Goal: Task Accomplishment & Management: Manage account settings

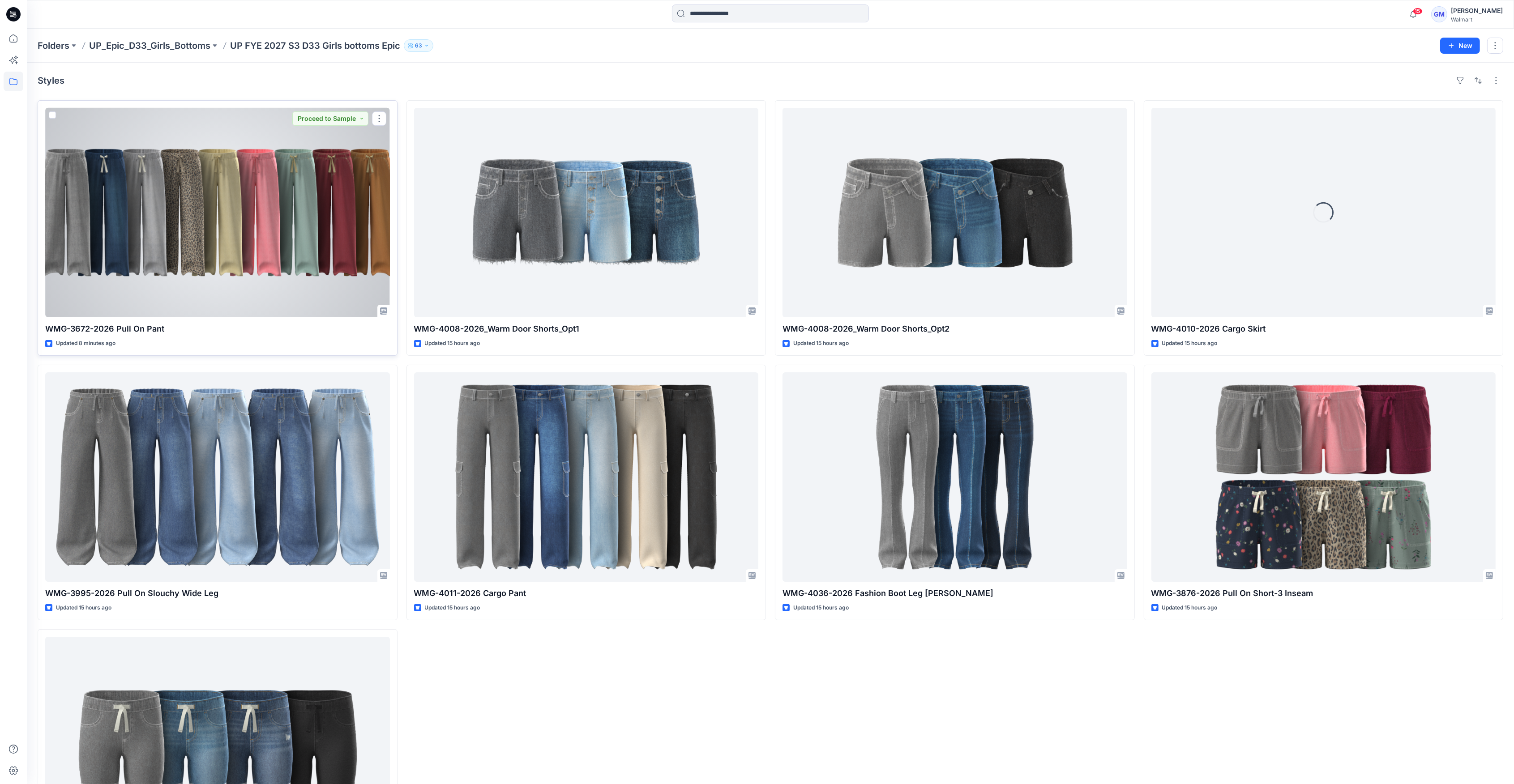
click at [338, 265] on div at bounding box center [218, 213] width 345 height 210
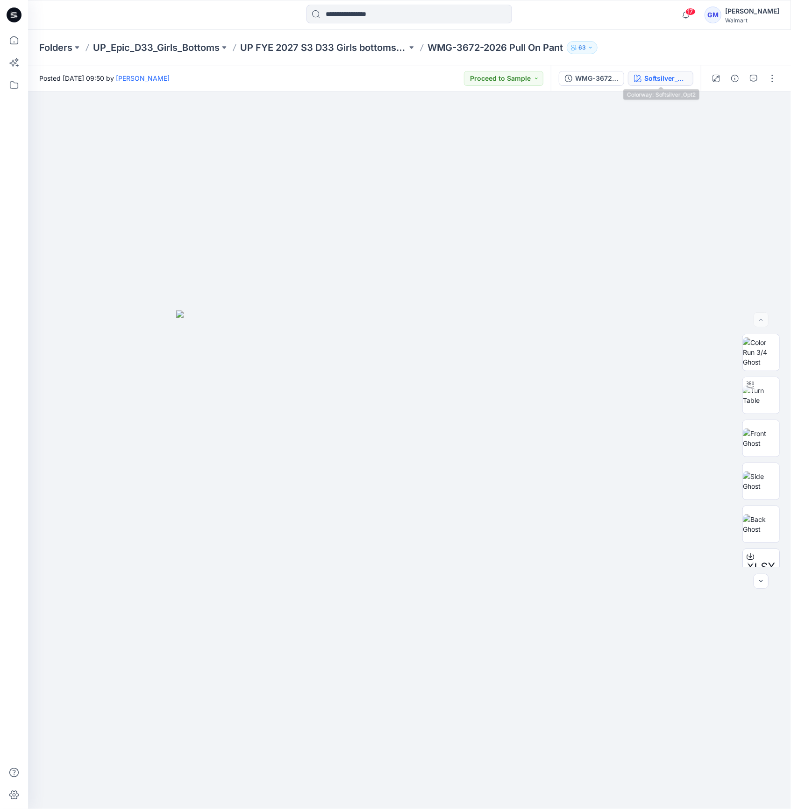
click at [683, 76] on div "Softsilver_Opt2" at bounding box center [665, 78] width 43 height 10
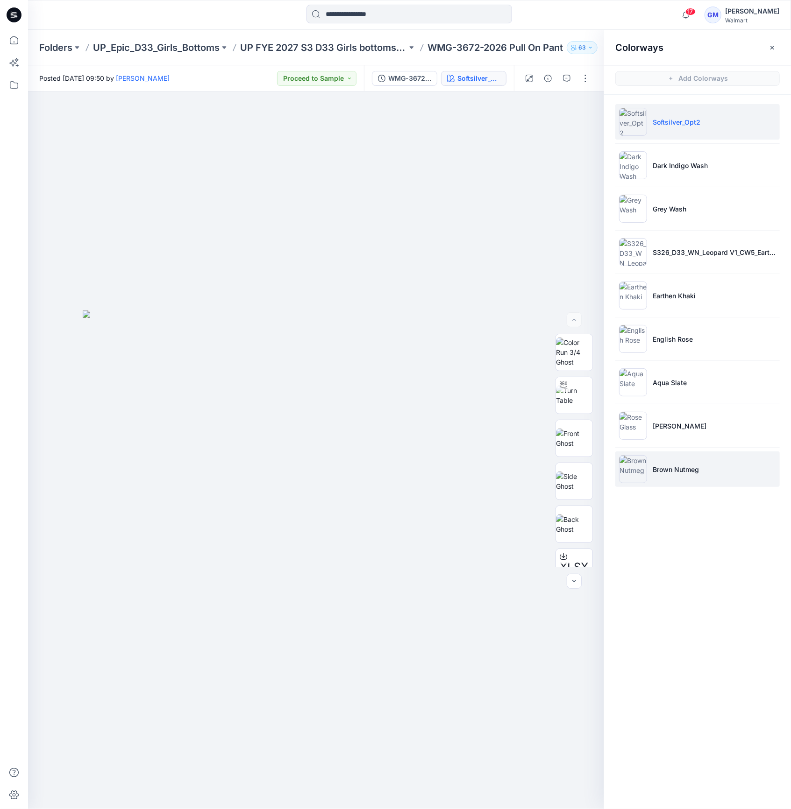
click at [639, 462] on img at bounding box center [633, 469] width 28 height 28
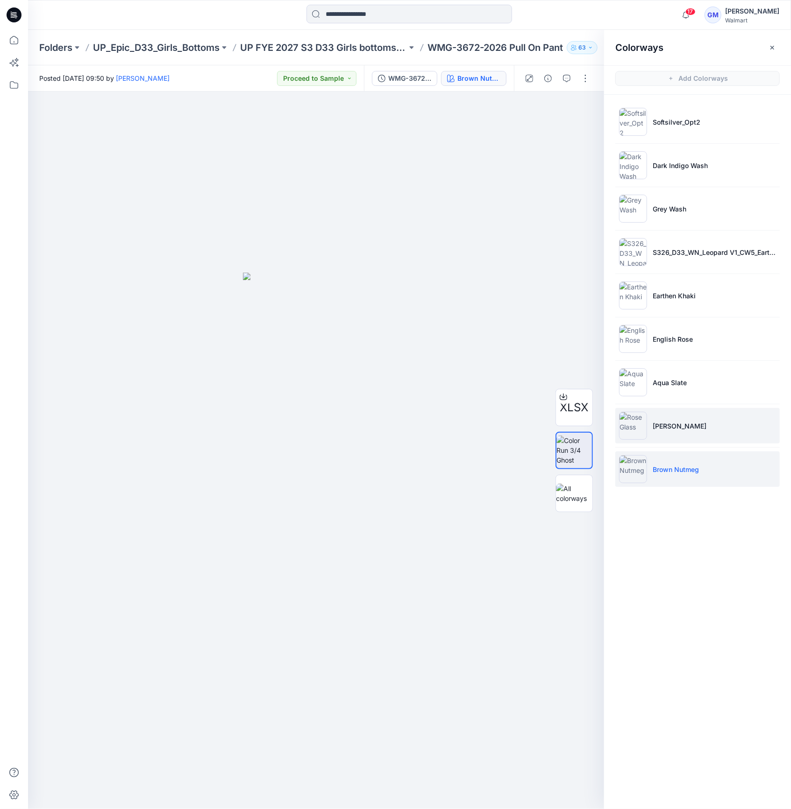
click at [644, 413] on img at bounding box center [633, 426] width 28 height 28
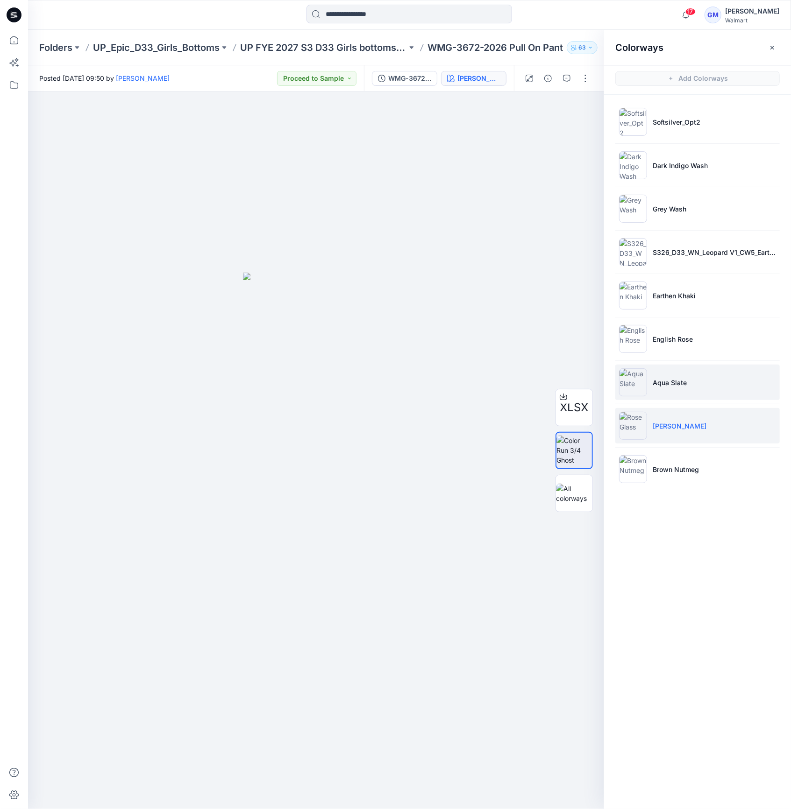
click at [673, 382] on p "Aqua Slate" at bounding box center [669, 383] width 34 height 10
click at [740, 413] on li "[PERSON_NAME]" at bounding box center [697, 425] width 164 height 35
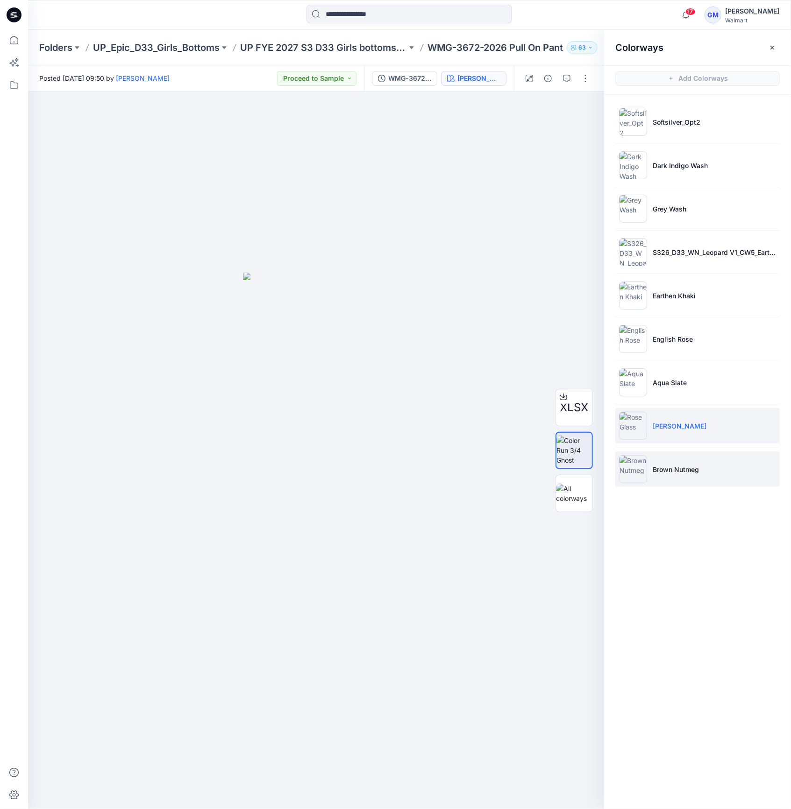
click at [712, 475] on li "Brown Nutmeg" at bounding box center [697, 469] width 164 height 35
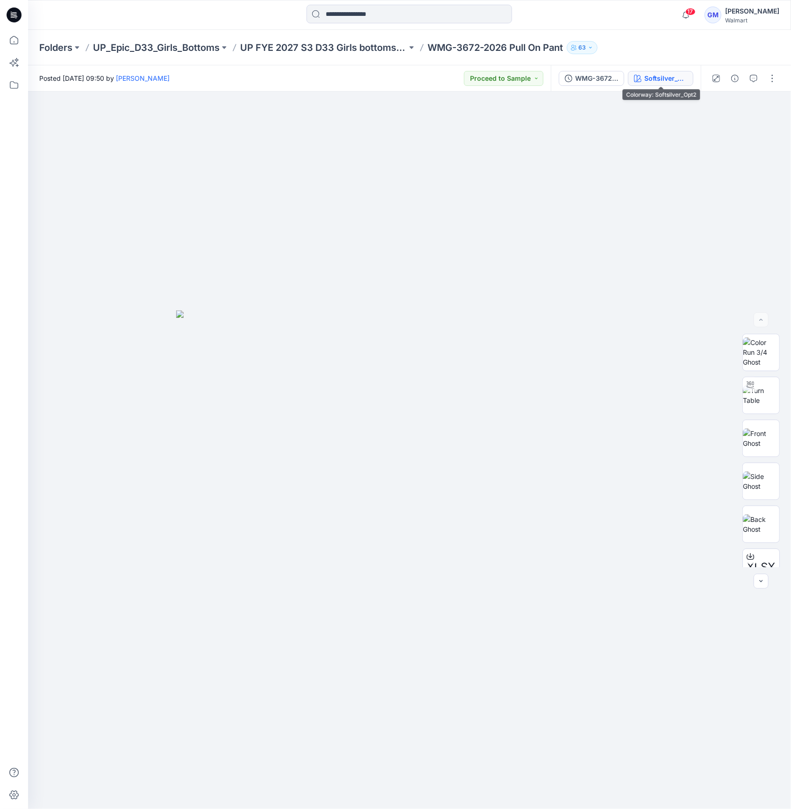
click at [640, 80] on icon "button" at bounding box center [637, 78] width 7 height 7
click at [663, 73] on div "Softsilver_Opt2" at bounding box center [665, 78] width 43 height 10
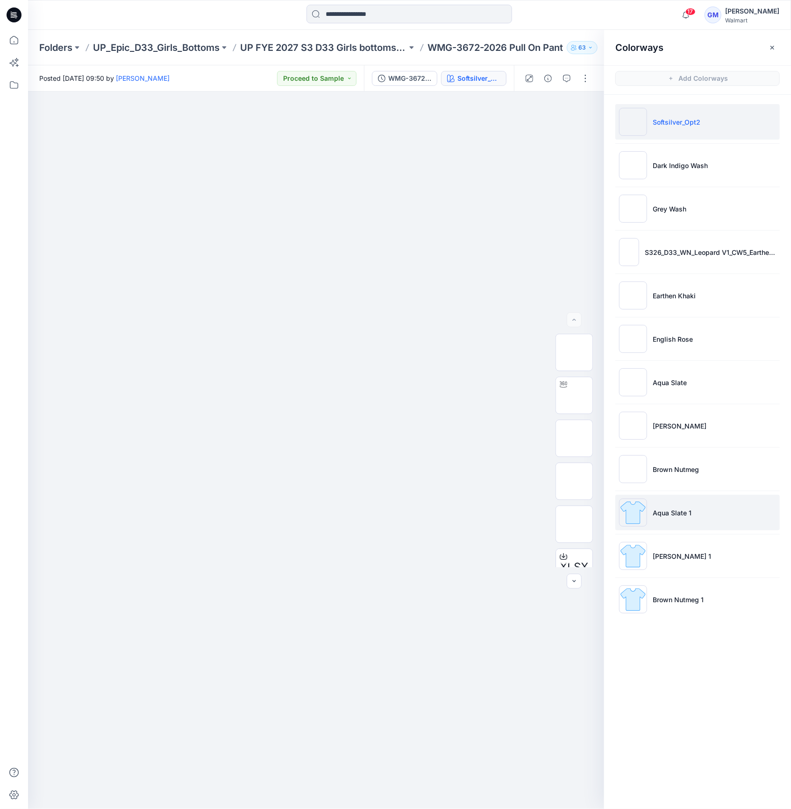
click at [637, 519] on img at bounding box center [633, 513] width 28 height 28
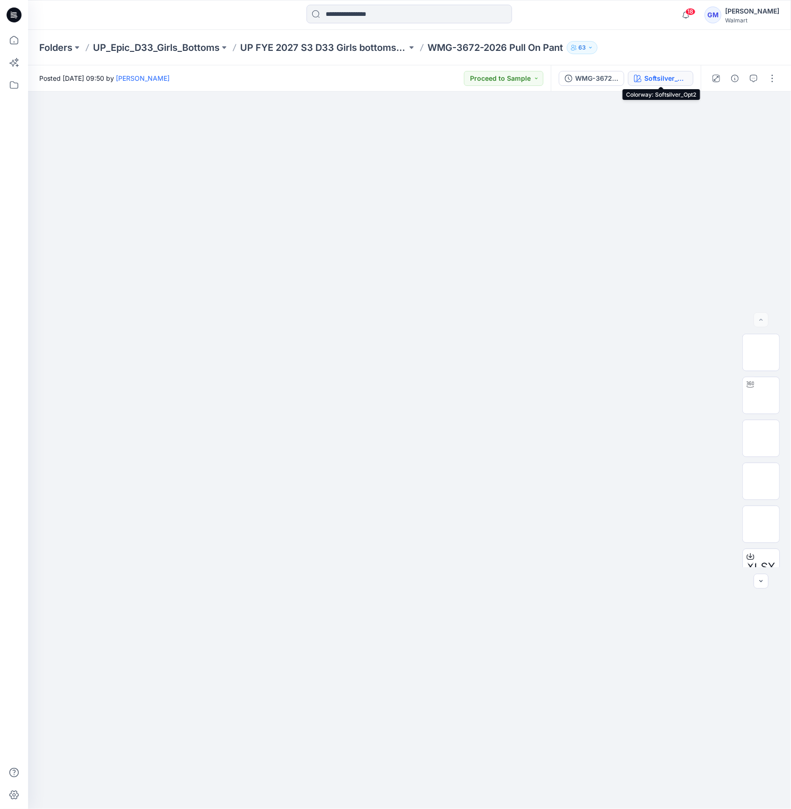
click at [636, 78] on icon "button" at bounding box center [637, 78] width 7 height 7
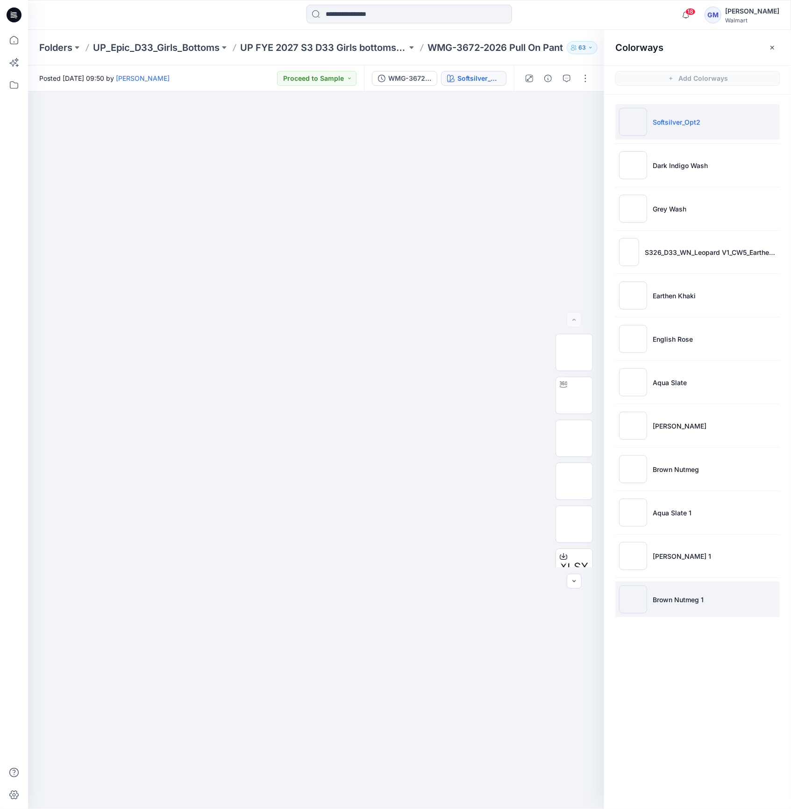
click at [627, 590] on img at bounding box center [633, 600] width 28 height 28
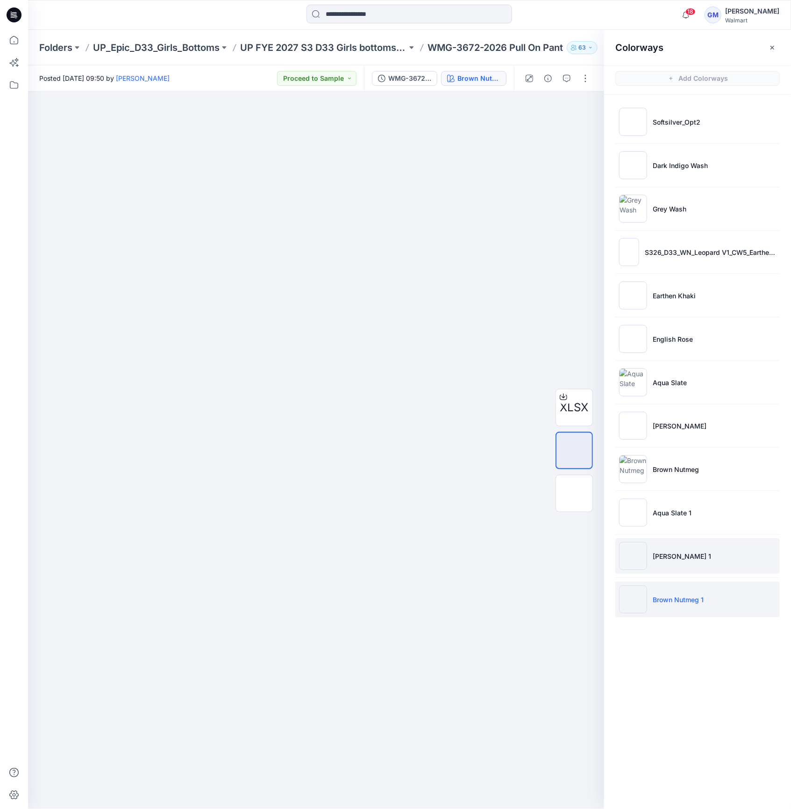
click at [738, 562] on li "[PERSON_NAME] 1" at bounding box center [697, 555] width 164 height 35
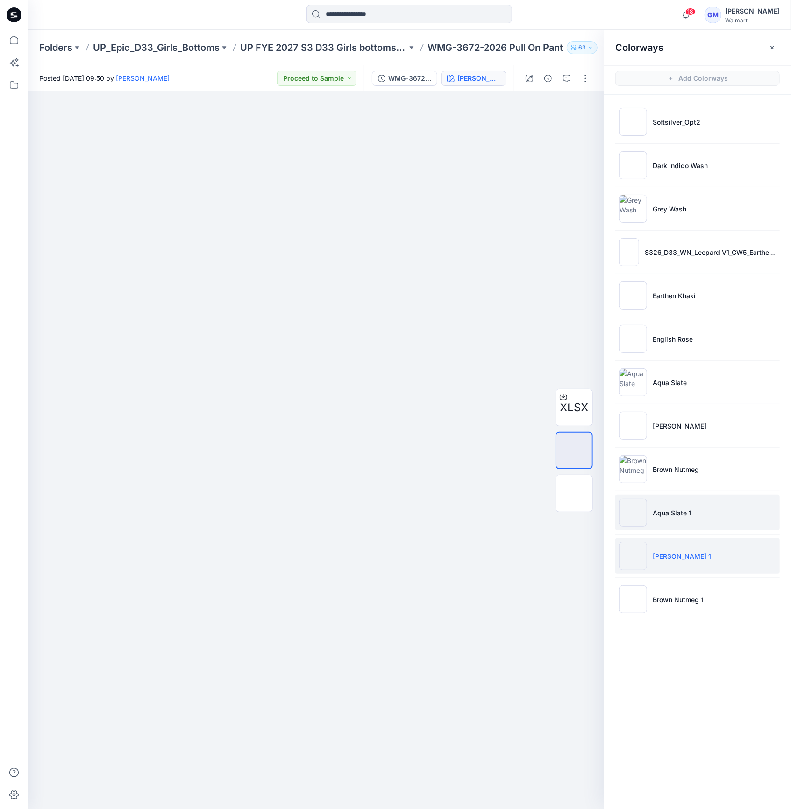
click at [665, 504] on li "Aqua Slate 1" at bounding box center [697, 512] width 164 height 35
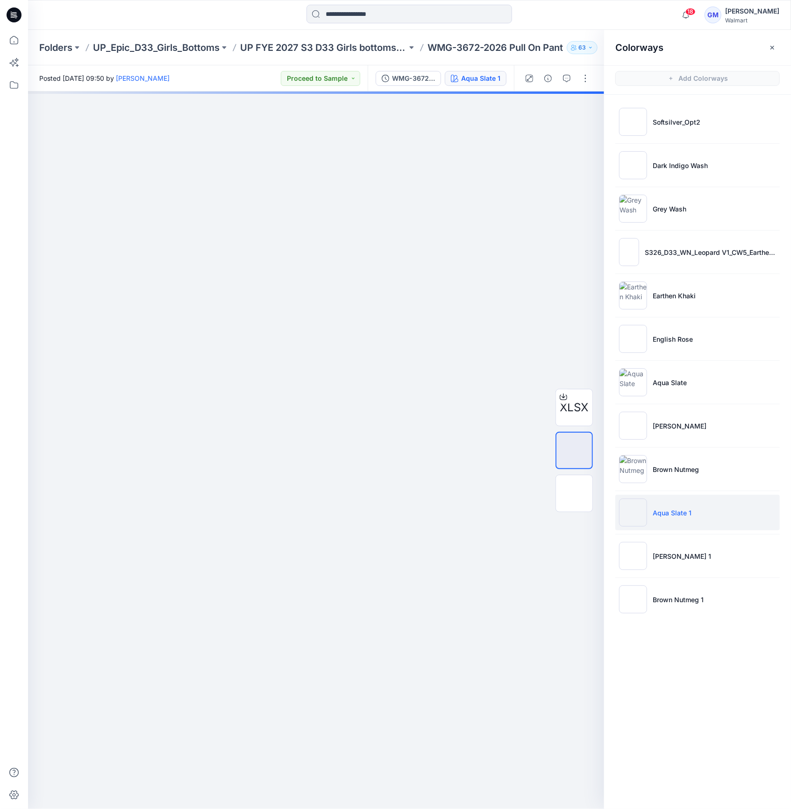
click at [661, 510] on p "Aqua Slate 1" at bounding box center [671, 513] width 39 height 10
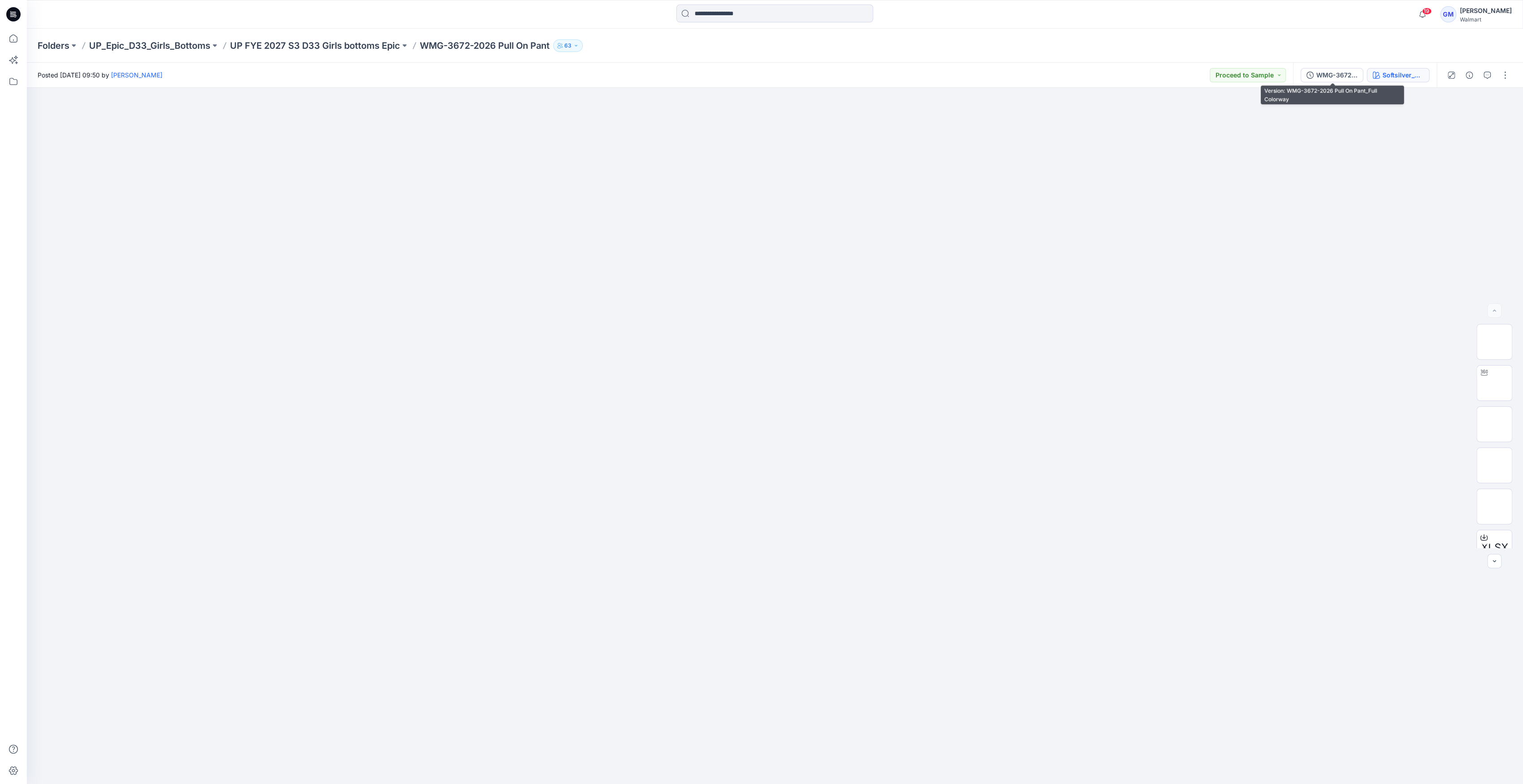
click at [757, 81] on button "Softsilver_Opt2" at bounding box center [1397, 75] width 62 height 14
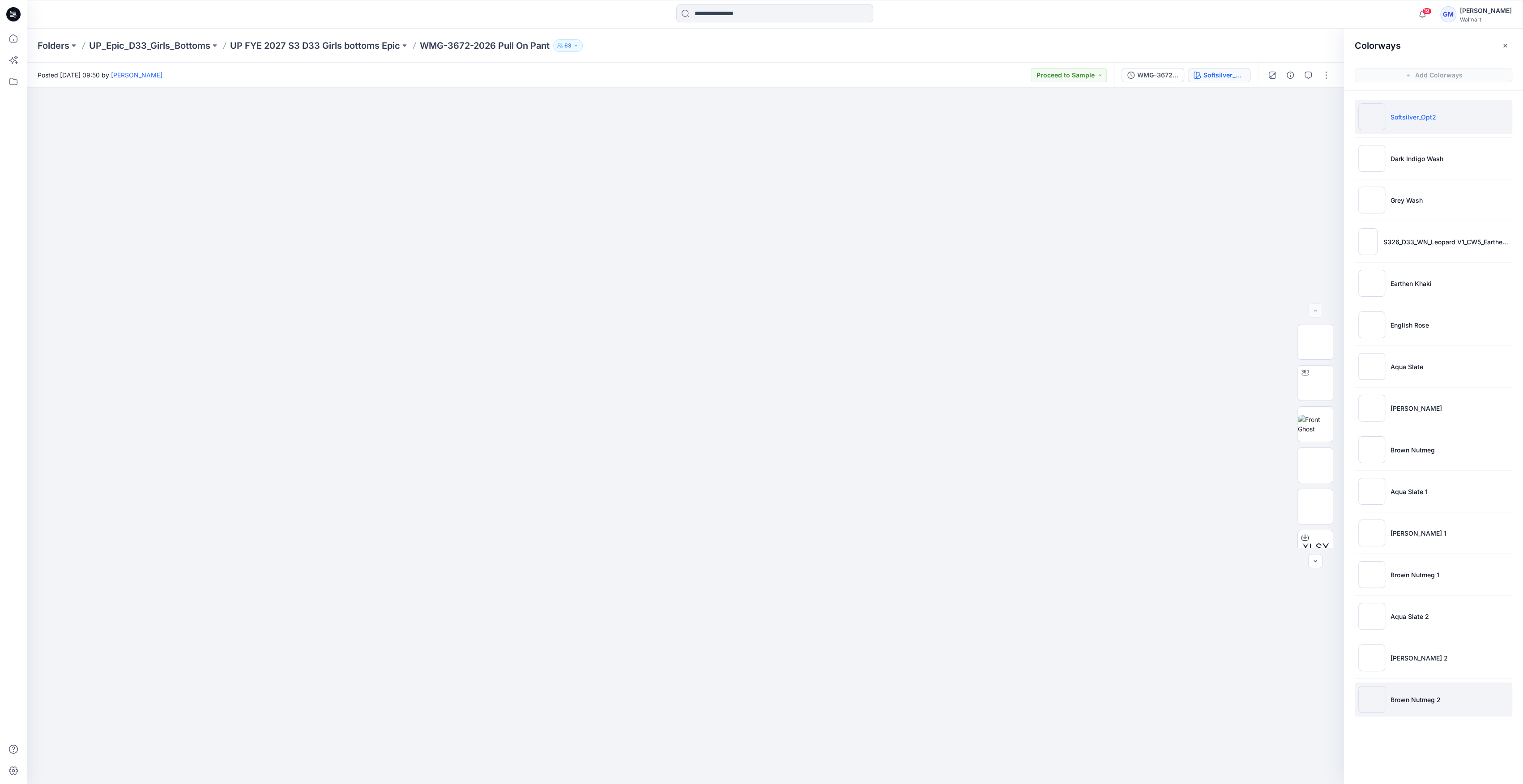
click at [757, 711] on img at bounding box center [1372, 700] width 27 height 27
click at [757, 693] on img at bounding box center [1372, 700] width 27 height 27
click at [757, 653] on li "[PERSON_NAME] 2" at bounding box center [1433, 657] width 157 height 34
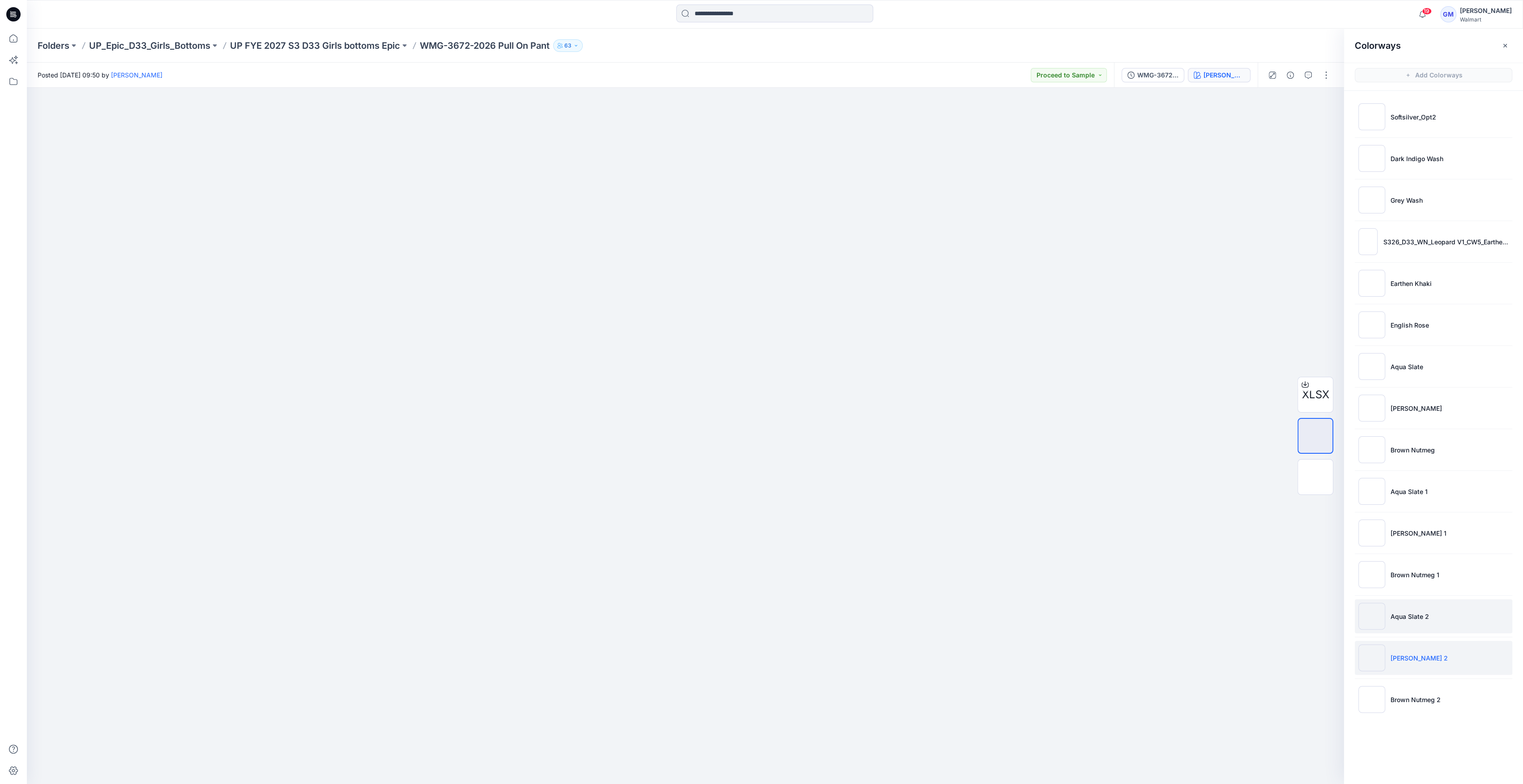
click at [757, 607] on li "Aqua Slate 2" at bounding box center [1433, 615] width 157 height 34
click at [757, 610] on img at bounding box center [1372, 616] width 27 height 27
click at [757, 654] on li "[PERSON_NAME] 2" at bounding box center [1433, 657] width 157 height 34
click at [757, 657] on p "[PERSON_NAME] 2" at bounding box center [1419, 658] width 58 height 10
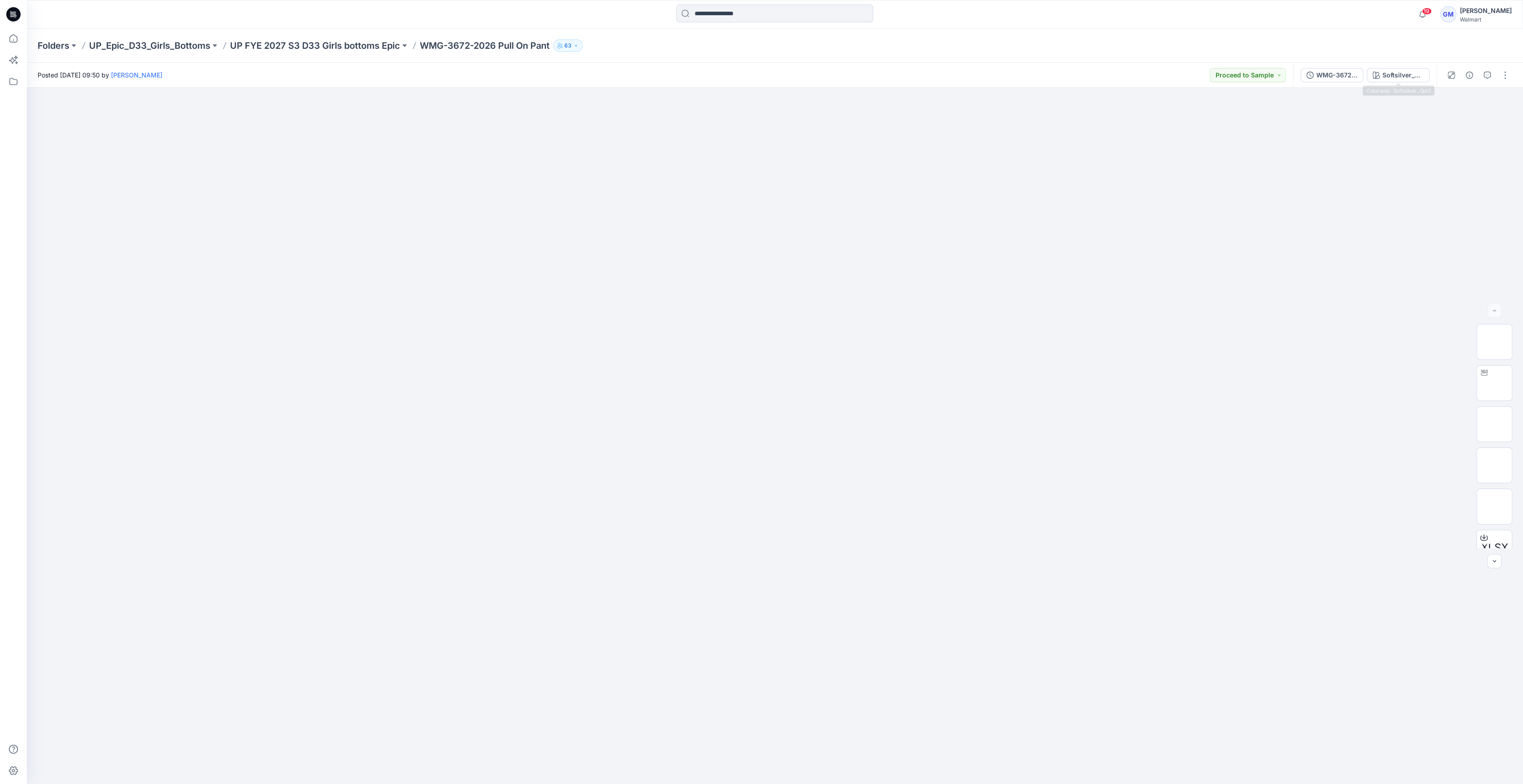
click at [1407, 66] on div "WMG-3672-2026 Pull On Pant_Full Colorway Softsilver_Opt2" at bounding box center [1365, 75] width 144 height 25
click at [1400, 77] on div "Softsilver_Opt2" at bounding box center [1402, 75] width 41 height 10
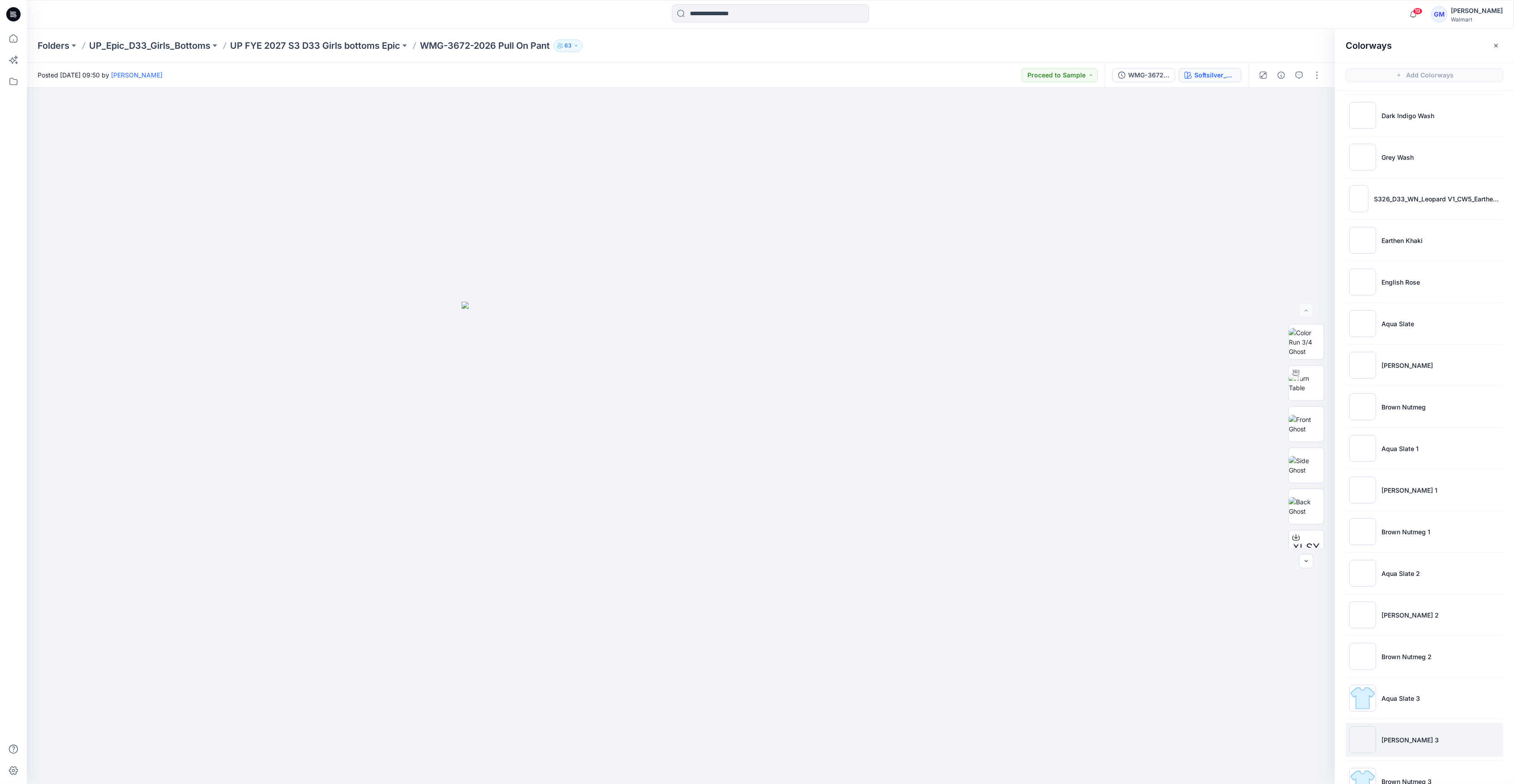
scroll to position [69, 0]
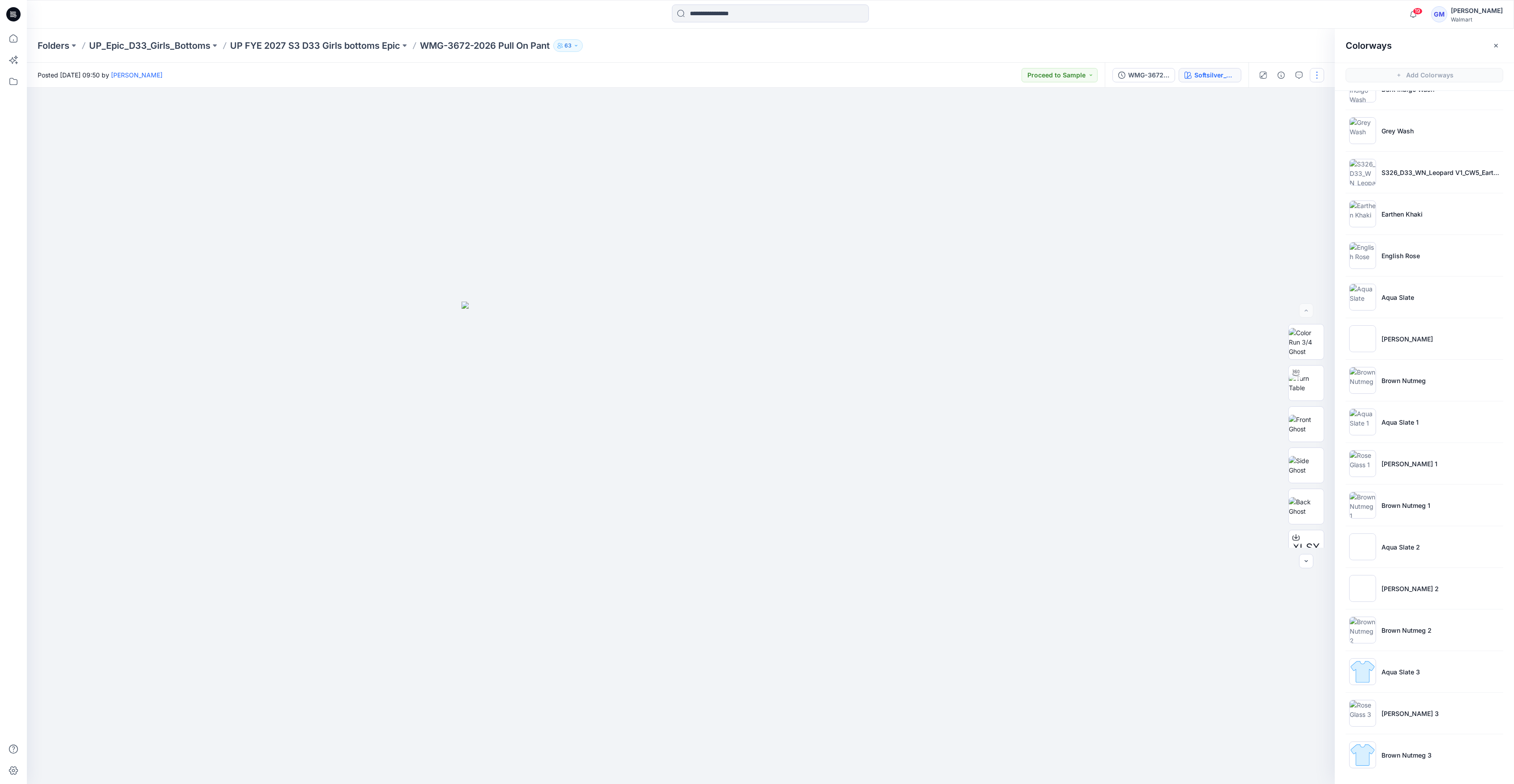
click at [1318, 75] on button "button" at bounding box center [1316, 75] width 14 height 14
click at [1279, 115] on button "Edit" at bounding box center [1280, 121] width 82 height 16
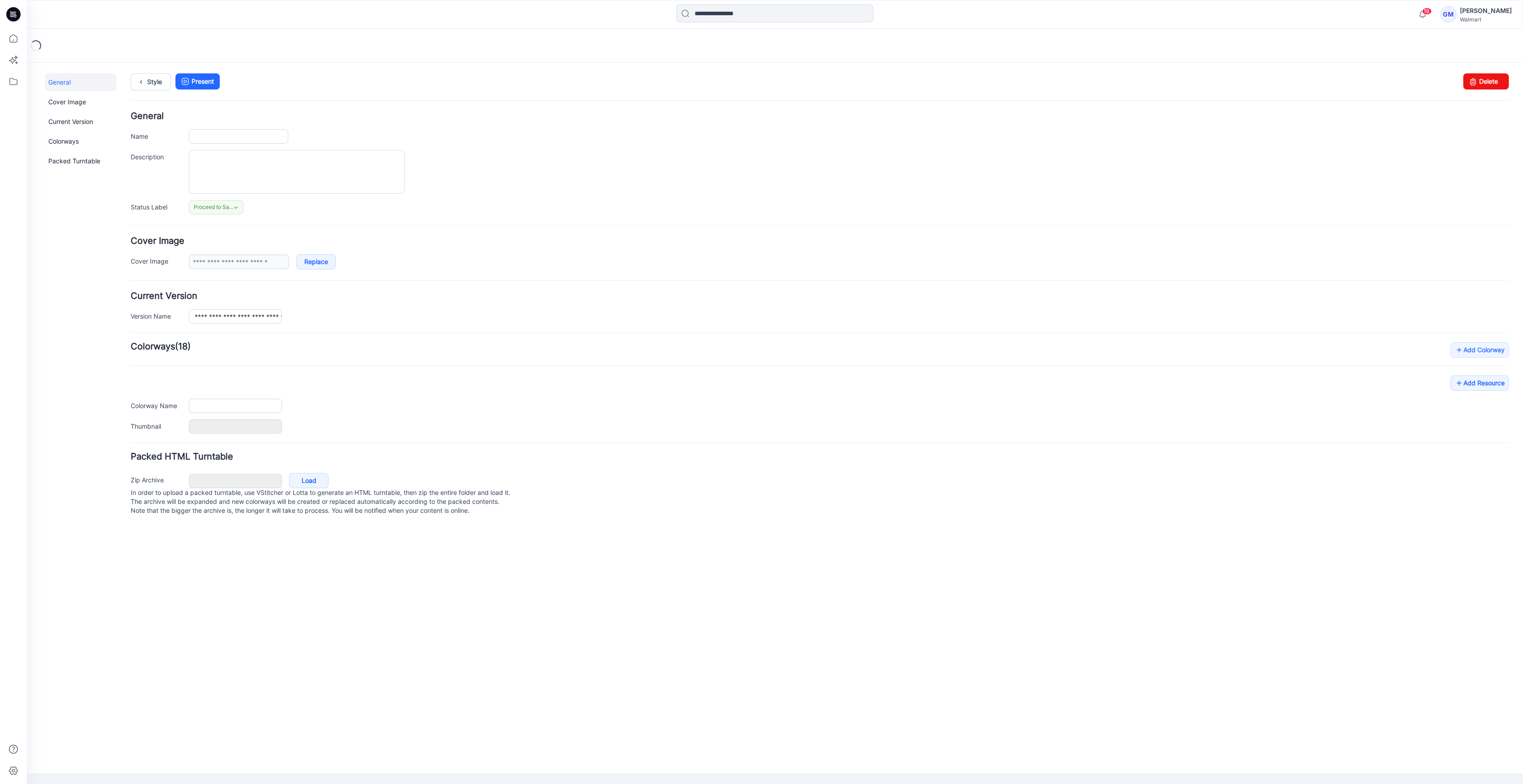
type input "**********"
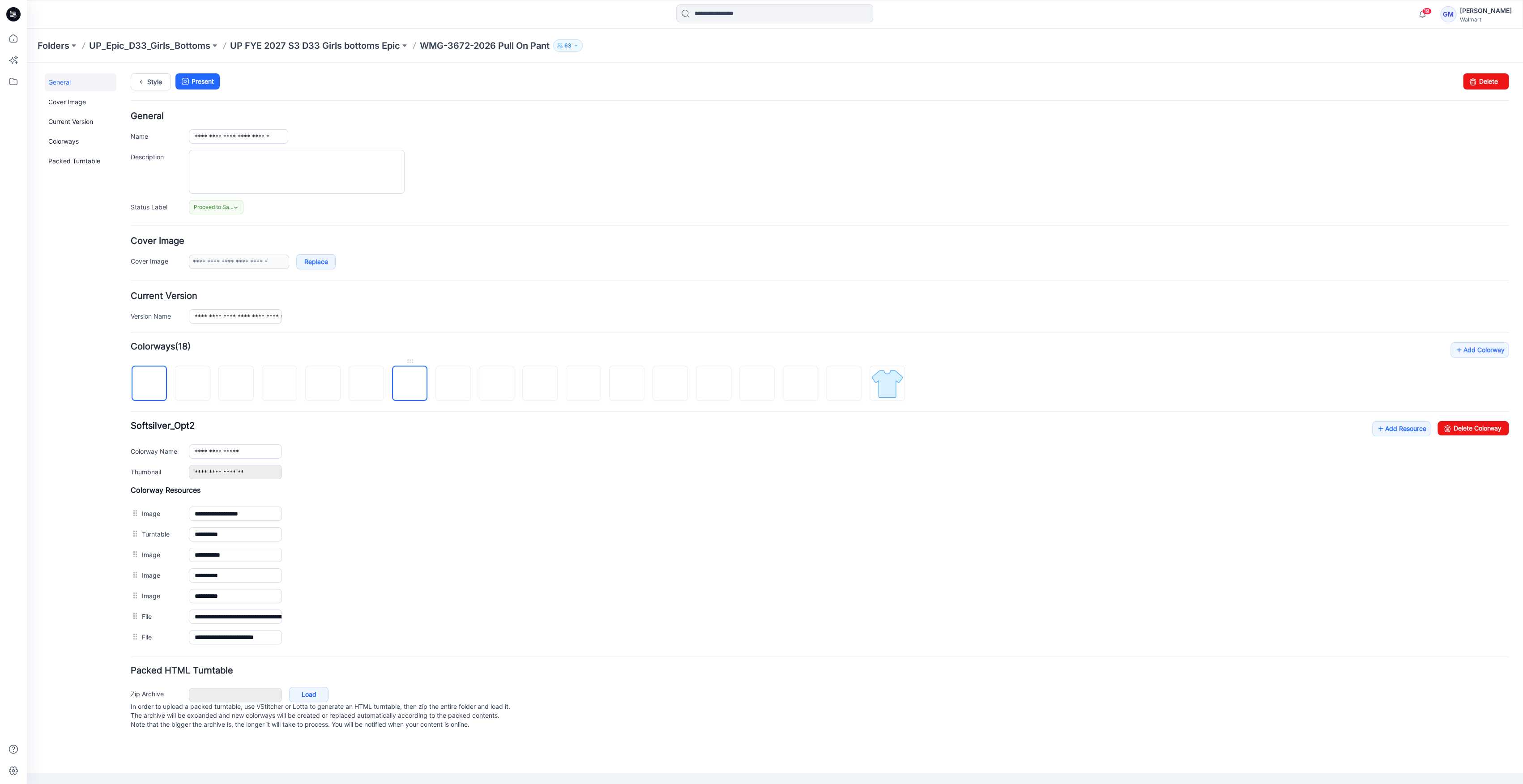
click at [410, 384] on img at bounding box center [410, 384] width 0 height 0
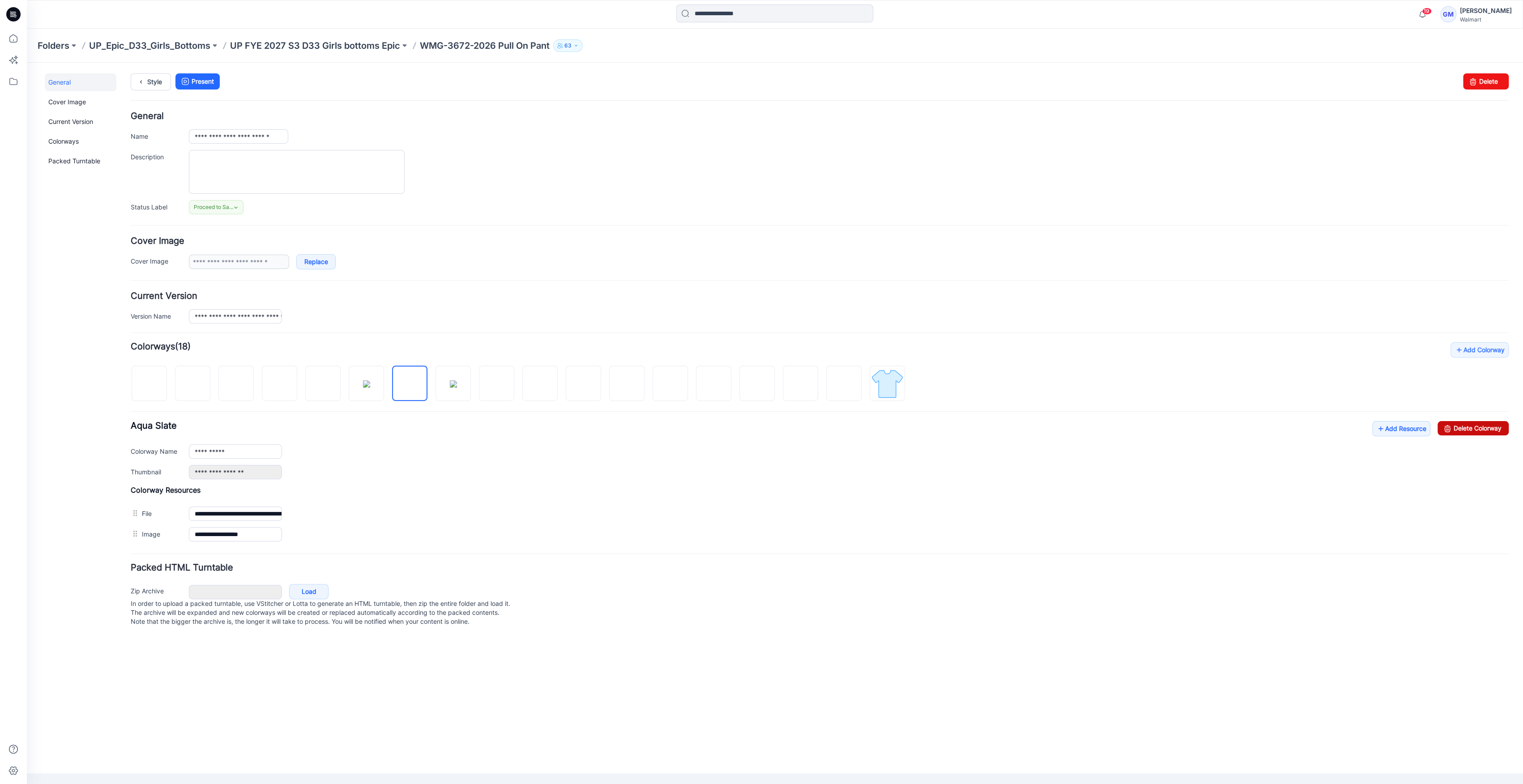
click at [1480, 427] on link "Delete Colorway" at bounding box center [1473, 427] width 71 height 14
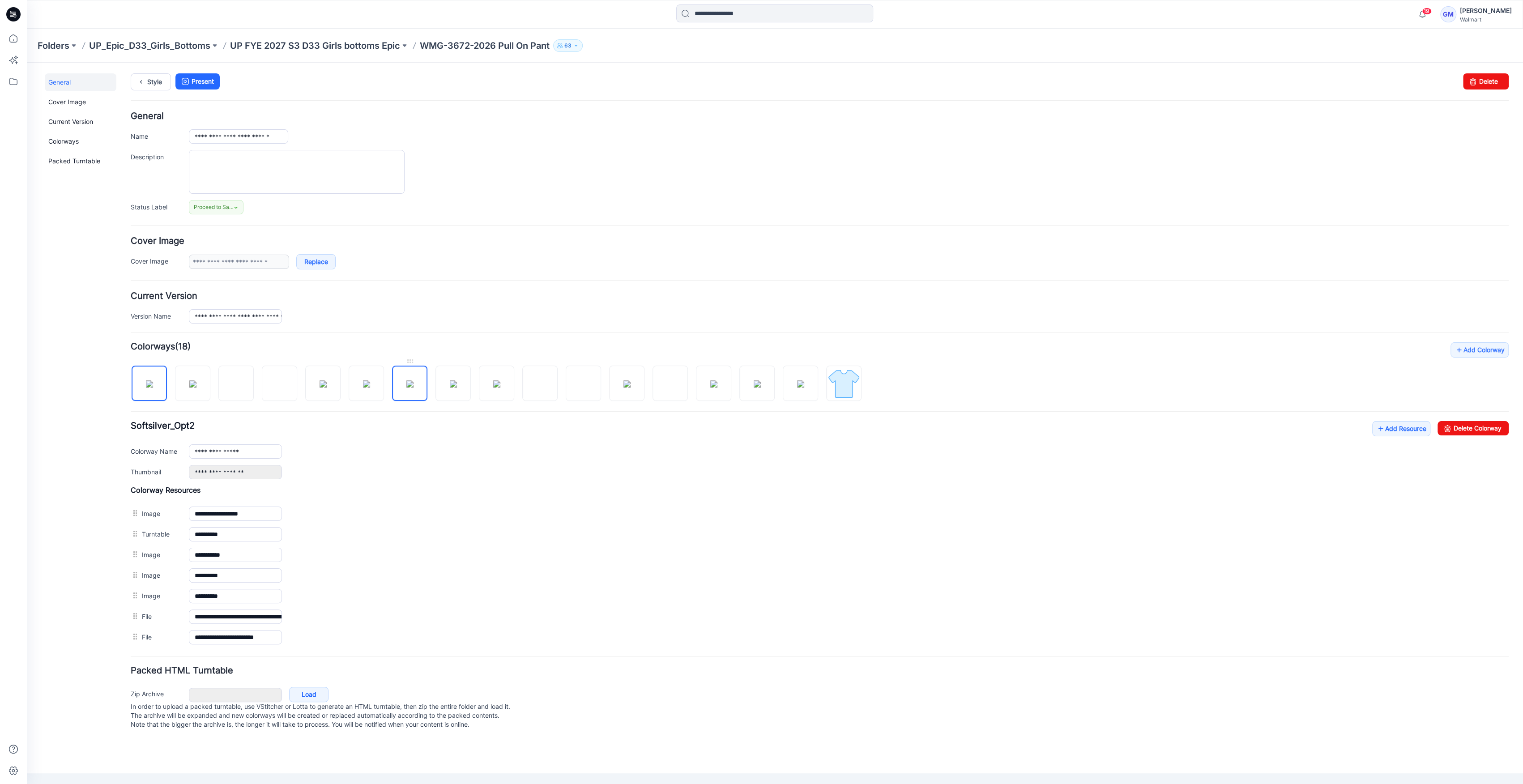
click at [408, 386] on img at bounding box center [409, 383] width 7 height 7
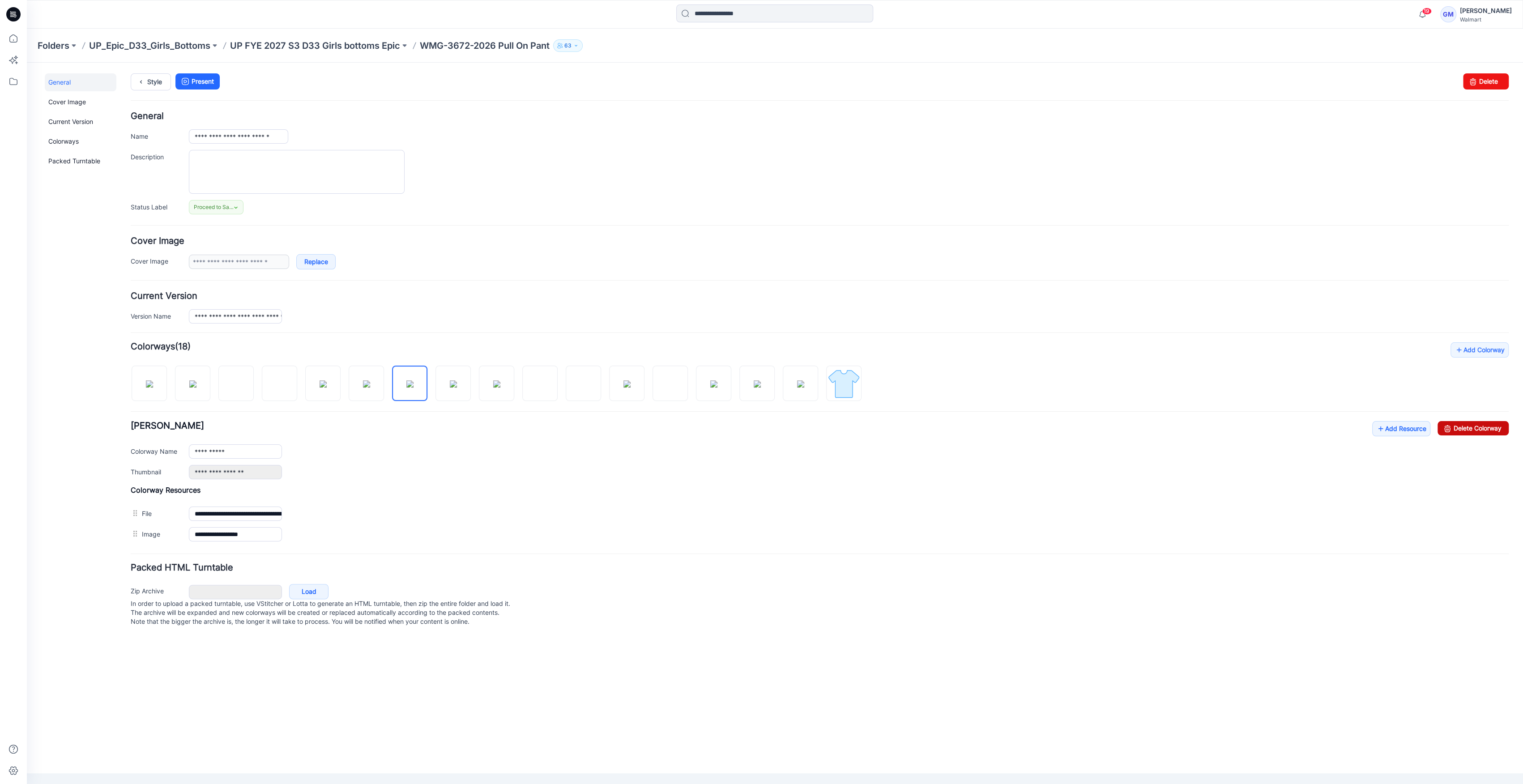
click at [1467, 427] on link "Delete Colorway" at bounding box center [1473, 427] width 71 height 14
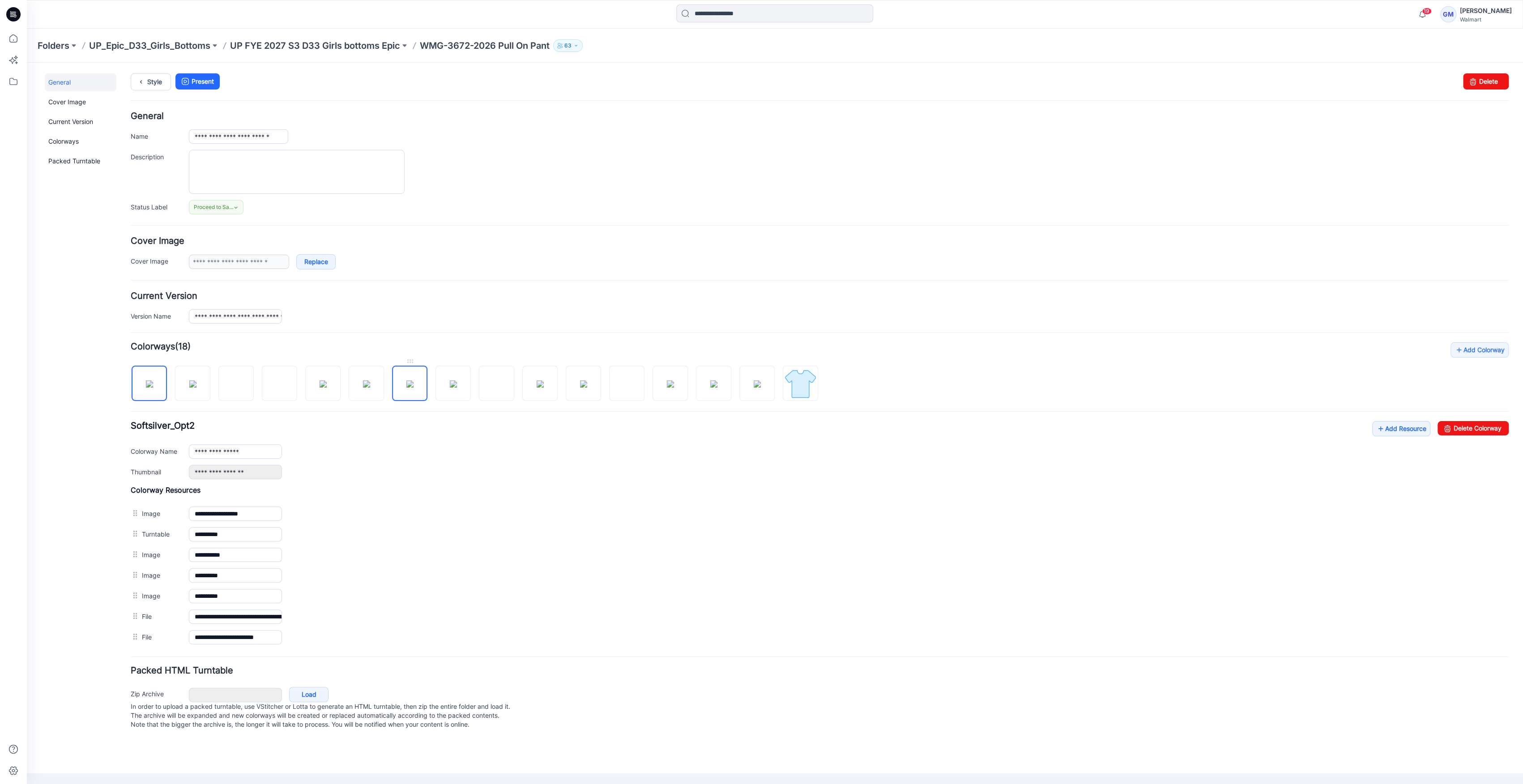
click at [408, 387] on img at bounding box center [409, 383] width 7 height 7
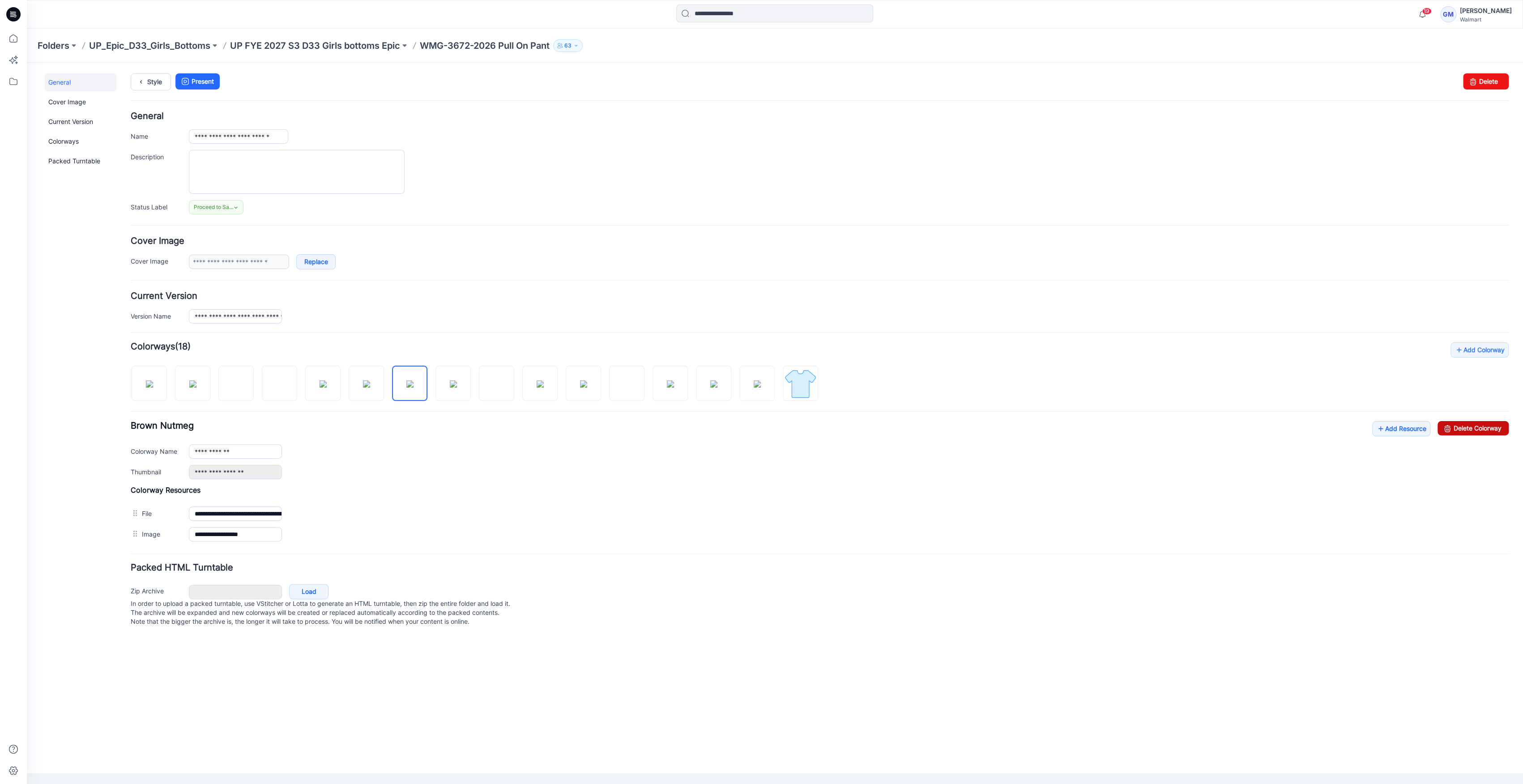
click at [1484, 427] on link "Delete Colorway" at bounding box center [1473, 427] width 71 height 14
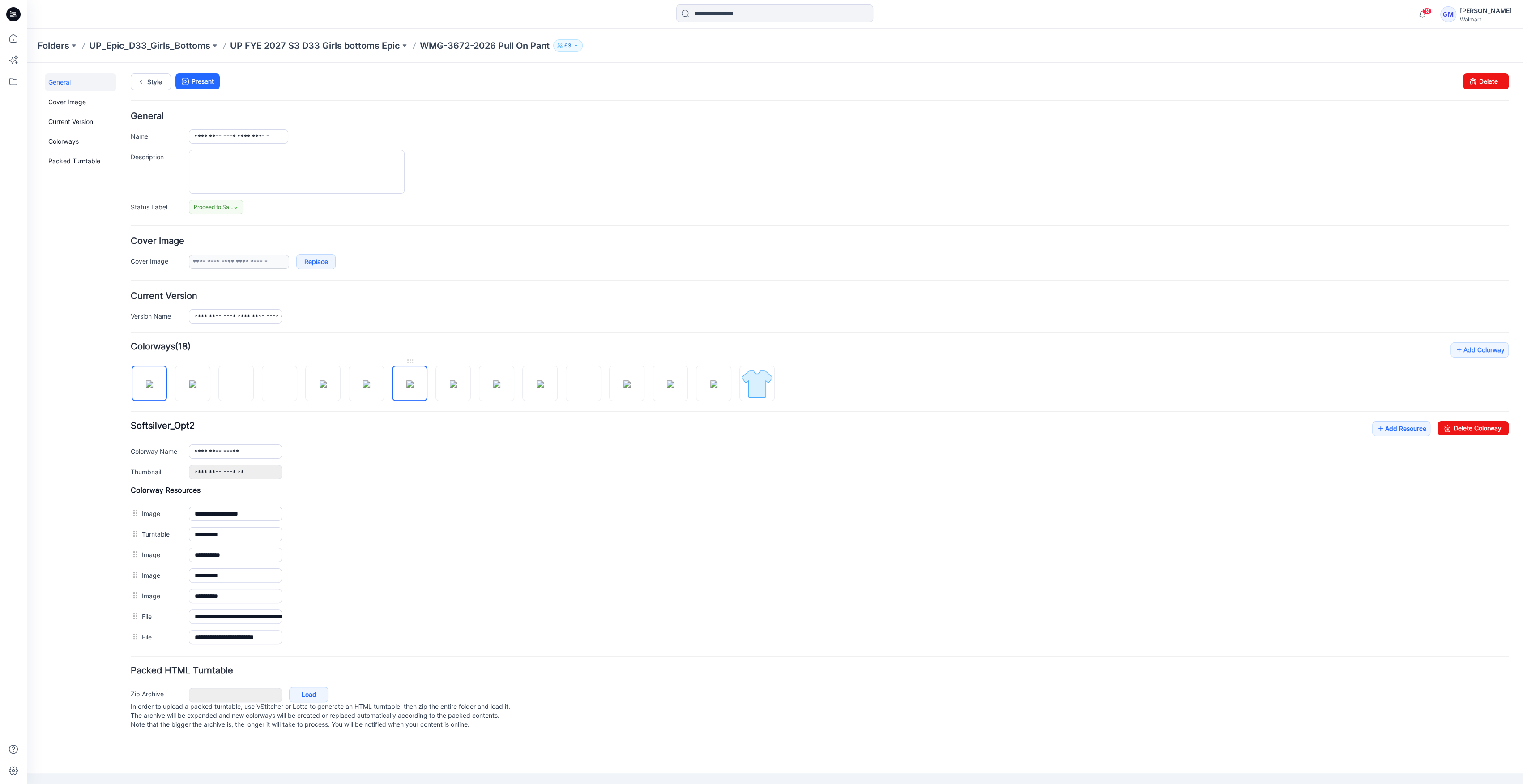
click at [407, 380] on img at bounding box center [409, 383] width 7 height 7
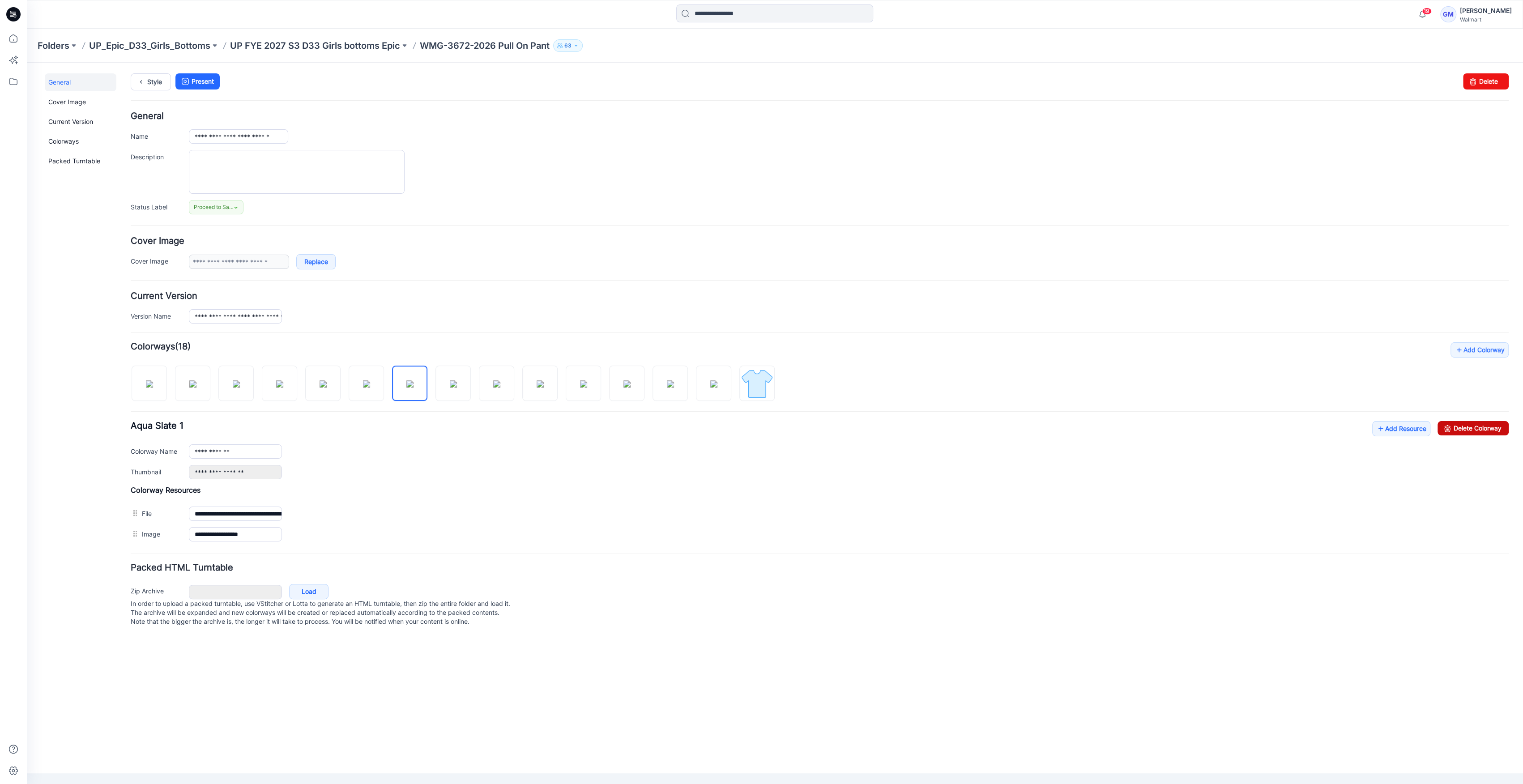
click at [1468, 424] on link "Delete Colorway" at bounding box center [1473, 427] width 71 height 14
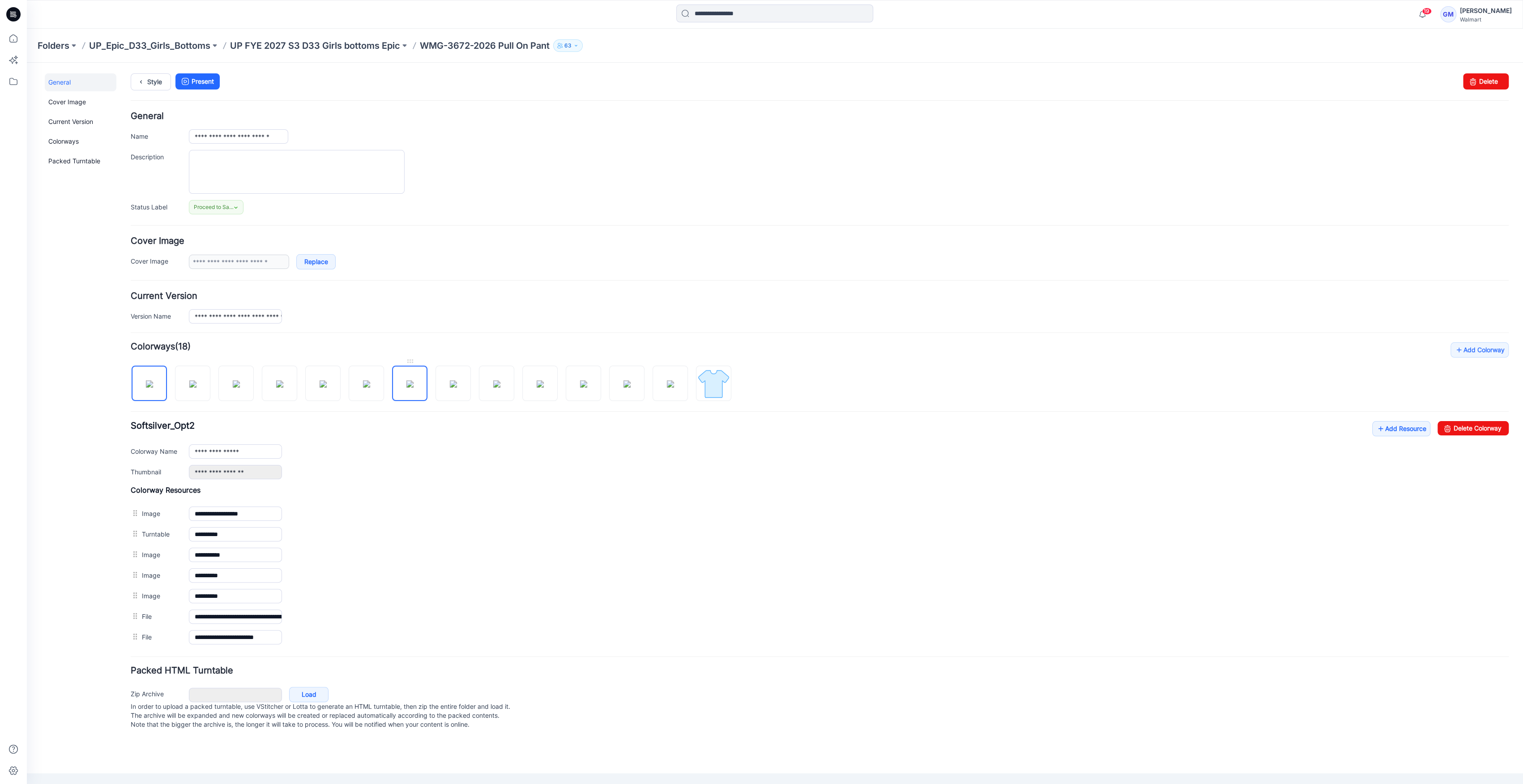
click at [413, 387] on img at bounding box center [409, 383] width 7 height 7
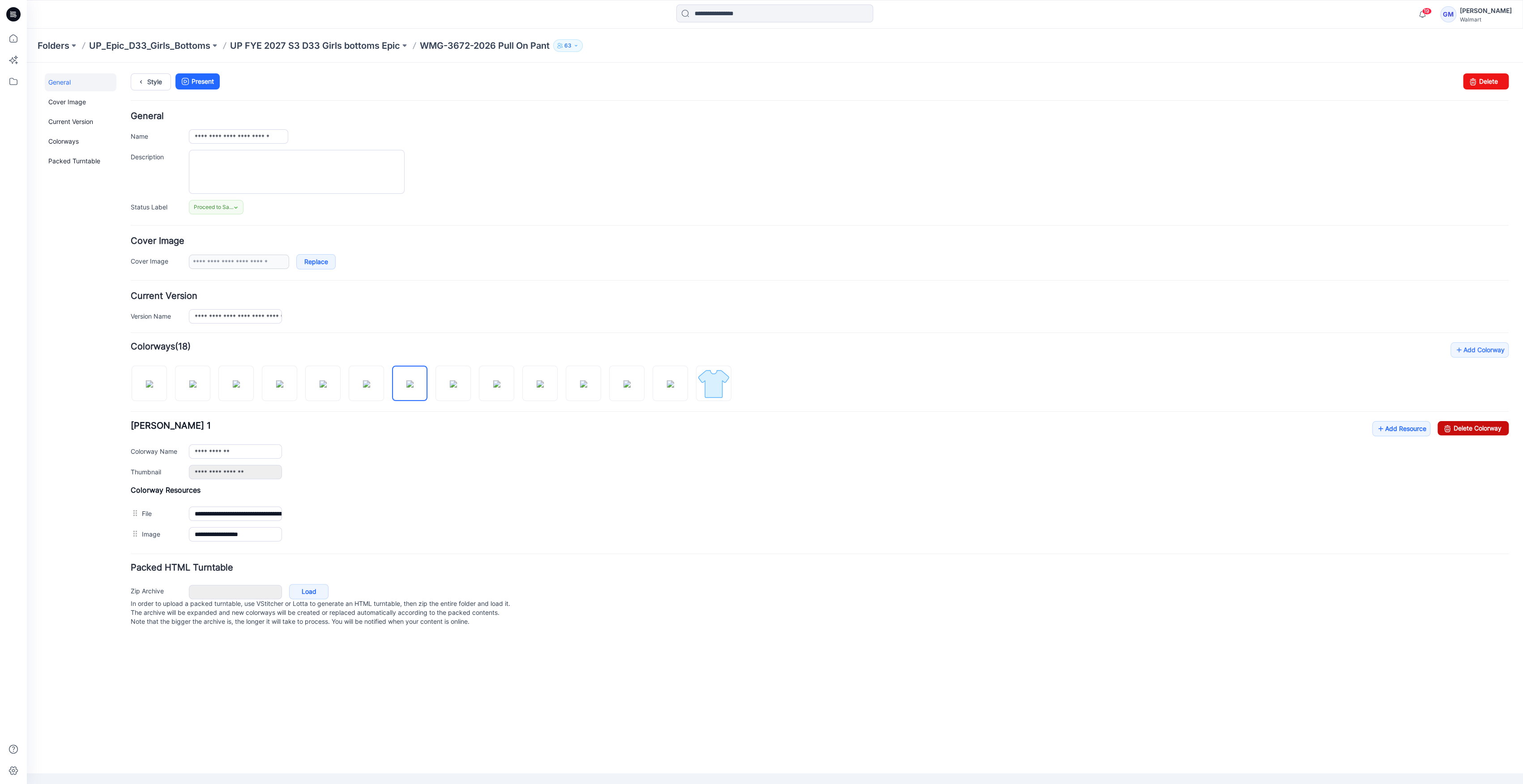
click at [1449, 426] on icon at bounding box center [1447, 427] width 12 height 14
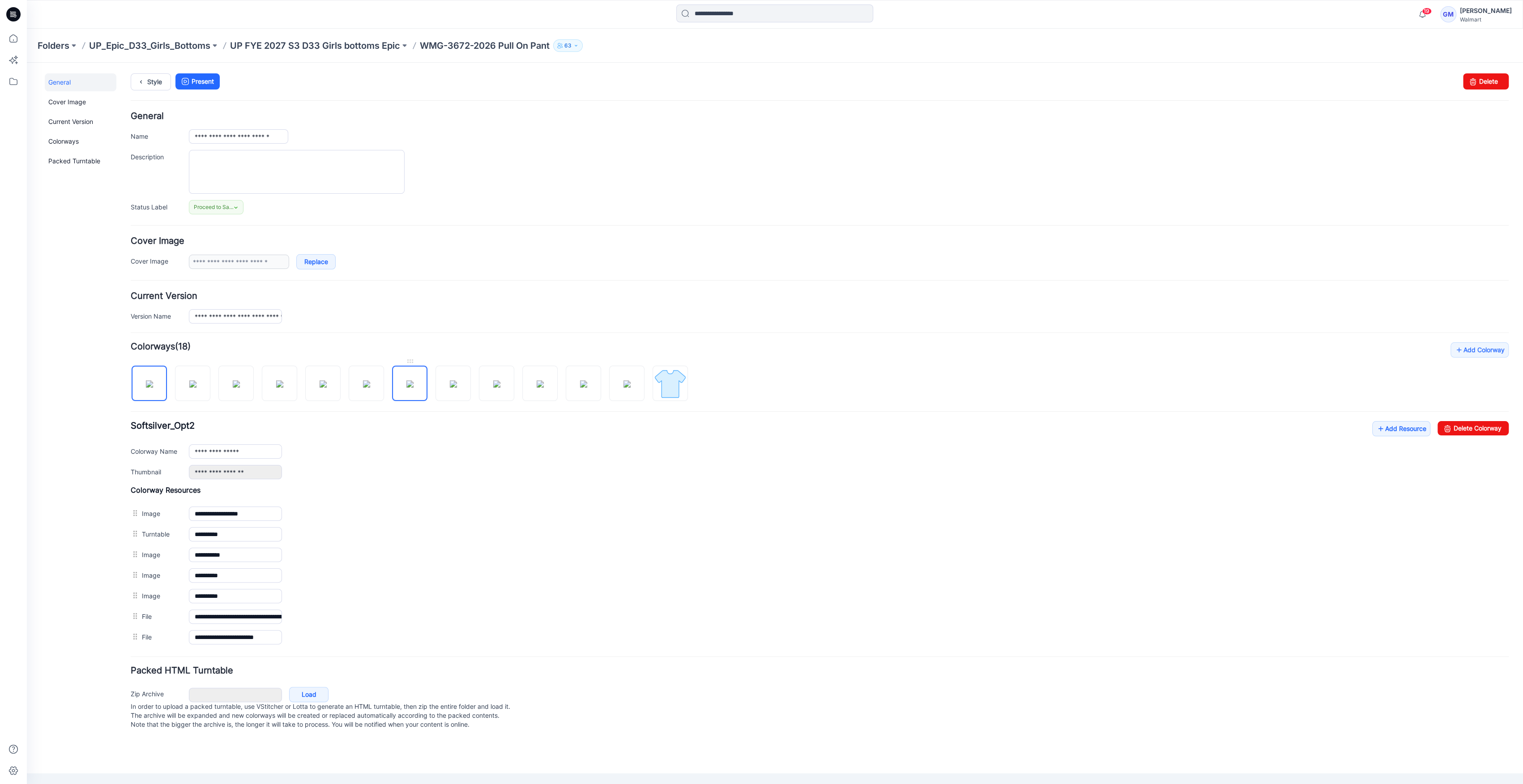
click at [406, 387] on img at bounding box center [409, 383] width 7 height 7
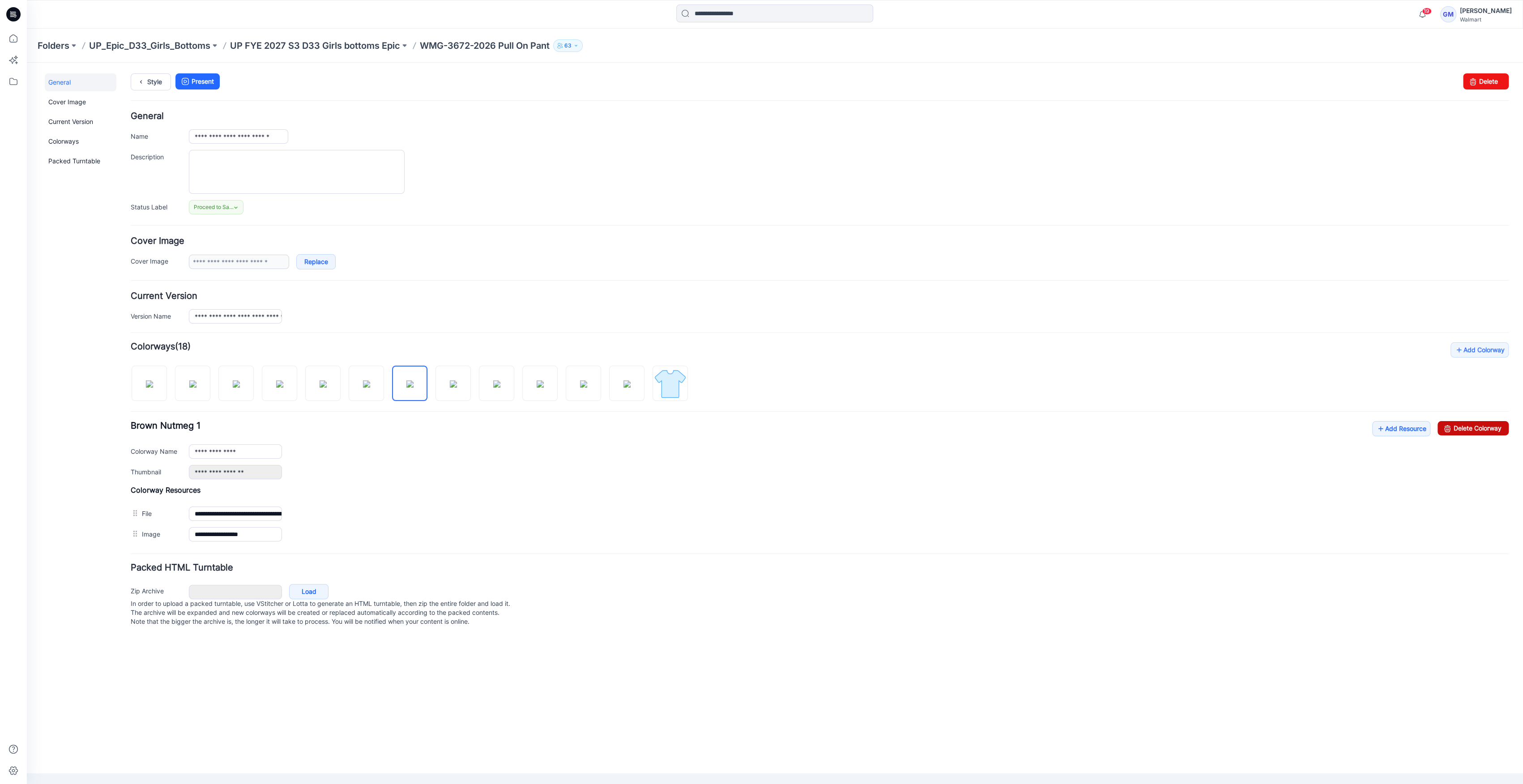
click at [1456, 427] on link "Delete Colorway" at bounding box center [1473, 427] width 71 height 14
type input "**********"
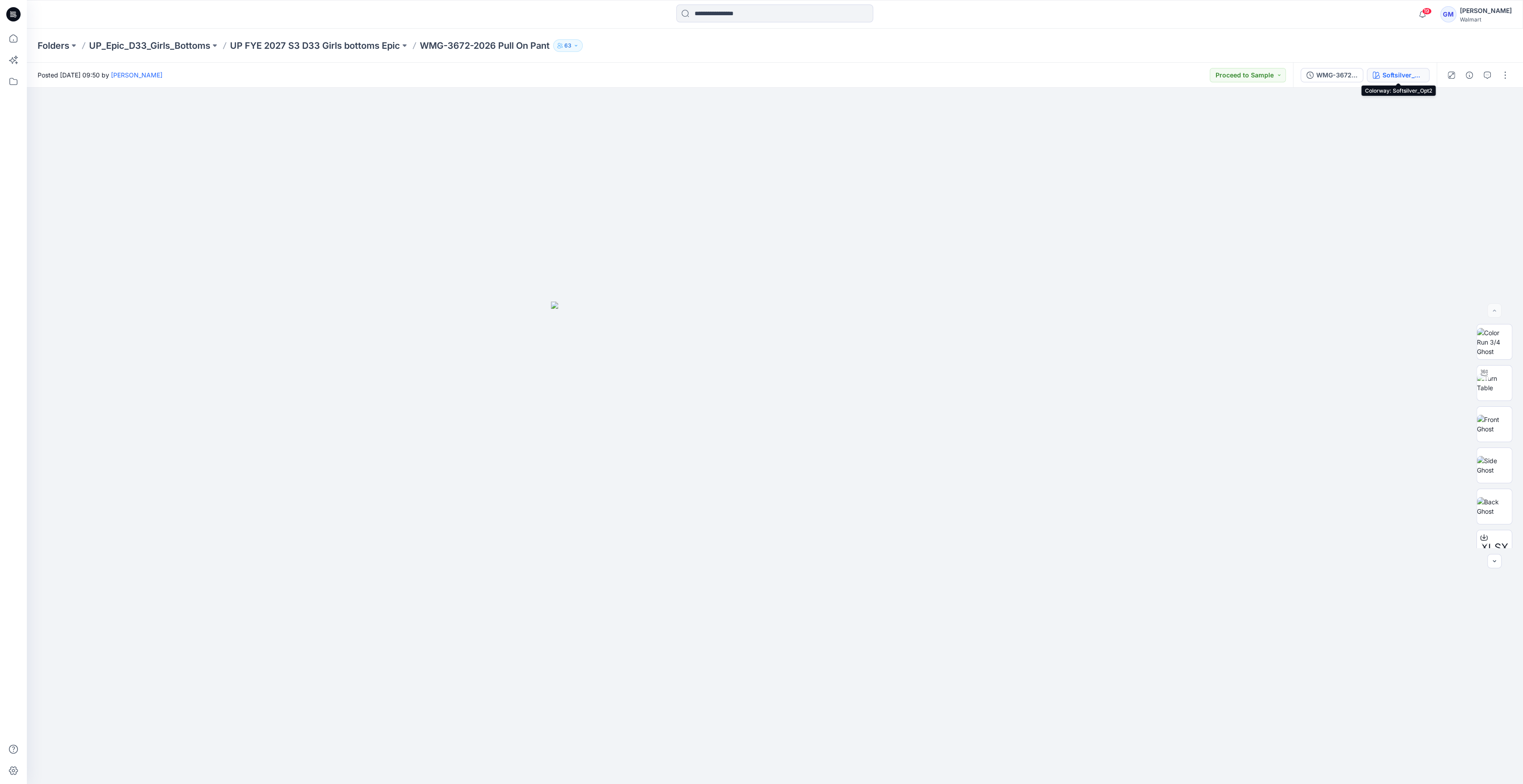
click at [1375, 81] on button "Softsilver_Opt2" at bounding box center [1397, 75] width 62 height 14
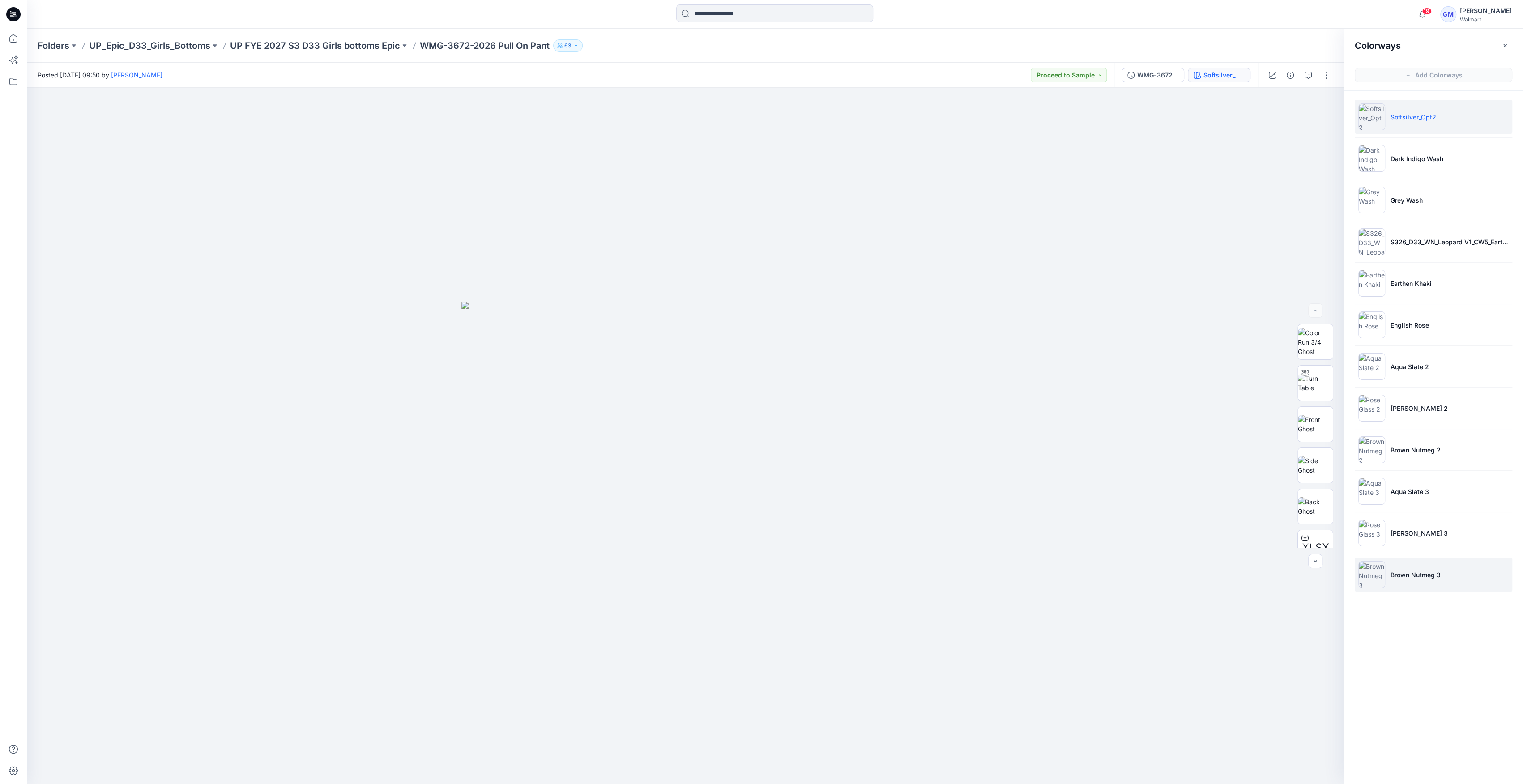
click at [1408, 585] on li "Brown Nutmeg 3" at bounding box center [1433, 574] width 157 height 34
click at [1409, 585] on li "Brown Nutmeg 3" at bounding box center [1433, 574] width 157 height 34
click at [1400, 541] on li "Rose Glass 3" at bounding box center [1433, 532] width 157 height 34
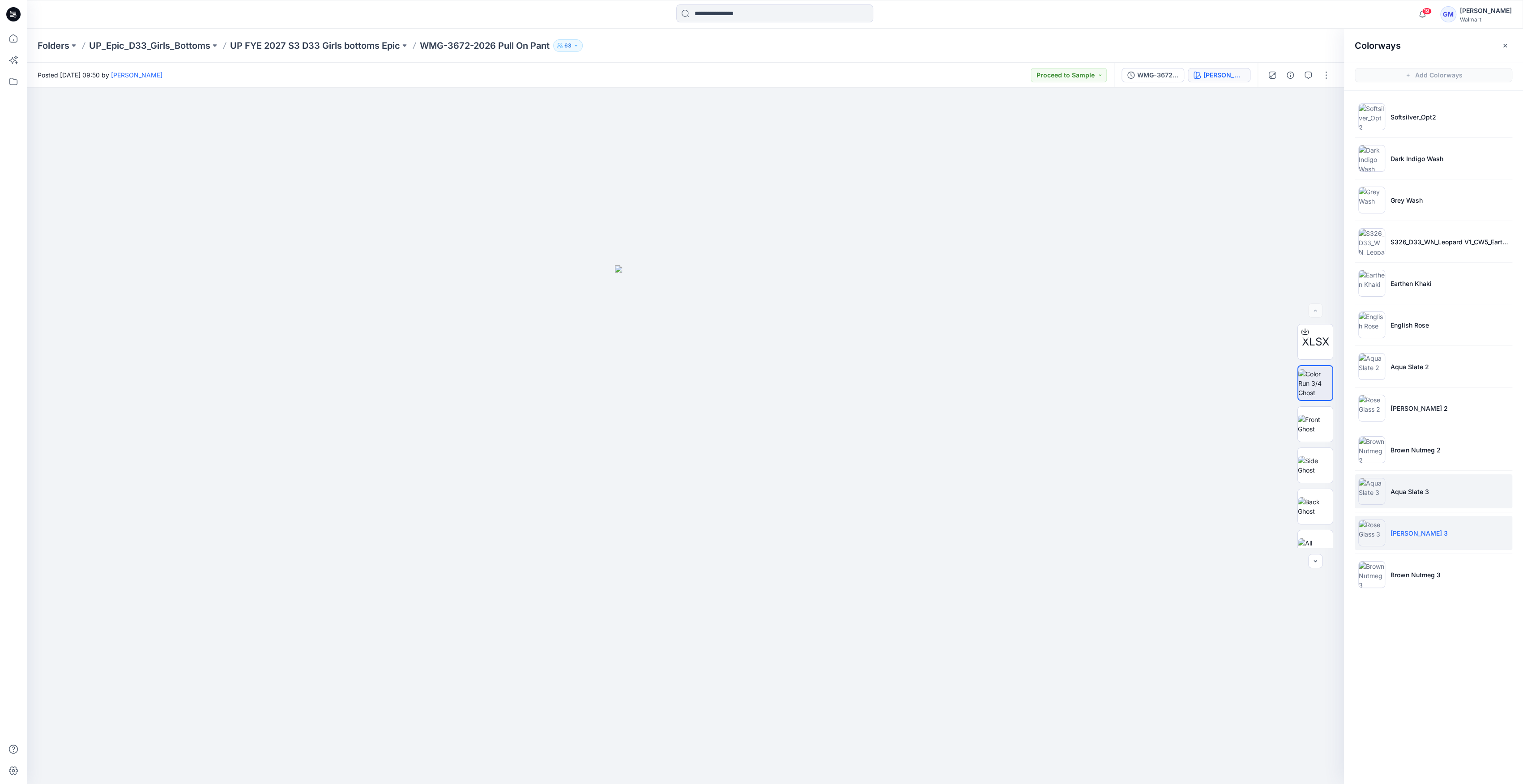
click at [1434, 499] on li "Aqua Slate 3" at bounding box center [1433, 491] width 157 height 34
drag, startPoint x: 1334, startPoint y: 64, endPoint x: 1327, endPoint y: 76, distance: 13.9
click at [1334, 64] on div at bounding box center [1299, 75] width 82 height 25
click at [1327, 76] on button "button" at bounding box center [1326, 75] width 14 height 14
click at [1279, 117] on button "Edit" at bounding box center [1288, 121] width 82 height 16
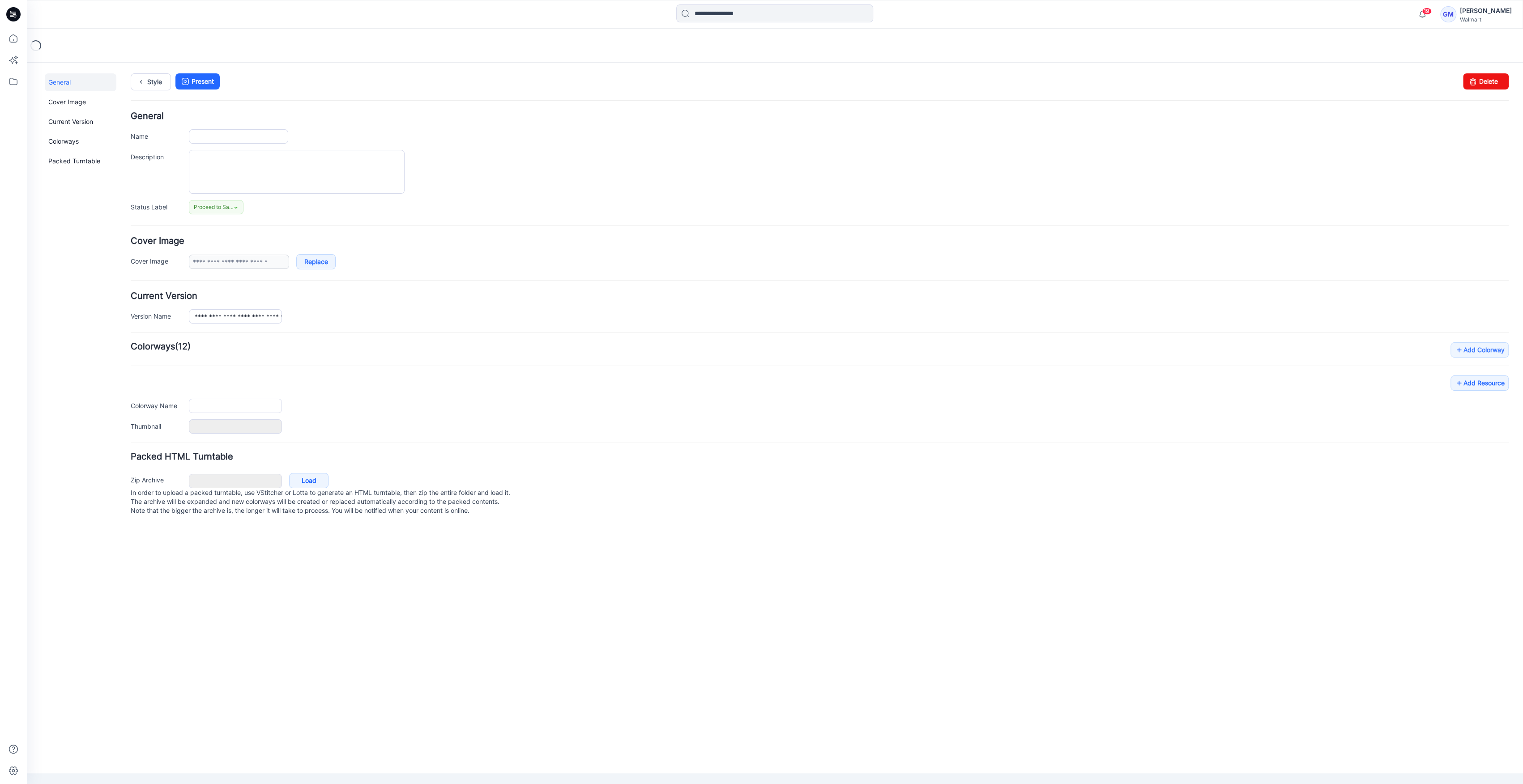
type input "**********"
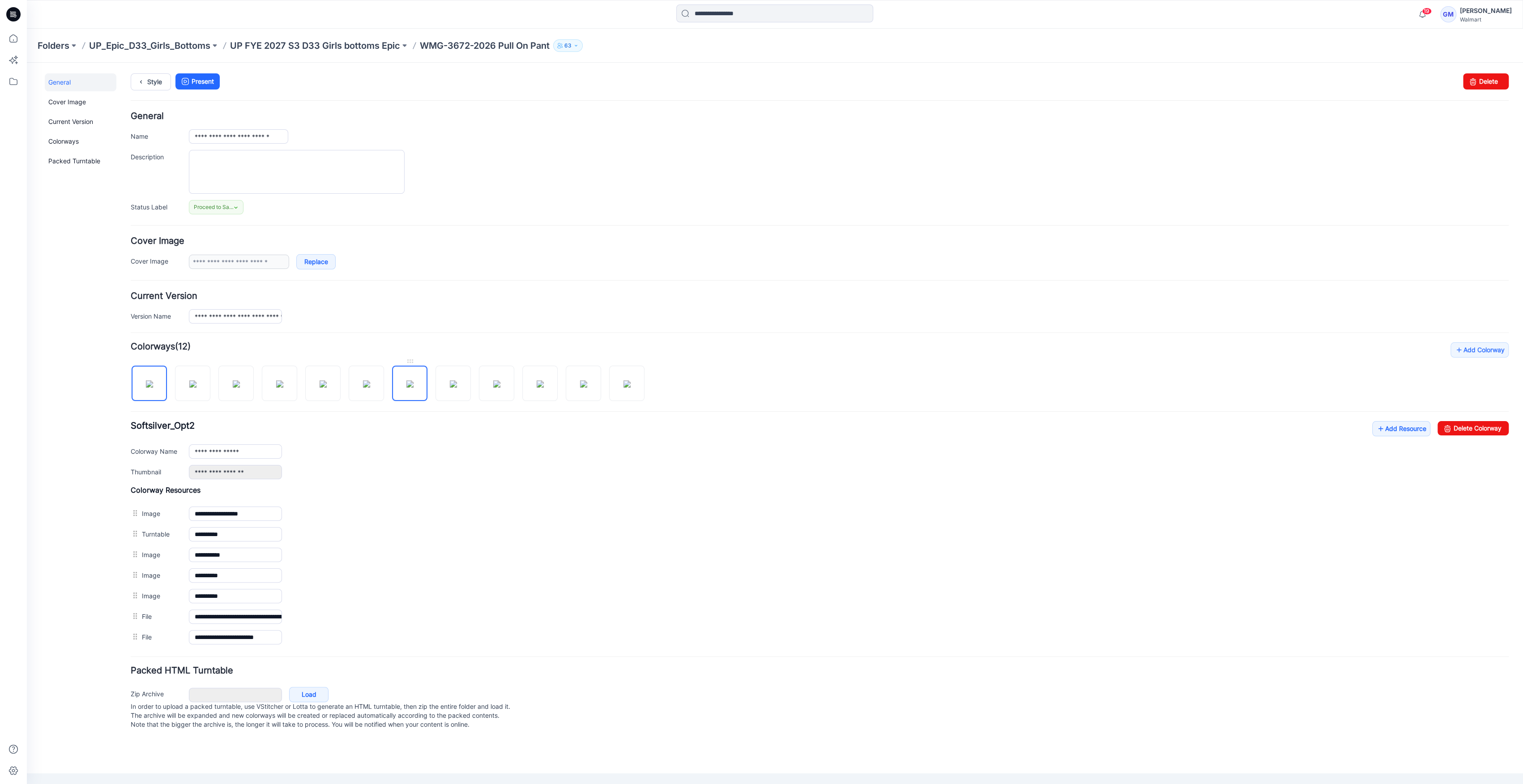
click at [406, 385] on img at bounding box center [409, 383] width 7 height 7
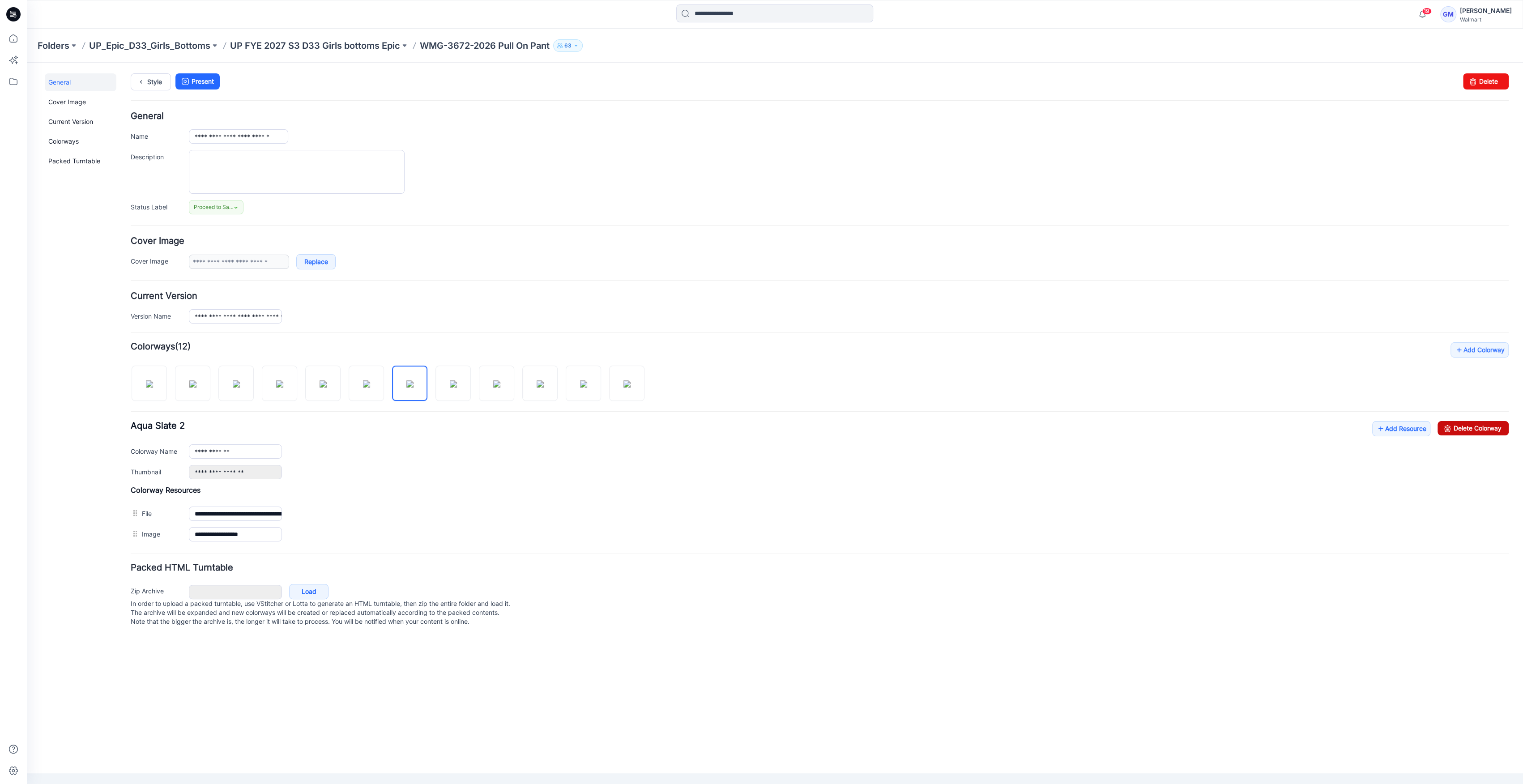
click at [1498, 427] on link "Delete Colorway" at bounding box center [1473, 427] width 71 height 14
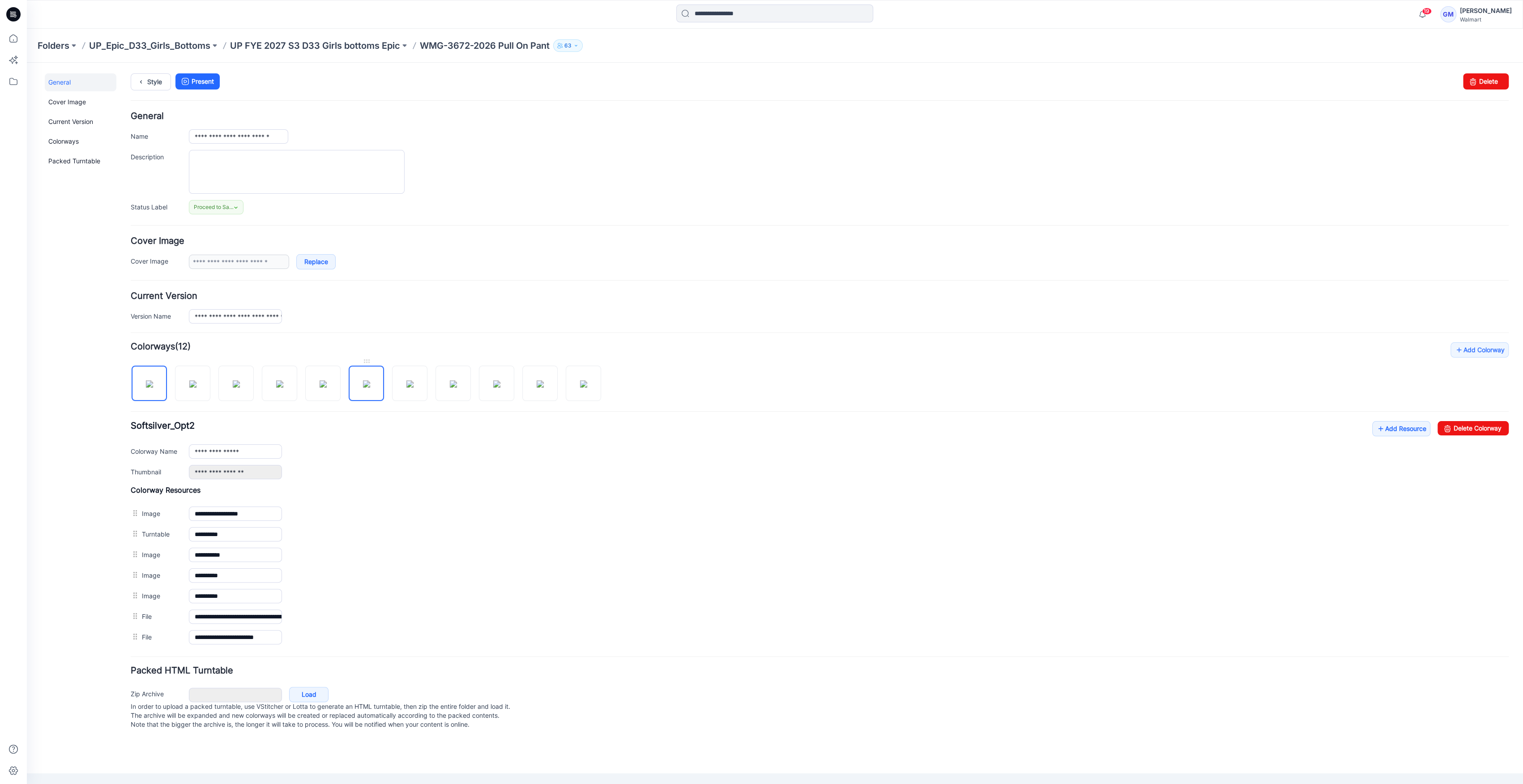
click at [368, 387] on img at bounding box center [366, 383] width 7 height 7
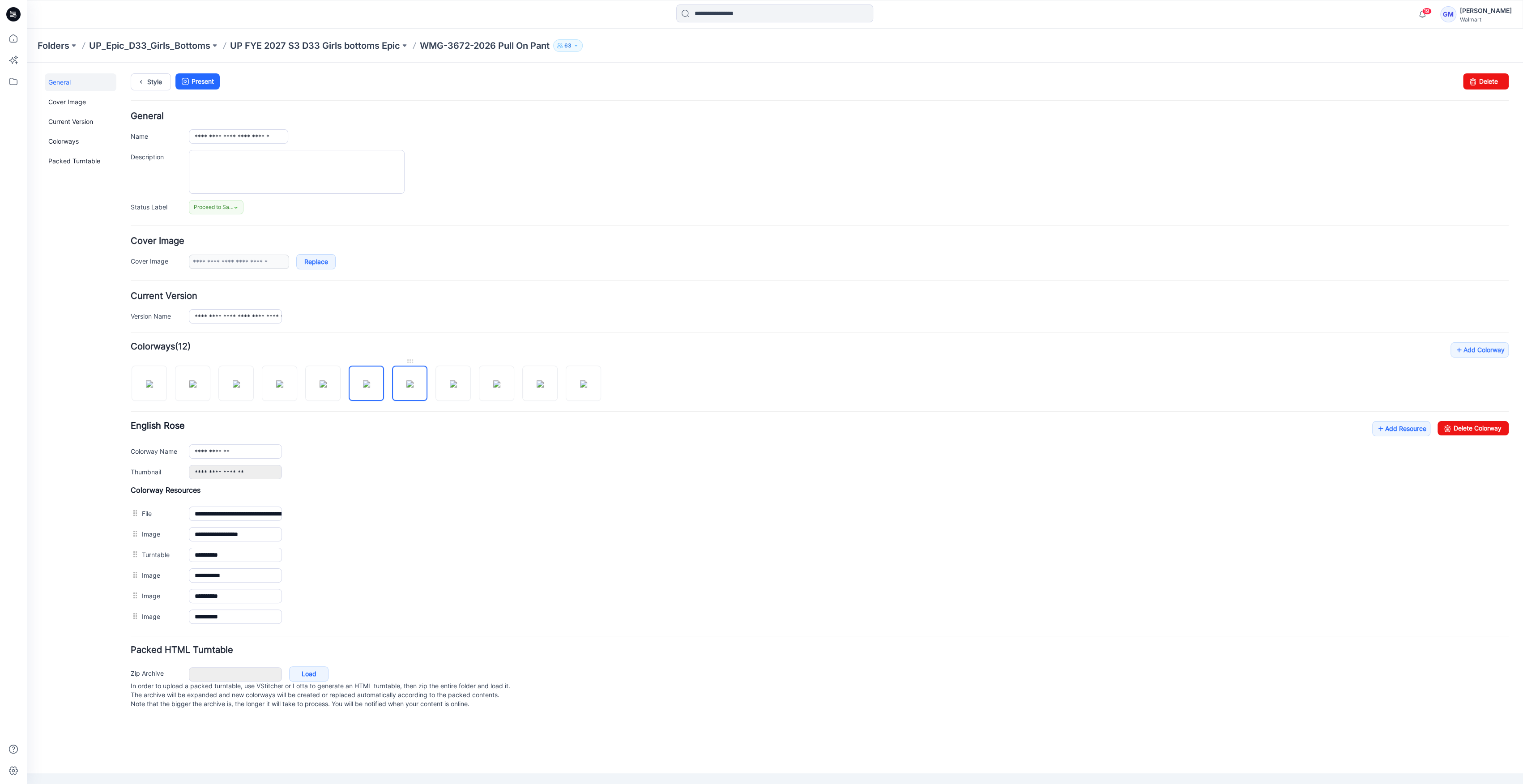
click at [406, 386] on img at bounding box center [409, 383] width 7 height 7
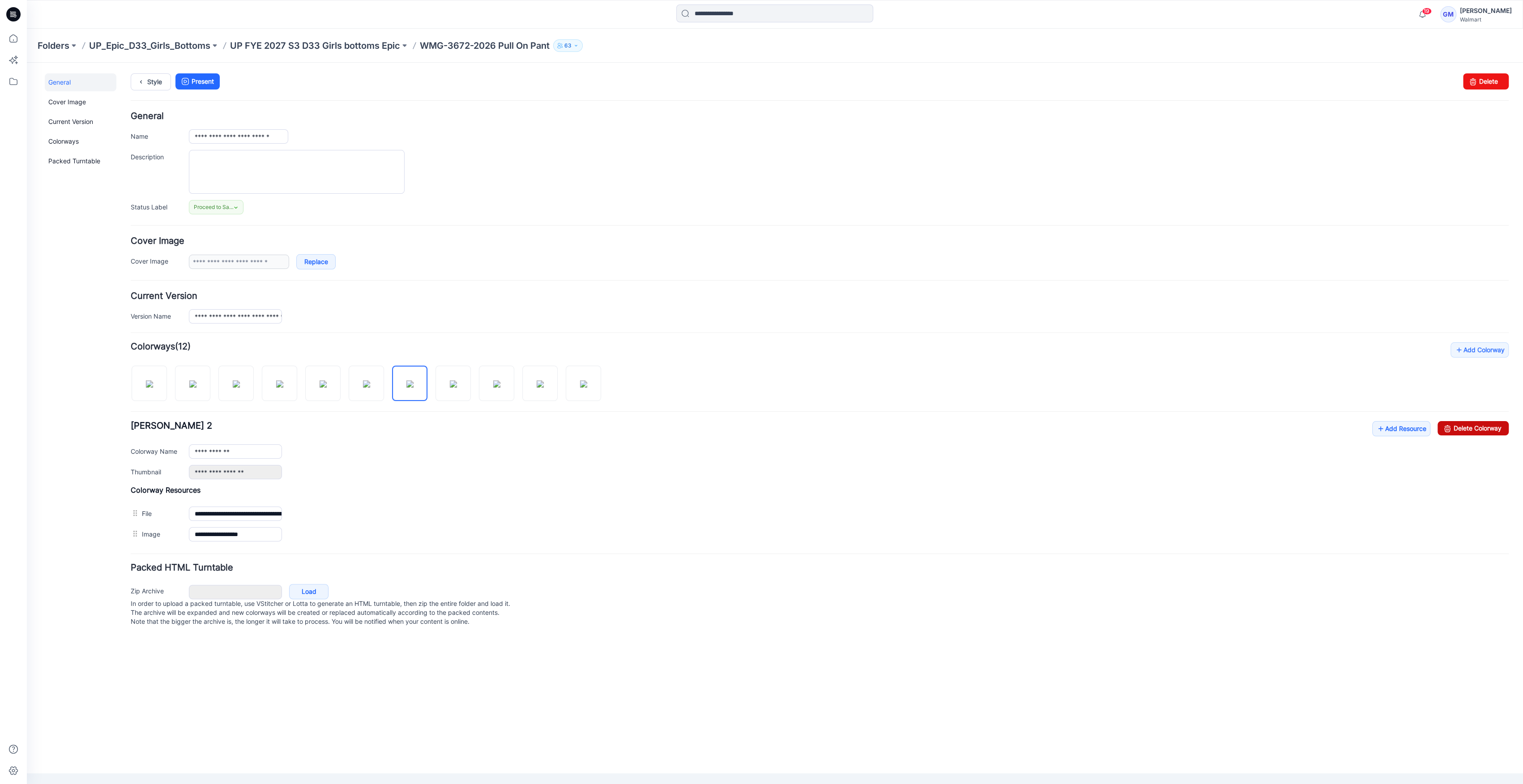
click at [1489, 429] on link "Delete Colorway" at bounding box center [1473, 427] width 71 height 14
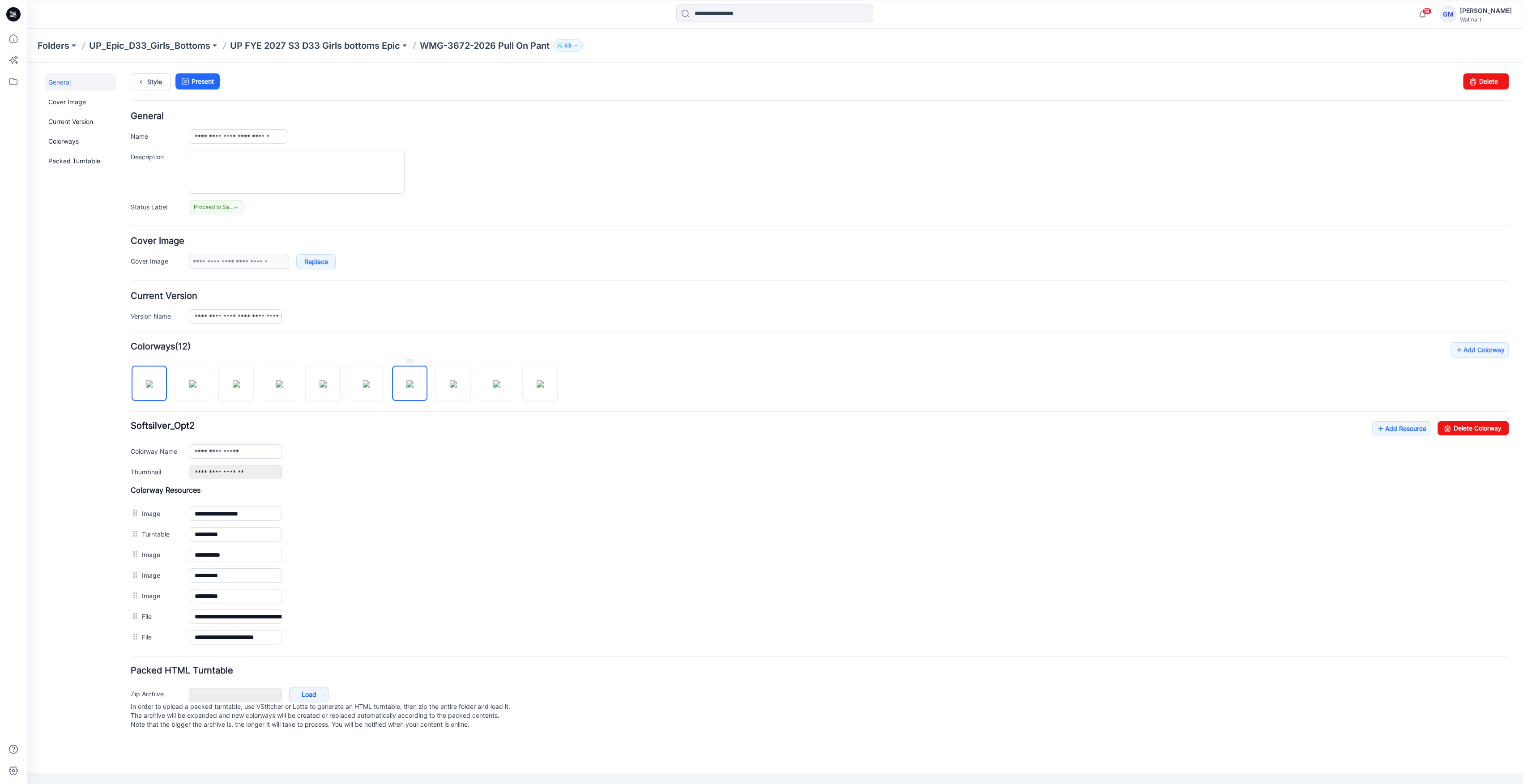
click at [413, 380] on img at bounding box center [409, 383] width 7 height 7
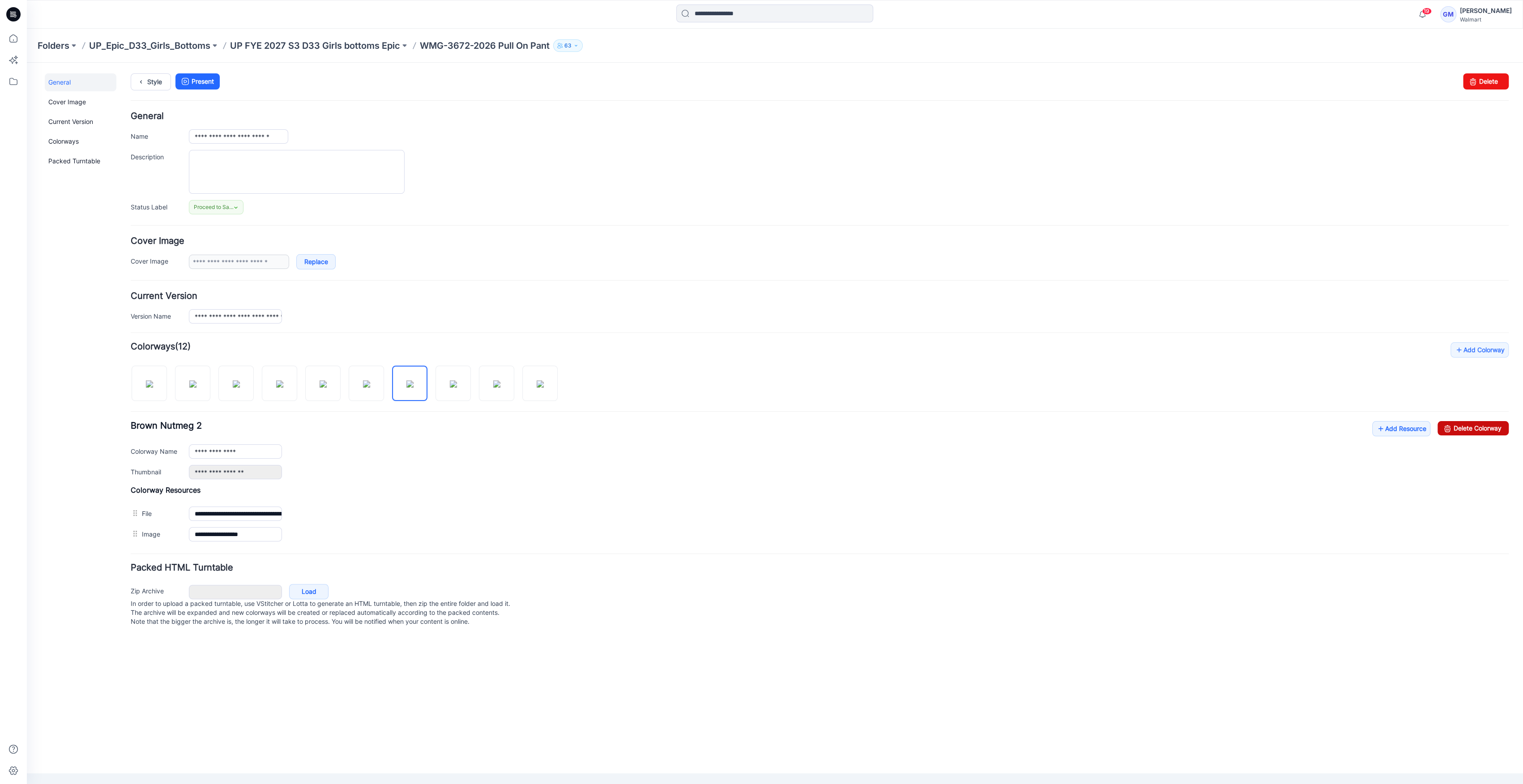
click at [1502, 427] on link "Delete Colorway" at bounding box center [1473, 427] width 71 height 14
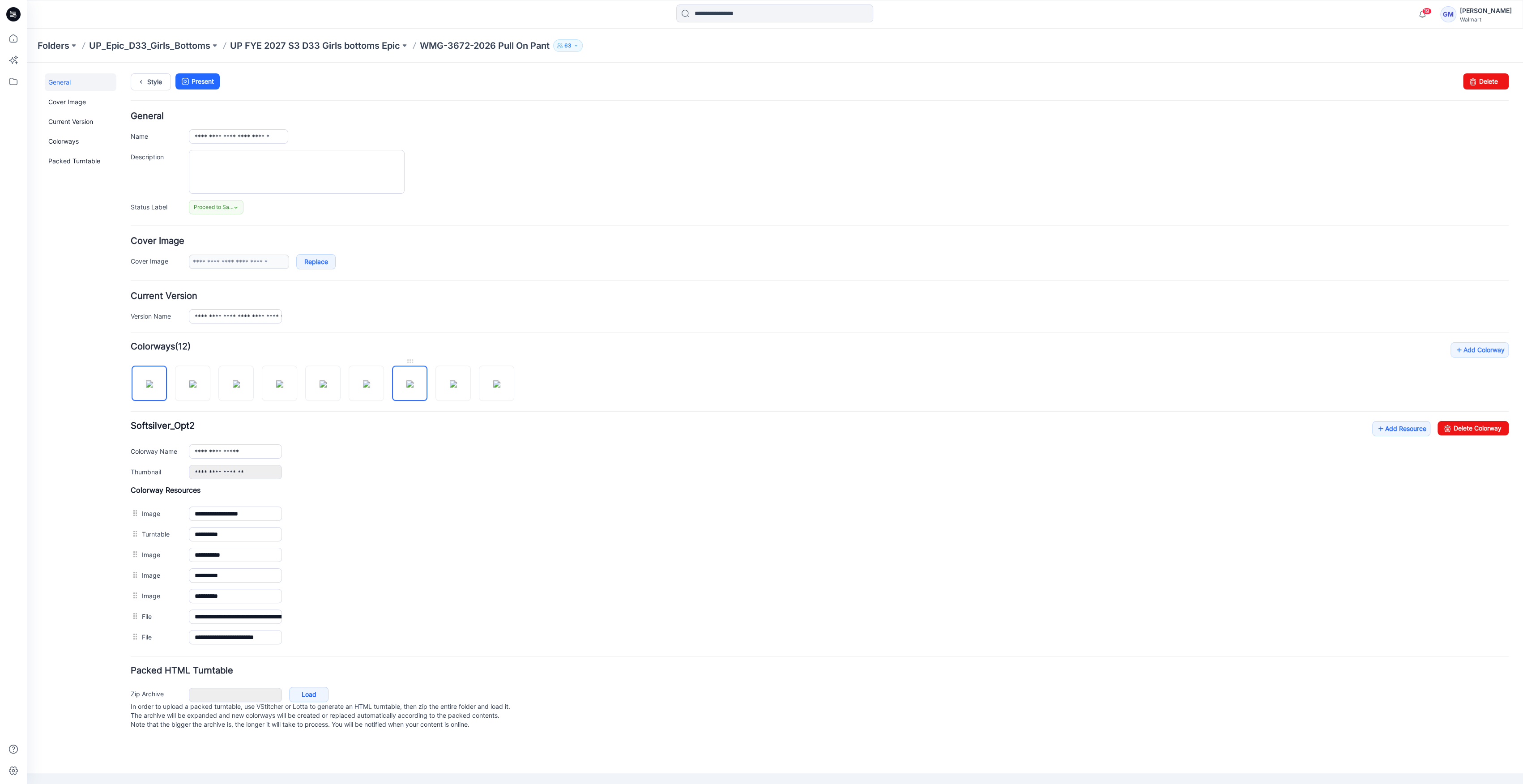
click at [413, 382] on img at bounding box center [409, 383] width 7 height 7
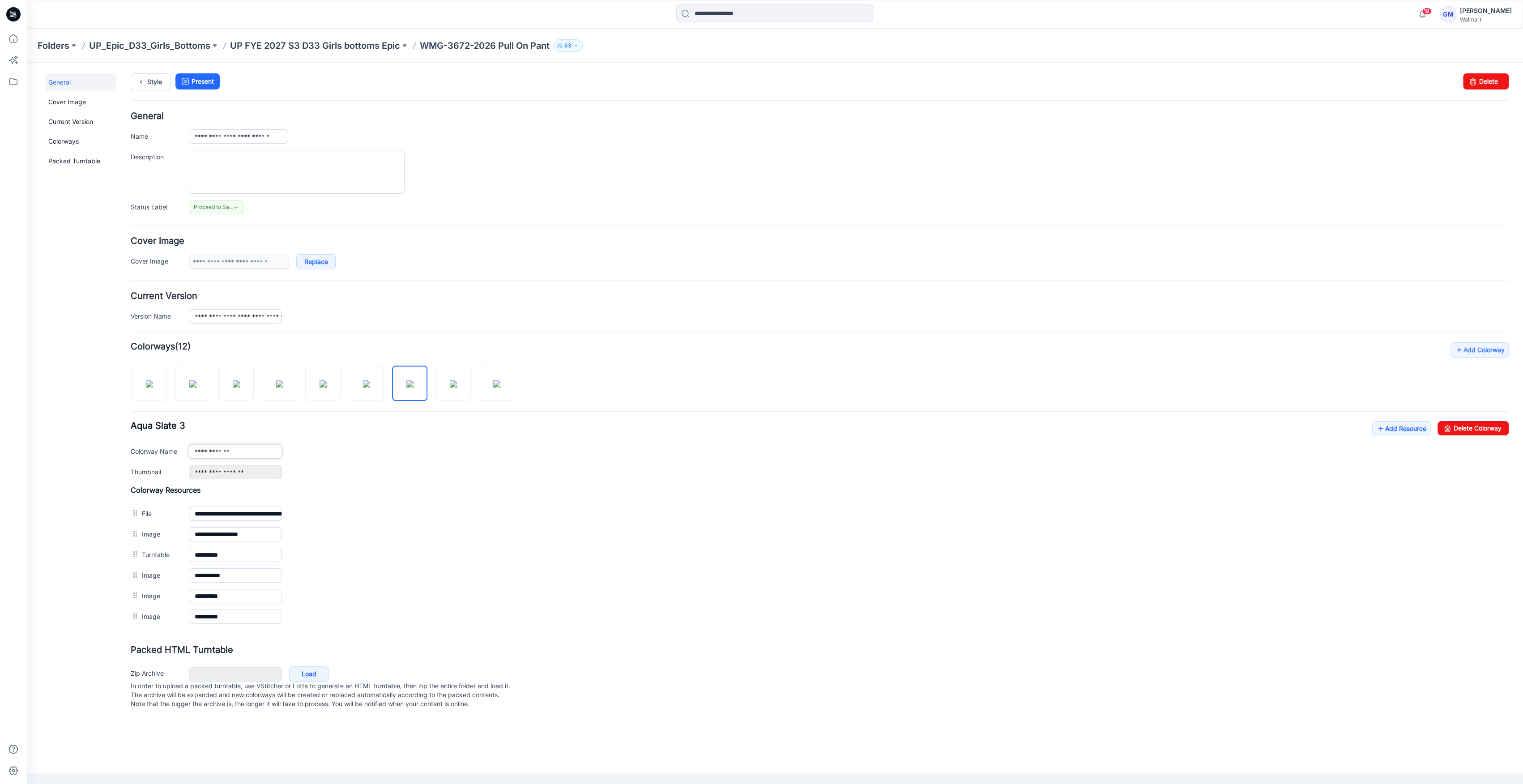
click at [251, 456] on input "**********" at bounding box center [235, 451] width 93 height 14
click at [453, 387] on img at bounding box center [452, 383] width 7 height 7
click at [251, 450] on input "**********" at bounding box center [235, 451] width 93 height 14
click at [520, 377] on div at bounding box center [326, 379] width 391 height 46
drag, startPoint x: 499, startPoint y: 379, endPoint x: 371, endPoint y: 440, distance: 141.8
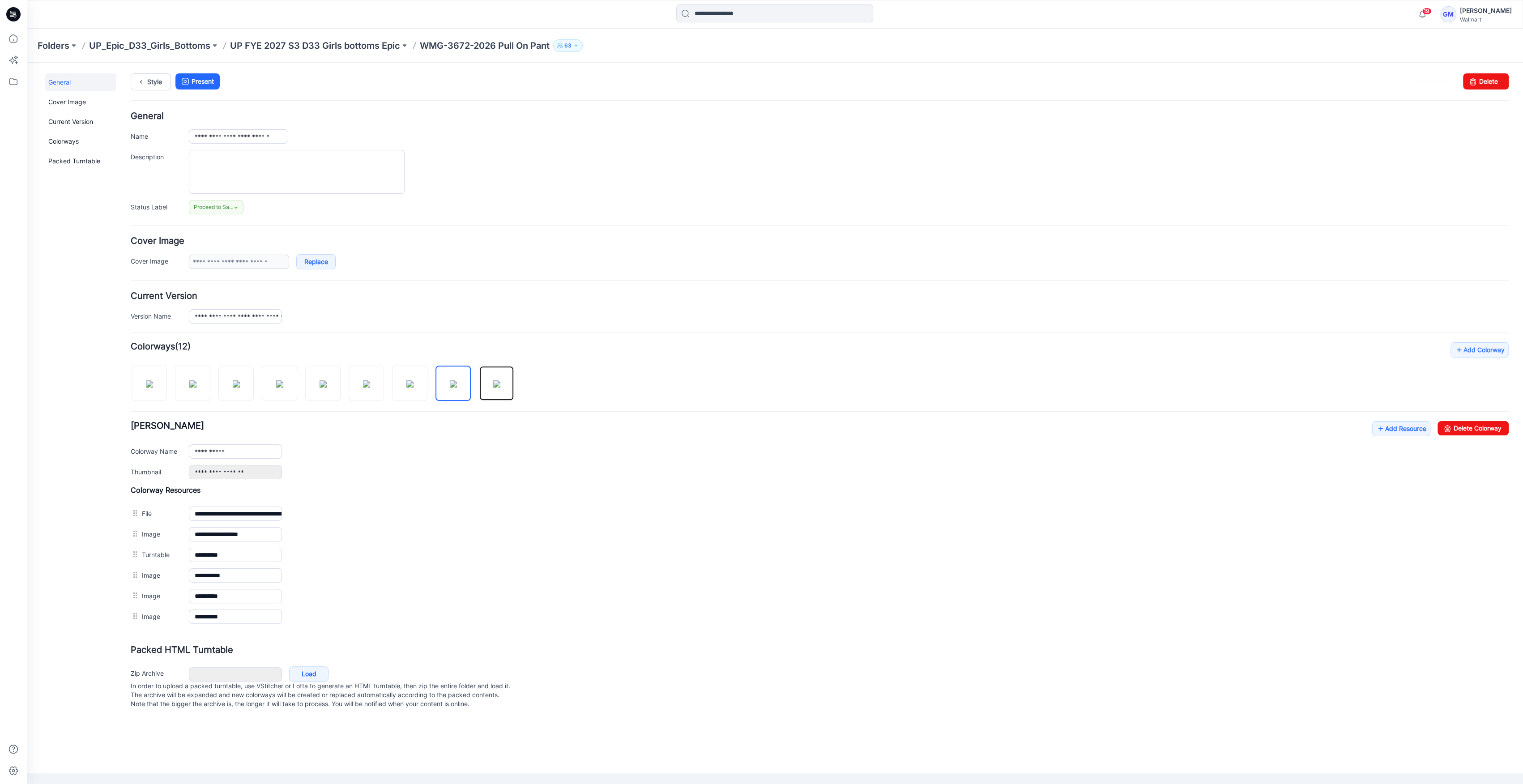
click at [498, 380] on img at bounding box center [496, 383] width 7 height 7
click at [251, 447] on input "**********" at bounding box center [235, 451] width 93 height 14
type input "**********"
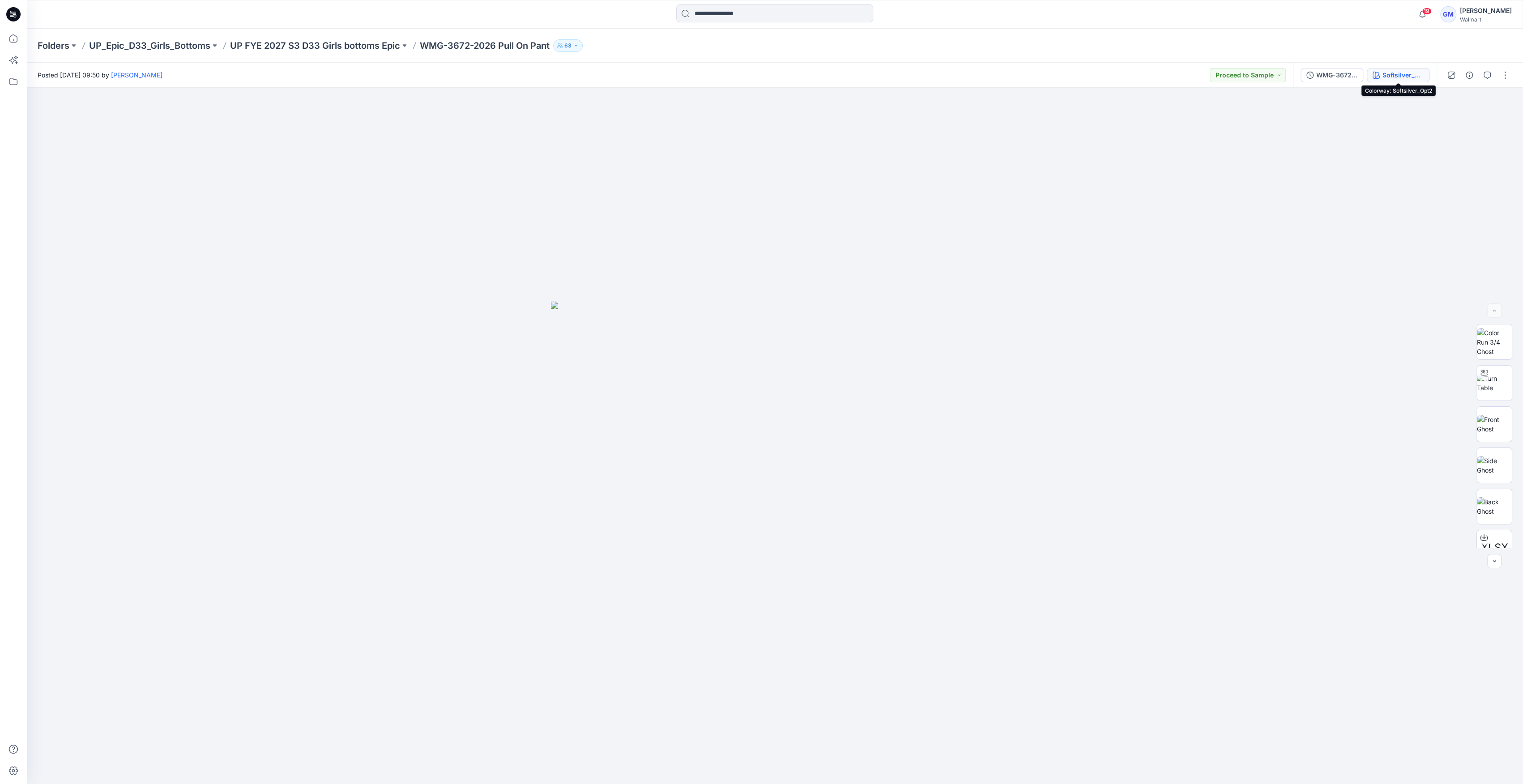
click at [1374, 73] on icon "button" at bounding box center [1375, 75] width 7 height 7
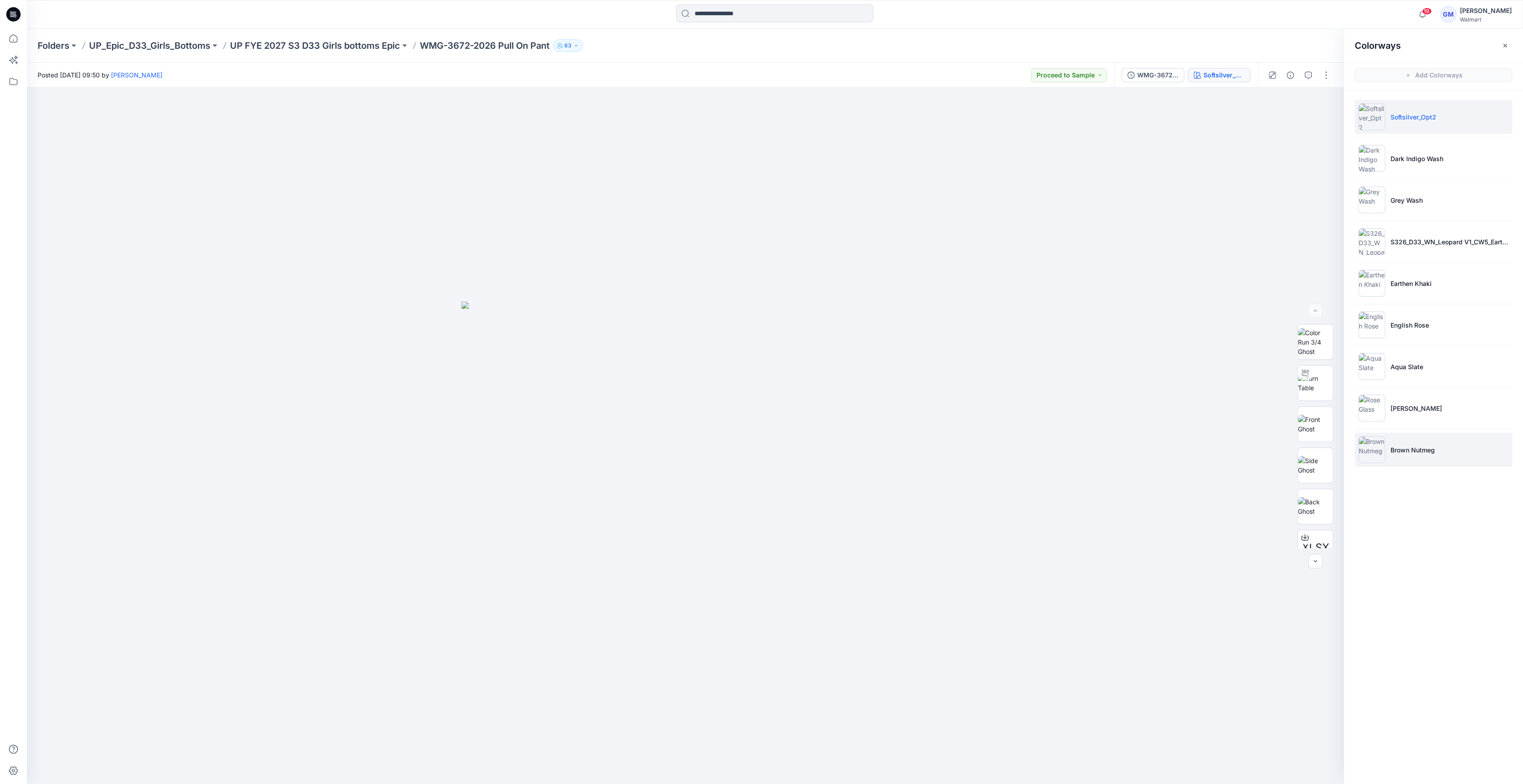
click at [1370, 437] on img at bounding box center [1372, 450] width 27 height 27
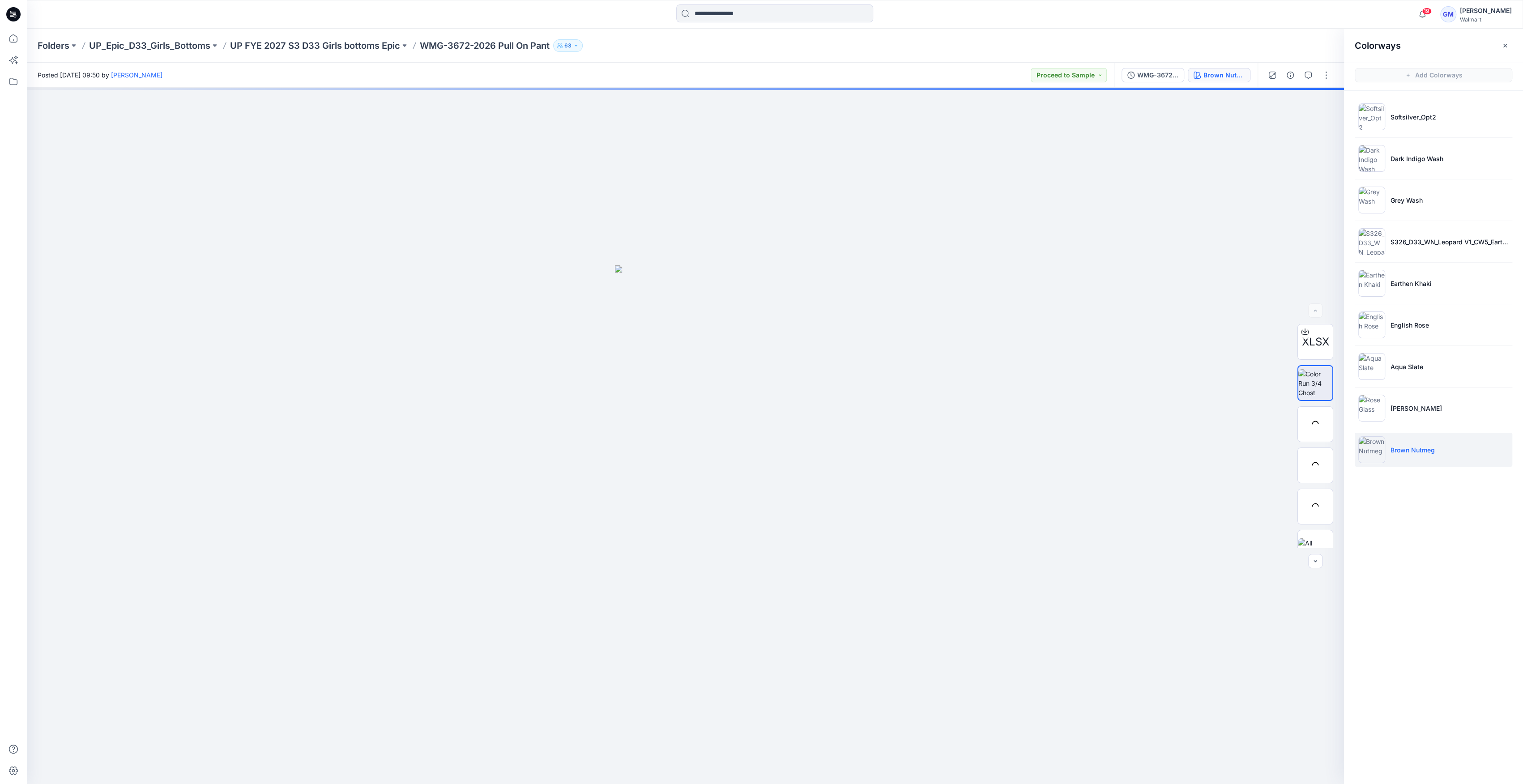
click at [1379, 453] on img at bounding box center [1372, 450] width 27 height 27
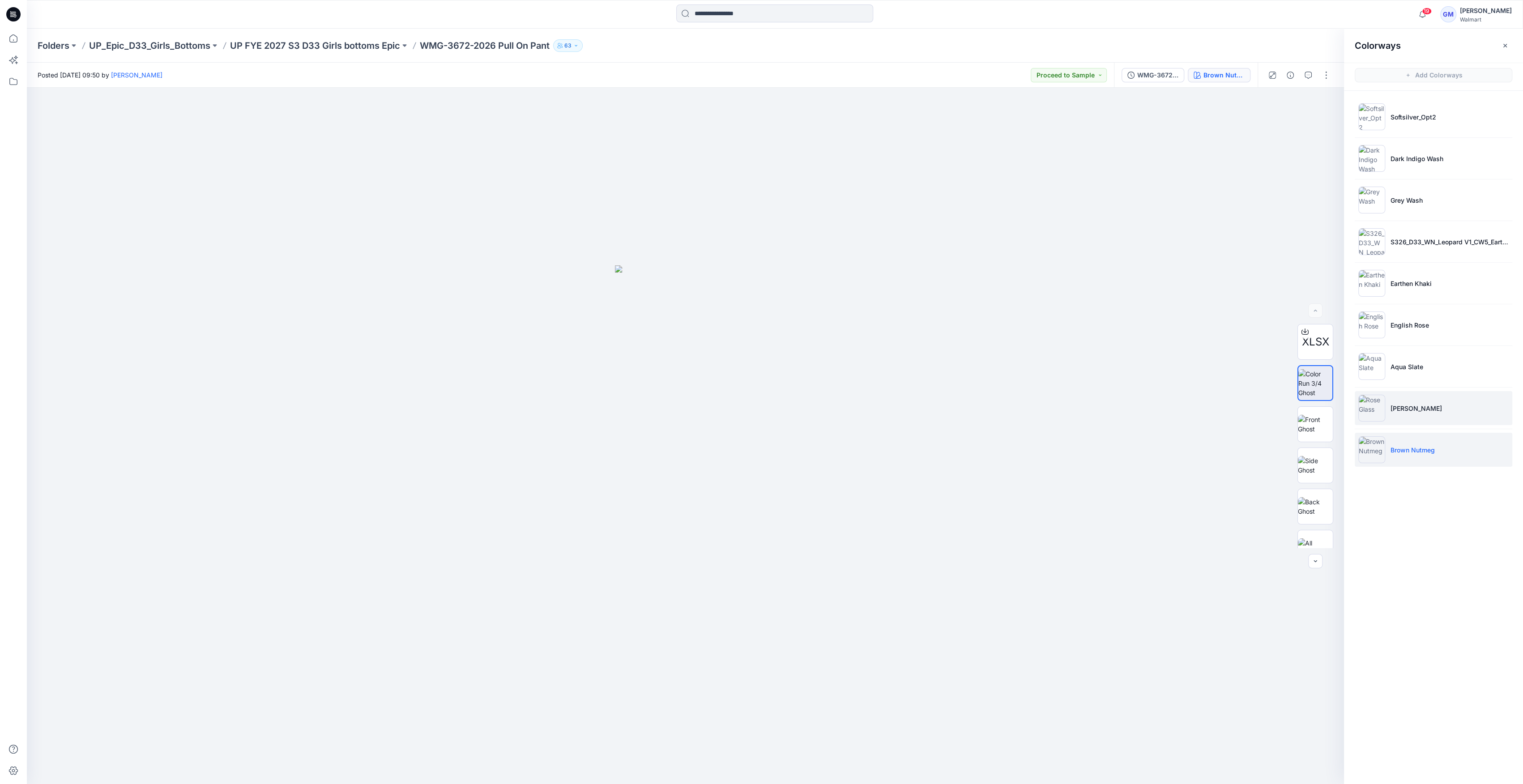
click at [1374, 402] on img at bounding box center [1372, 408] width 27 height 27
click at [1378, 370] on img at bounding box center [1372, 366] width 27 height 27
click at [1367, 453] on img at bounding box center [1372, 450] width 27 height 27
click at [1366, 438] on img at bounding box center [1372, 450] width 27 height 27
click at [363, 40] on p "UP FYE 2027 S3 D33 Girls bottoms Epic" at bounding box center [314, 45] width 170 height 12
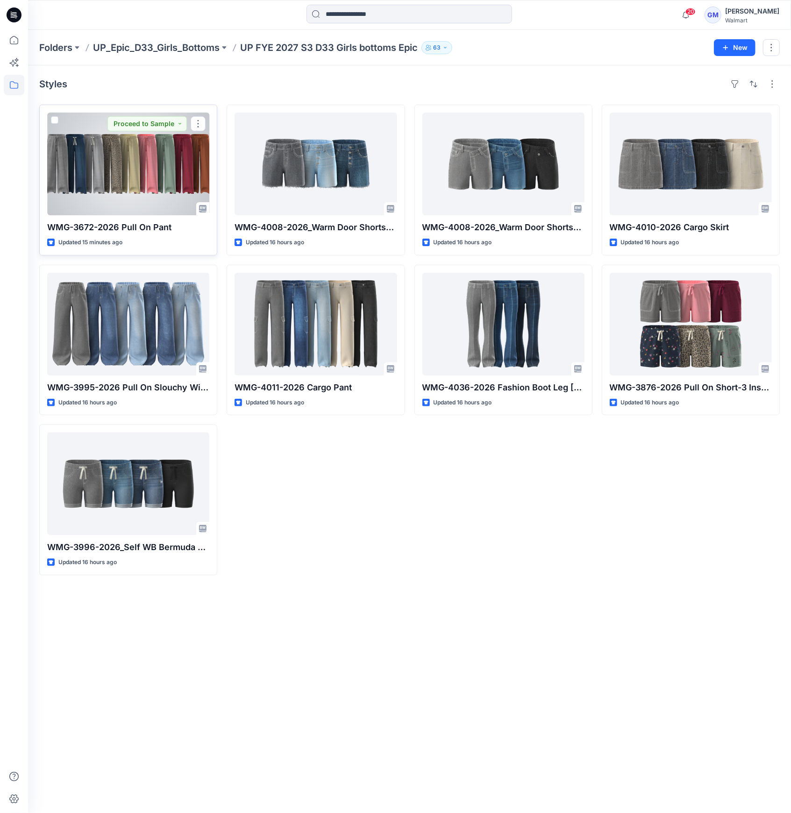
click at [126, 158] on div at bounding box center [128, 164] width 162 height 103
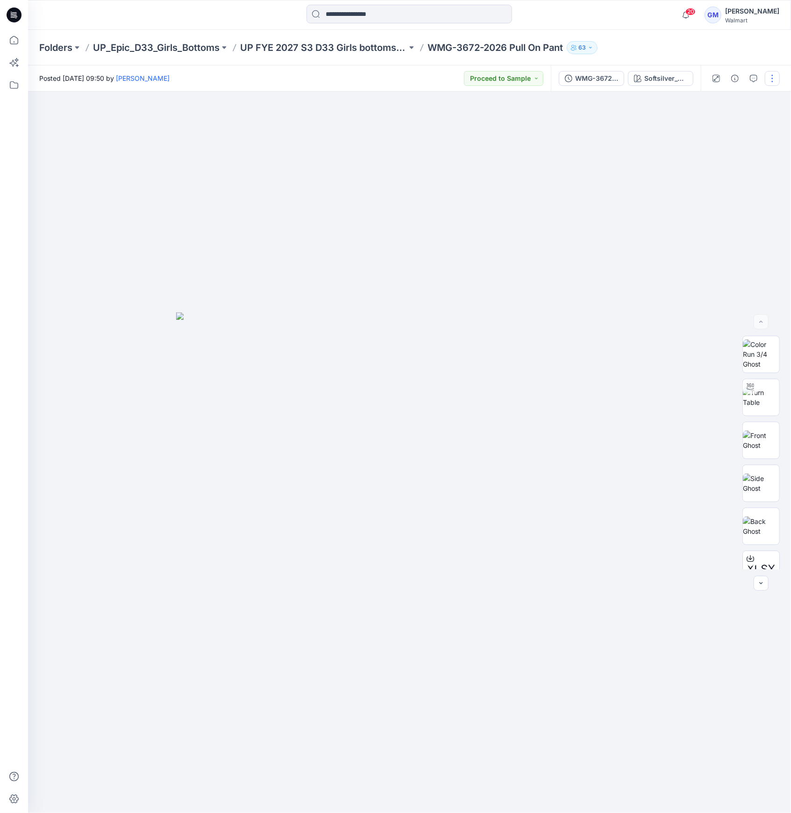
click at [772, 71] on button "button" at bounding box center [771, 78] width 15 height 15
click at [737, 116] on div at bounding box center [733, 113] width 90 height 9
click at [729, 129] on button "Edit" at bounding box center [733, 126] width 86 height 17
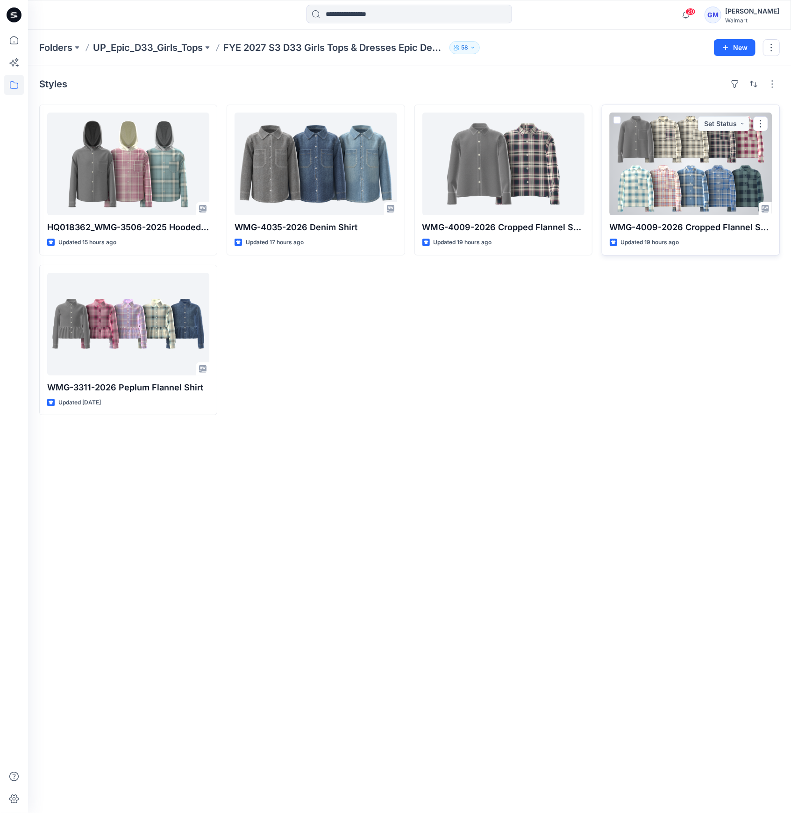
click at [720, 172] on div at bounding box center [690, 164] width 162 height 103
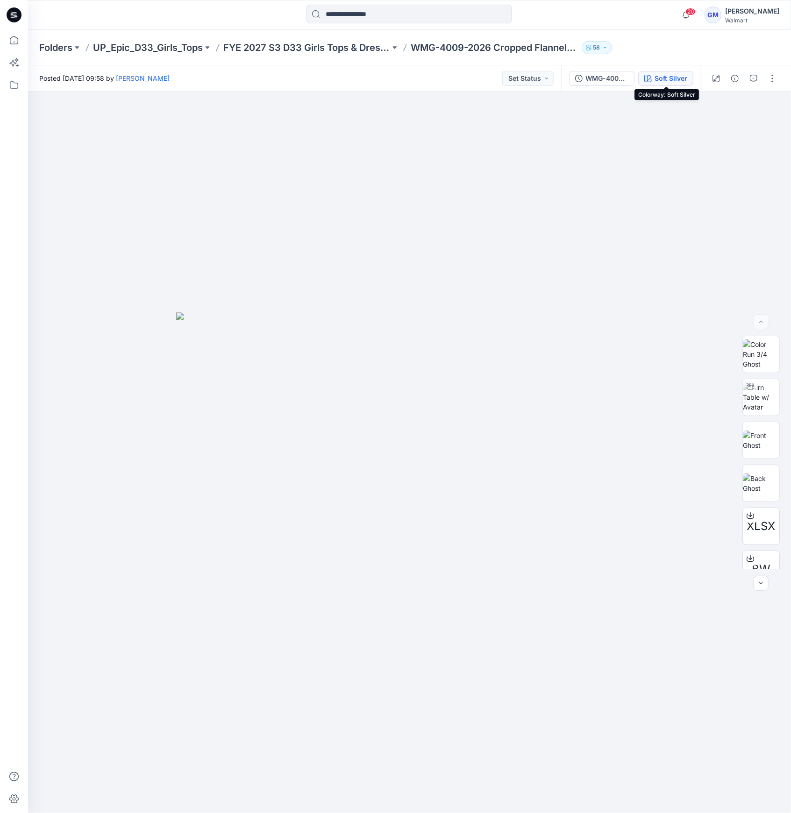
click at [669, 83] on div "Soft Silver" at bounding box center [670, 78] width 33 height 10
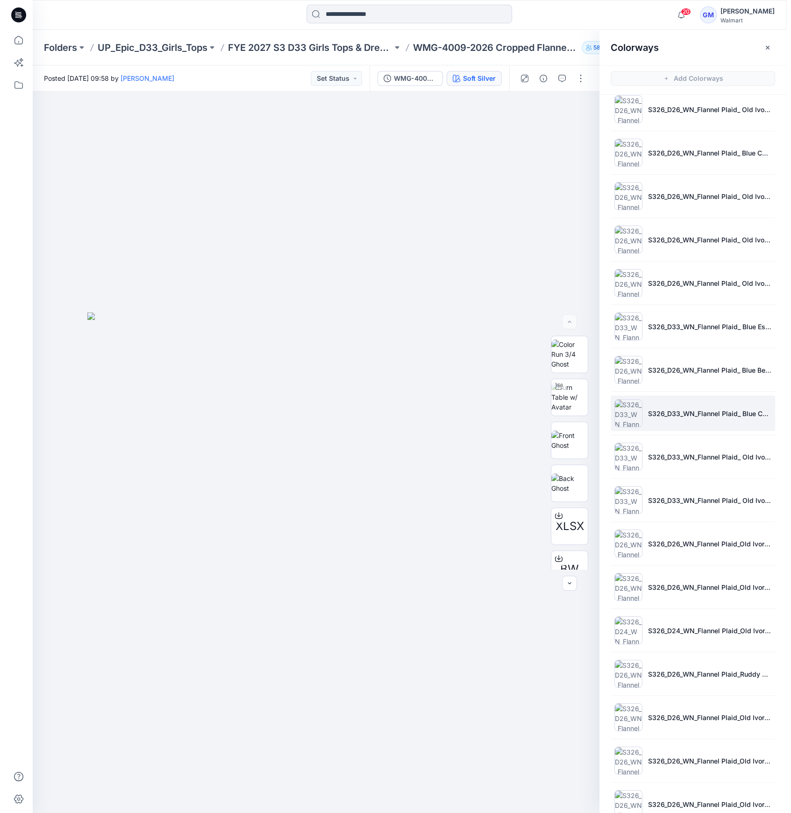
scroll to position [164, 0]
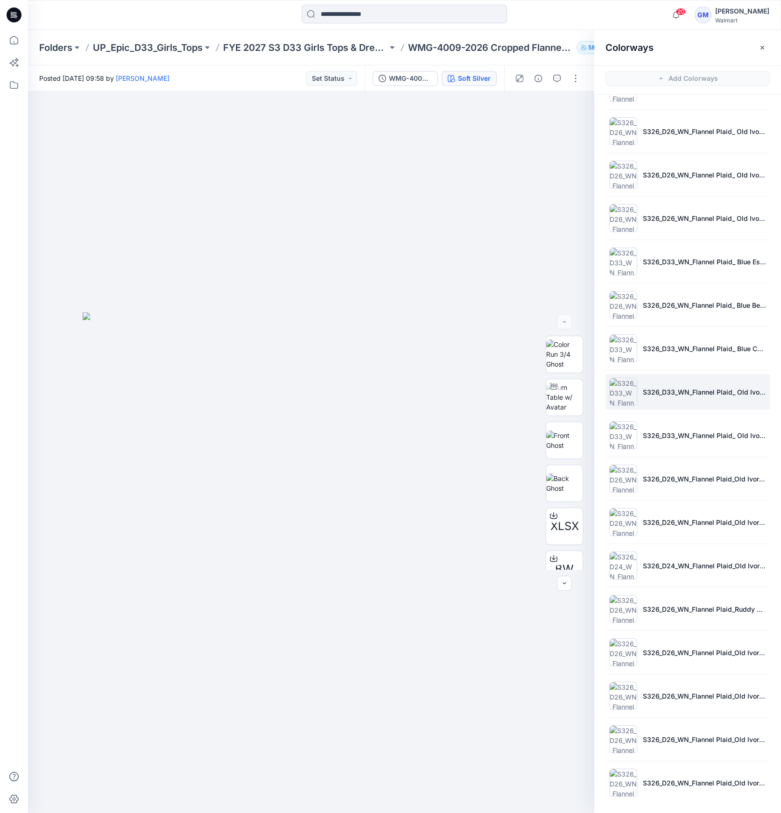
click at [629, 395] on img at bounding box center [623, 392] width 28 height 28
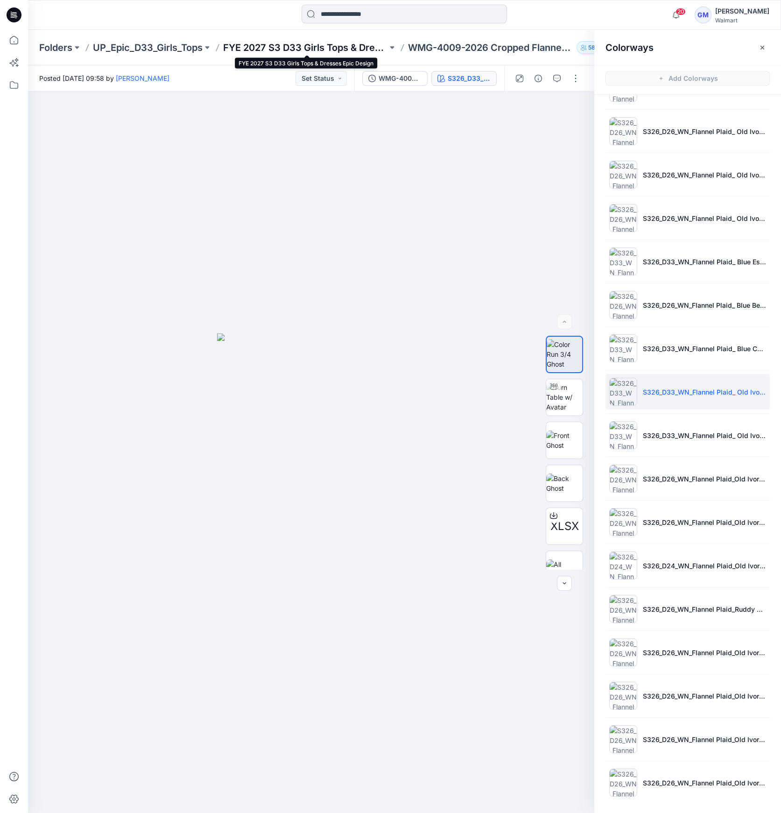
click at [369, 48] on p "FYE 2027 S3 D33 Girls Tops & Dresses Epic Design" at bounding box center [305, 47] width 164 height 13
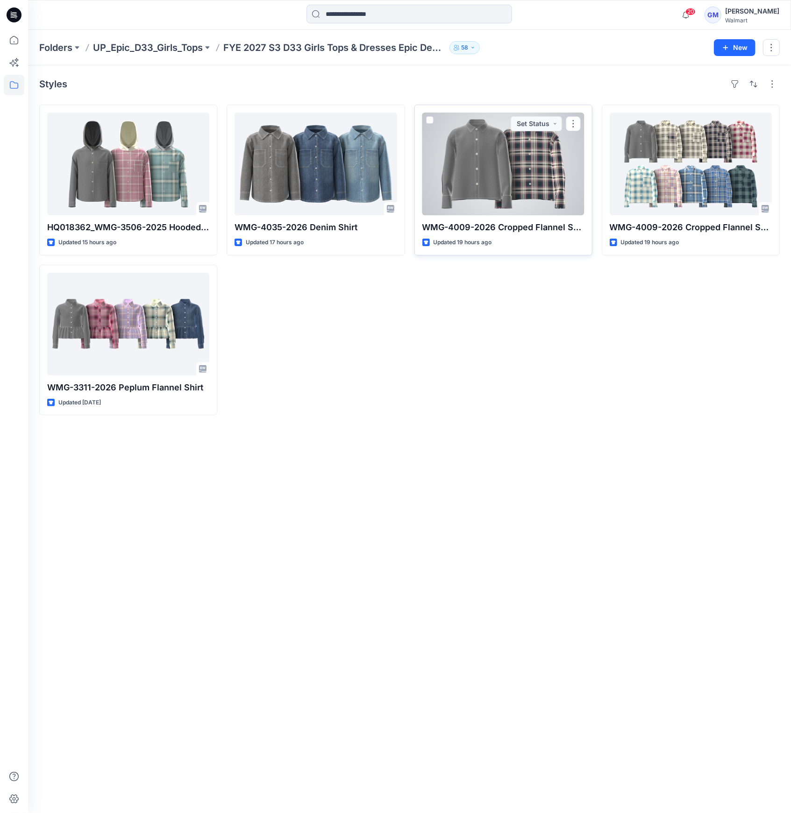
click at [544, 199] on div at bounding box center [503, 164] width 162 height 103
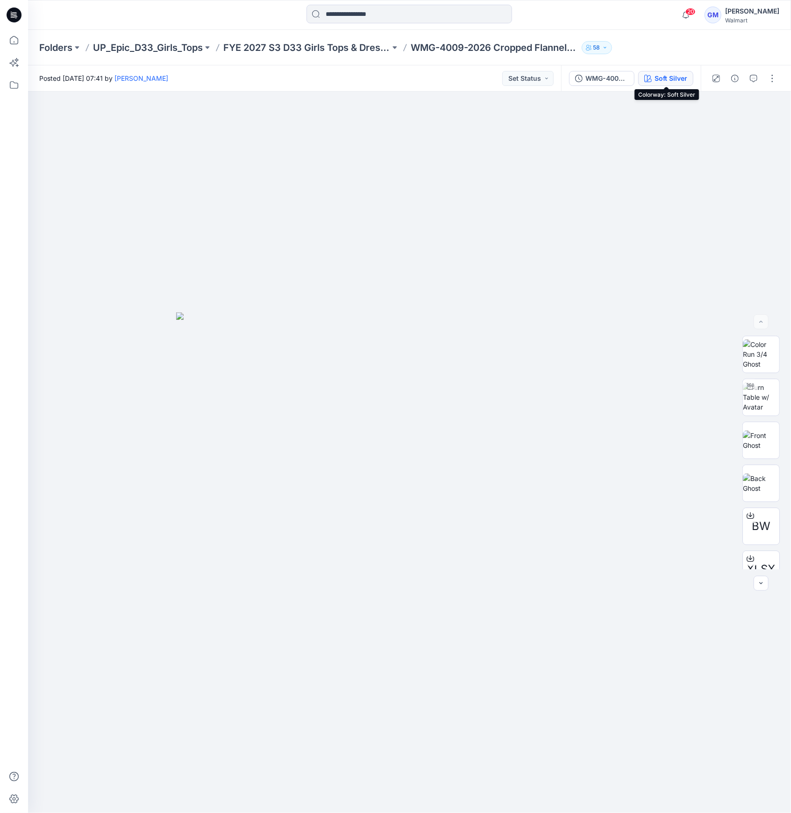
click at [667, 76] on div "Soft Silver" at bounding box center [670, 78] width 33 height 10
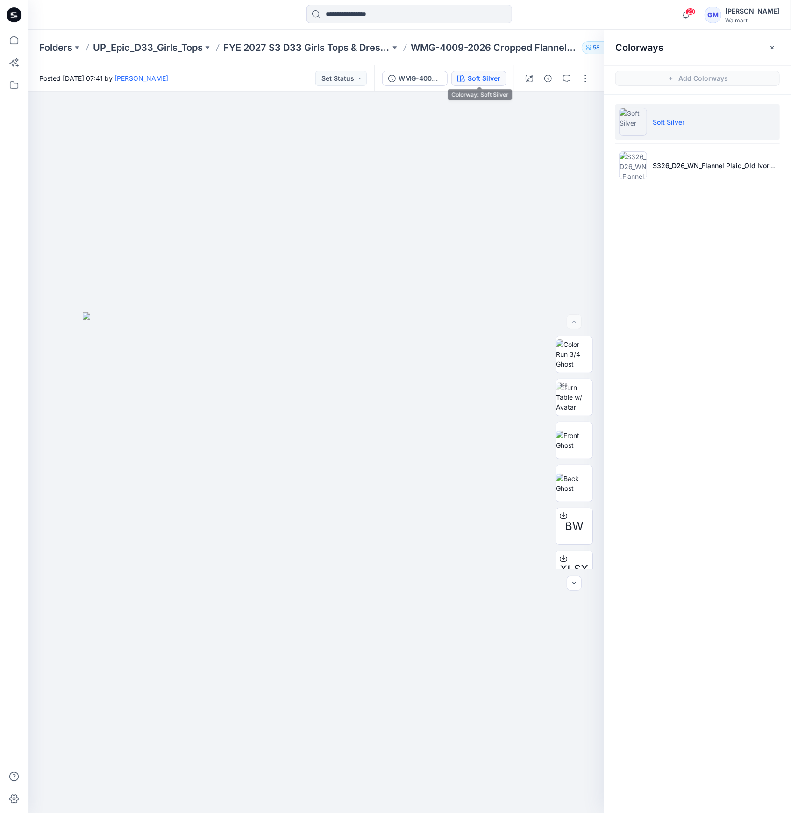
click at [500, 79] on div "Soft Silver" at bounding box center [483, 78] width 33 height 10
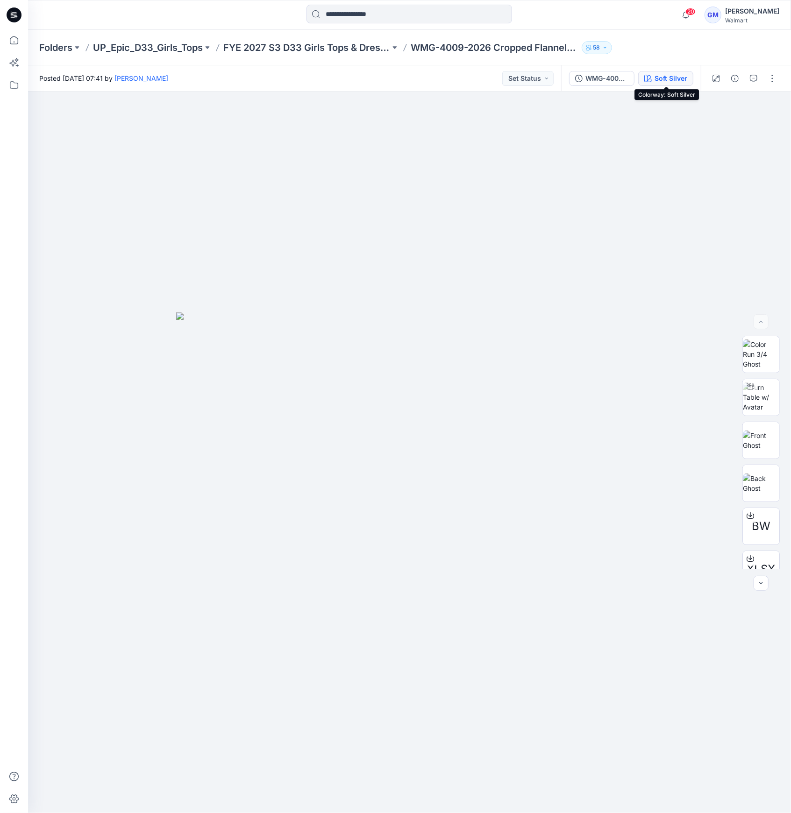
click at [669, 82] on div "Soft Silver" at bounding box center [670, 78] width 33 height 10
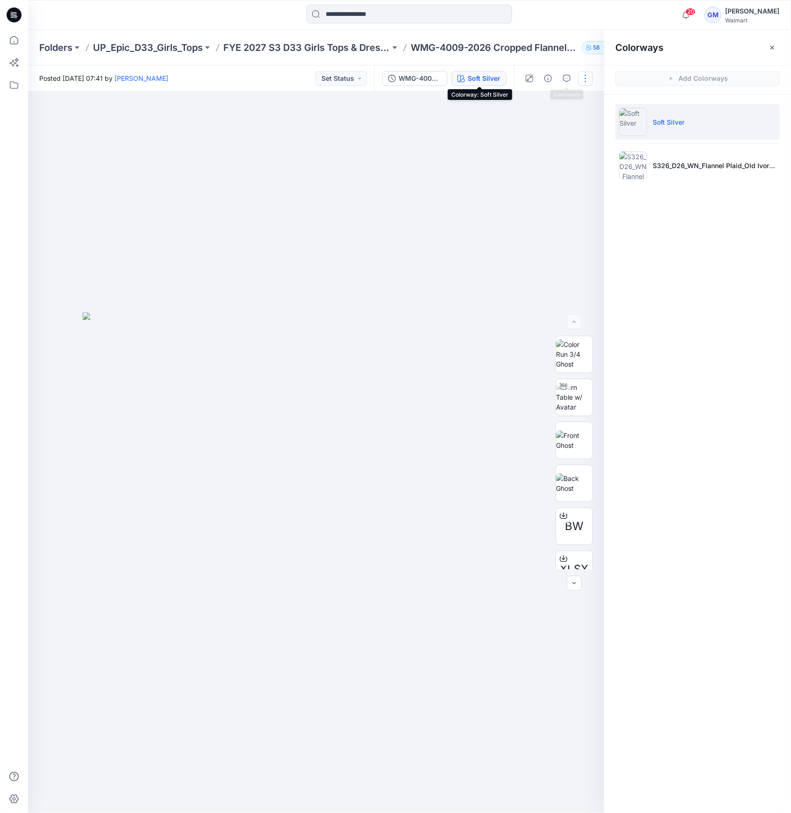
click at [587, 79] on button "button" at bounding box center [585, 78] width 15 height 15
click at [546, 123] on button "Edit" at bounding box center [546, 126] width 86 height 17
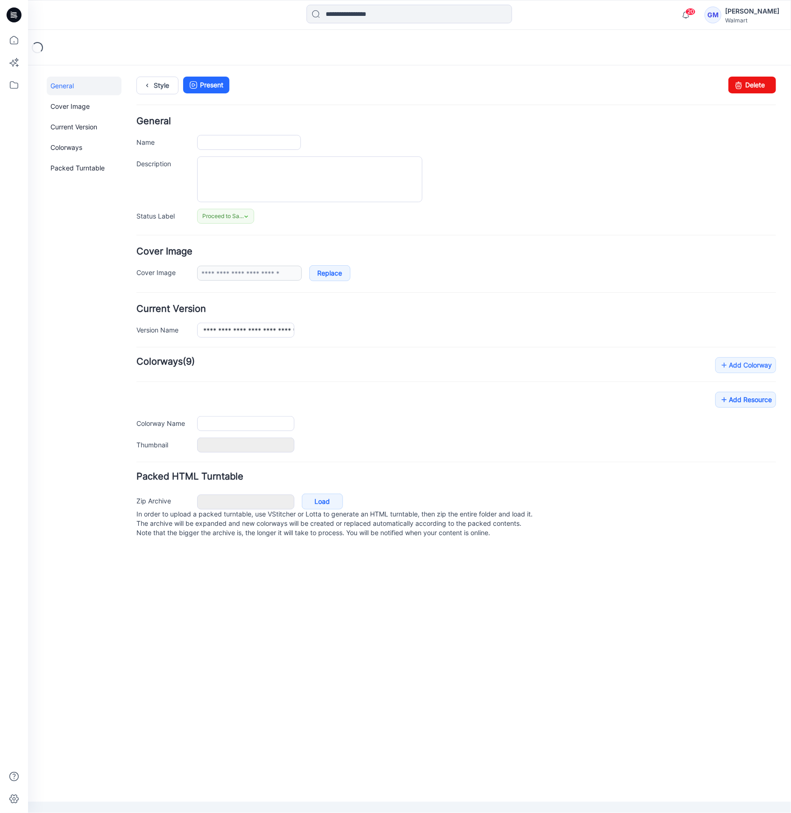
type input "**********"
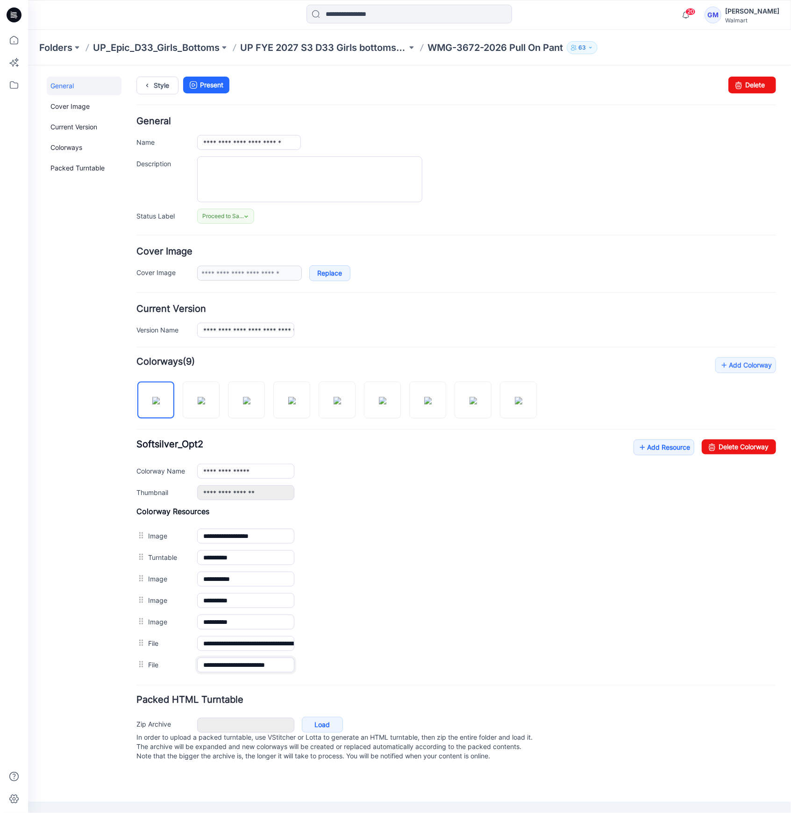
scroll to position [0, 3]
drag, startPoint x: 232, startPoint y: 659, endPoint x: 424, endPoint y: 680, distance: 193.5
click at [424, 680] on form "**********" at bounding box center [455, 439] width 639 height 647
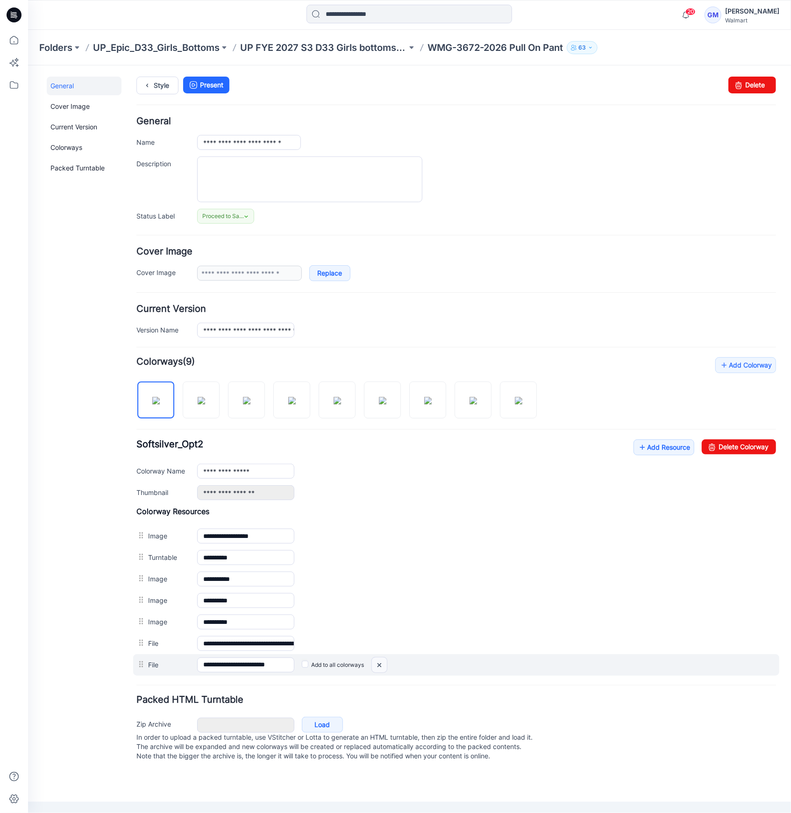
scroll to position [0, 0]
click at [374, 666] on img at bounding box center [378, 664] width 15 height 15
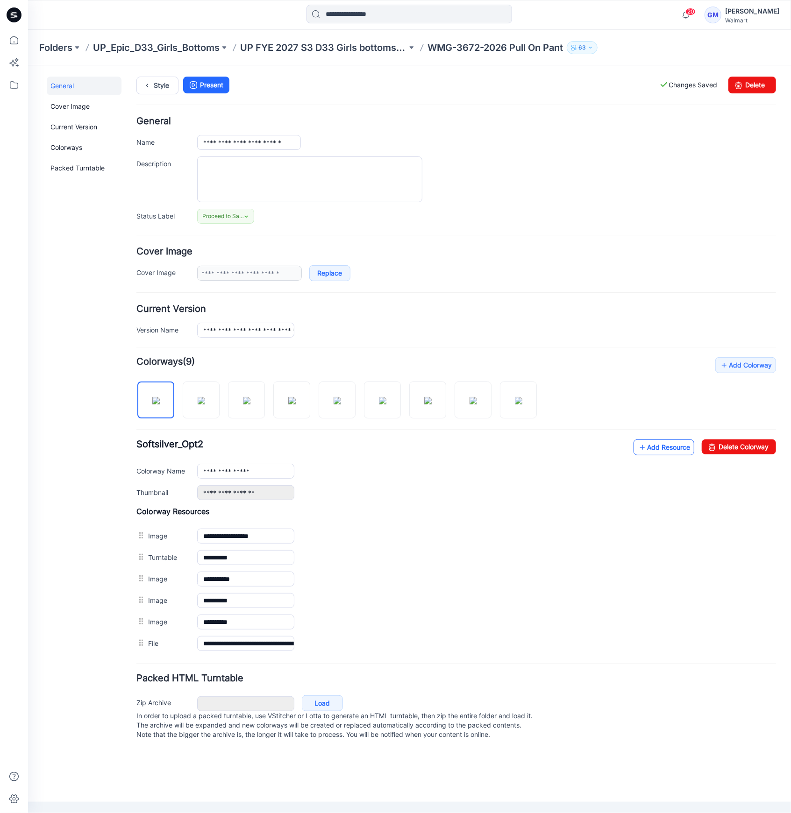
click at [655, 446] on link "Add Resource" at bounding box center [663, 447] width 61 height 16
click at [659, 448] on link "Add Resource" at bounding box center [663, 447] width 61 height 16
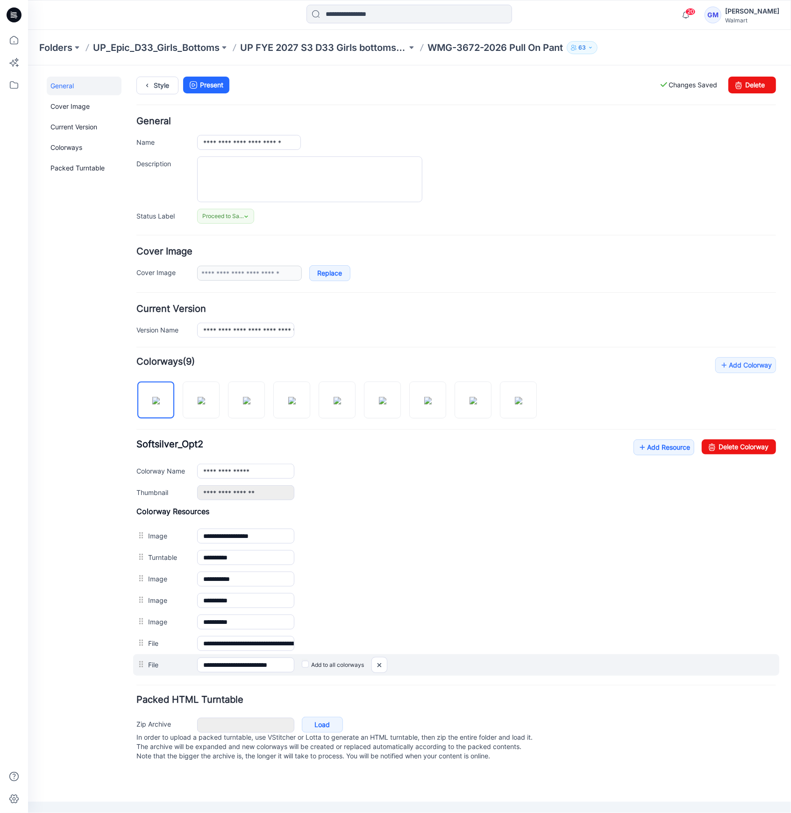
click at [300, 666] on div "Add to all colorways" at bounding box center [534, 664] width 481 height 15
click at [302, 666] on label "Add to all colorways" at bounding box center [332, 664] width 62 height 15
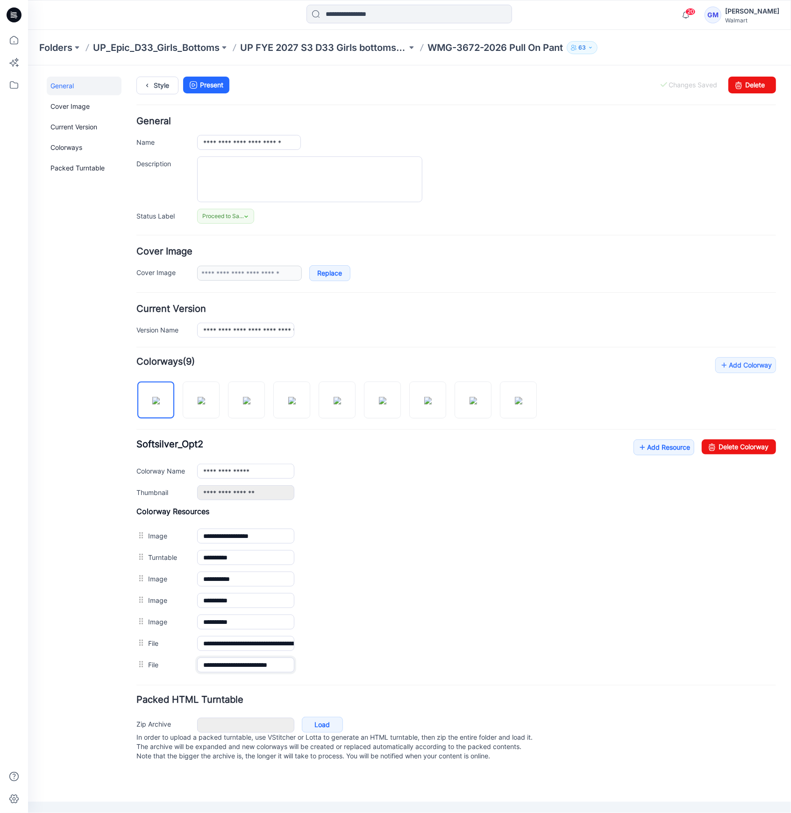
drag, startPoint x: 233, startPoint y: 670, endPoint x: 313, endPoint y: 679, distance: 80.8
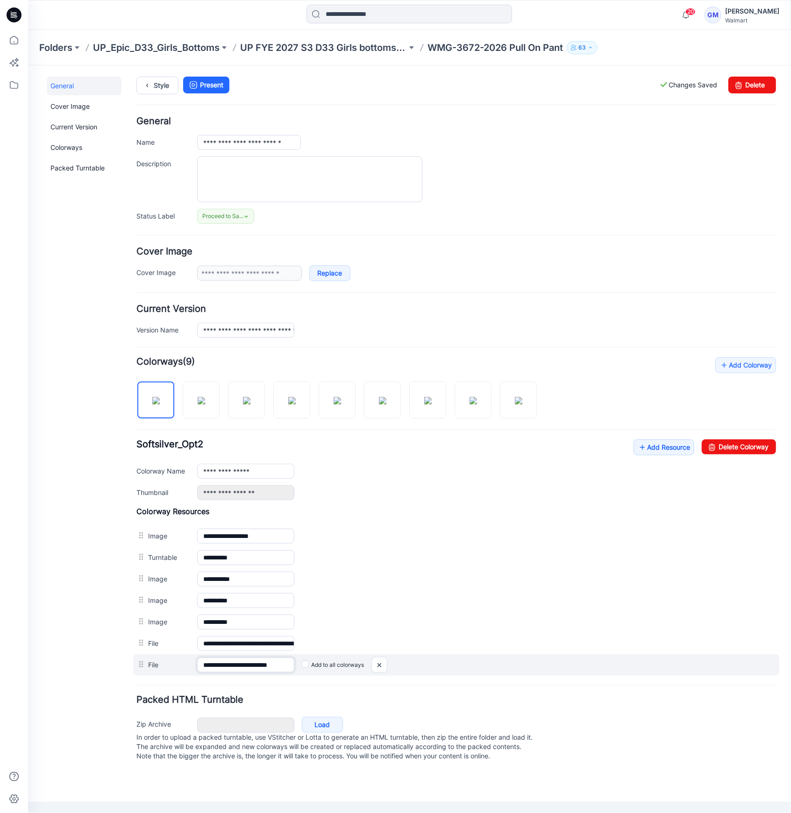
scroll to position [0, 6]
drag, startPoint x: 230, startPoint y: 661, endPoint x: 464, endPoint y: 659, distance: 233.9
click at [464, 659] on div "**********" at bounding box center [456, 664] width 646 height 21
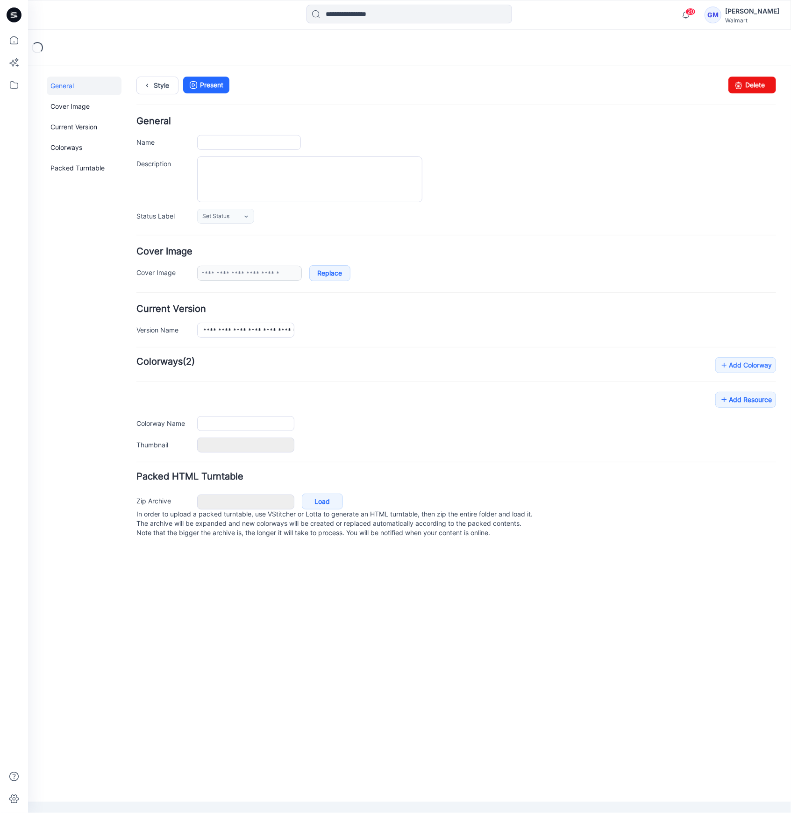
type input "**********"
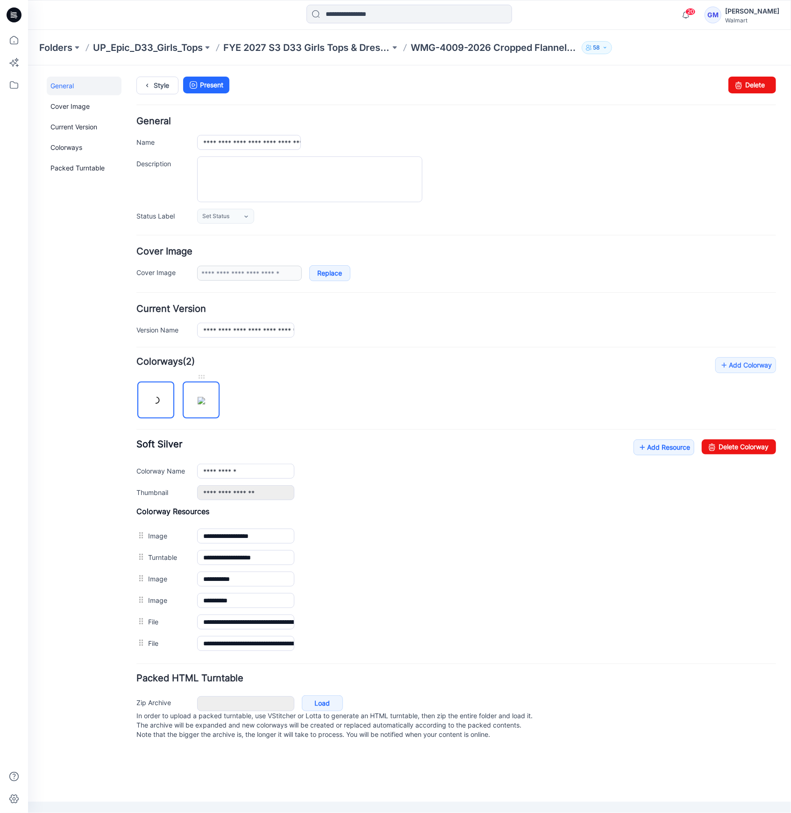
click at [207, 398] on link at bounding box center [200, 399] width 37 height 37
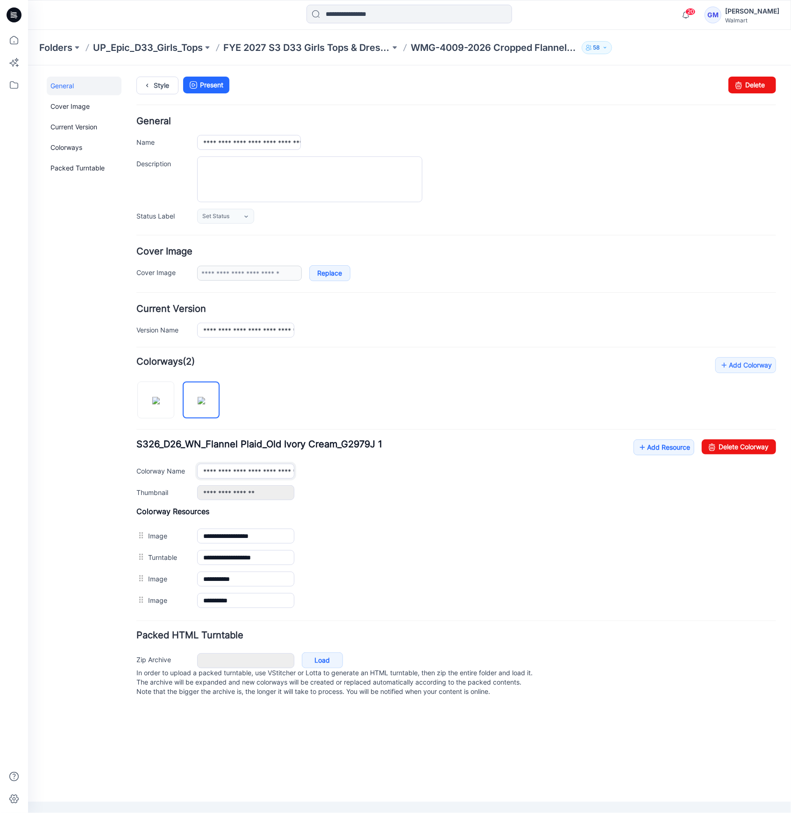
click at [253, 468] on input "**********" at bounding box center [245, 470] width 97 height 15
paste input "text"
type input "**********"
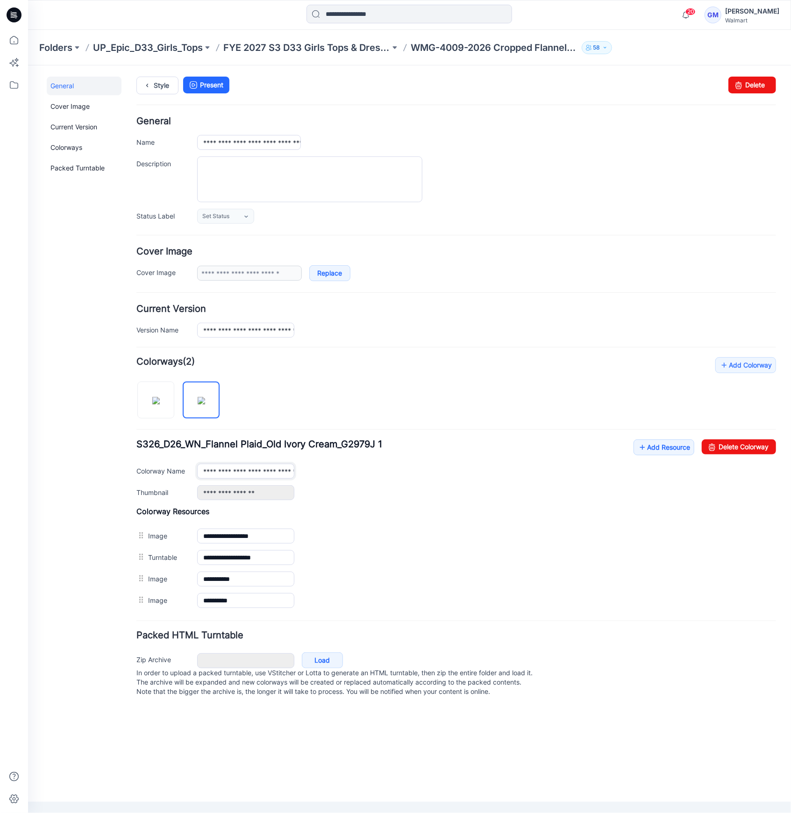
scroll to position [0, 58]
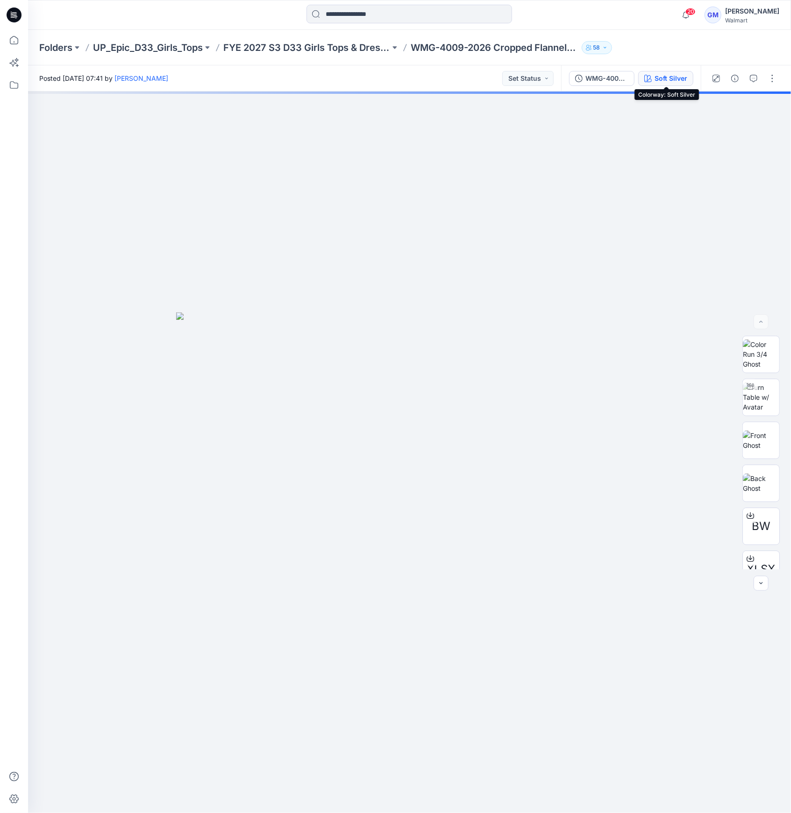
click at [670, 84] on button "Soft Silver" at bounding box center [665, 78] width 55 height 15
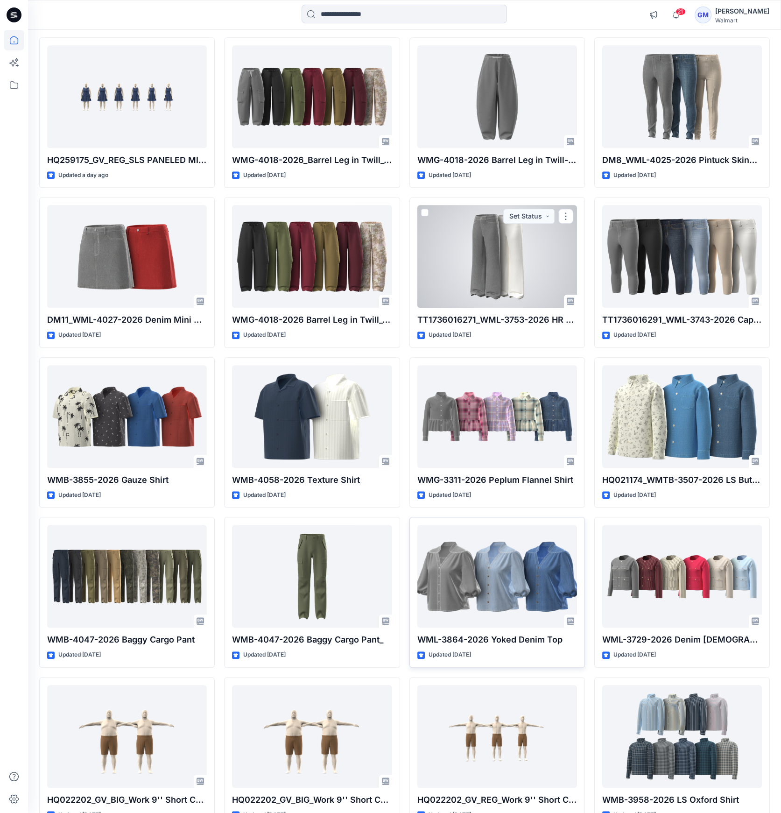
scroll to position [1103, 0]
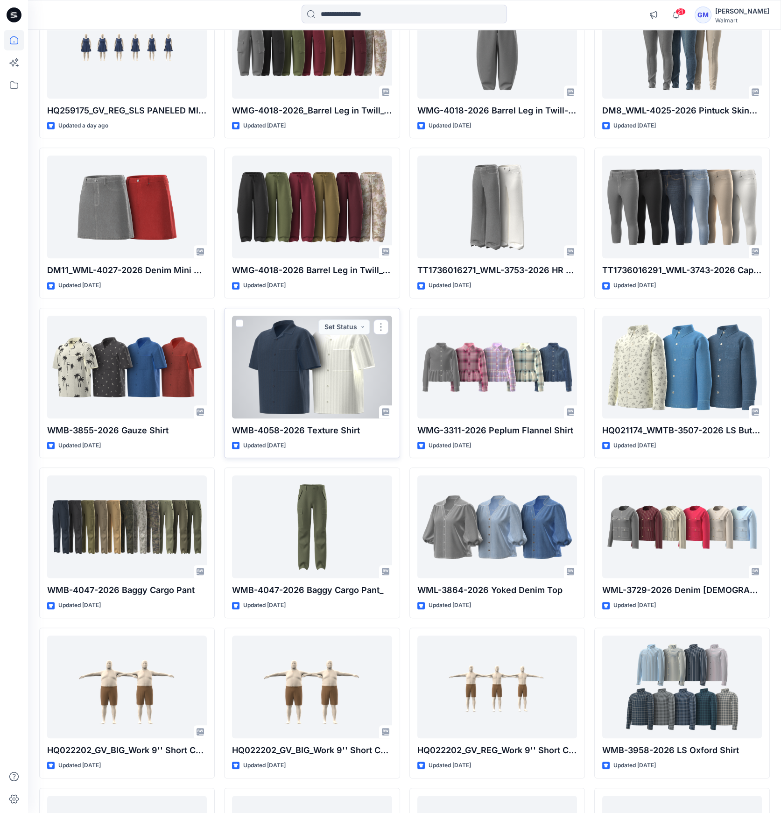
click at [353, 393] on div at bounding box center [312, 367] width 160 height 103
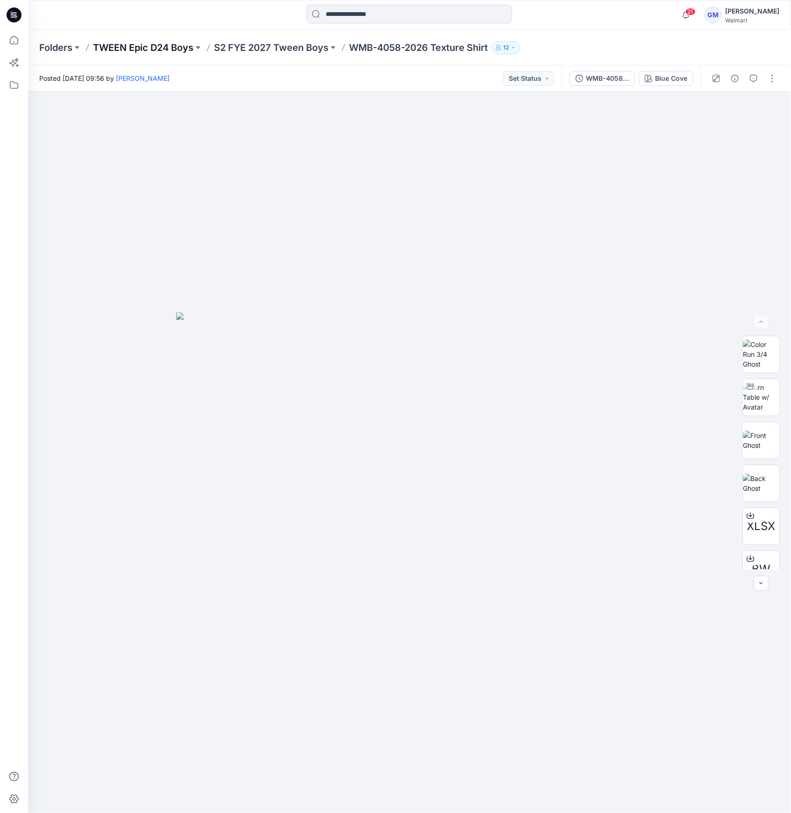
click at [172, 43] on p "TWEEN Epic D24 Boys" at bounding box center [143, 47] width 100 height 13
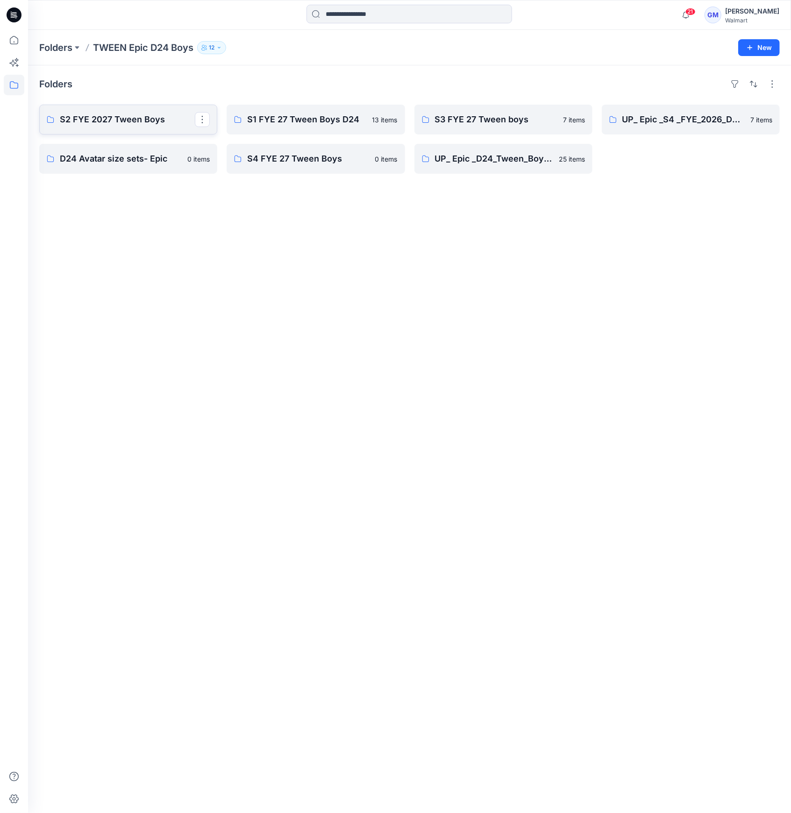
click at [135, 127] on link "S2 FYE 2027 Tween Boys" at bounding box center [128, 120] width 178 height 30
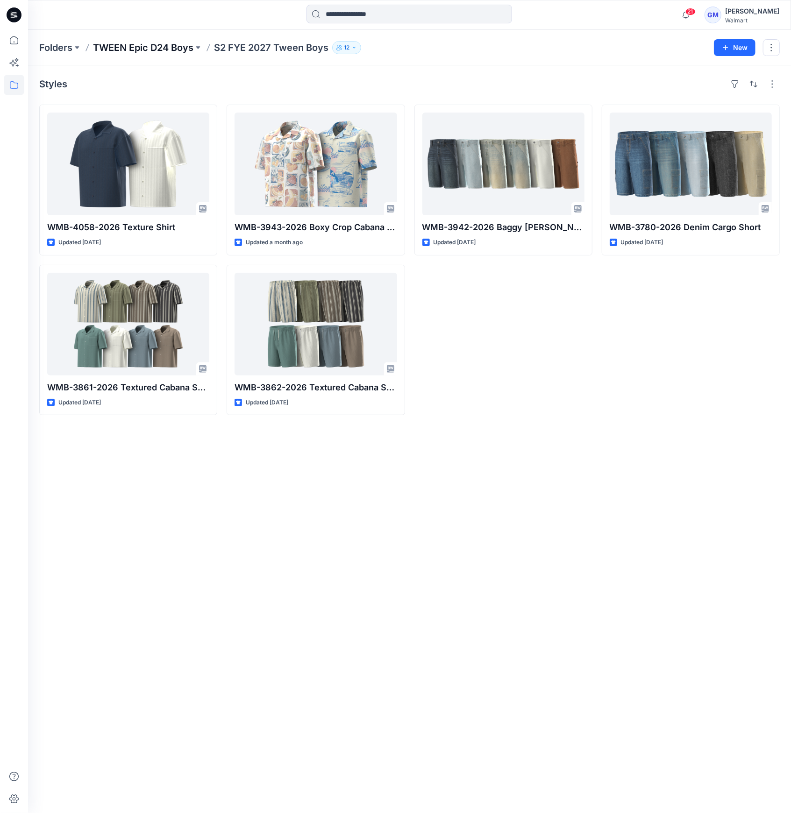
click at [163, 50] on p "TWEEN Epic D24 Boys" at bounding box center [143, 47] width 100 height 13
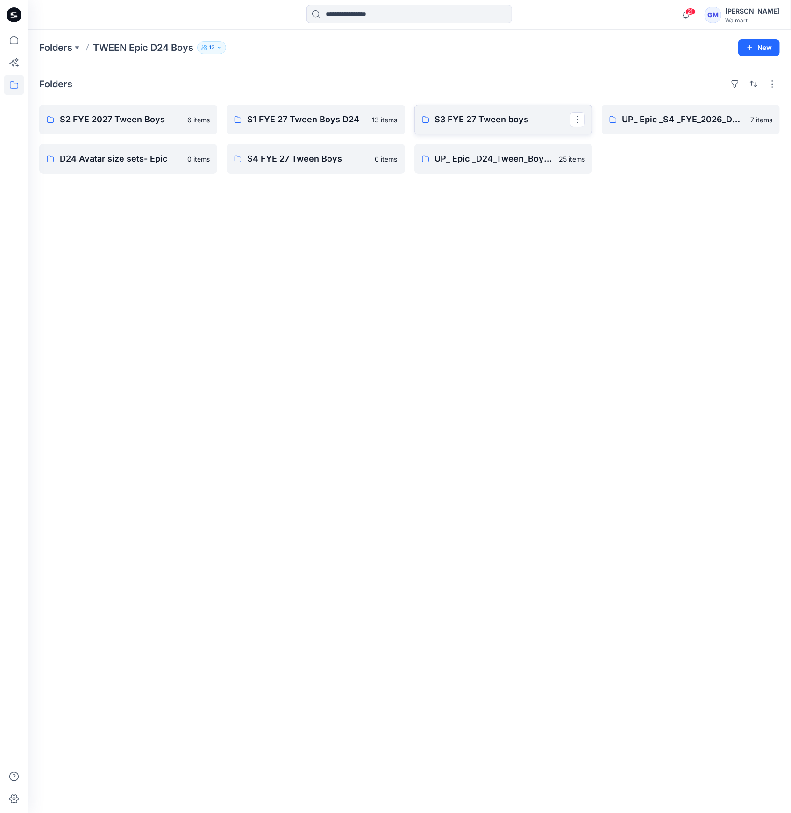
click at [456, 125] on p "S3 FYE 27 Tween boys" at bounding box center [502, 119] width 135 height 13
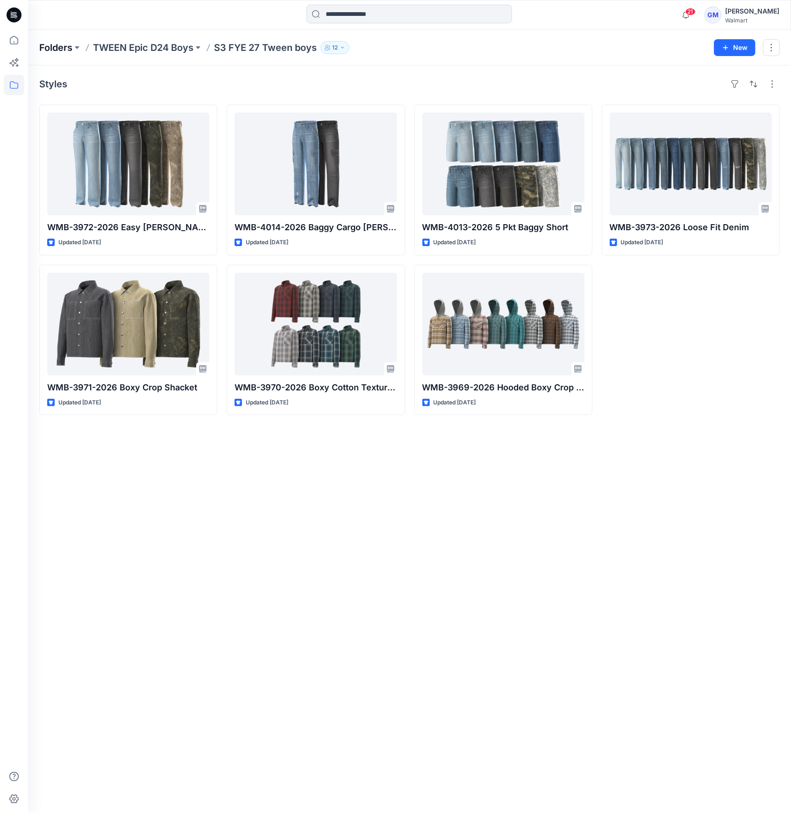
click at [71, 47] on p "Folders" at bounding box center [55, 47] width 33 height 13
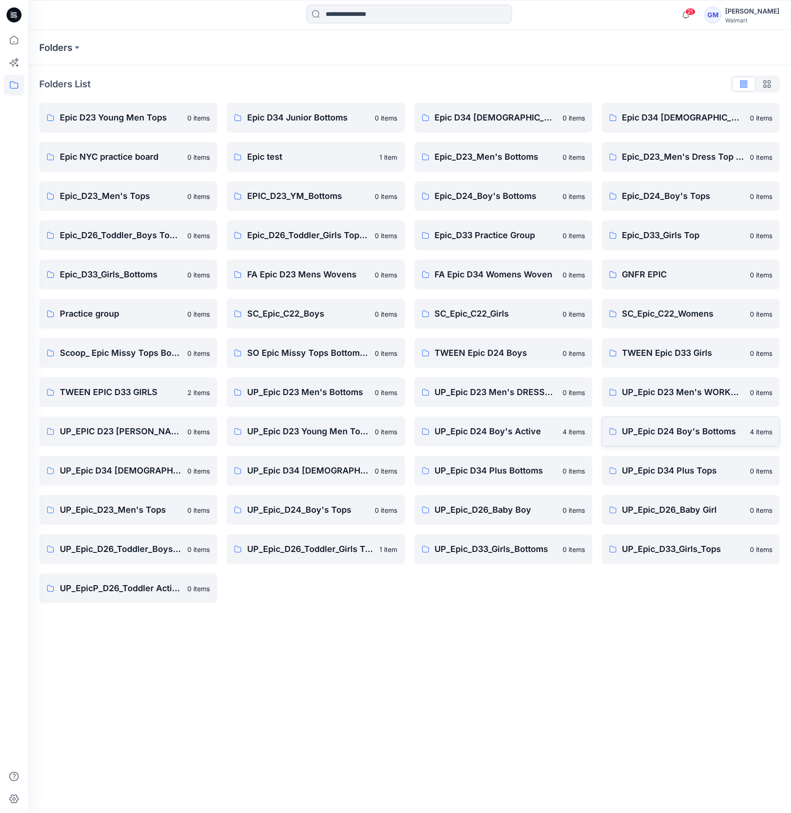
click at [640, 434] on p "UP_Epic D24 Boy's Bottoms" at bounding box center [683, 431] width 122 height 13
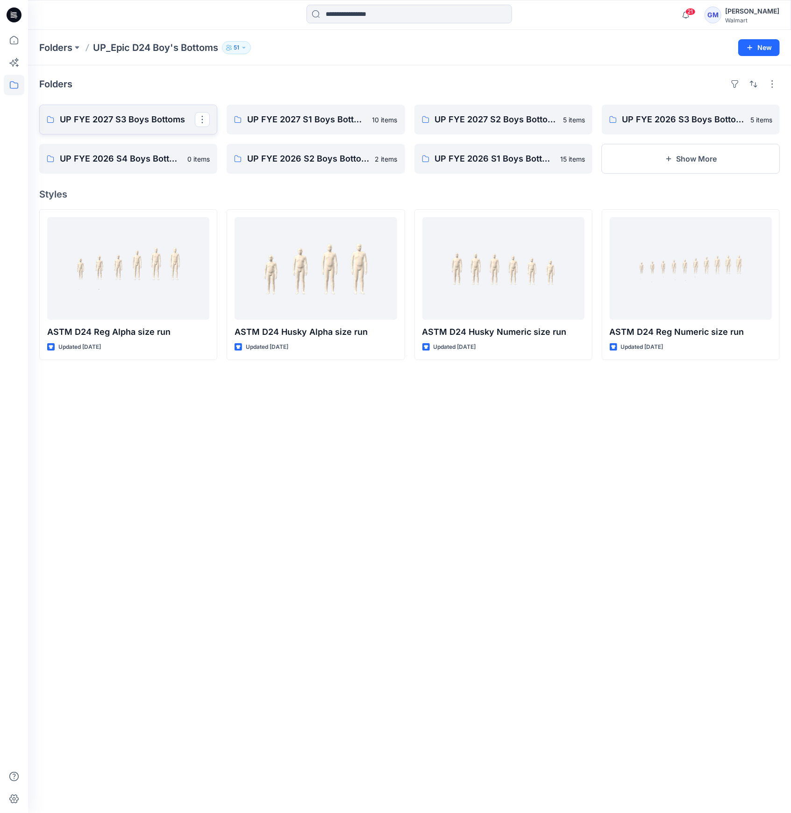
click at [99, 118] on p "UP FYE 2027 S3 Boys Bottoms" at bounding box center [127, 119] width 135 height 13
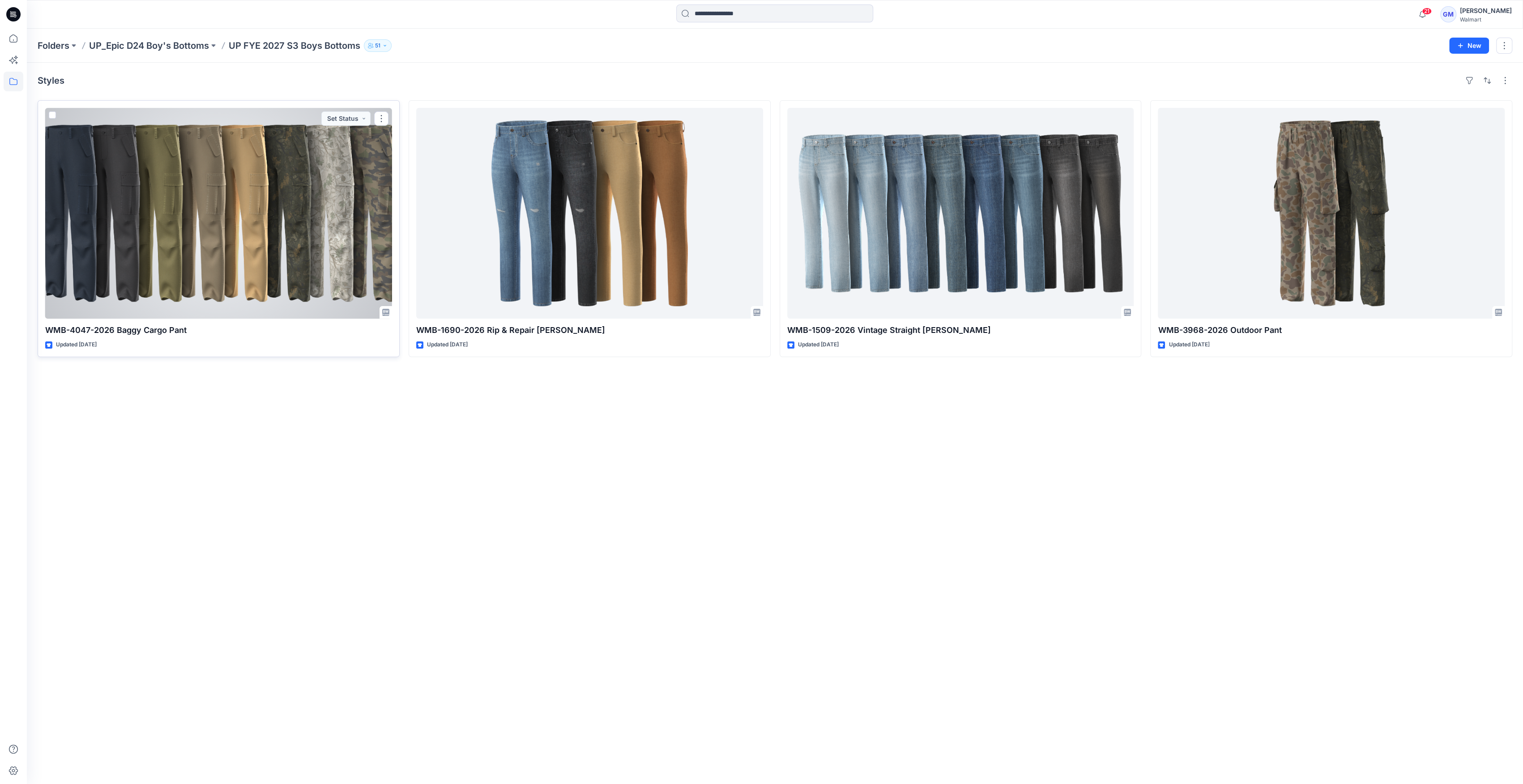
click at [336, 282] on div at bounding box center [219, 214] width 347 height 211
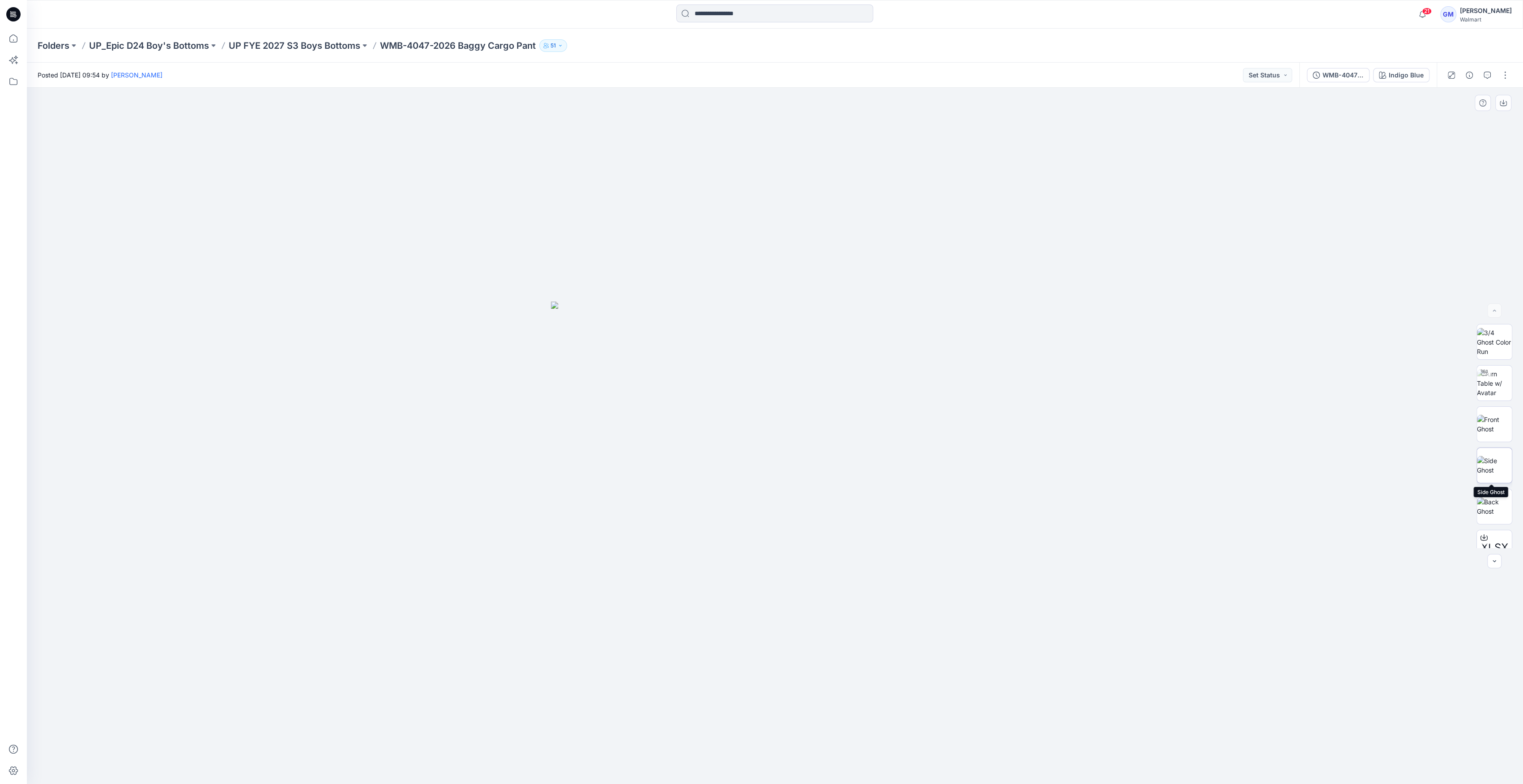
click at [757, 469] on img at bounding box center [1494, 466] width 35 height 19
click at [757, 501] on img at bounding box center [1494, 507] width 35 height 19
click at [757, 382] on img at bounding box center [1494, 382] width 35 height 28
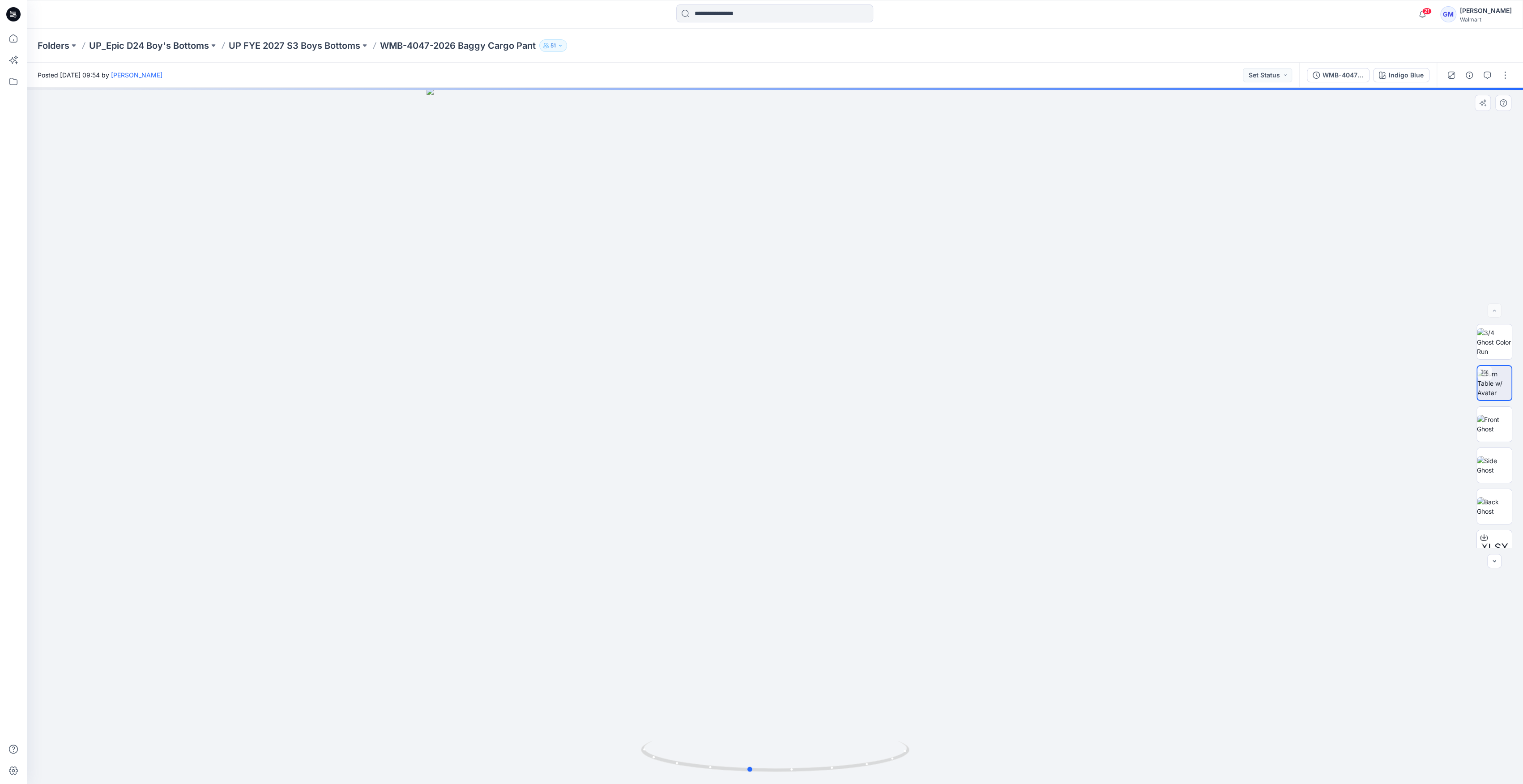
drag, startPoint x: 785, startPoint y: 770, endPoint x: 874, endPoint y: 695, distance: 116.4
click at [757, 759] on icon at bounding box center [776, 757] width 270 height 34
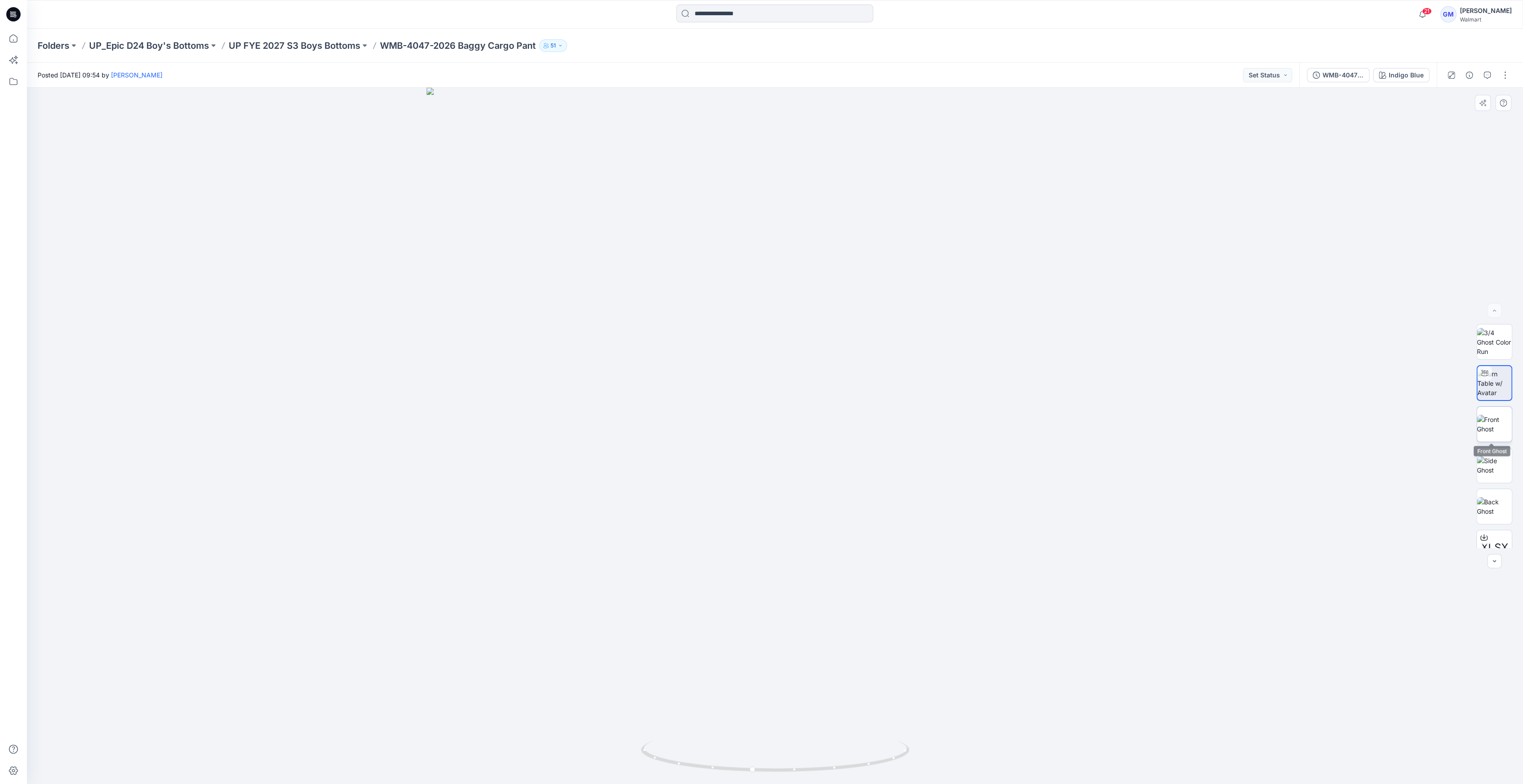
click at [757, 421] on img at bounding box center [1494, 425] width 35 height 19
click at [757, 443] on div "XLSX BW" at bounding box center [1493, 435] width 35 height 223
click at [757, 468] on img at bounding box center [1494, 466] width 35 height 19
click at [757, 508] on img at bounding box center [1494, 507] width 35 height 19
click at [1402, 76] on div "Indigo Blue" at bounding box center [1406, 75] width 35 height 10
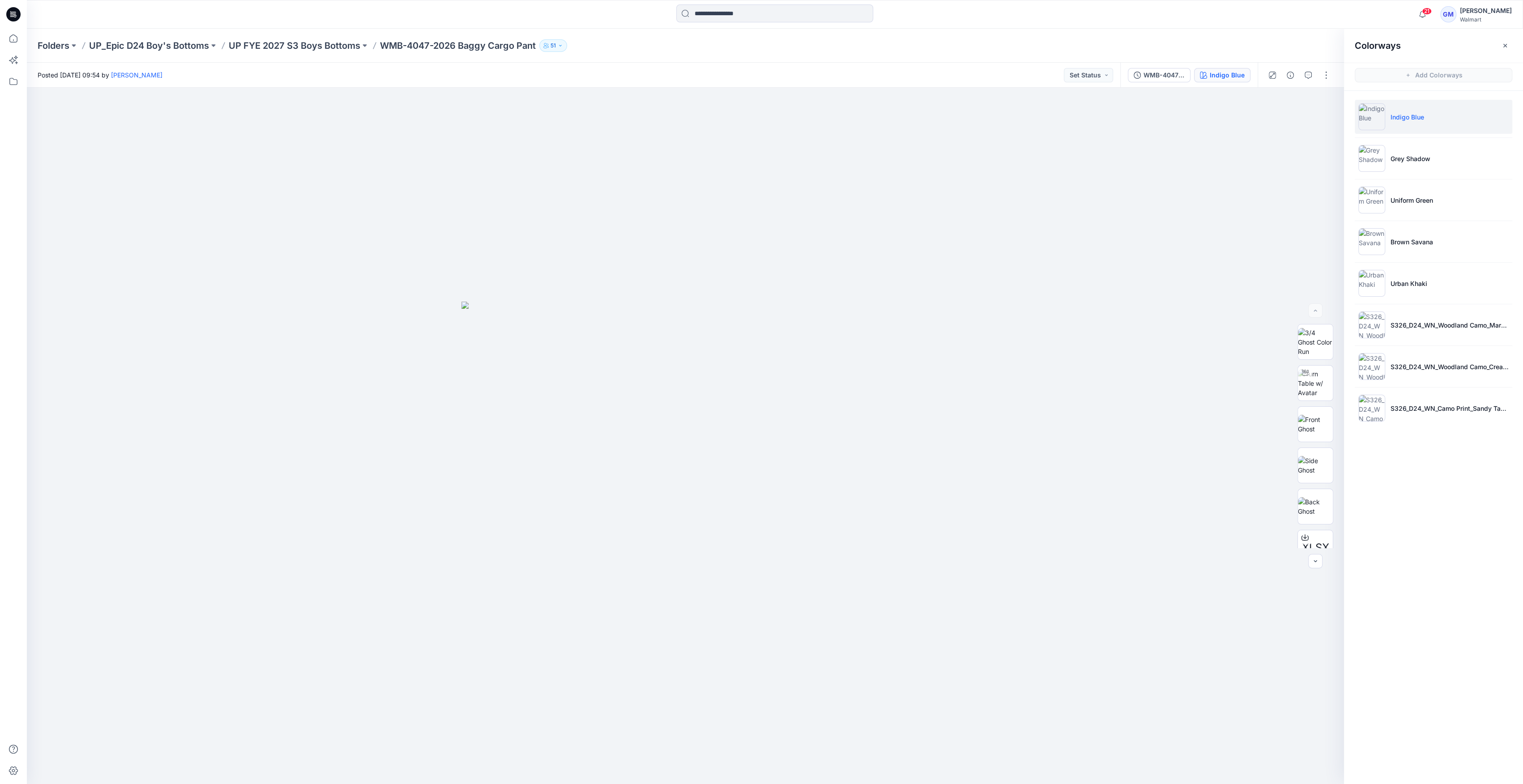
click at [1370, 118] on img at bounding box center [1372, 117] width 27 height 27
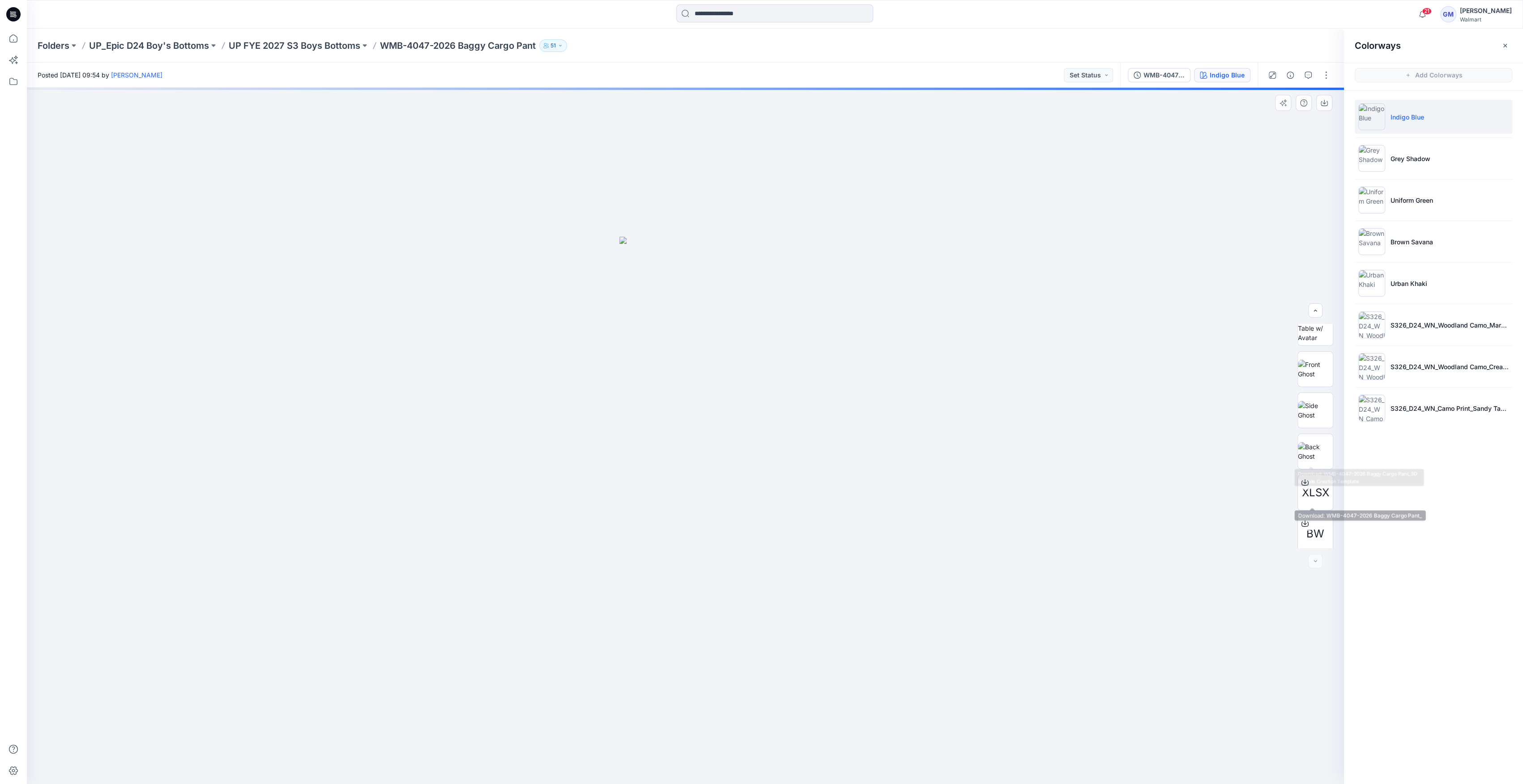
scroll to position [40, 0]
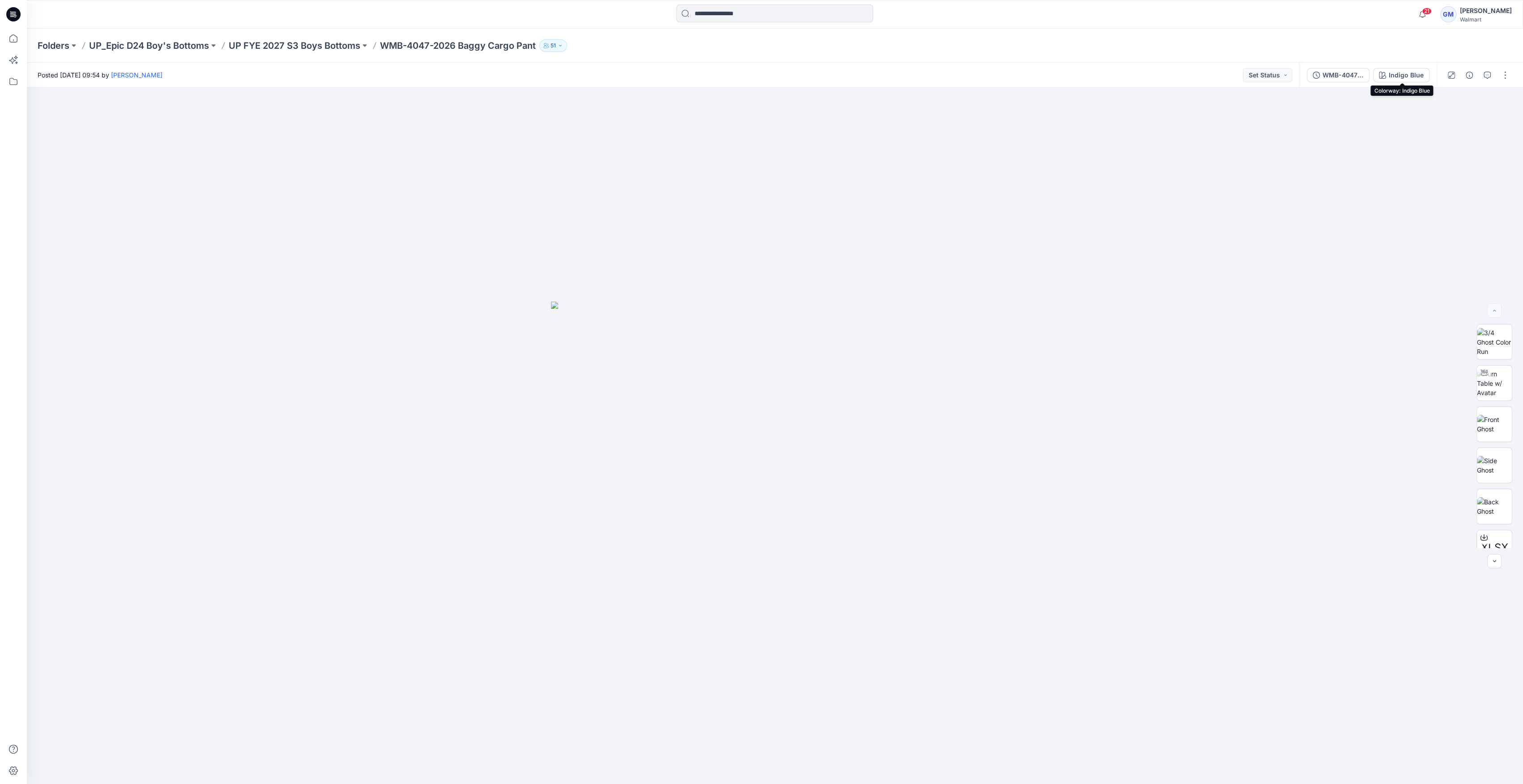
click at [1425, 76] on button "Indigo Blue" at bounding box center [1401, 75] width 57 height 14
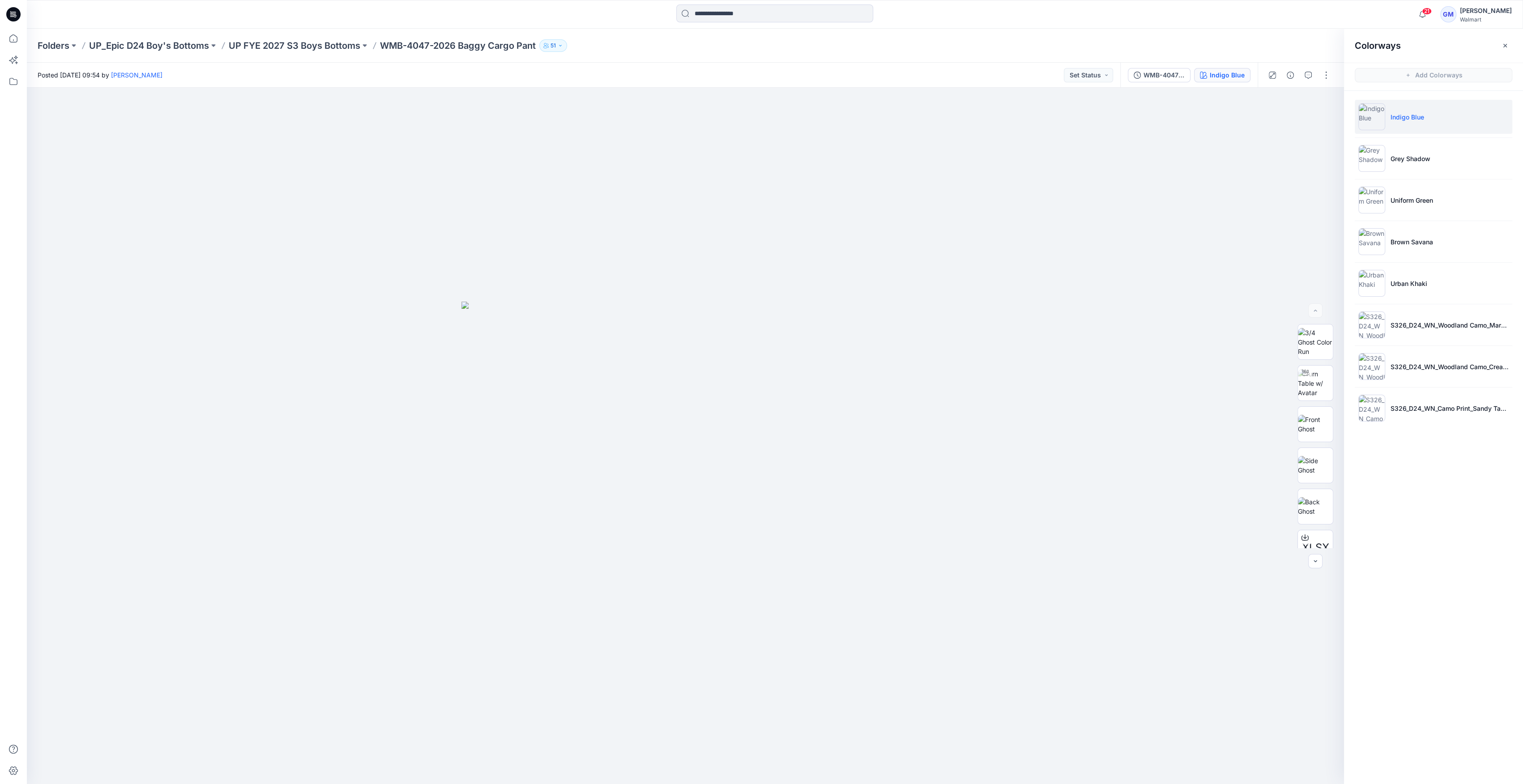
click at [1407, 128] on li "Indigo Blue" at bounding box center [1433, 116] width 157 height 34
click at [58, 45] on p "Folders" at bounding box center [53, 45] width 32 height 12
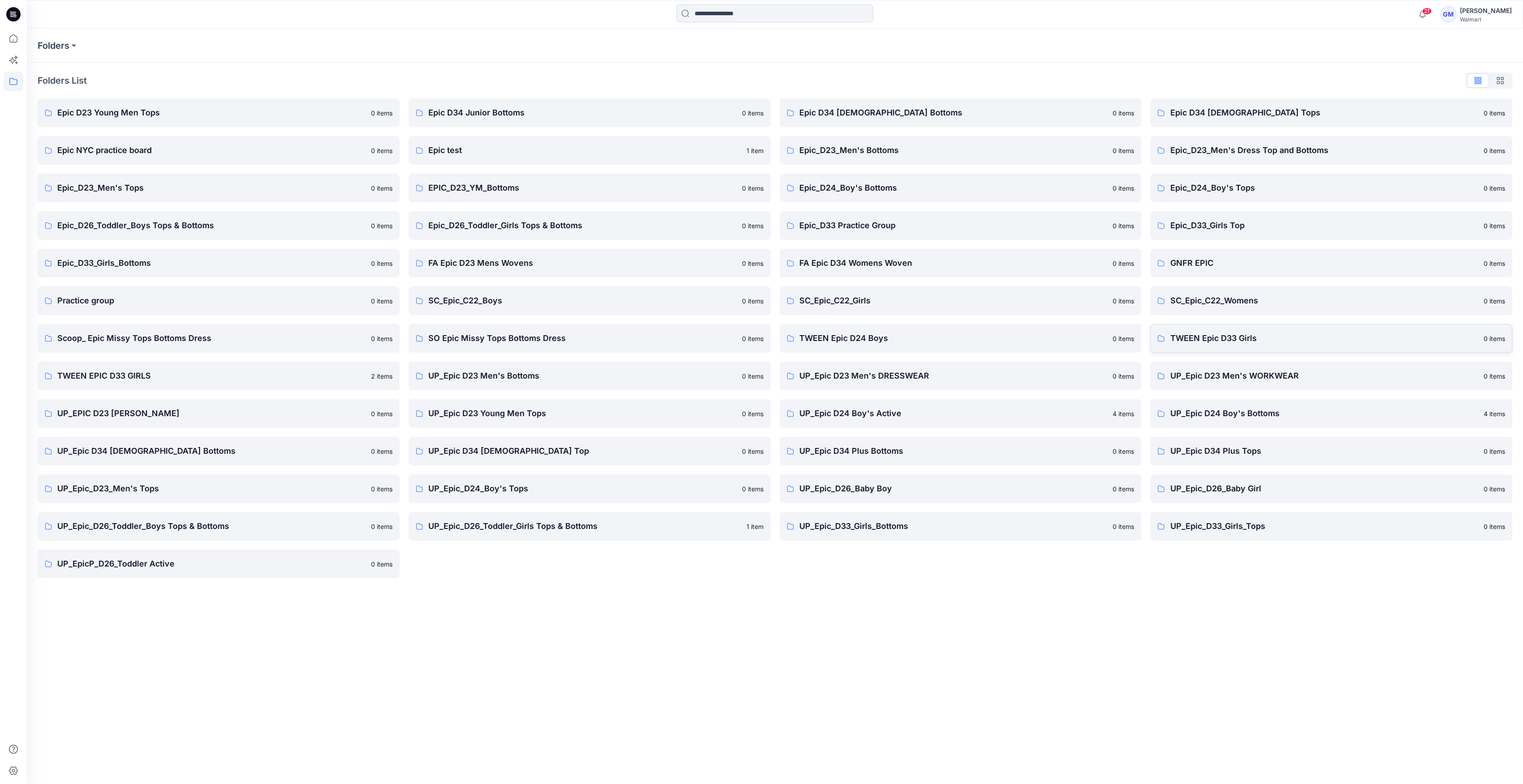
click at [1212, 333] on p "TWEEN Epic D33 Girls" at bounding box center [1325, 337] width 309 height 12
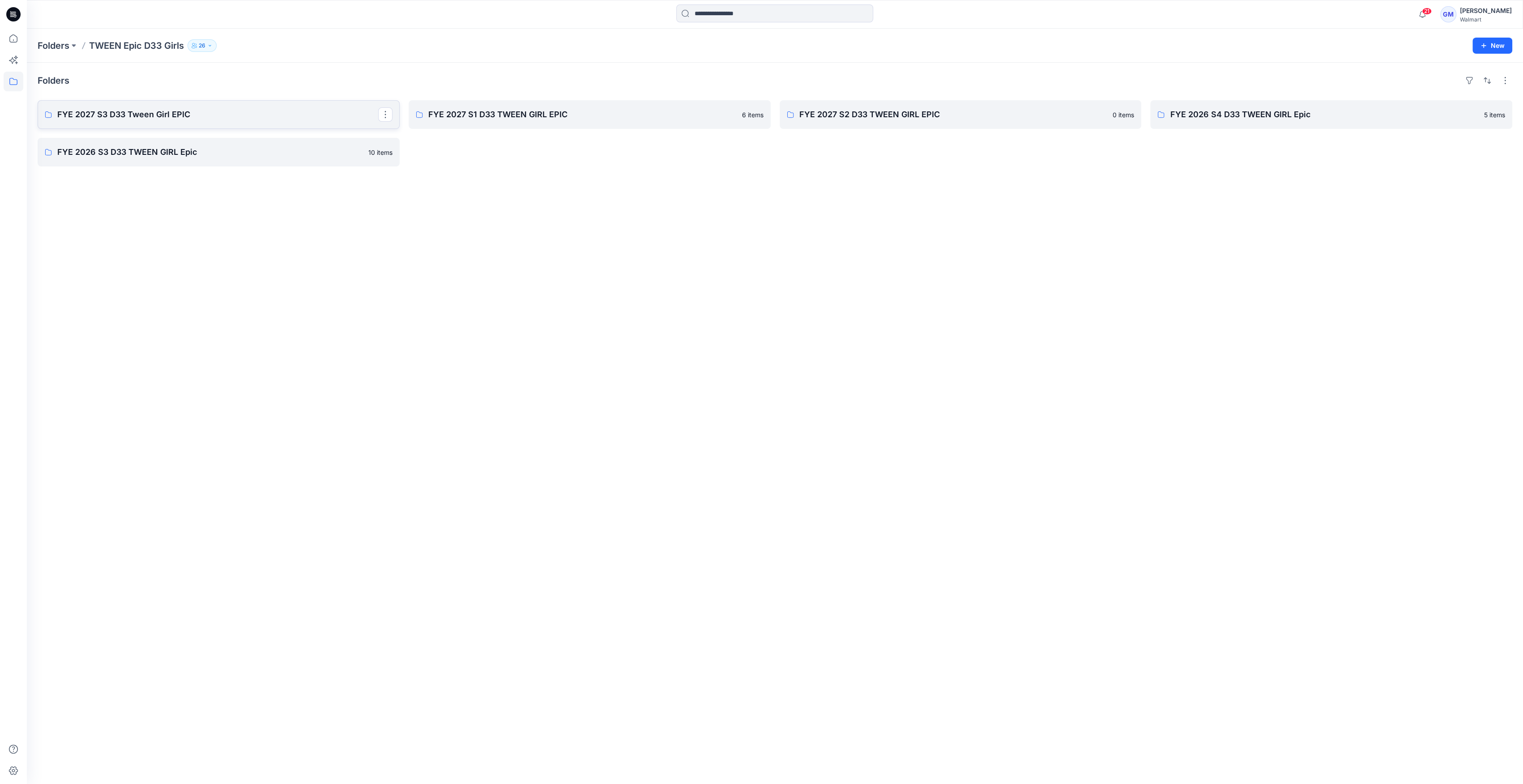
click at [249, 127] on link "FYE 2027 S3 D33 Tween Girl EPIC" at bounding box center [219, 115] width 362 height 29
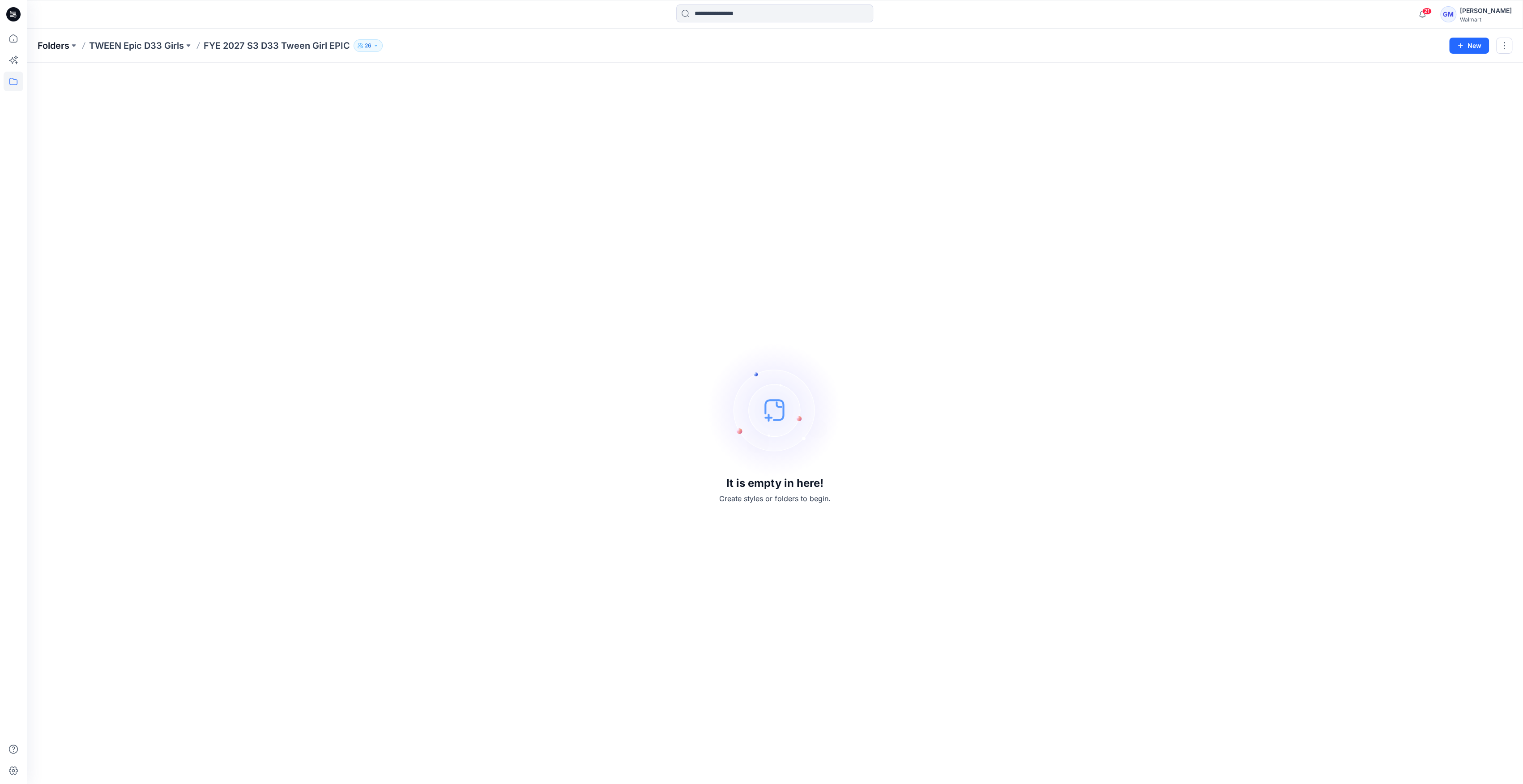
click at [61, 45] on p "Folders" at bounding box center [53, 45] width 32 height 12
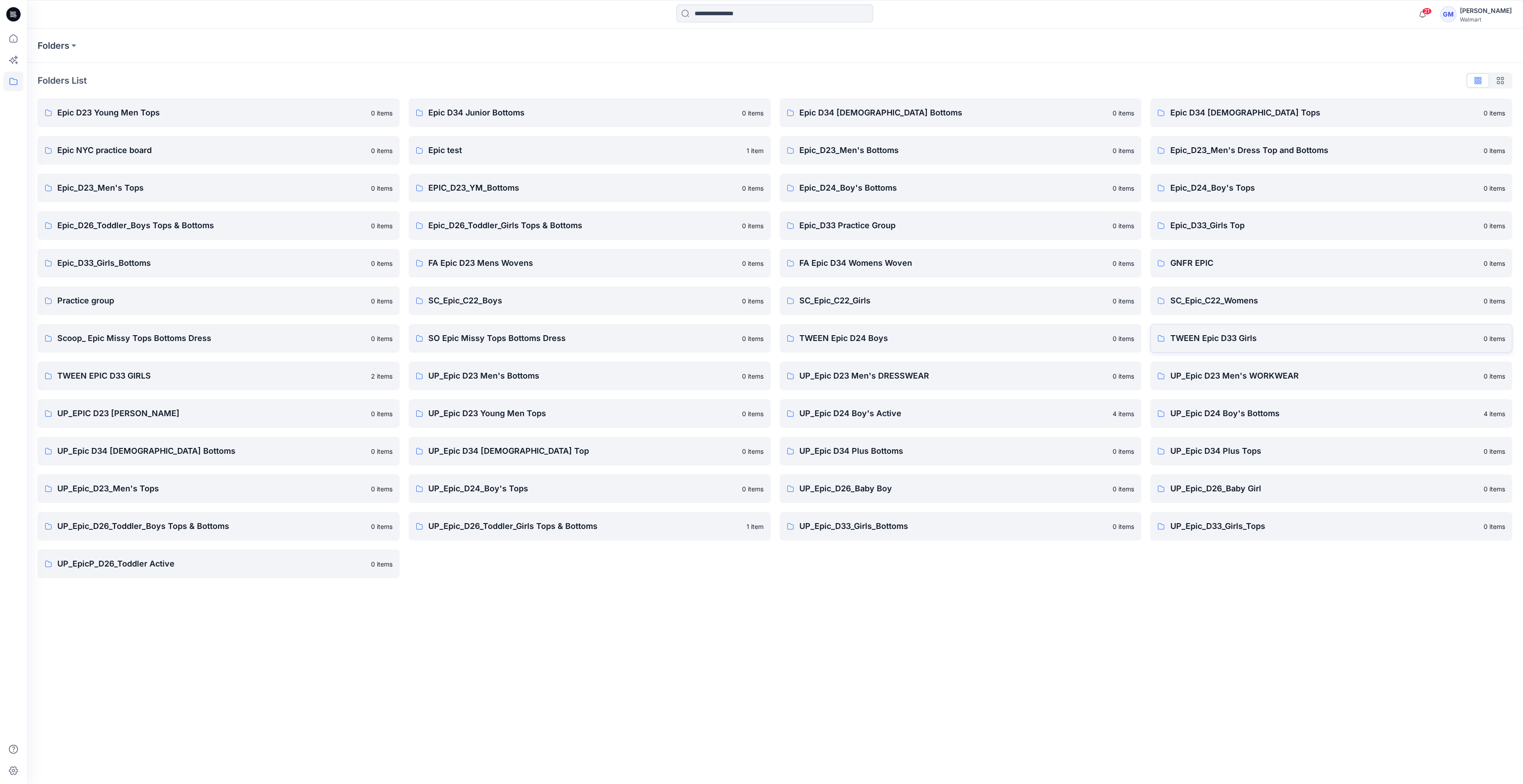
click at [1245, 333] on p "TWEEN Epic D33 Girls" at bounding box center [1325, 337] width 309 height 12
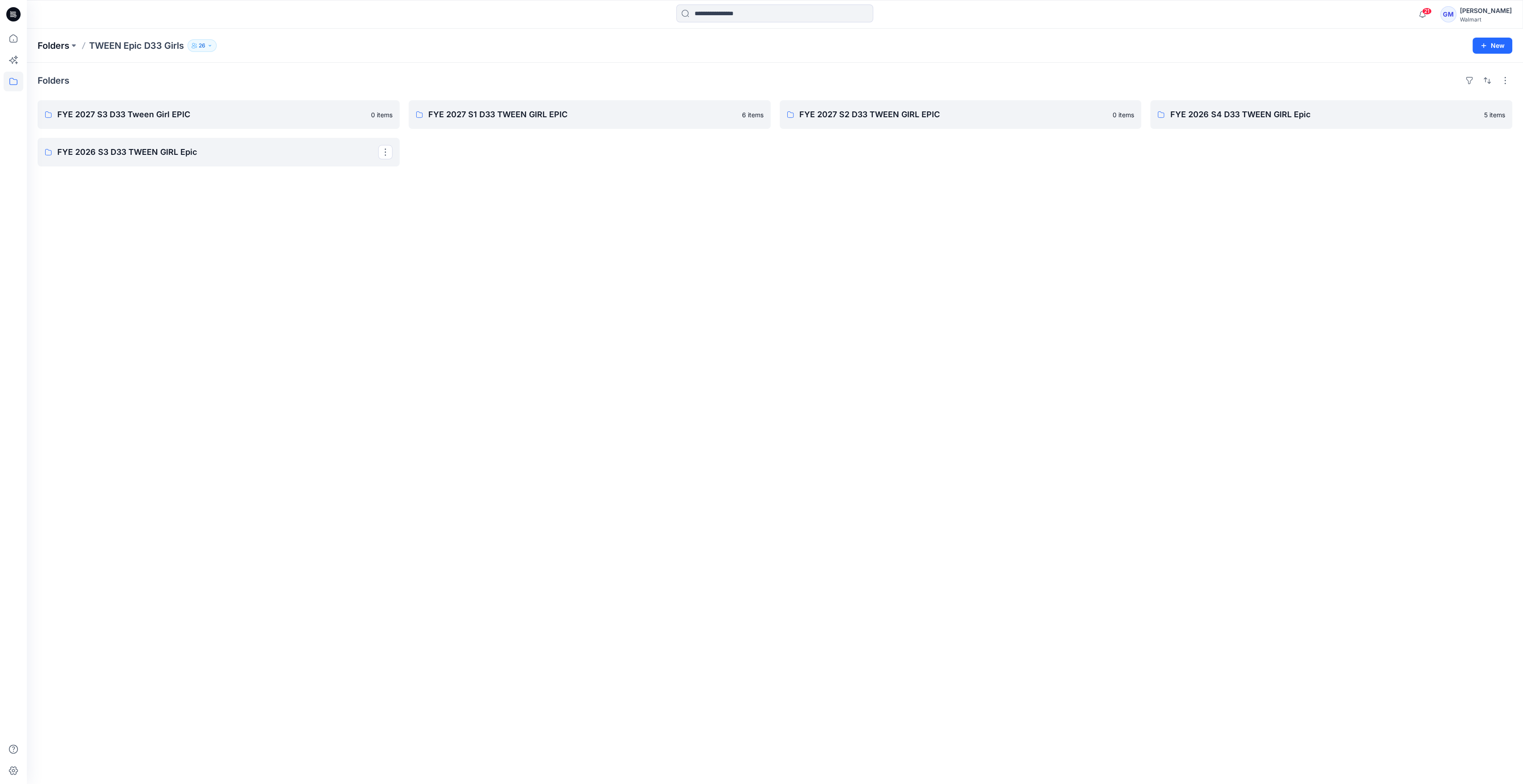
click at [42, 43] on p "Folders" at bounding box center [53, 45] width 32 height 12
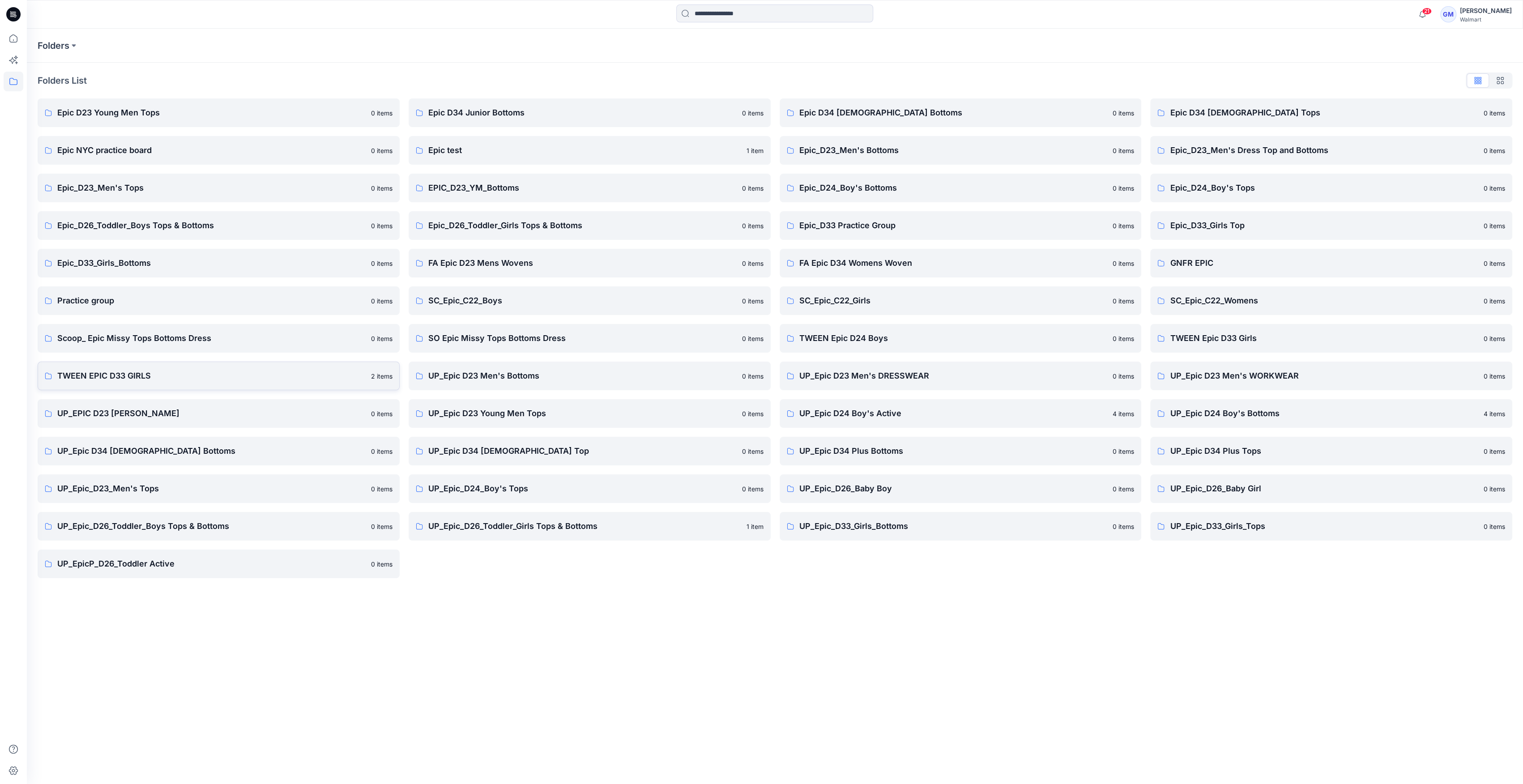
click at [107, 373] on p "TWEEN EPIC D33 GIRLS" at bounding box center [212, 376] width 309 height 12
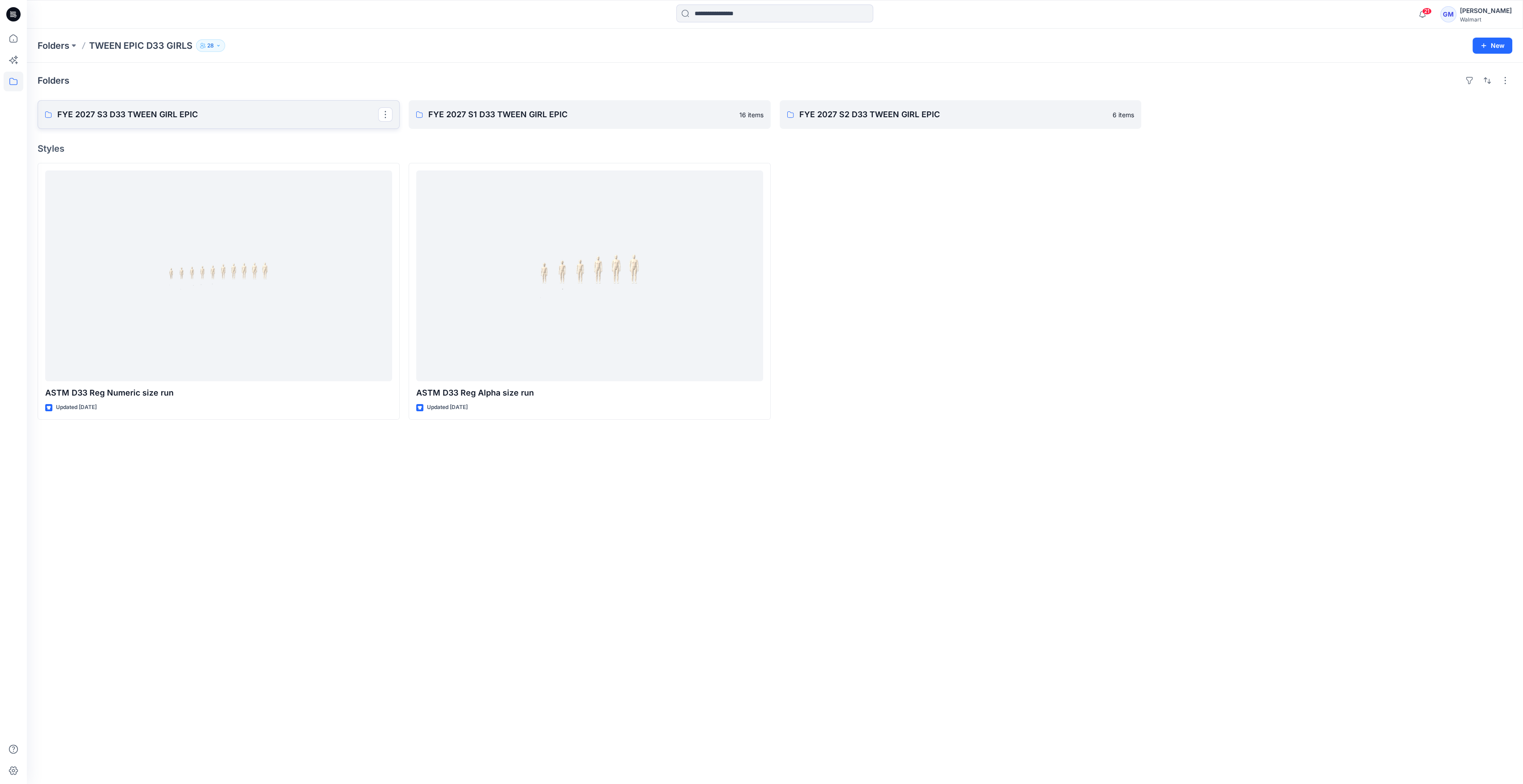
click at [210, 115] on p "FYE 2027 S3 D33 TWEEN GIRL EPIC" at bounding box center [218, 114] width 321 height 12
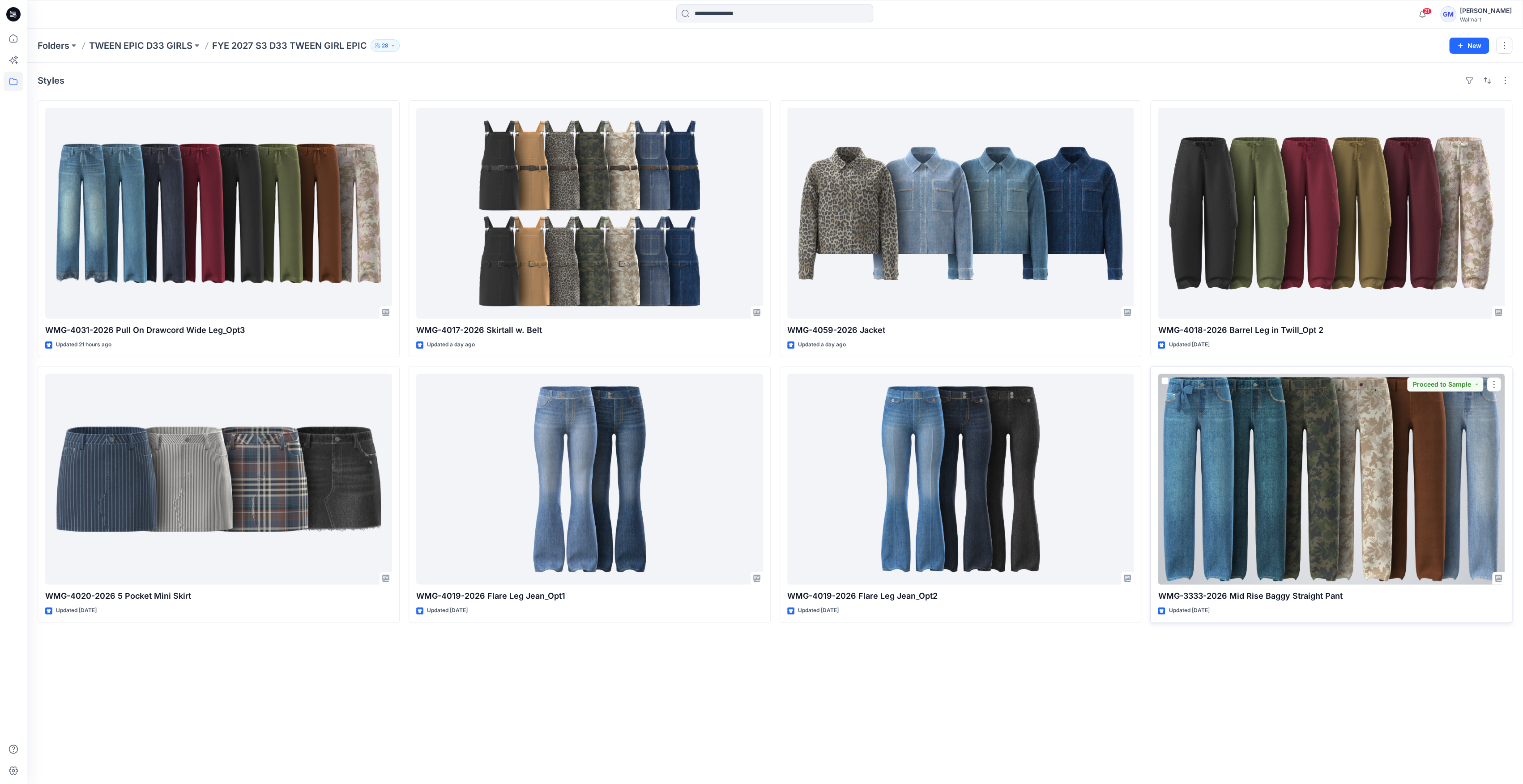
click at [1361, 450] on div at bounding box center [1331, 479] width 347 height 211
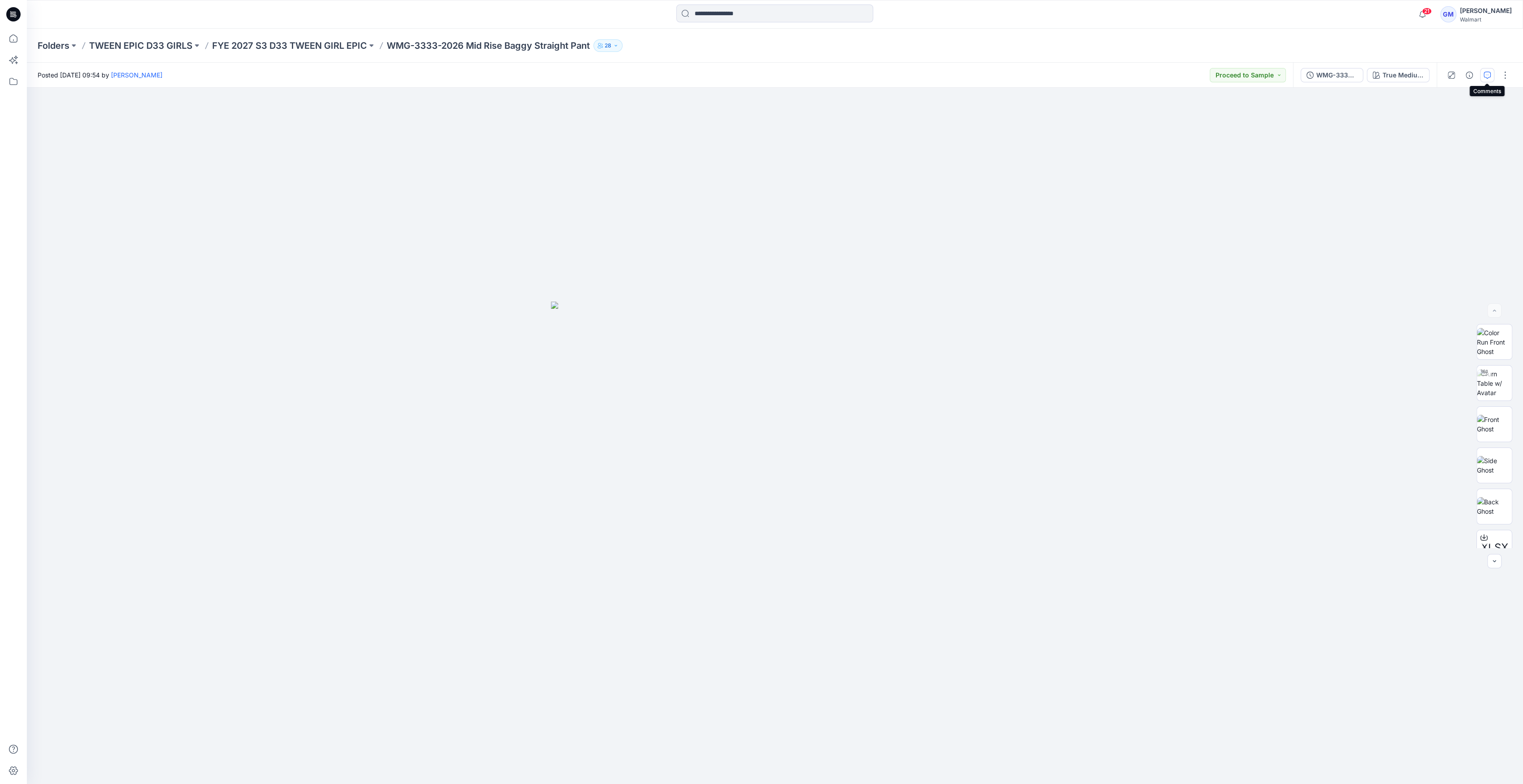
click at [1486, 72] on icon "button" at bounding box center [1487, 75] width 7 height 7
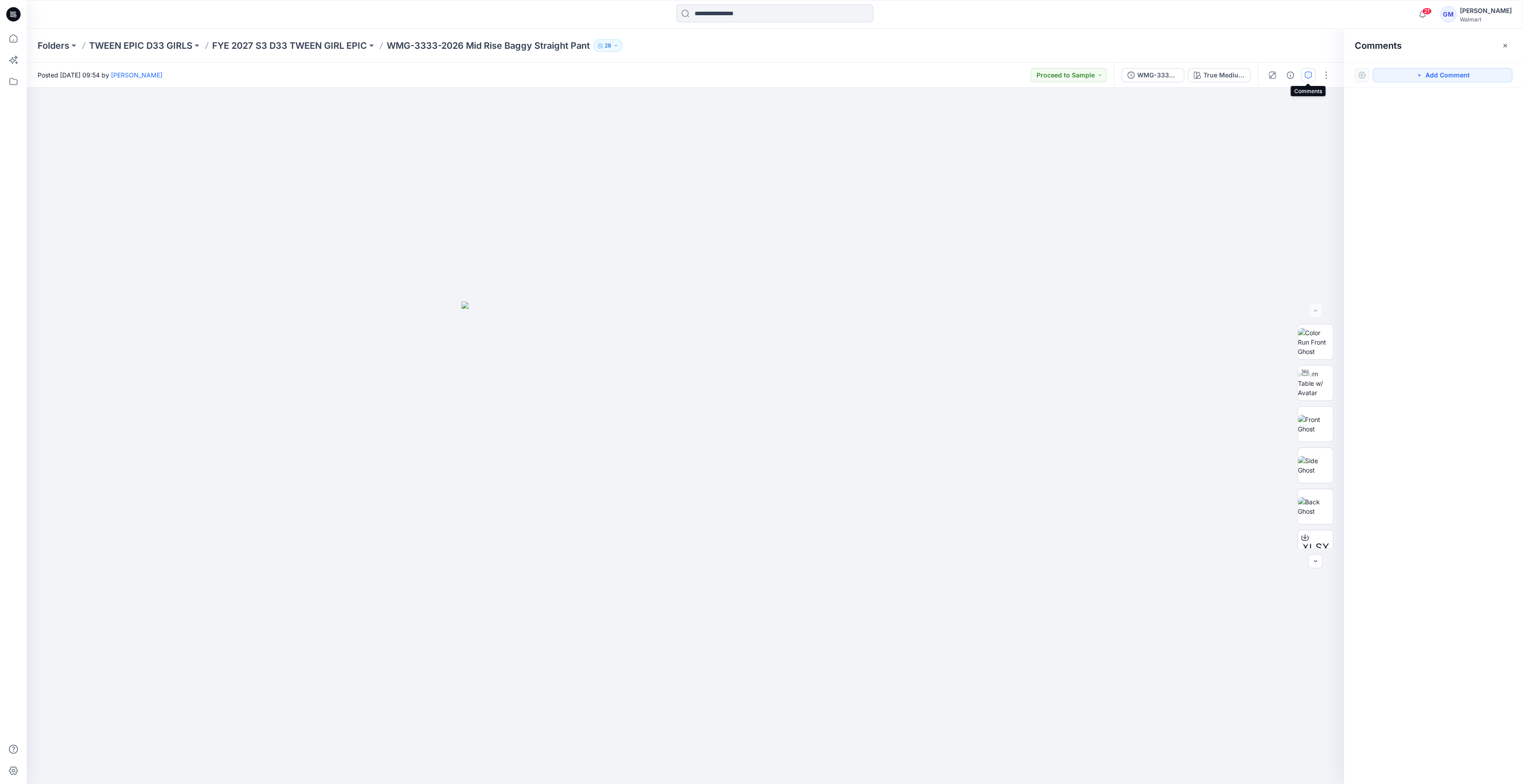
click at [1308, 75] on icon "button" at bounding box center [1307, 75] width 7 height 7
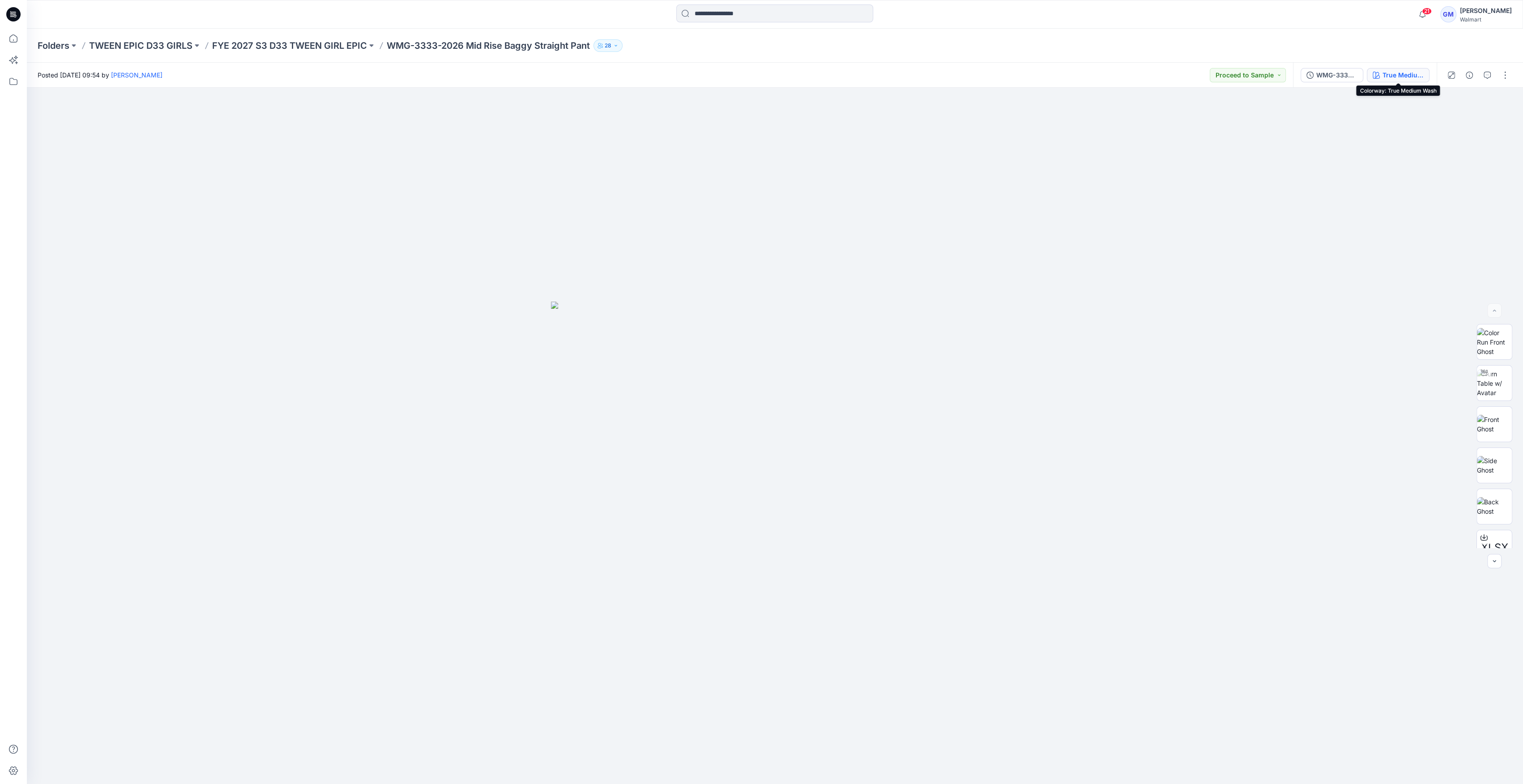
click at [1385, 76] on div "True Medium Wash" at bounding box center [1402, 75] width 41 height 10
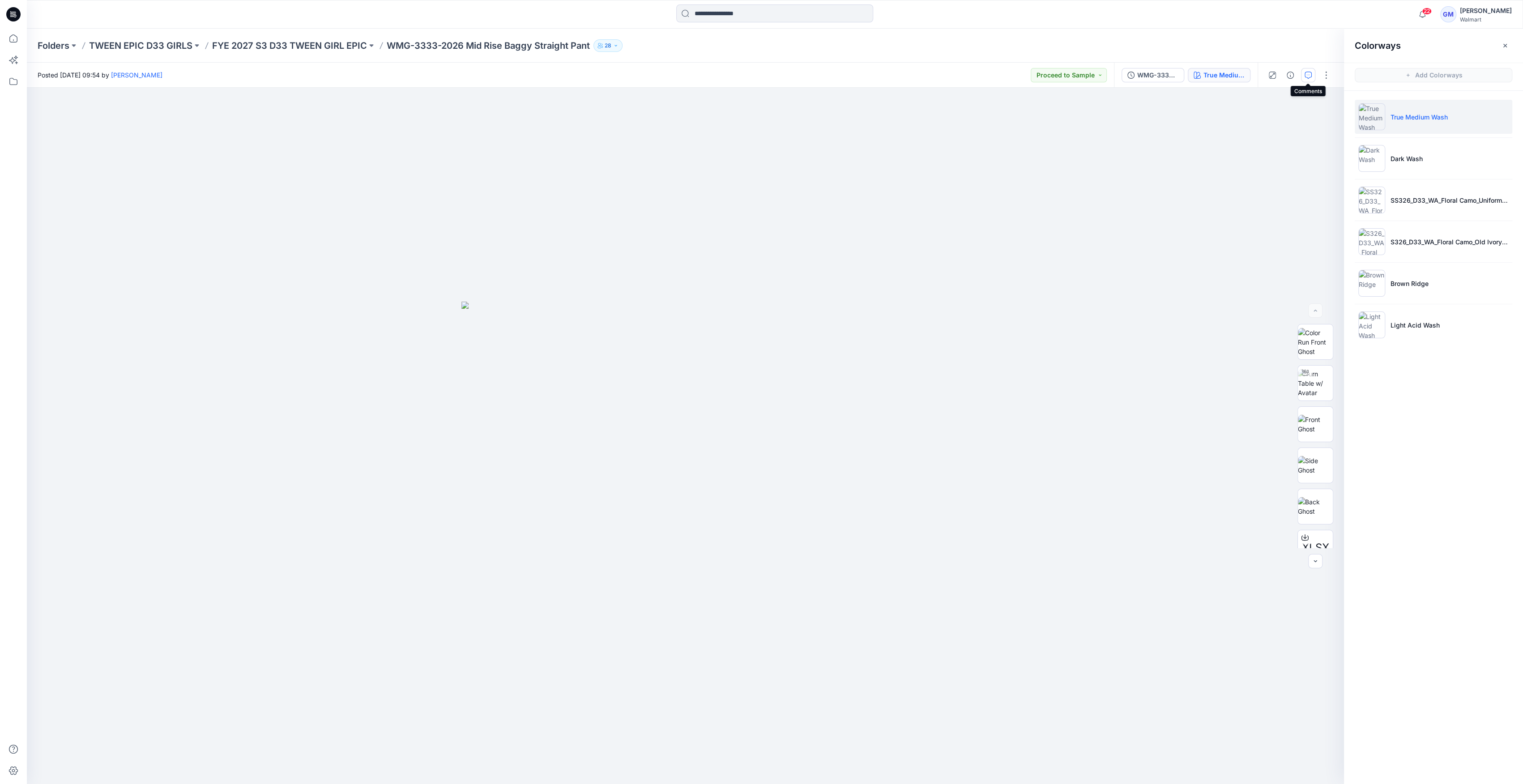
click at [1305, 75] on icon "button" at bounding box center [1307, 75] width 7 height 7
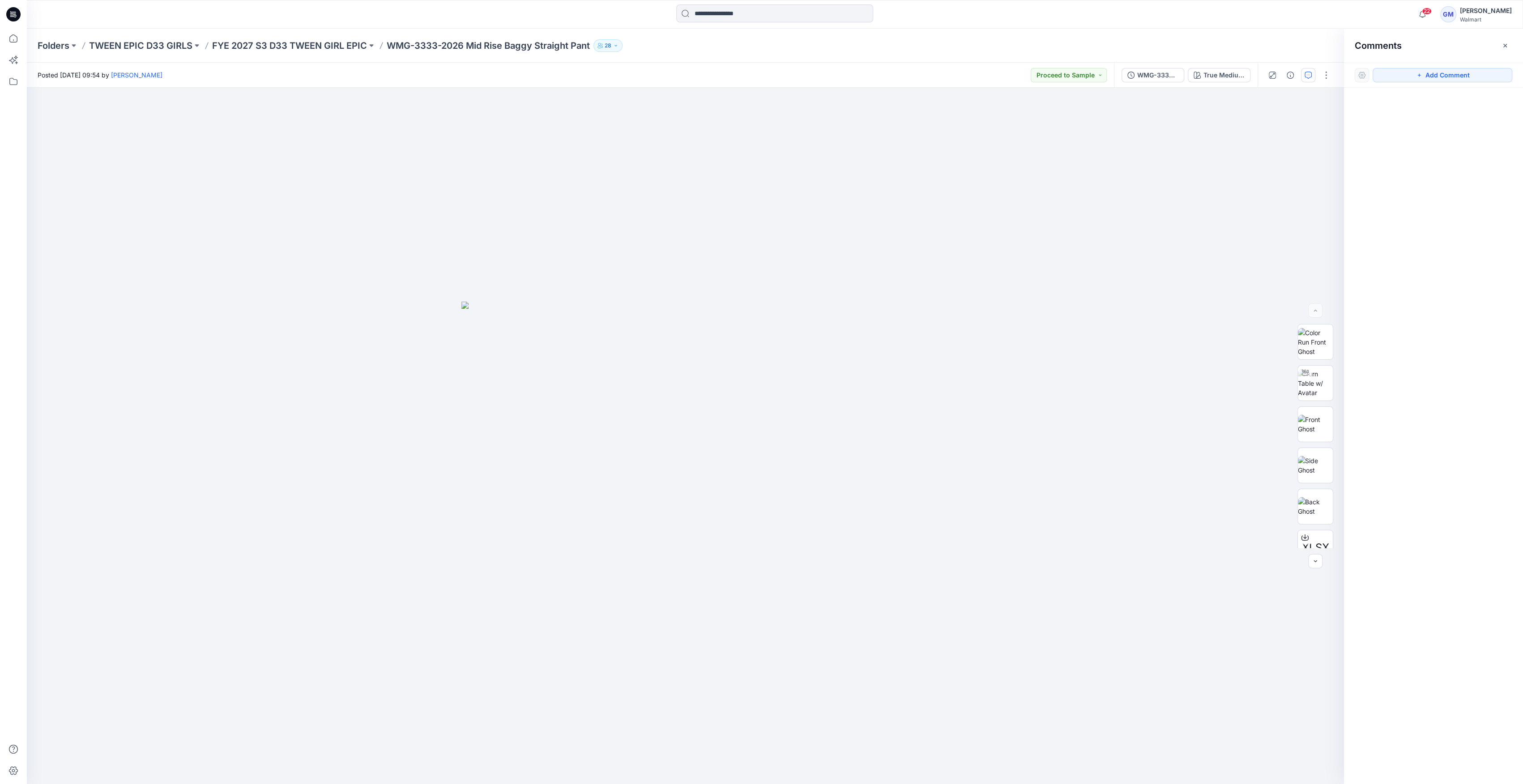
click at [1305, 75] on icon "button" at bounding box center [1307, 75] width 7 height 7
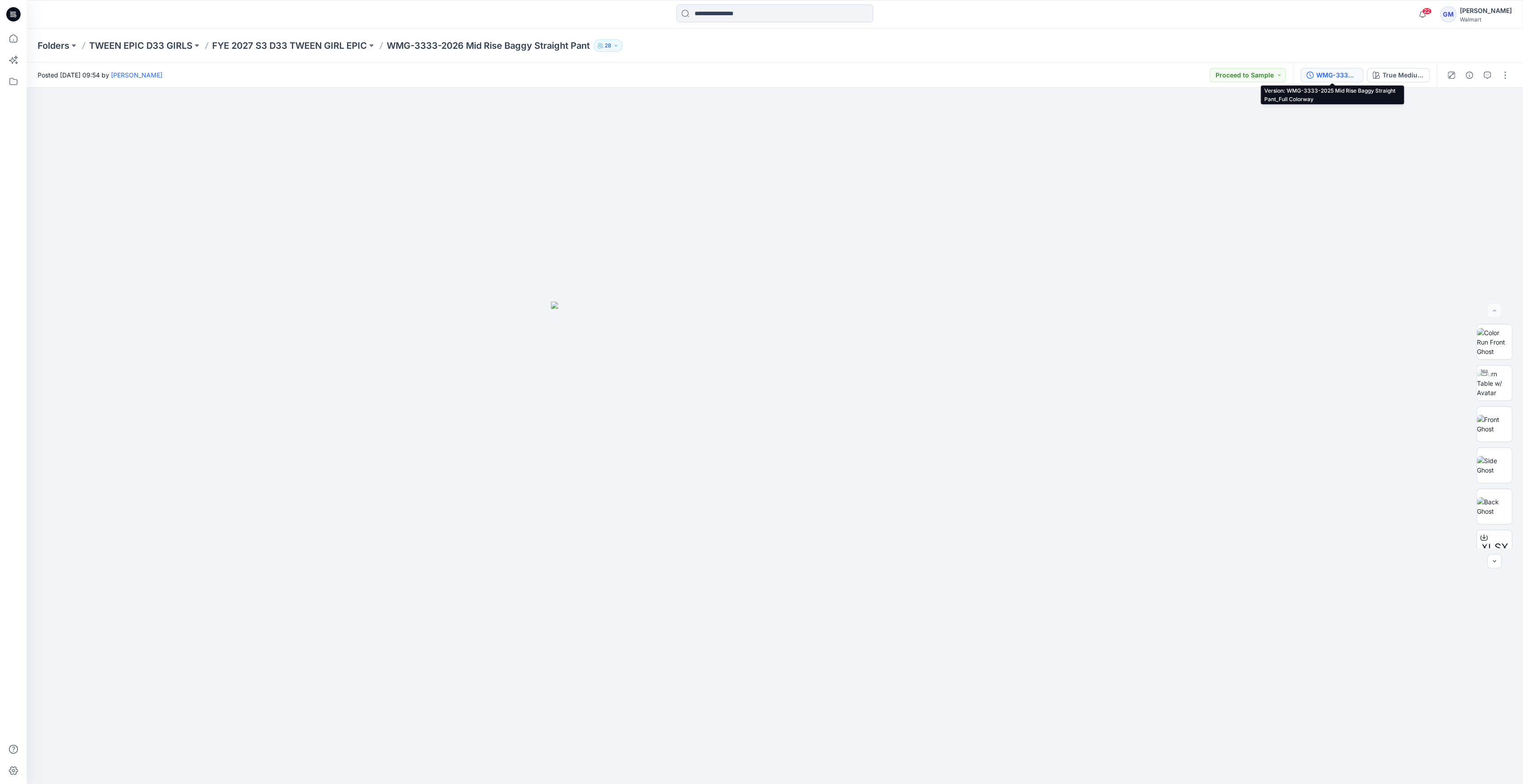
click at [1322, 80] on button "WMG-3333-2025 Mid Rise Baggy Straight Pant_Full Colorway" at bounding box center [1331, 75] width 62 height 14
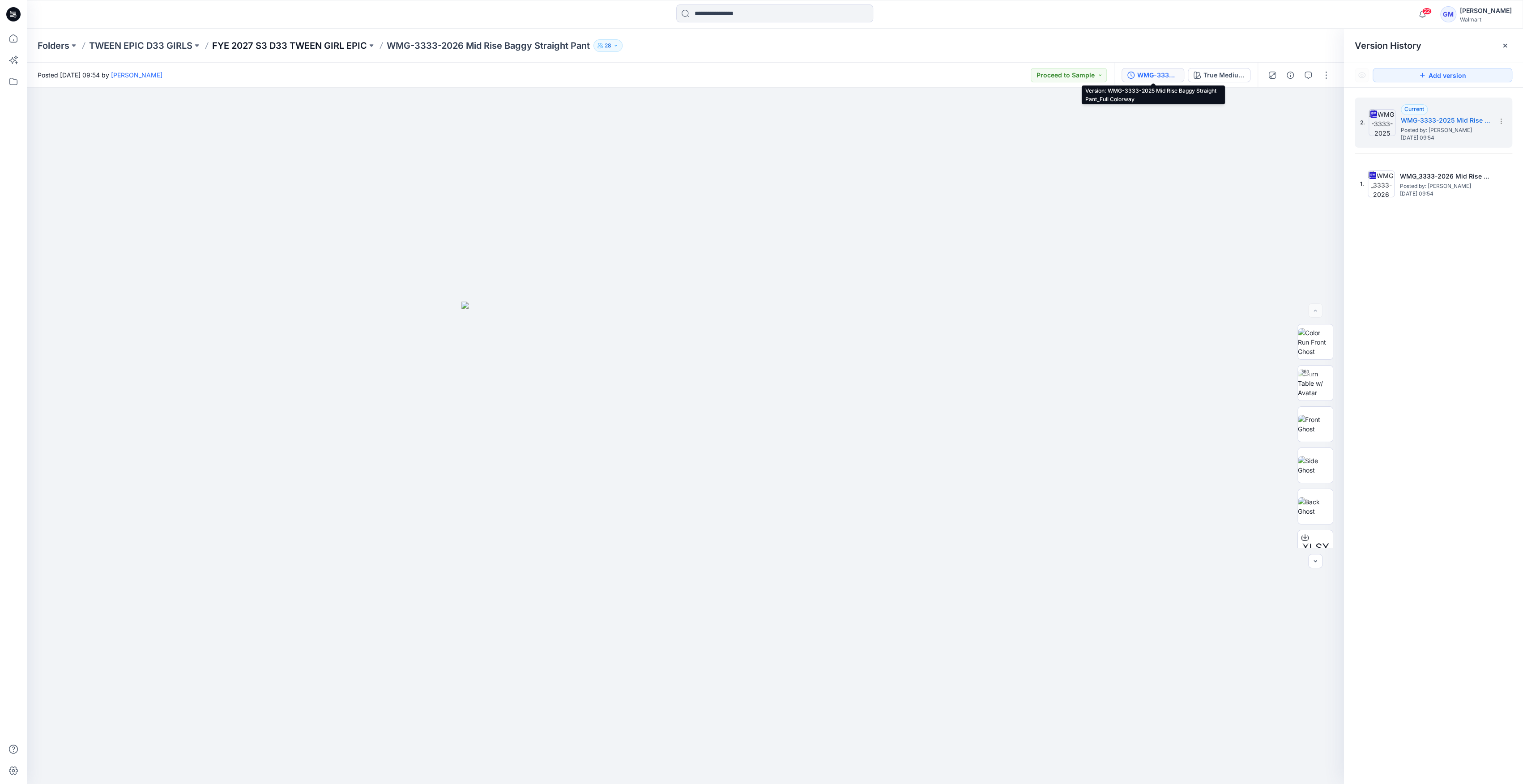
click at [352, 44] on p "FYE 2027 S3 D33 TWEEN GIRL EPIC" at bounding box center [289, 45] width 155 height 12
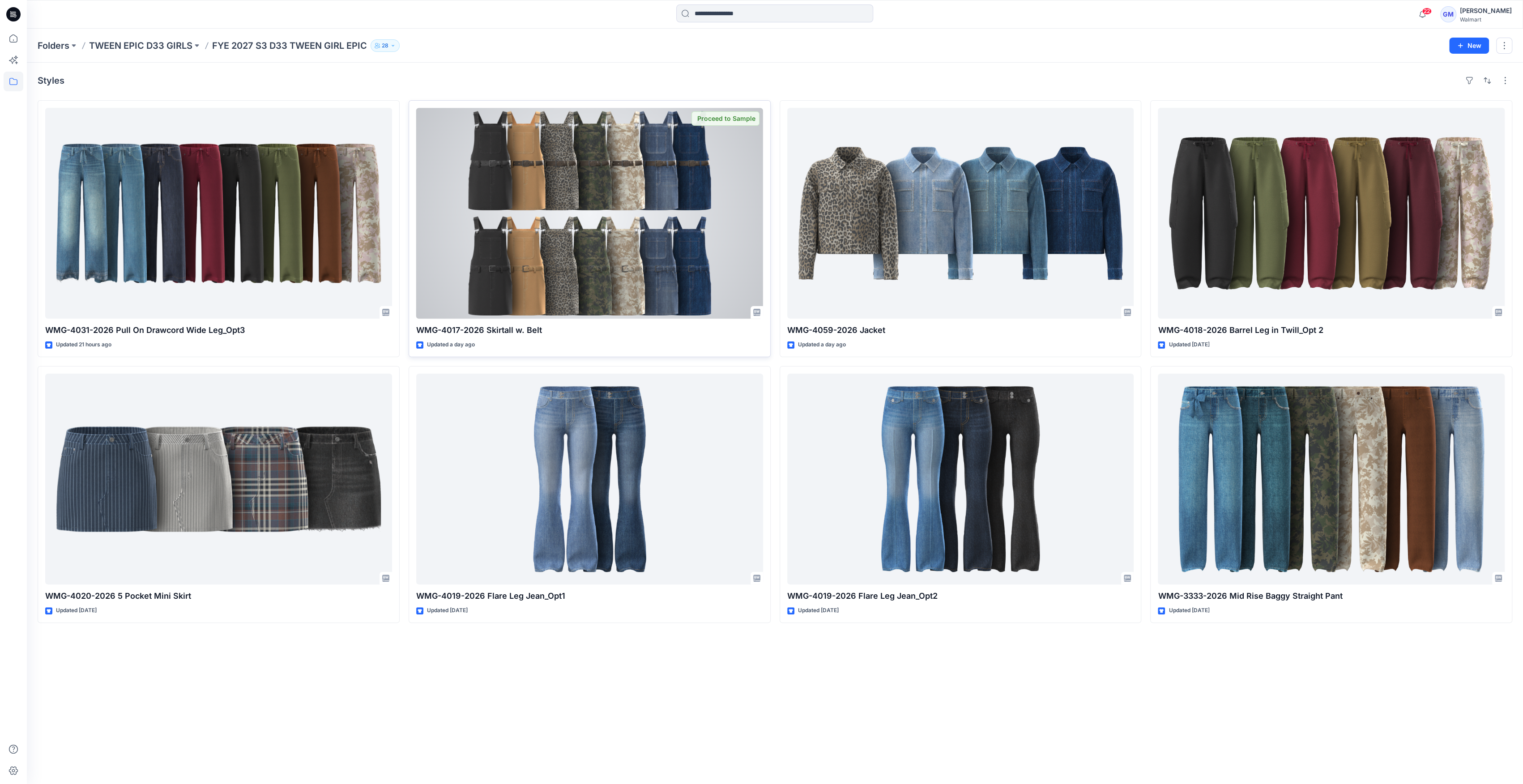
click at [569, 166] on div at bounding box center [589, 214] width 347 height 211
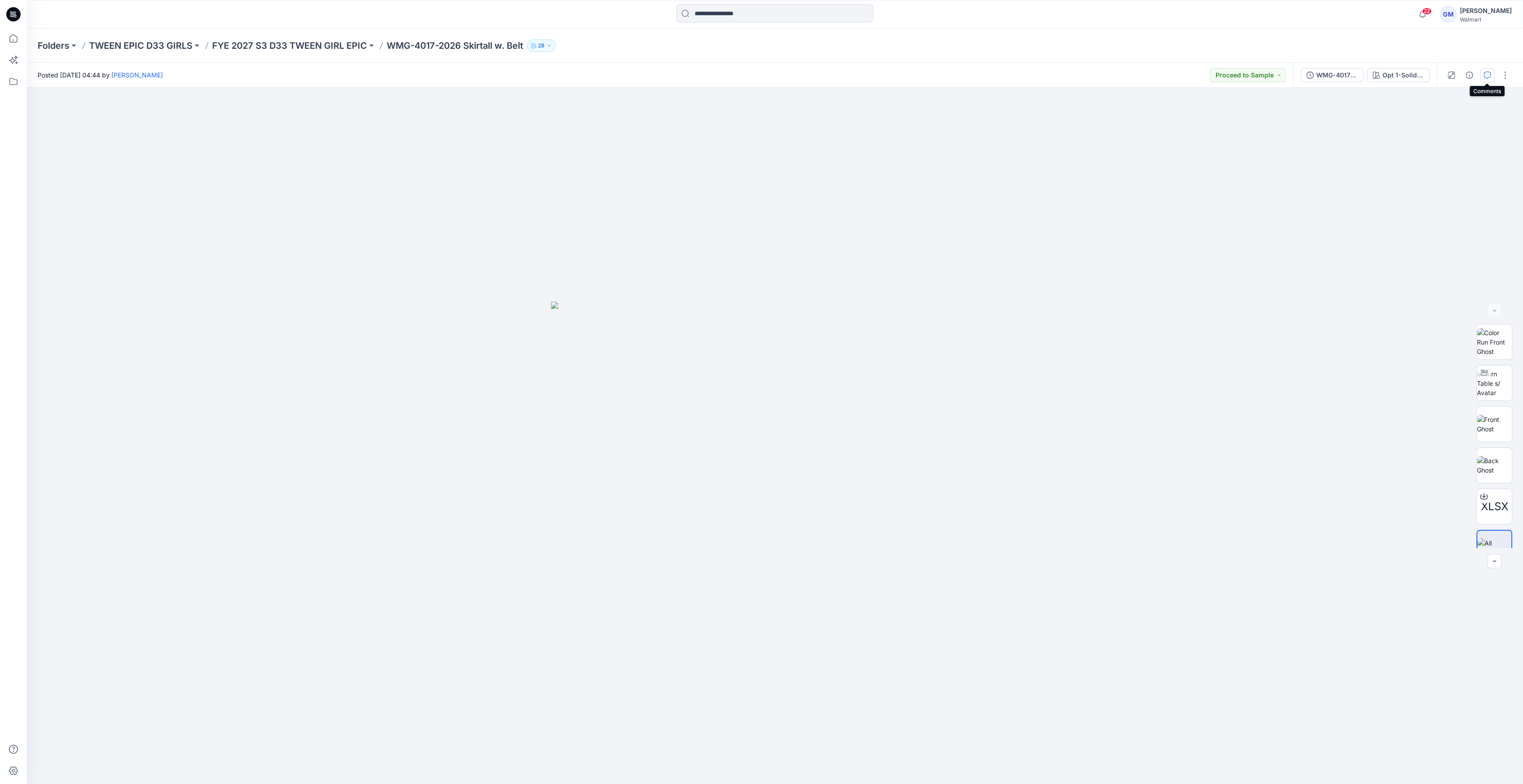
click at [1487, 69] on button "button" at bounding box center [1487, 75] width 14 height 14
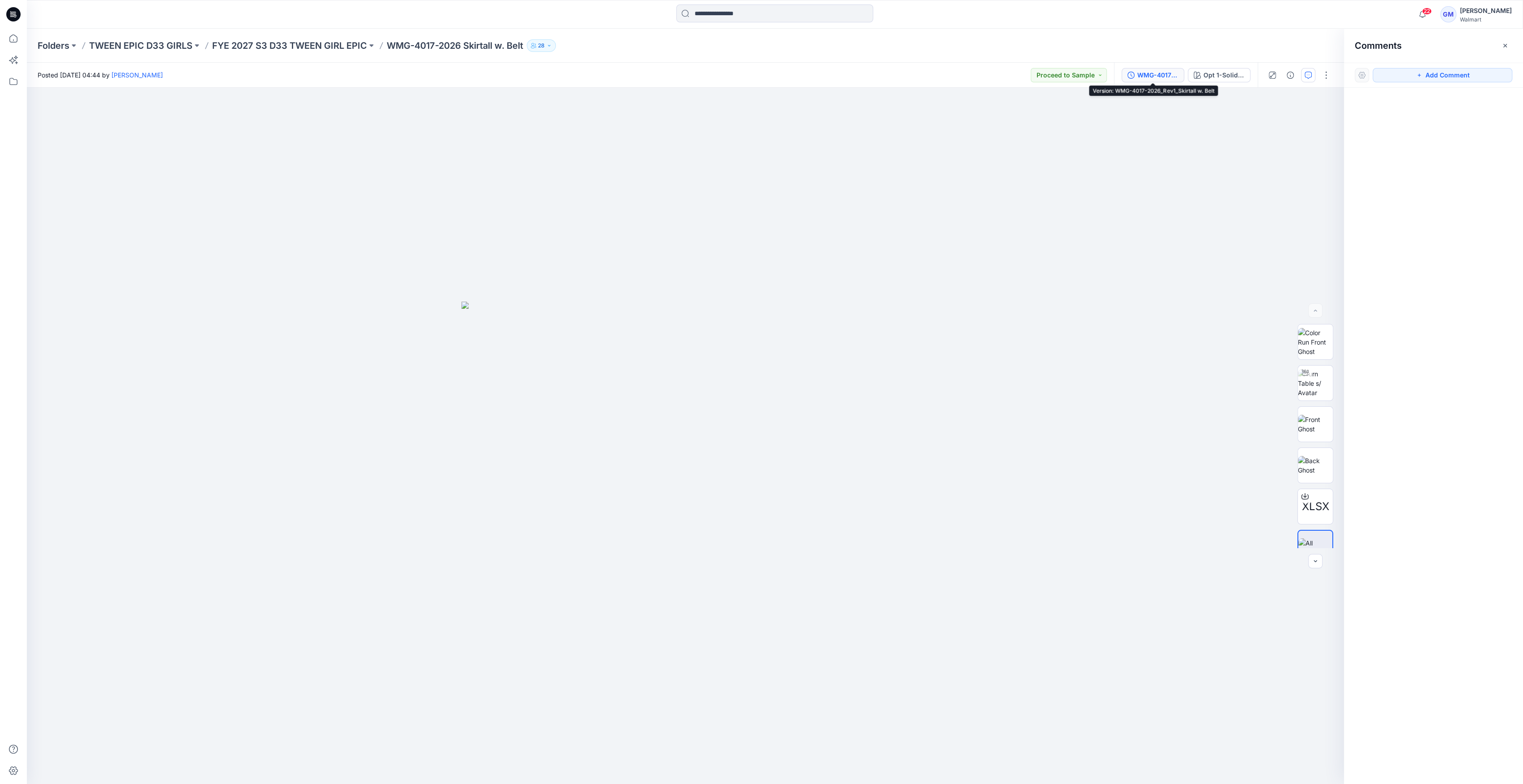
click at [1160, 74] on div "WMG-4017-2026_Rev1_Skirtall w. Belt" at bounding box center [1157, 75] width 41 height 10
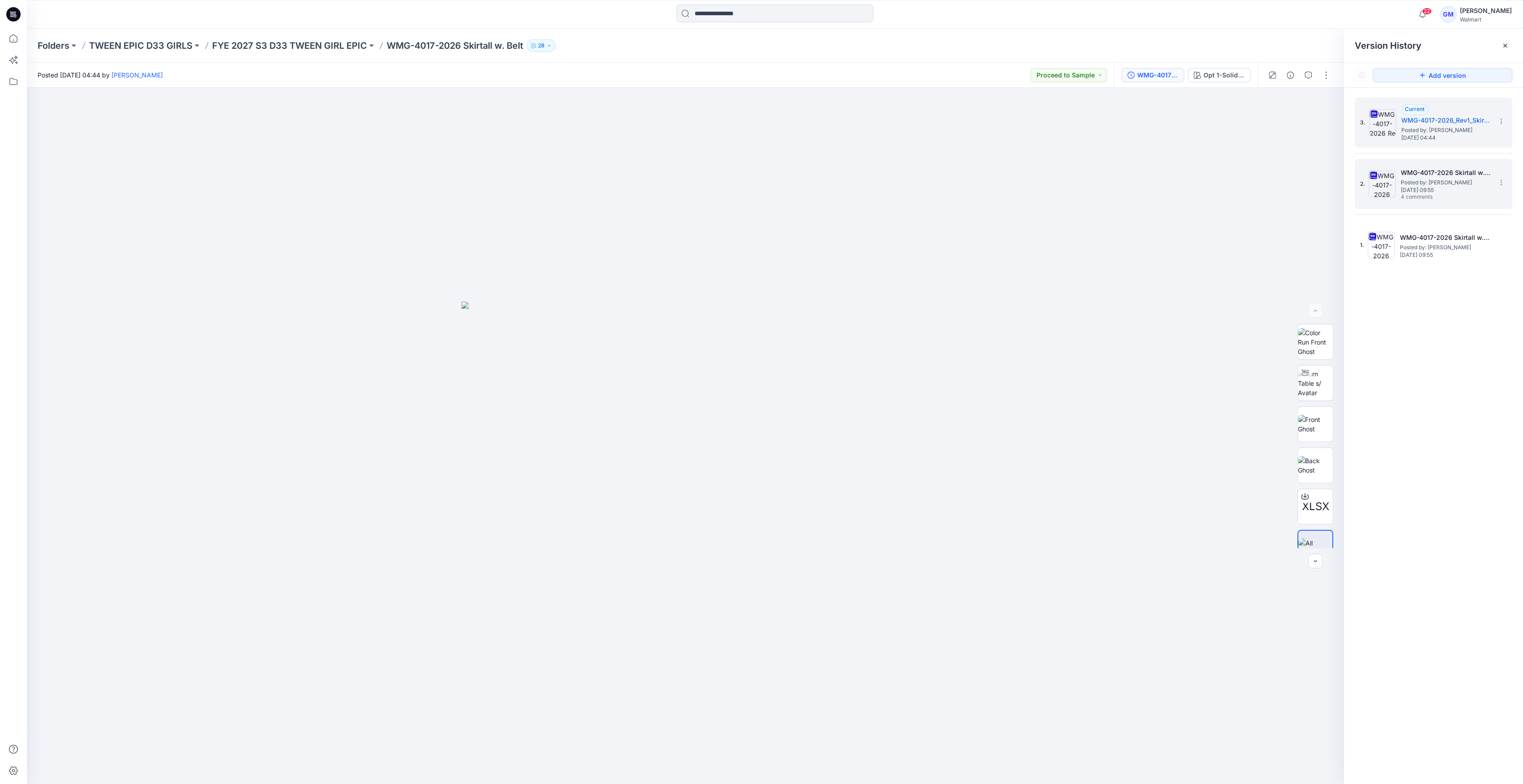
click at [1379, 180] on img at bounding box center [1382, 184] width 27 height 27
click at [1305, 75] on icon "button" at bounding box center [1307, 75] width 7 height 7
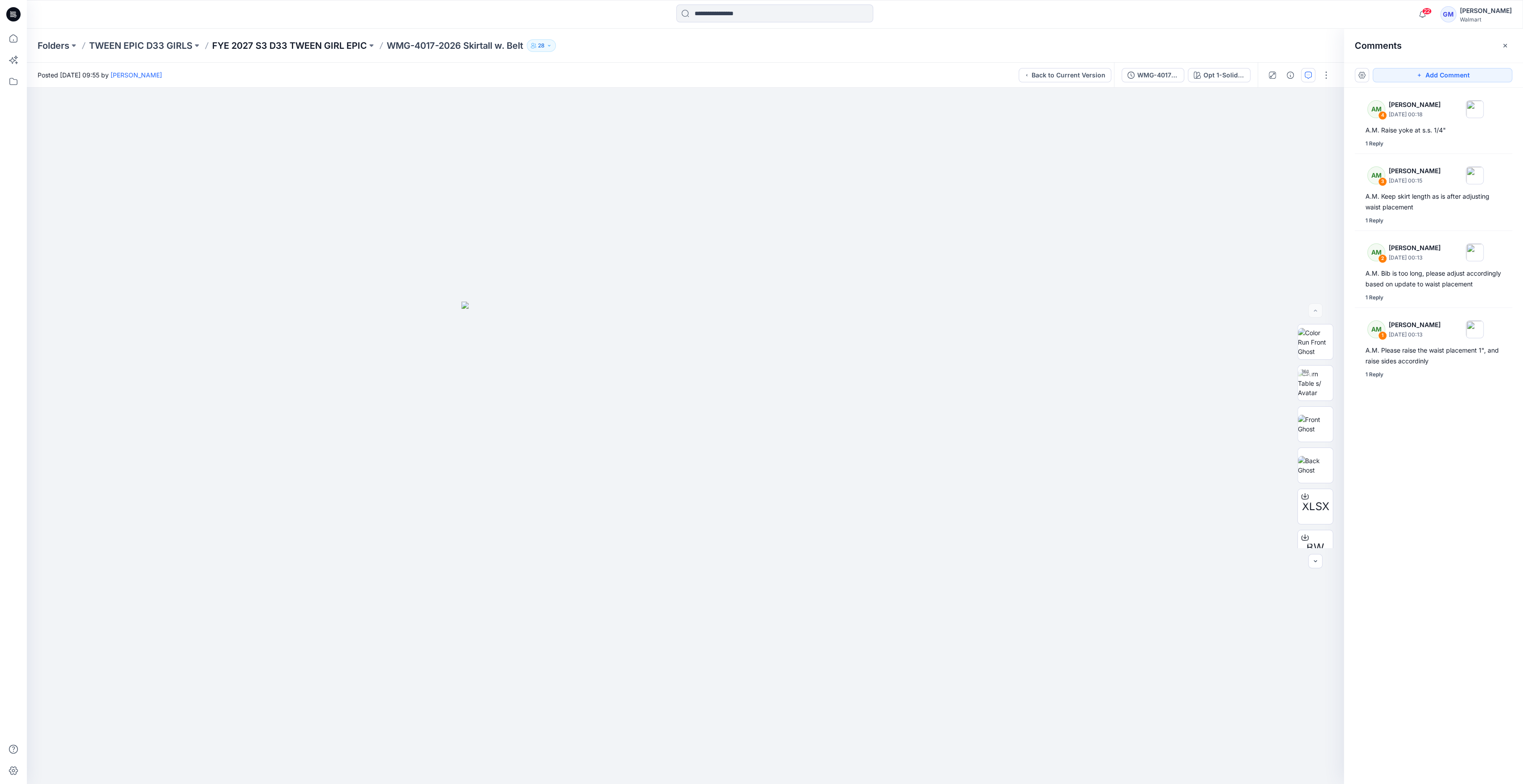
click at [302, 41] on div "Folders TWEEN EPIC D33 GIRLS FYE 2027 S3 D33 TWEEN GIRL EPIC WMG-4017-2026 Skir…" at bounding box center [774, 45] width 1496 height 34
click at [304, 46] on p "FYE 2027 S3 D33 TWEEN GIRL EPIC" at bounding box center [289, 45] width 155 height 12
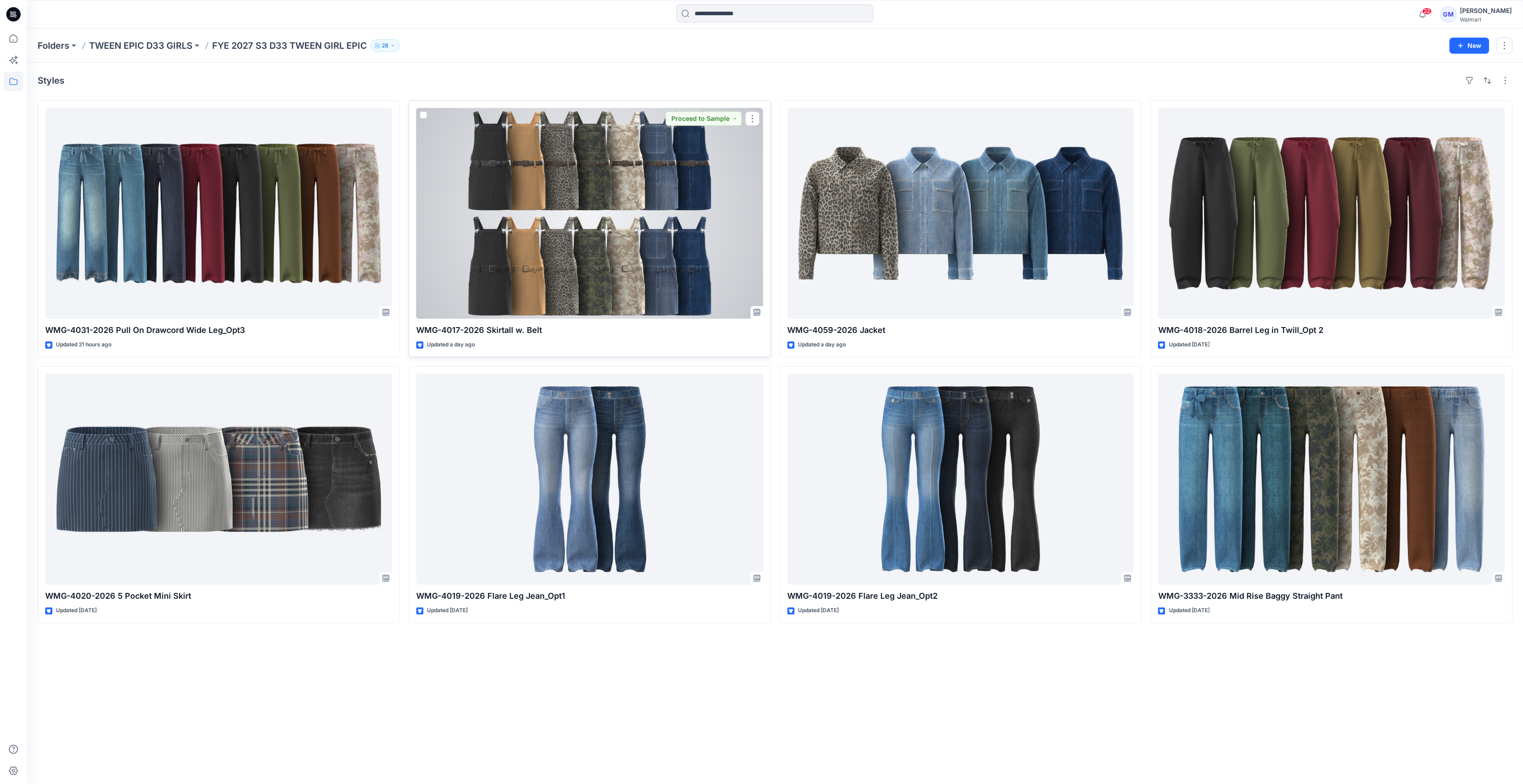
click at [620, 272] on div at bounding box center [589, 214] width 347 height 211
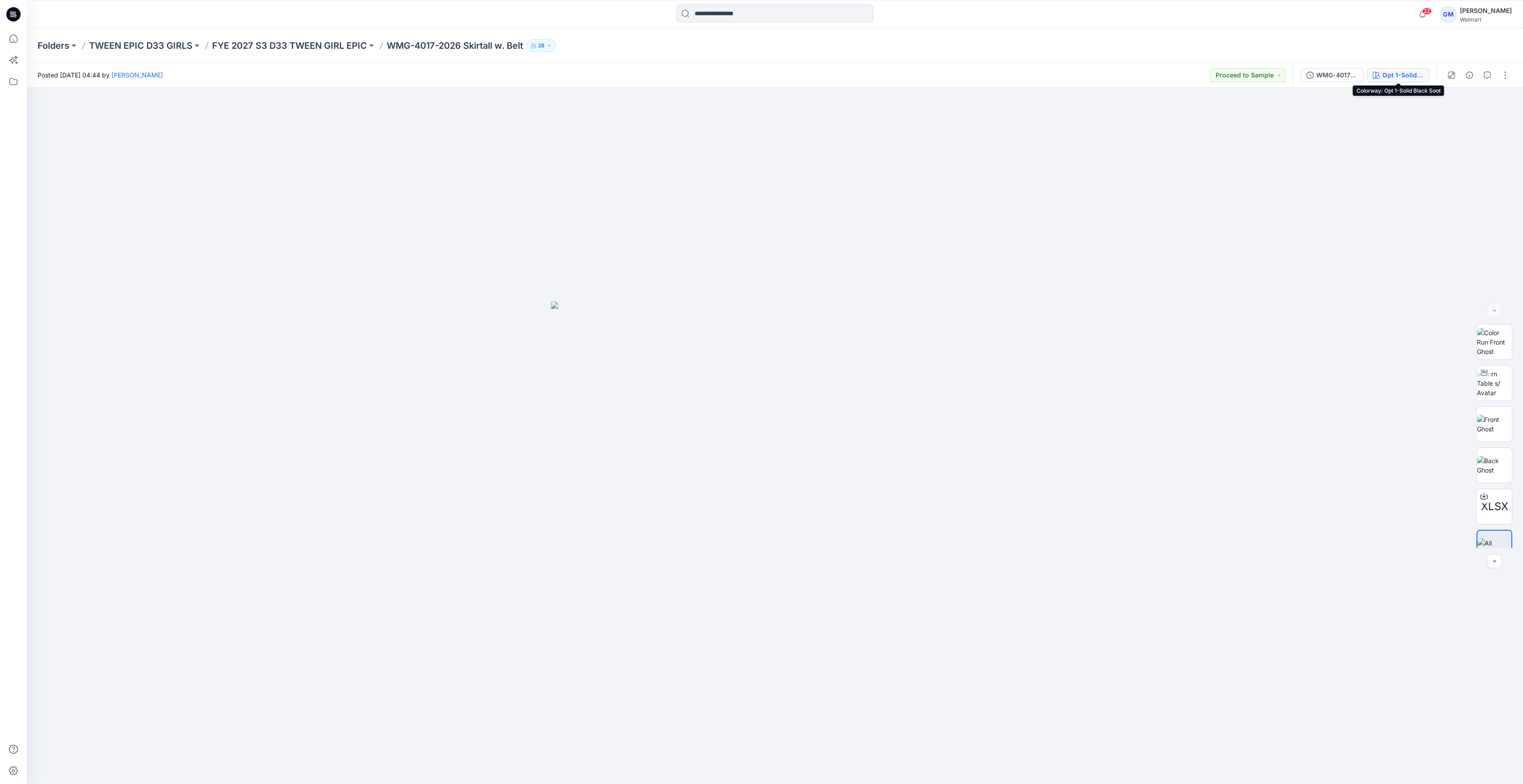
click at [1389, 72] on div "Opt 1-Solid Black Soot" at bounding box center [1402, 75] width 41 height 10
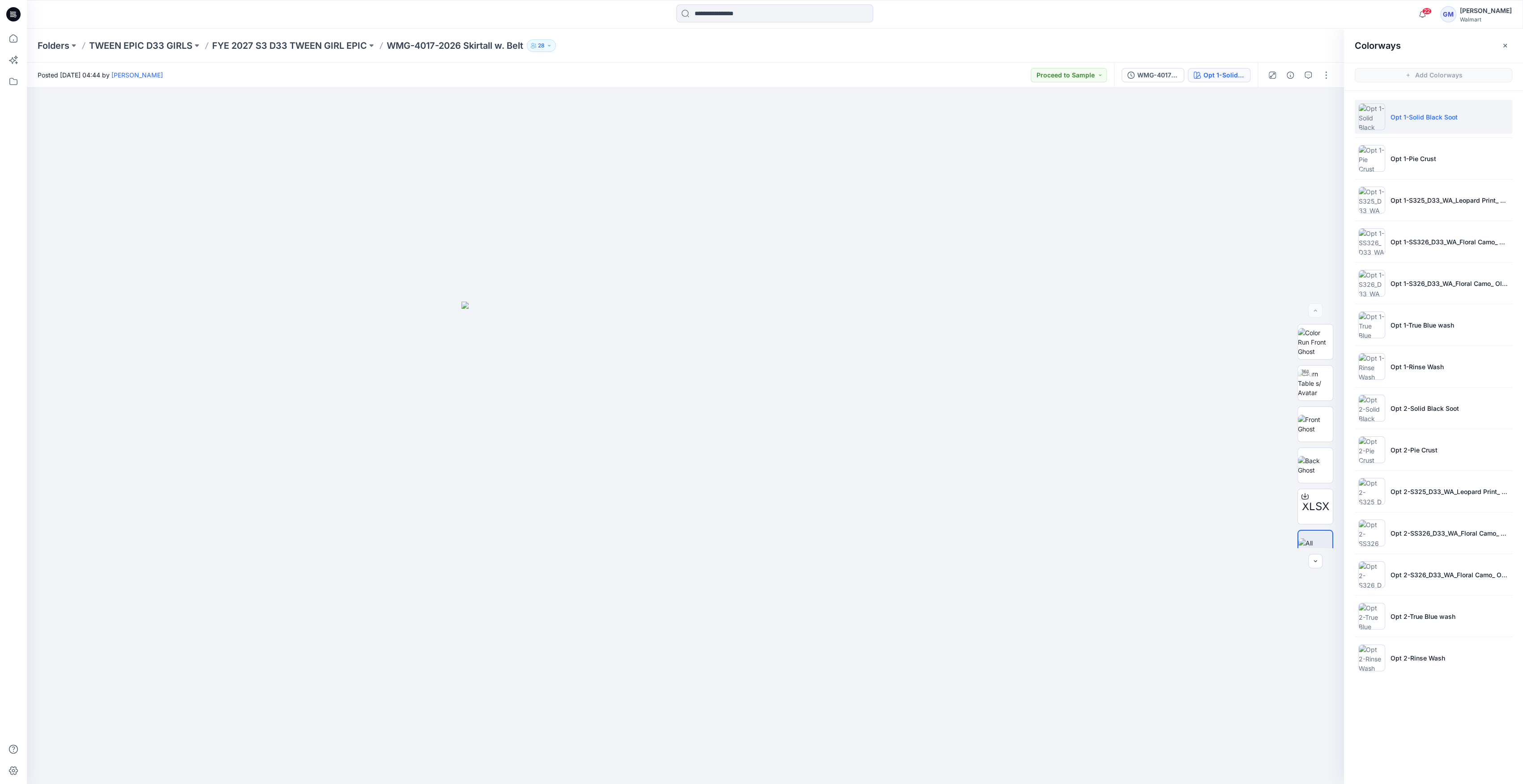
click at [337, 54] on div "Folders TWEEN EPIC D33 GIRLS FYE 2027 S3 D33 TWEEN GIRL EPIC WMG-4017-2026 Skir…" at bounding box center [774, 45] width 1496 height 34
click at [339, 50] on p "FYE 2027 S3 D33 TWEEN GIRL EPIC" at bounding box center [289, 45] width 155 height 12
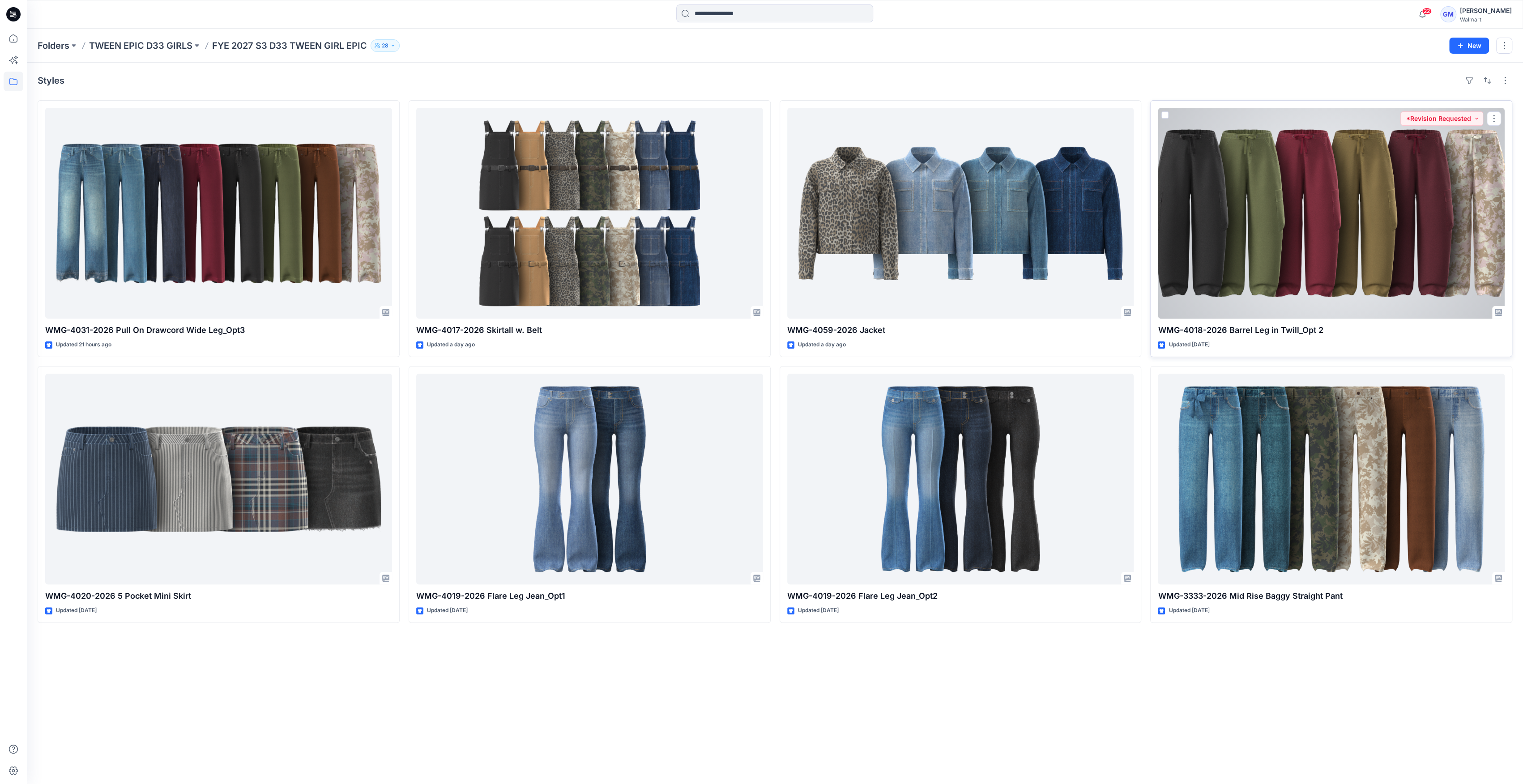
click at [1191, 229] on div at bounding box center [1331, 214] width 347 height 211
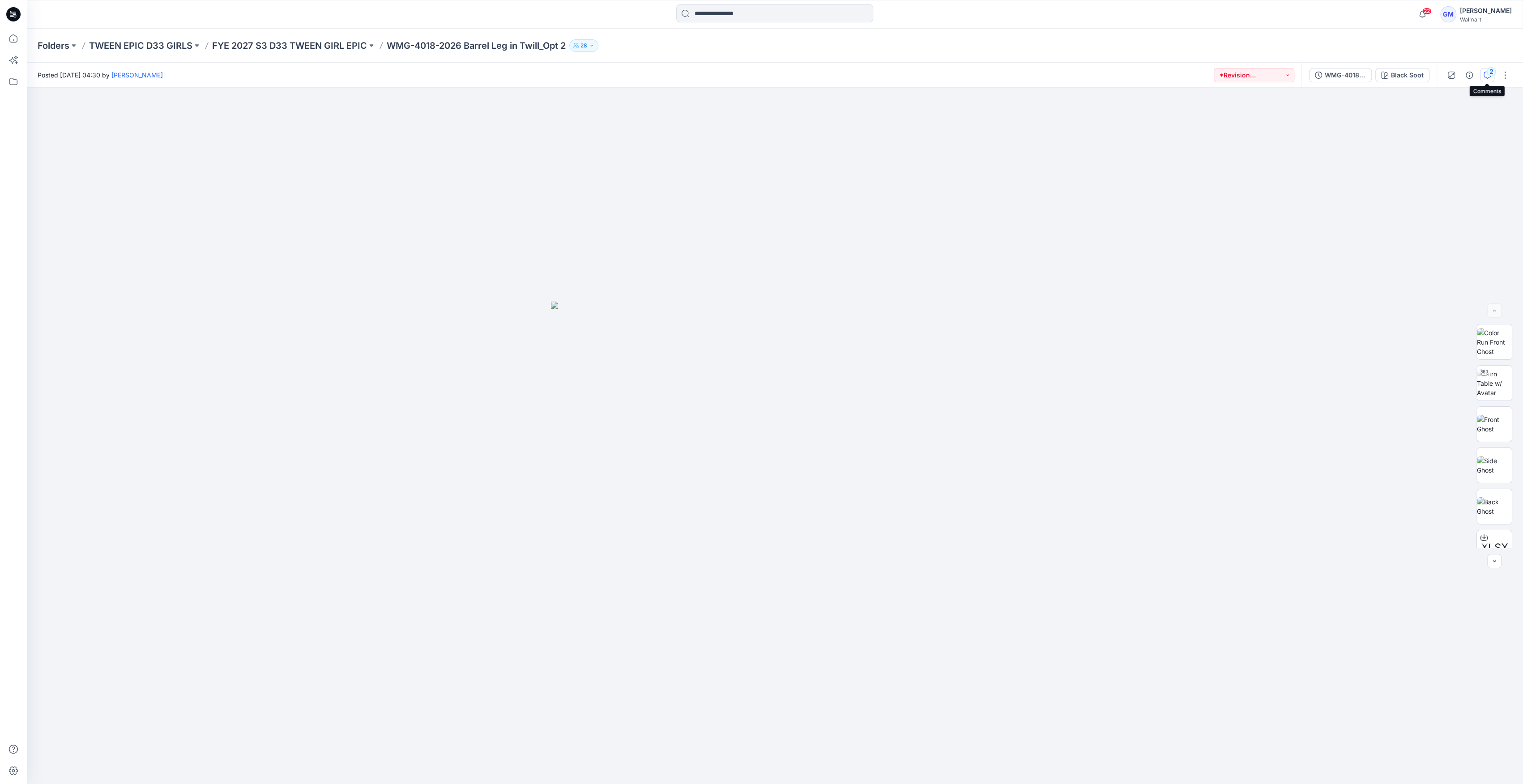
click at [1491, 74] on div "2" at bounding box center [1490, 71] width 9 height 9
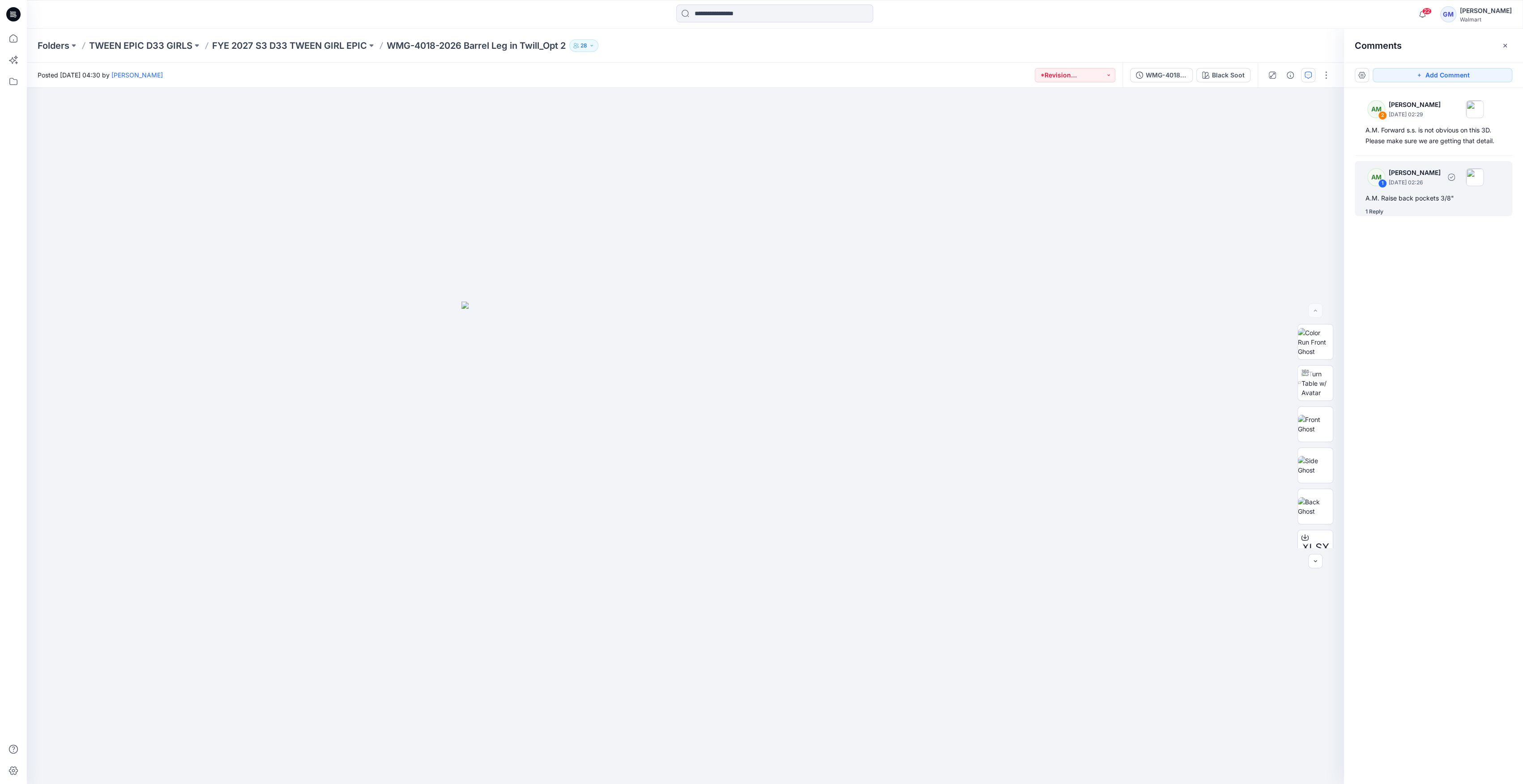
click at [1378, 213] on div "1 Reply" at bounding box center [1374, 211] width 18 height 9
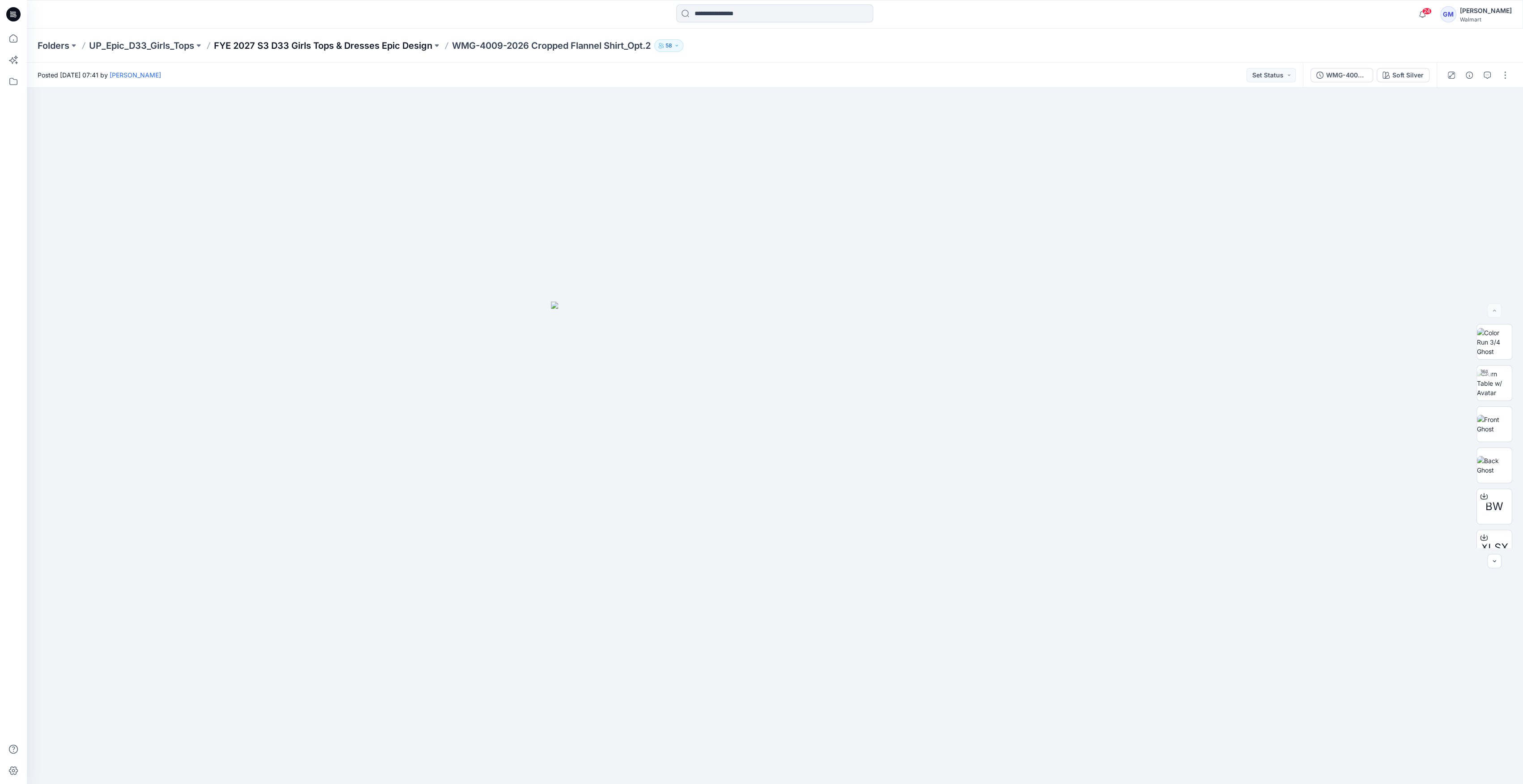
click at [335, 44] on p "FYE 2027 S3 D33 Girls Tops & Dresses Epic Design" at bounding box center [323, 45] width 219 height 12
click at [282, 42] on p "FYE 2027 S3 D33 TWEEN GIRL EPIC" at bounding box center [289, 45] width 155 height 12
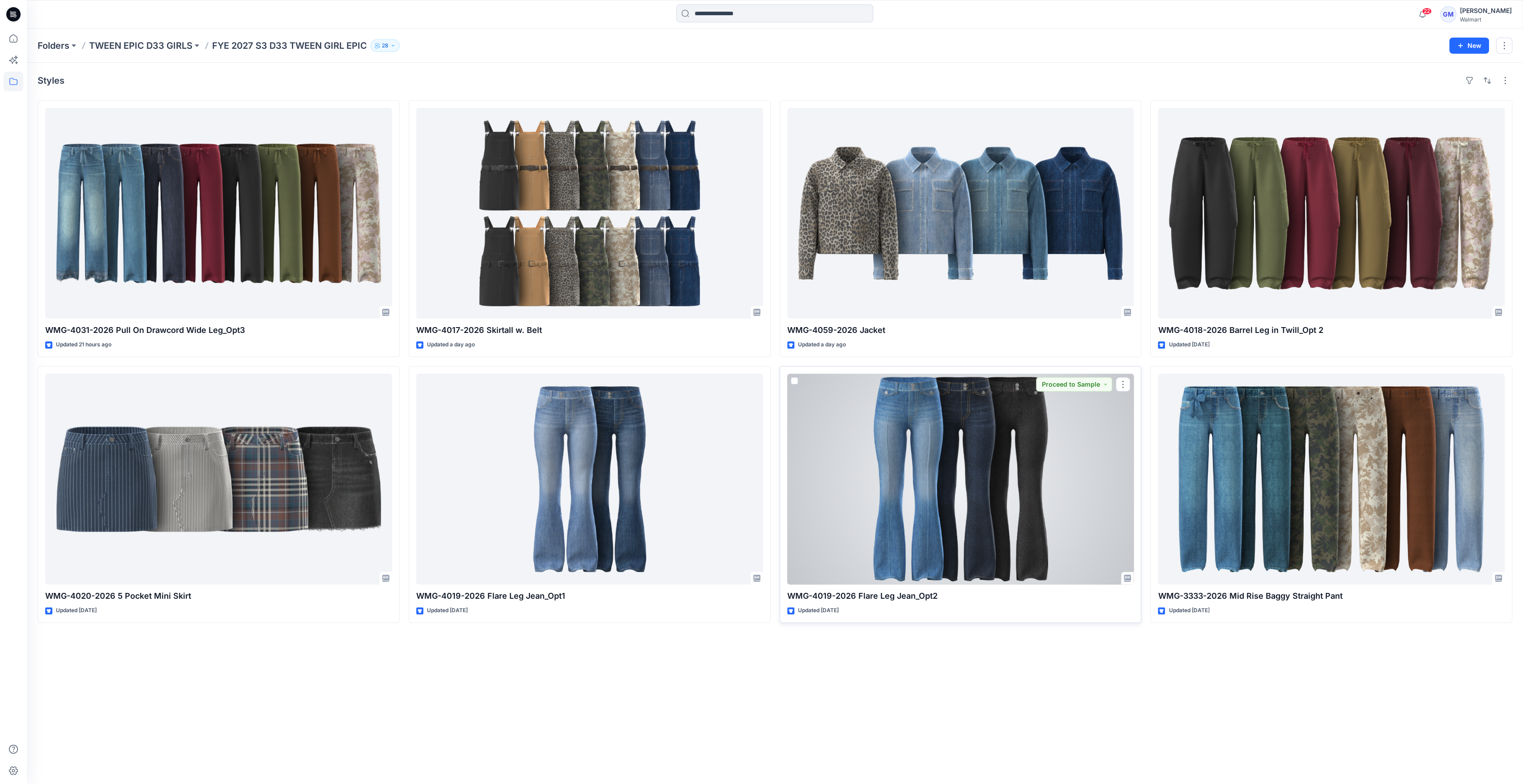
click at [980, 437] on div at bounding box center [960, 479] width 347 height 211
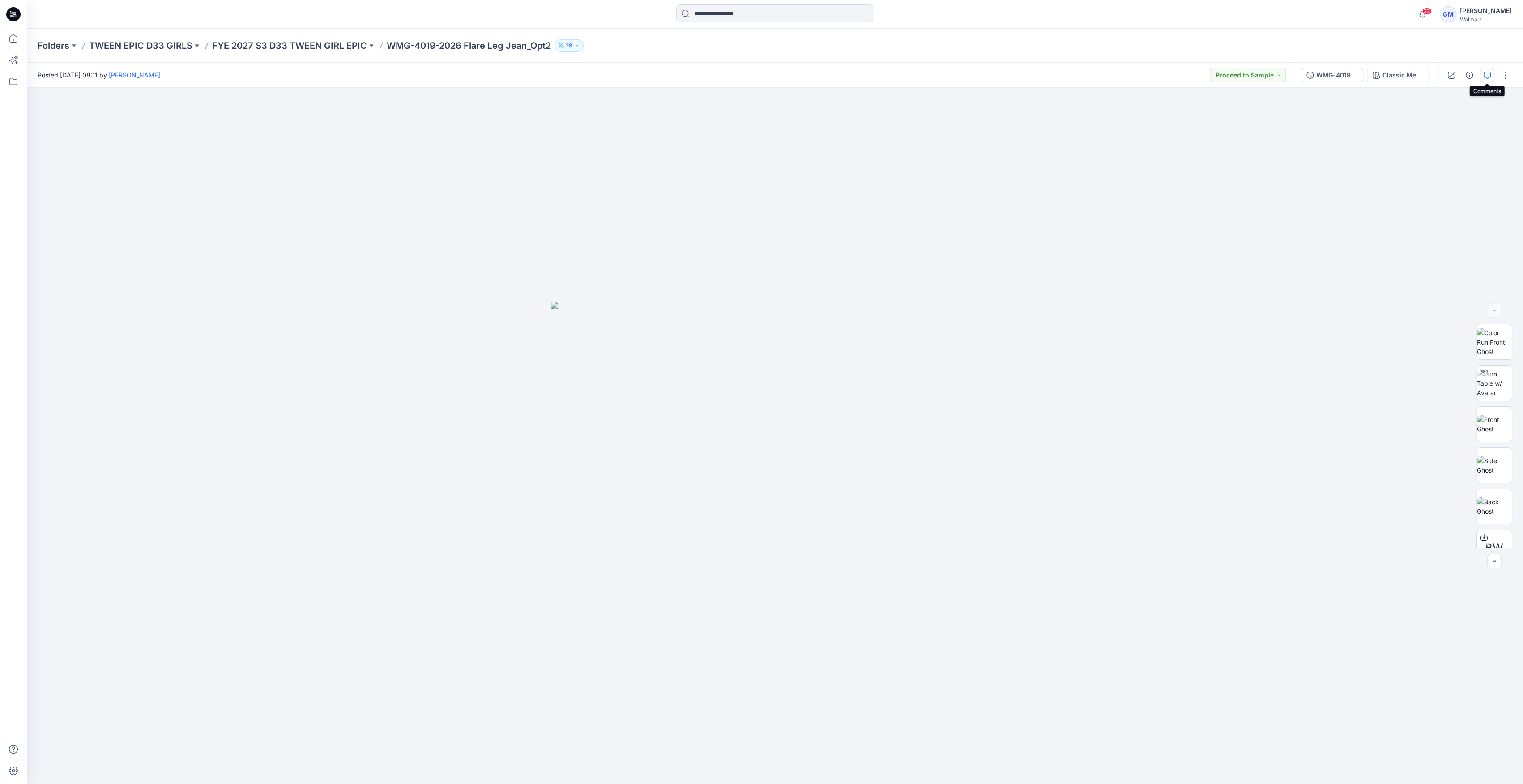
click at [1487, 75] on icon "button" at bounding box center [1487, 75] width 3 height 0
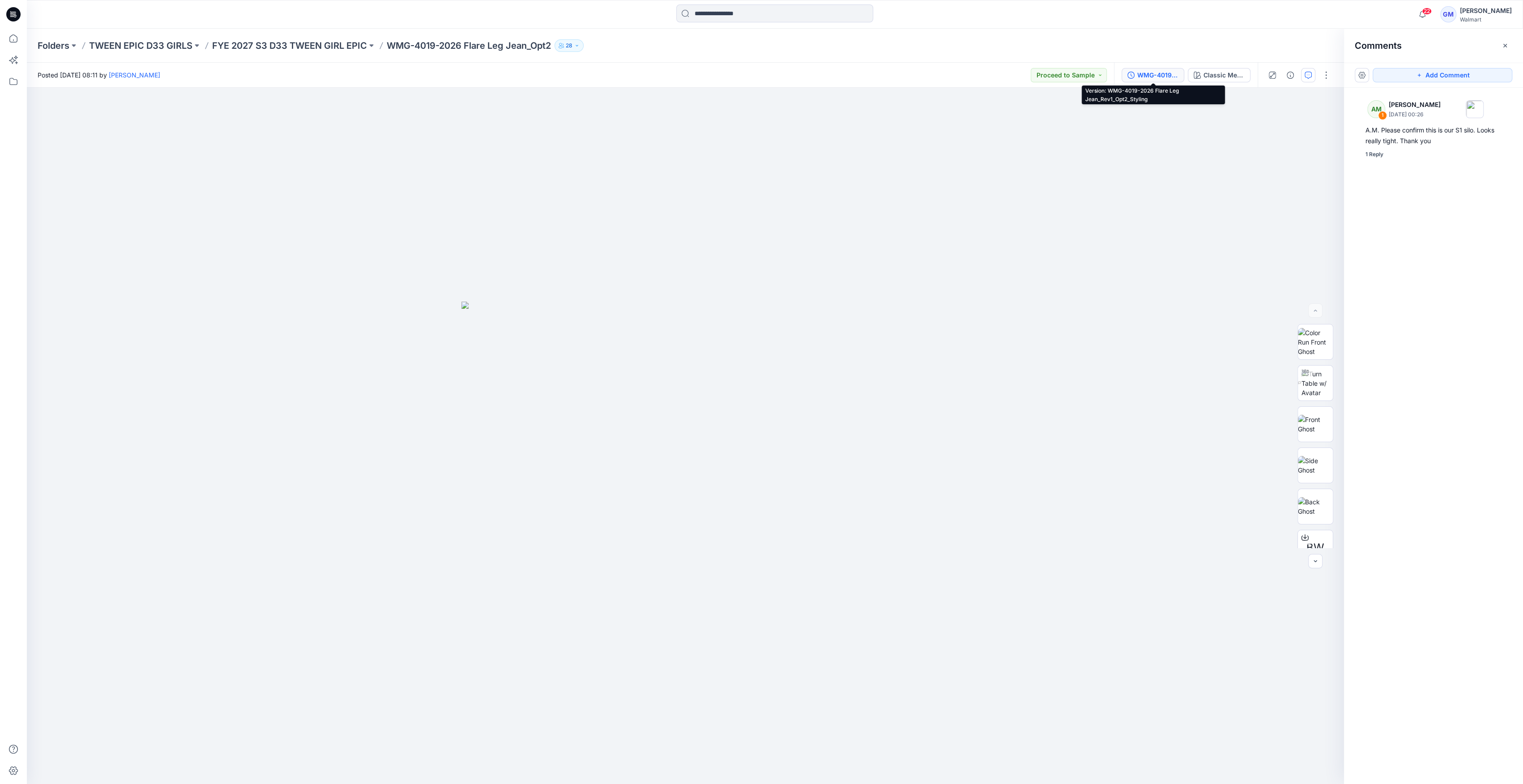
click at [1162, 76] on div "WMG-4019-2026 Flare Leg Jean_Rev1_Opt2_Styling" at bounding box center [1157, 75] width 41 height 10
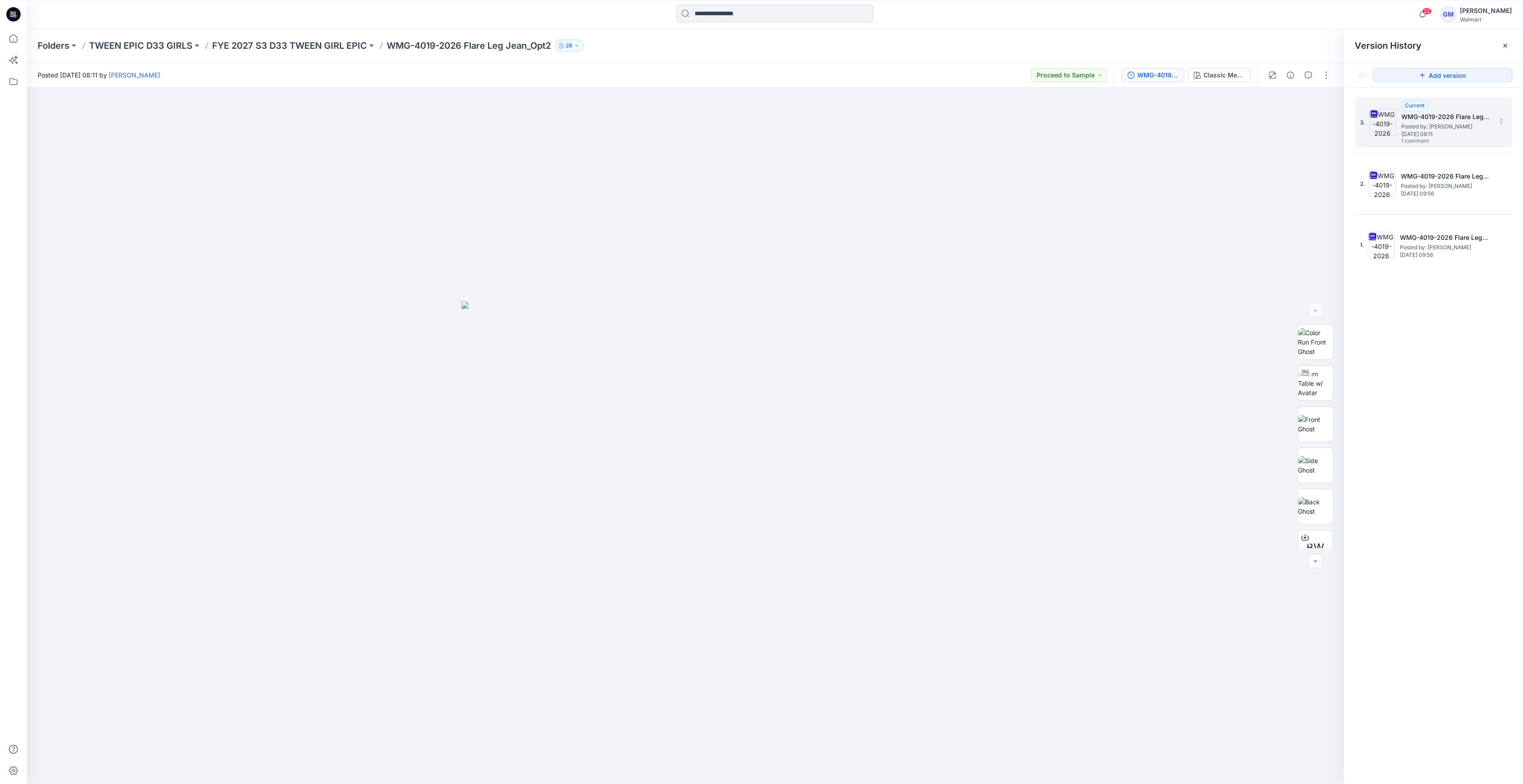
click at [1446, 128] on span "Posted by: [PERSON_NAME]" at bounding box center [1445, 126] width 89 height 9
click at [1421, 182] on span "Posted by: [PERSON_NAME]" at bounding box center [1445, 186] width 89 height 9
click at [1421, 122] on span "Posted by: [PERSON_NAME]" at bounding box center [1445, 126] width 89 height 9
click at [1310, 72] on icon "button" at bounding box center [1307, 75] width 7 height 7
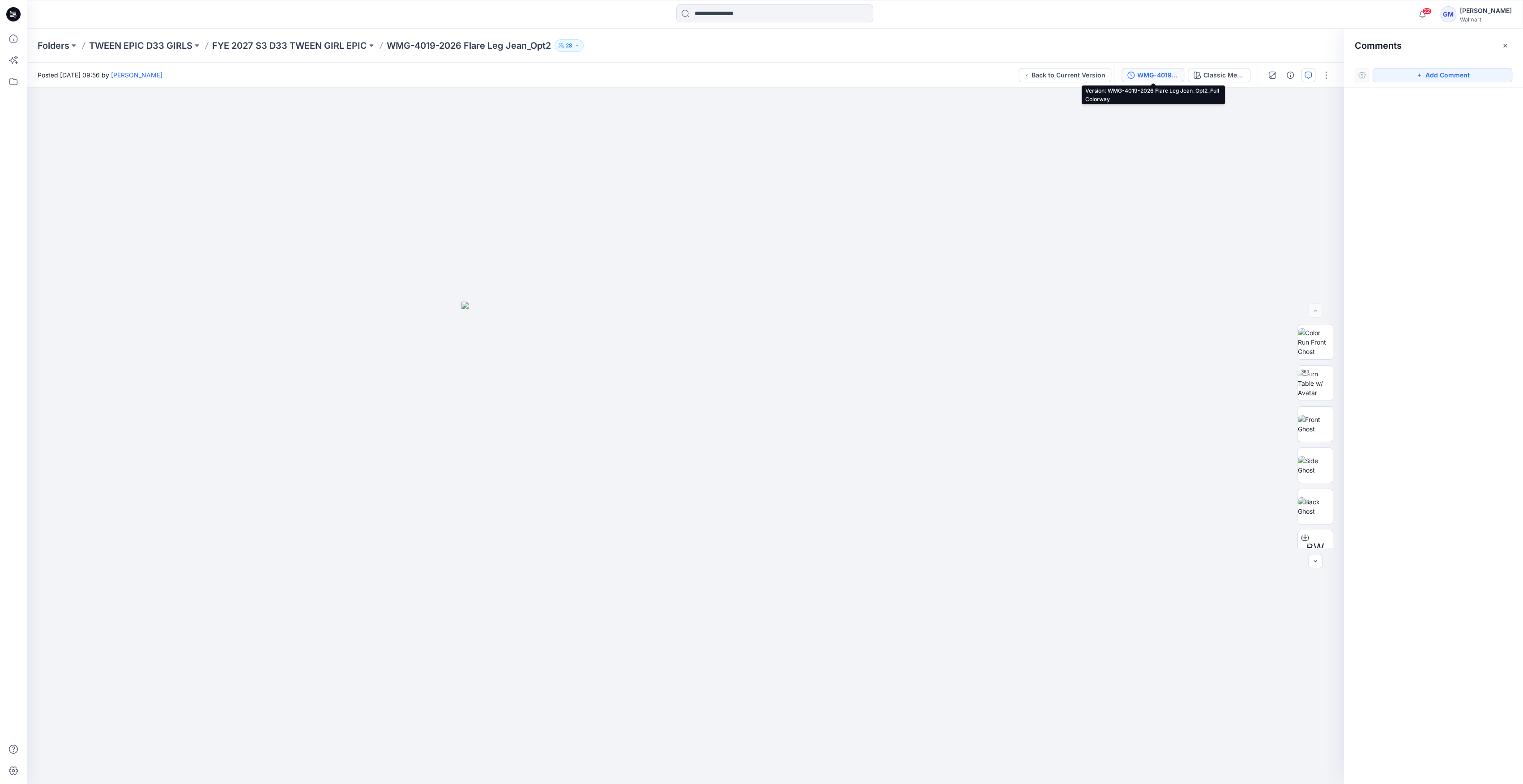
click at [1159, 74] on div "WMG-4019-2026 Flare Leg Jean_Opt2_Full Colorway" at bounding box center [1157, 75] width 41 height 10
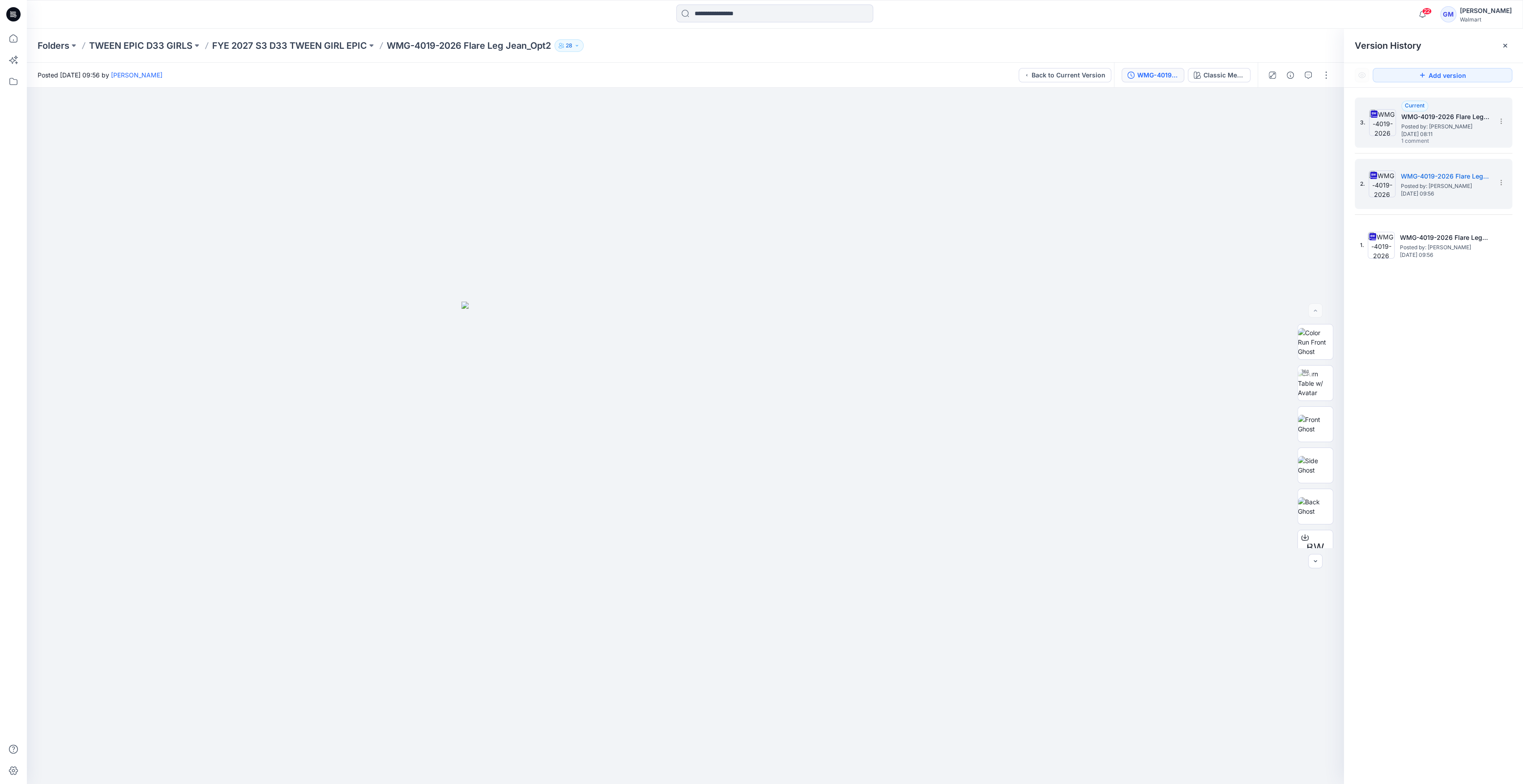
click at [1442, 139] on span "1 comment" at bounding box center [1432, 141] width 62 height 7
click at [1306, 79] on icon "button" at bounding box center [1307, 75] width 7 height 7
click at [318, 48] on p "FYE 2027 S3 D33 TWEEN GIRL EPIC" at bounding box center [289, 45] width 155 height 12
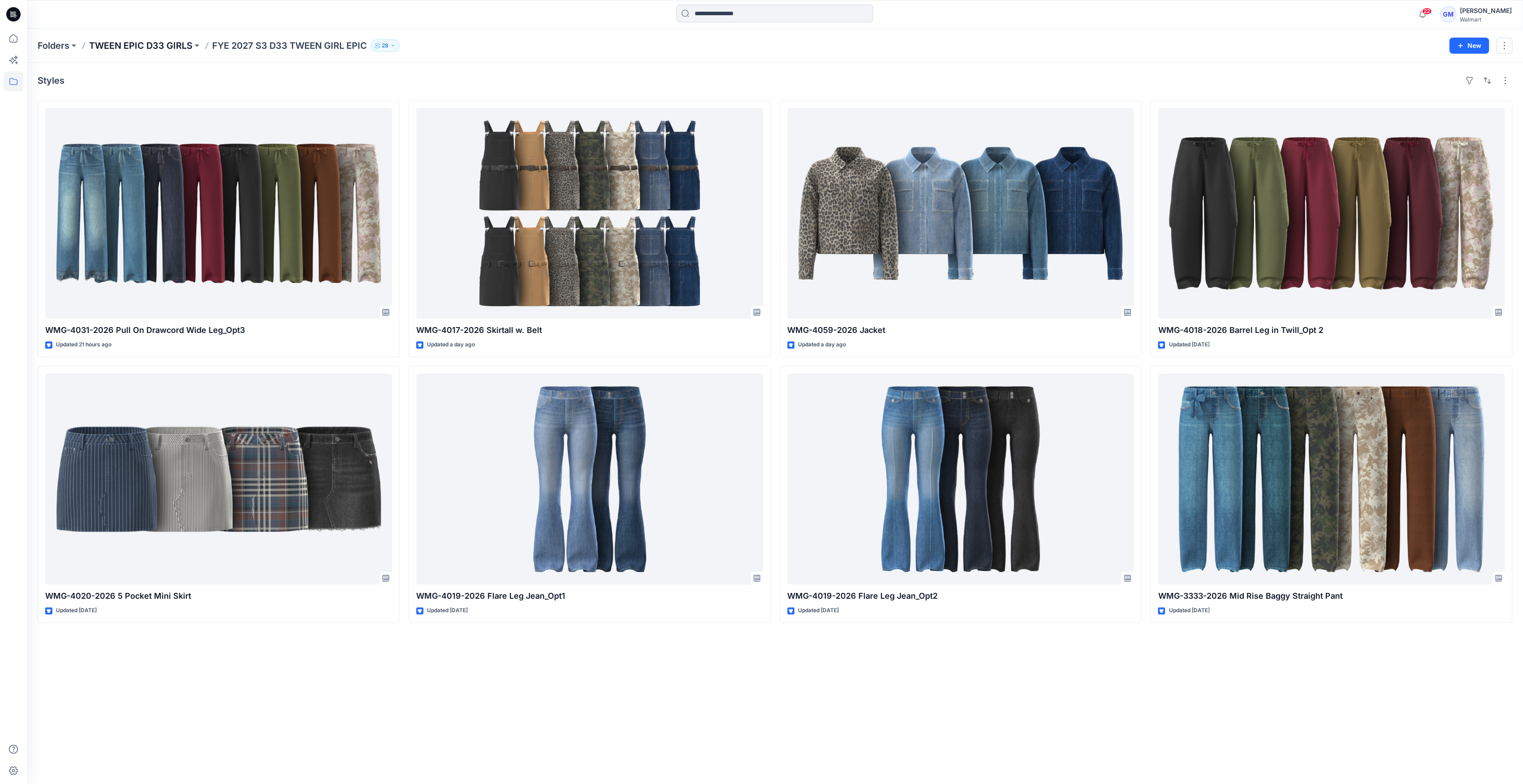
click at [178, 41] on p "TWEEN EPIC D33 GIRLS" at bounding box center [141, 45] width 104 height 12
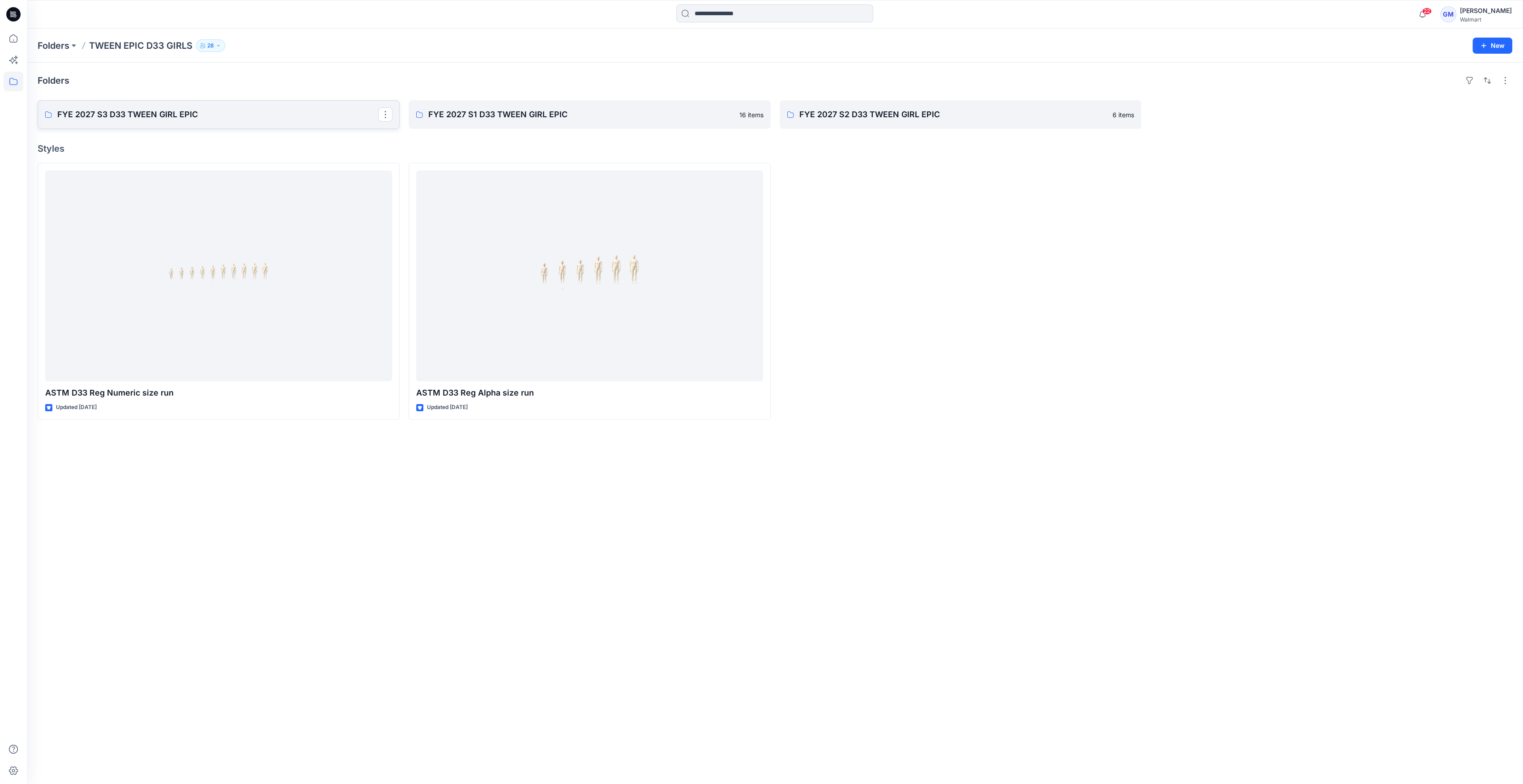
click at [195, 117] on p "FYE 2027 S3 D33 TWEEN GIRL EPIC" at bounding box center [218, 114] width 321 height 12
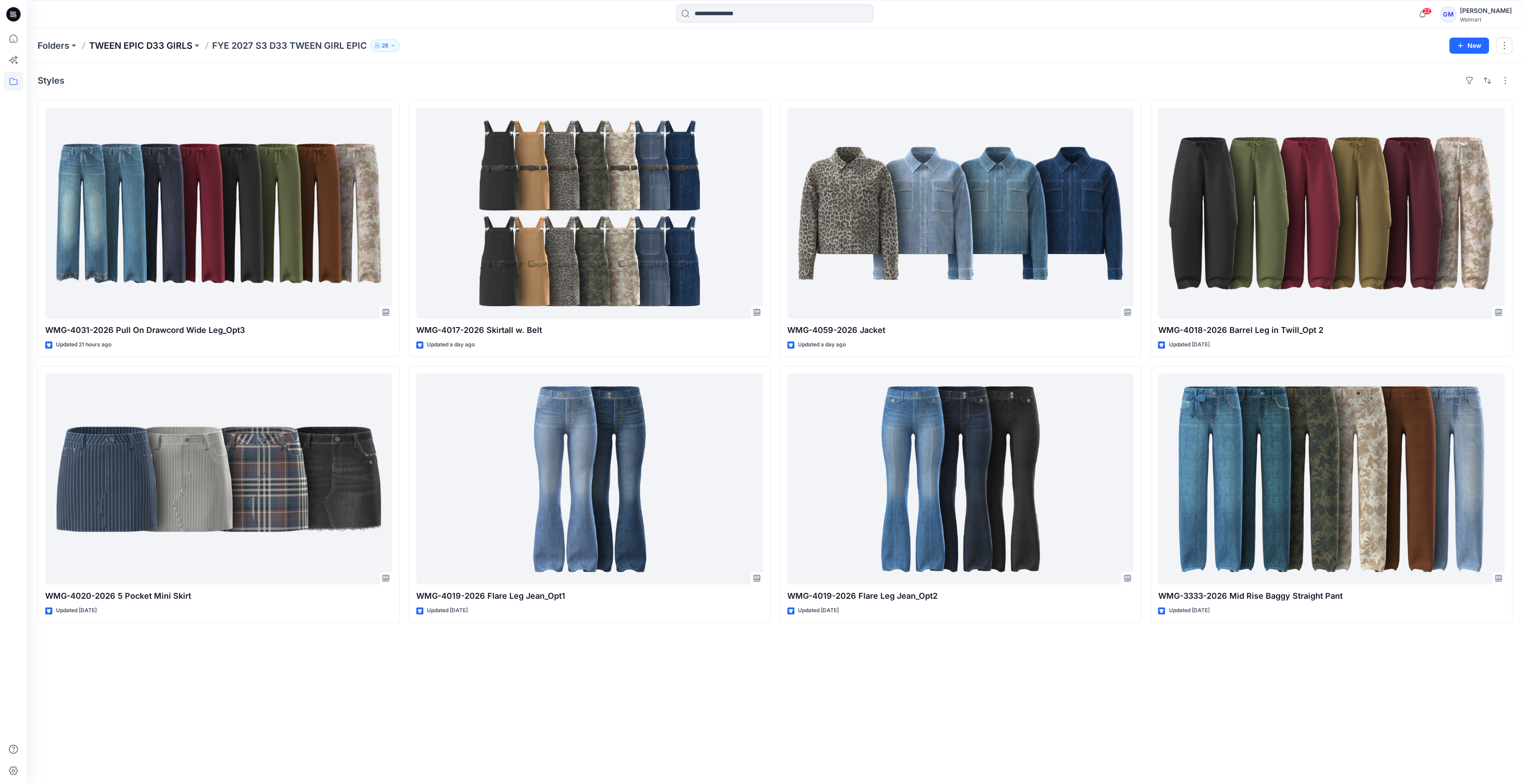
click at [175, 48] on p "TWEEN EPIC D33 GIRLS" at bounding box center [141, 45] width 104 height 12
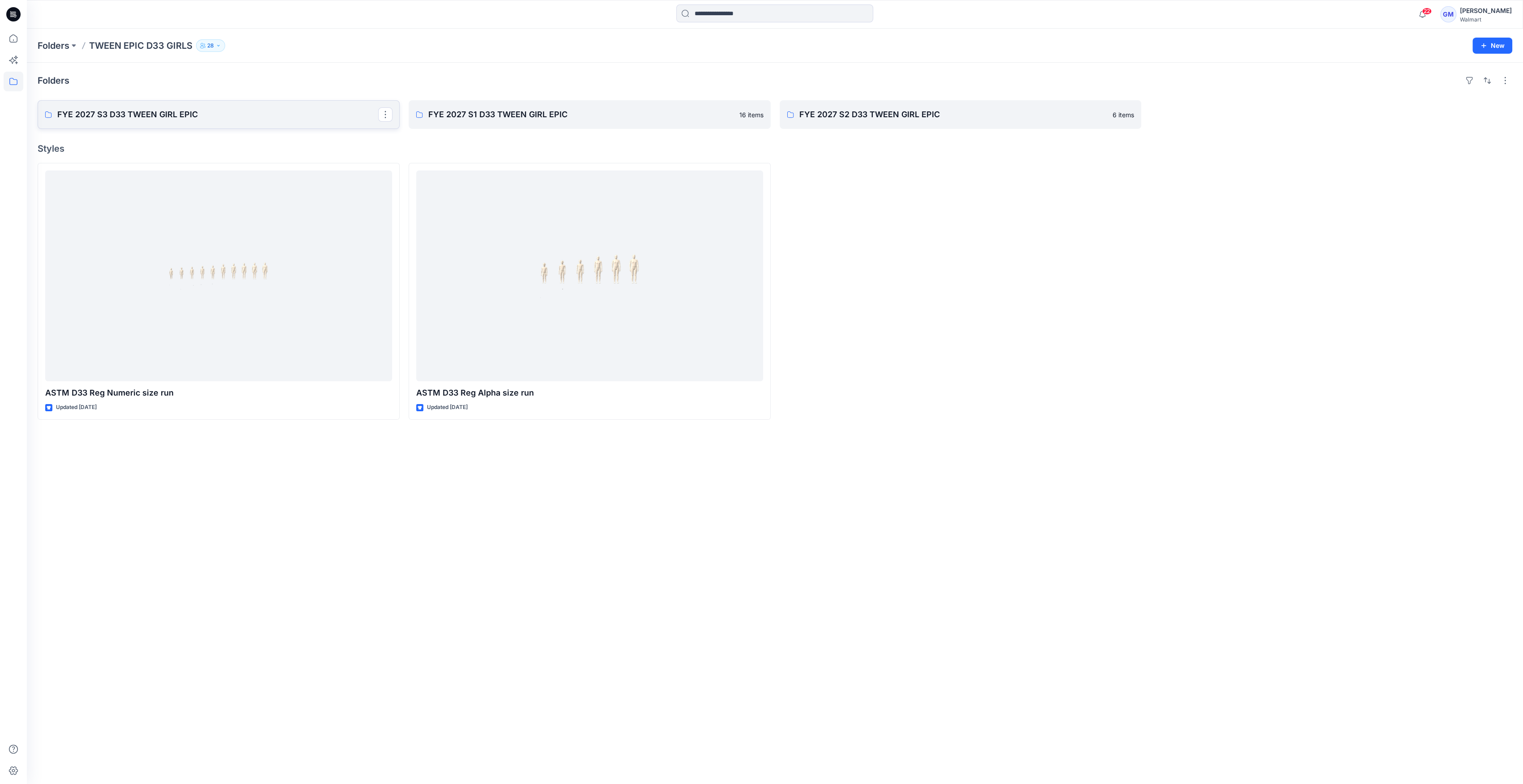
click at [267, 120] on p "FYE 2027 S3 D33 TWEEN GIRL EPIC" at bounding box center [218, 114] width 321 height 12
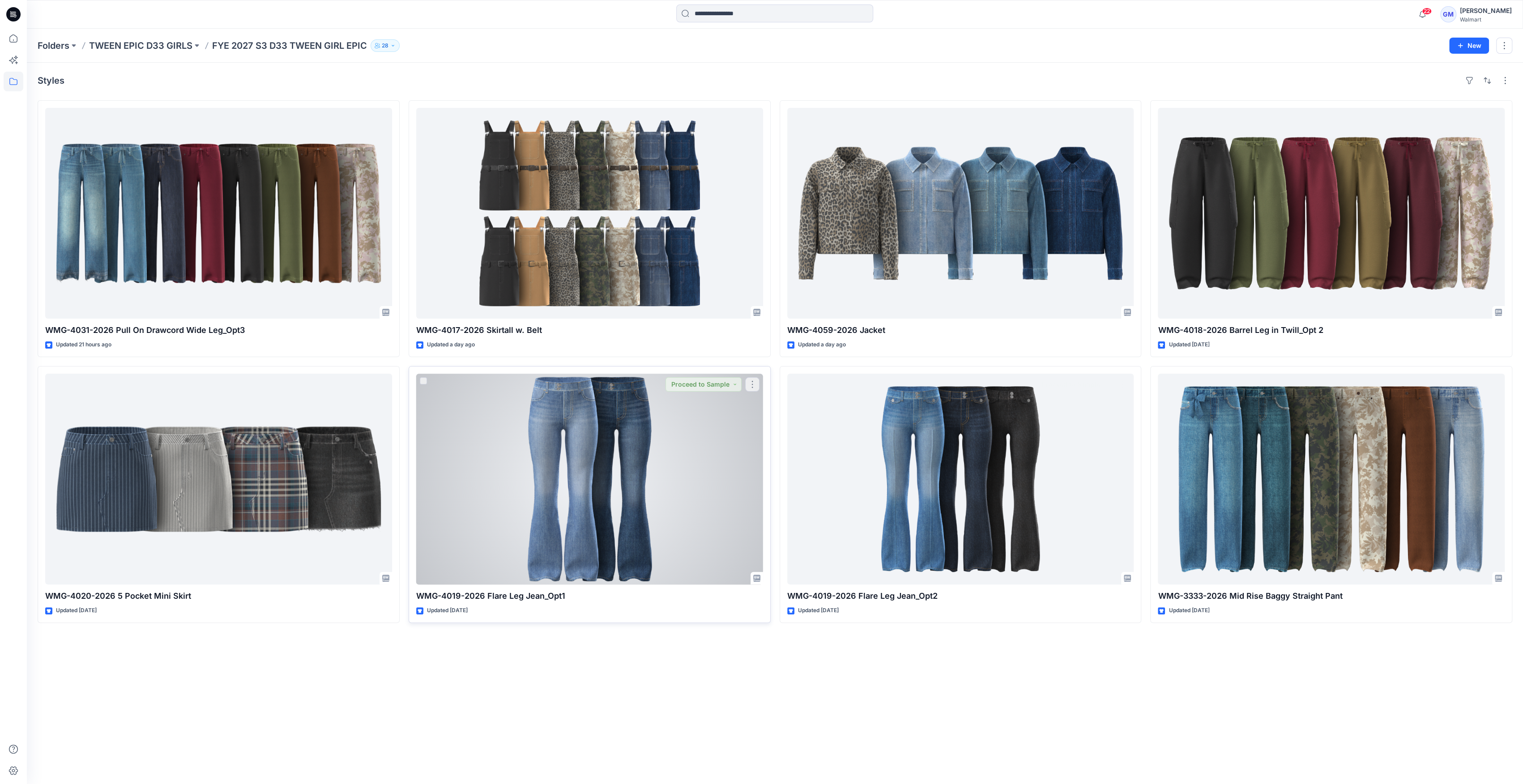
click at [698, 467] on div at bounding box center [589, 479] width 347 height 211
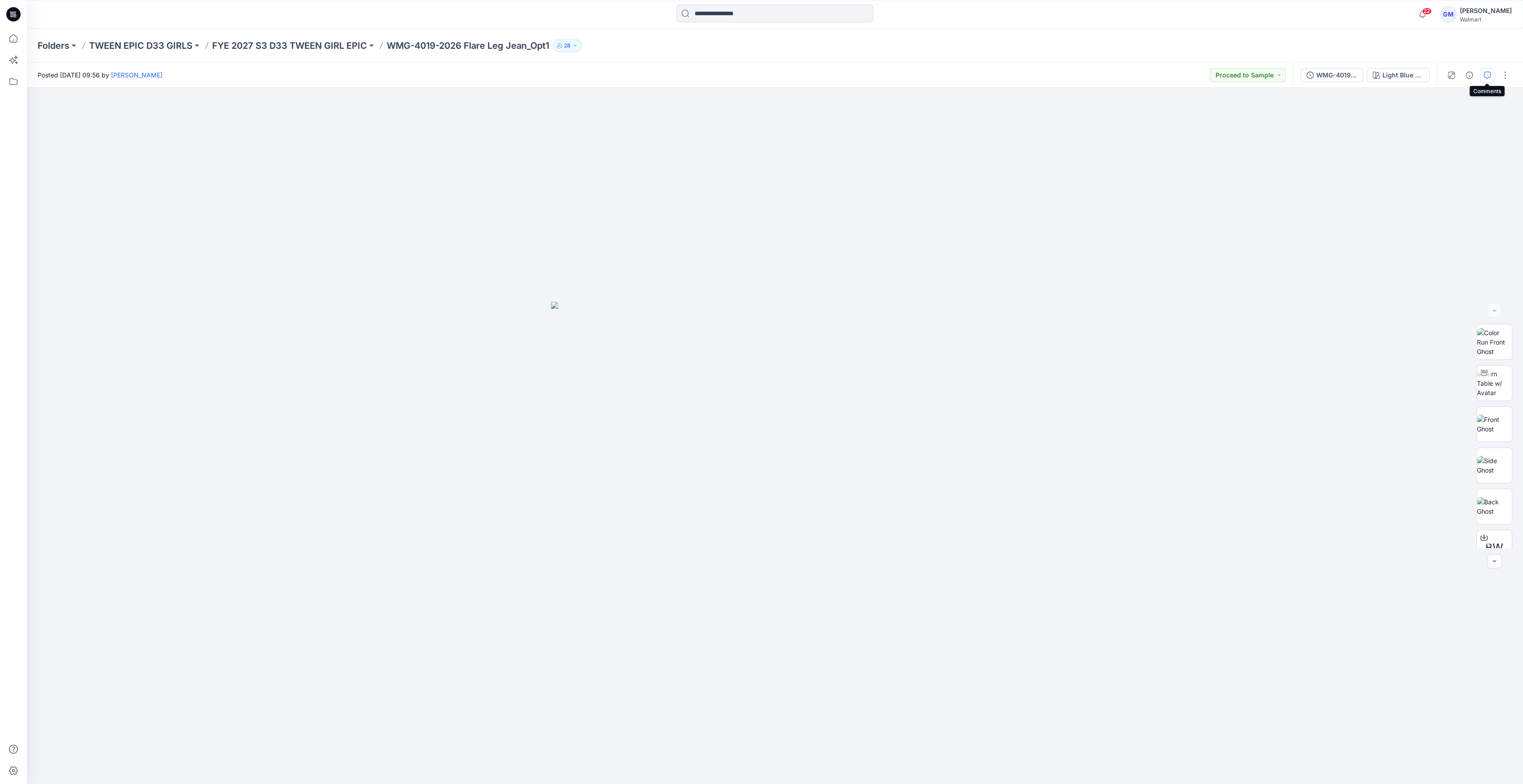
click at [1486, 75] on icon "button" at bounding box center [1487, 75] width 7 height 7
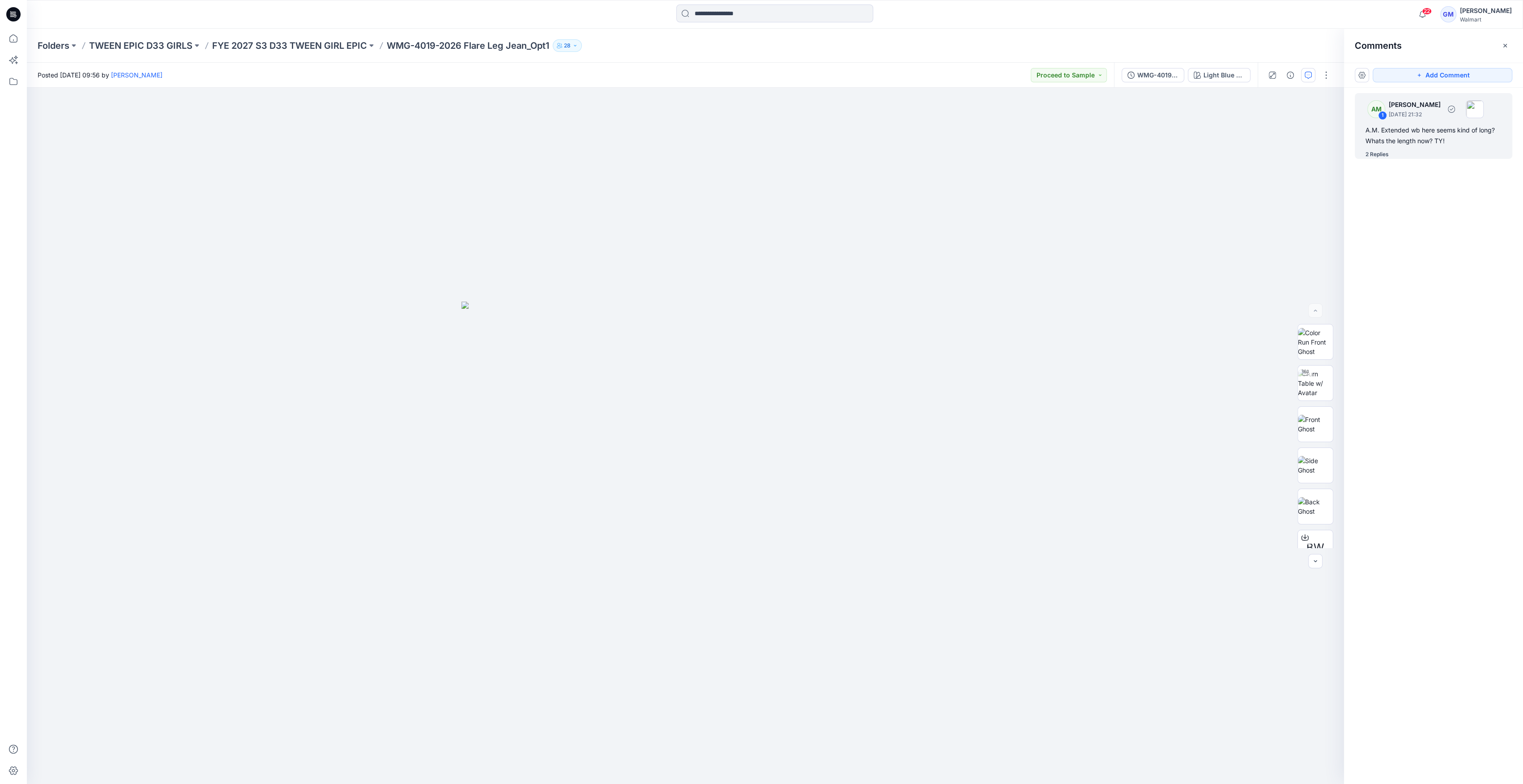
click at [1376, 152] on div "2 Replies" at bounding box center [1377, 153] width 23 height 9
click at [1150, 73] on div "WMG-4019-2026 Flare Leg Jean_Opt1_Full Colorway" at bounding box center [1157, 75] width 41 height 10
click at [297, 48] on p "FYE 2027 S3 D33 TWEEN GIRL EPIC" at bounding box center [289, 45] width 155 height 12
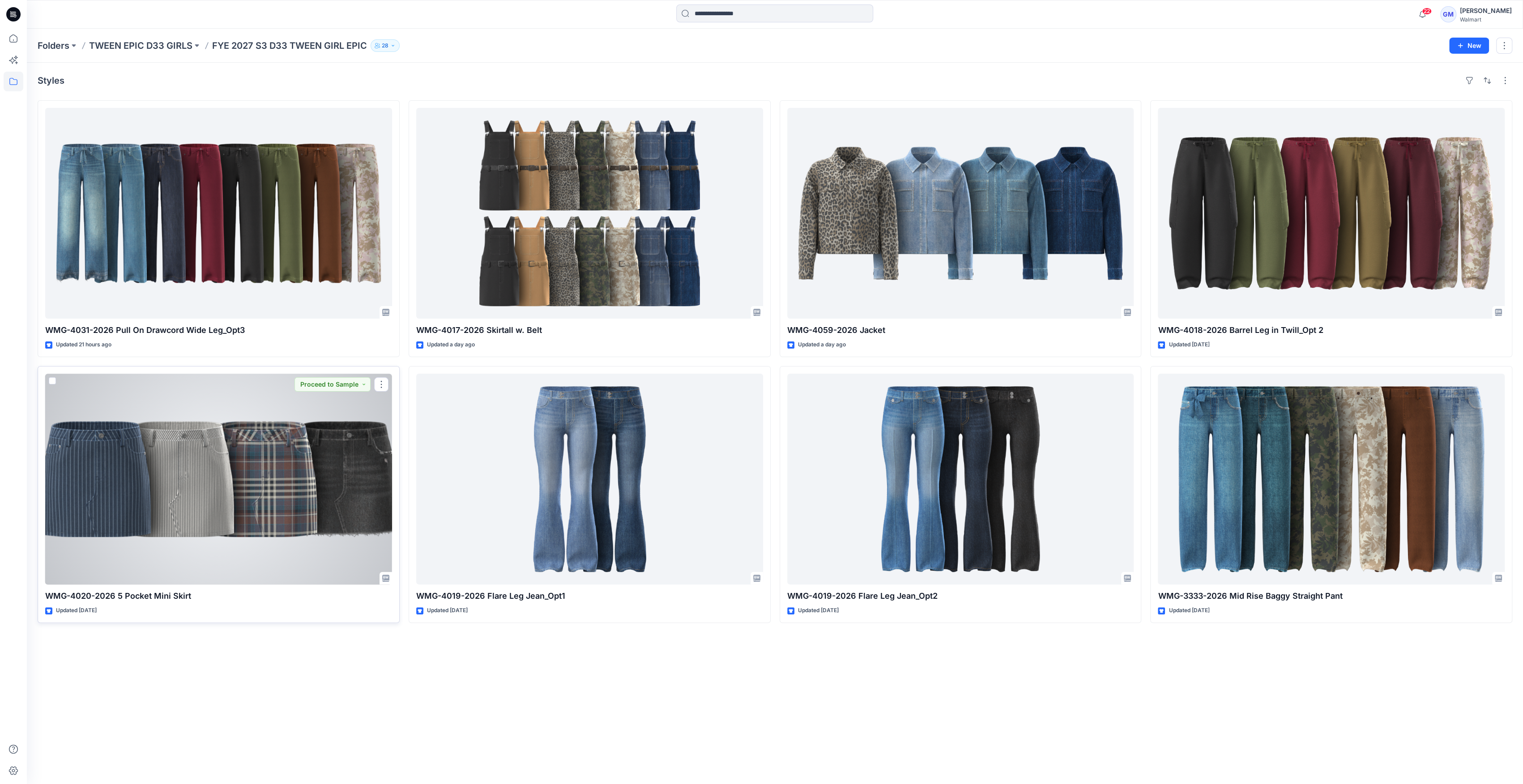
click at [243, 462] on div at bounding box center [219, 479] width 347 height 211
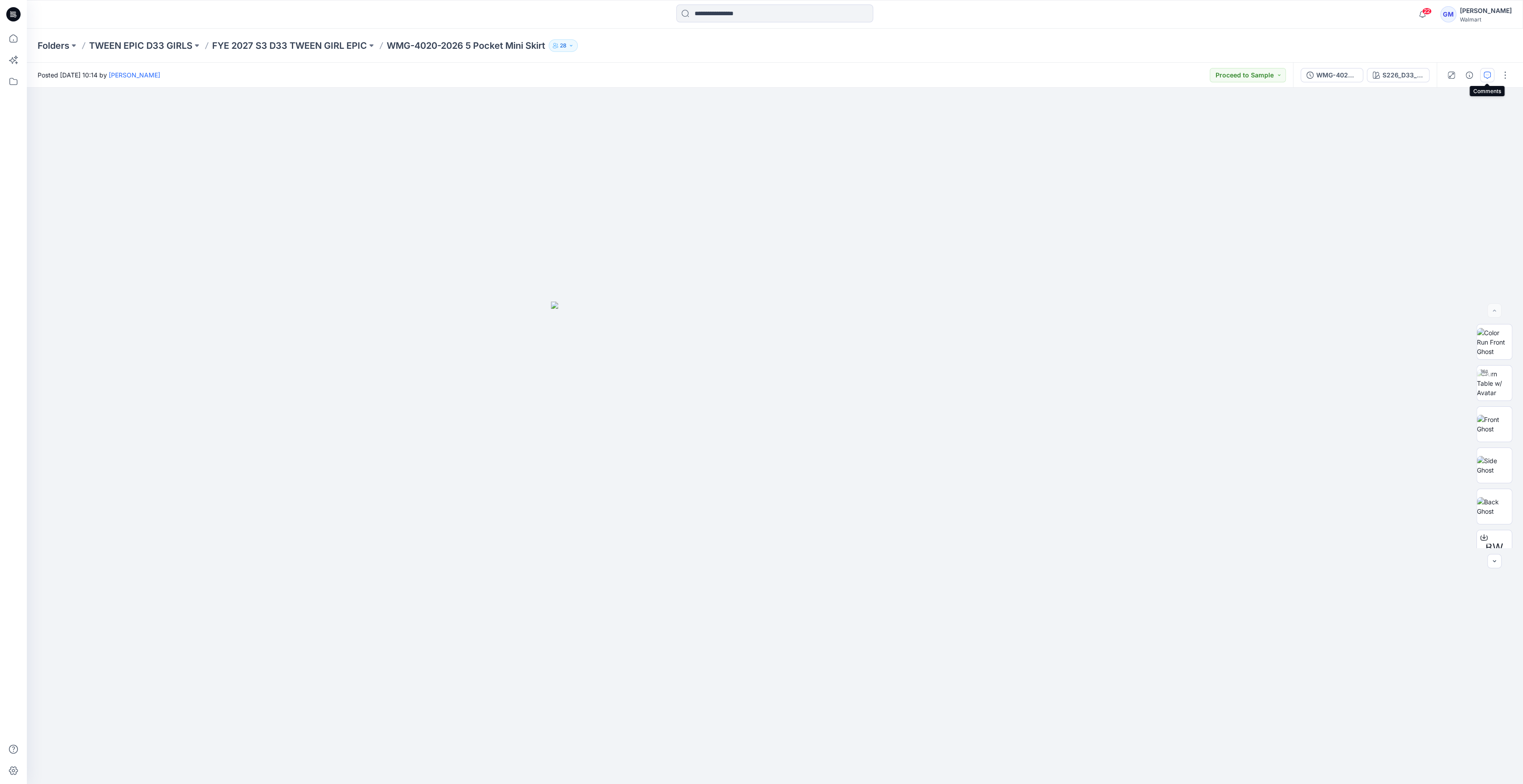
click at [1492, 75] on button "button" at bounding box center [1487, 75] width 14 height 14
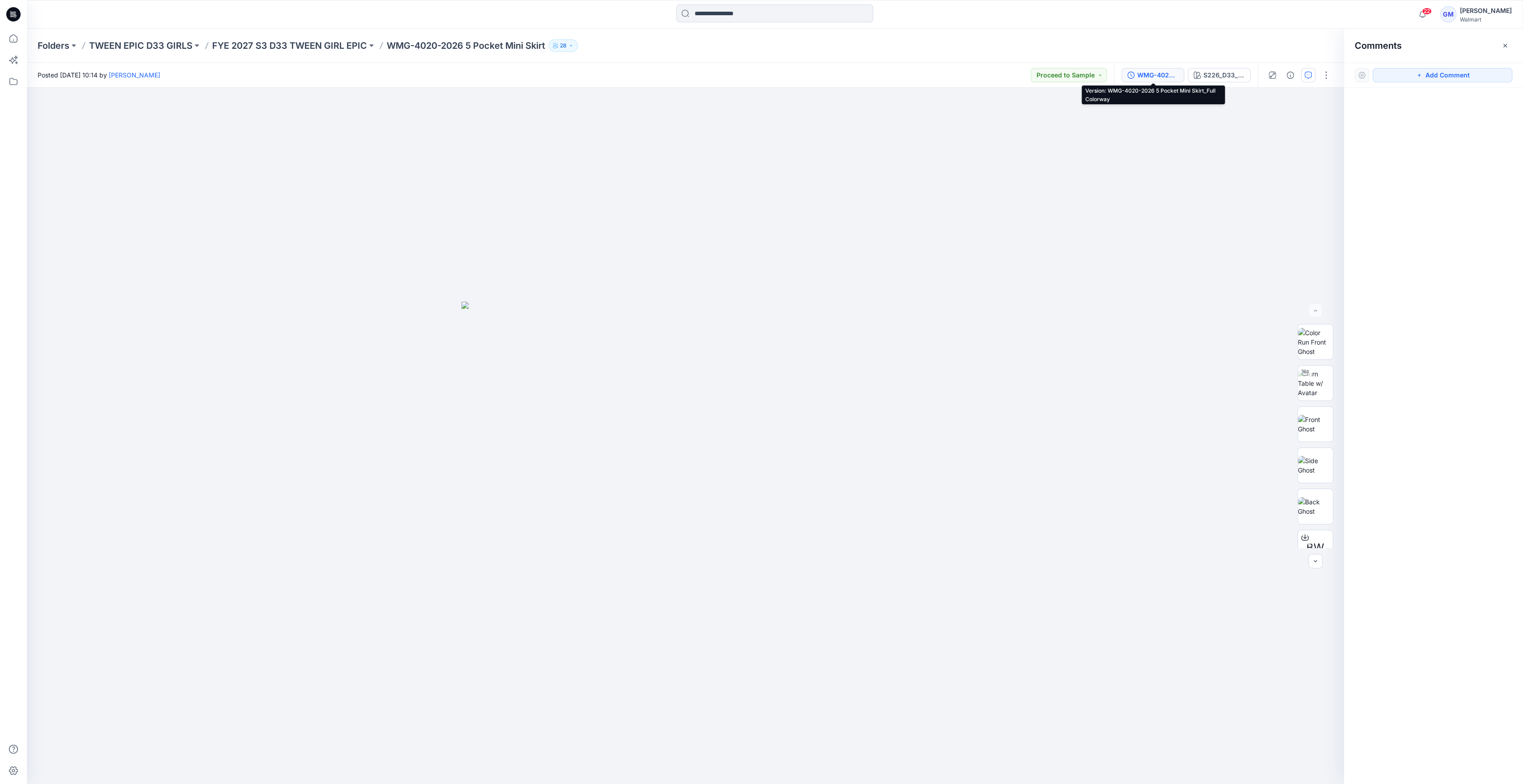
click at [1159, 78] on div "WMG-4020-2026 5 Pocket Mini Skirt_Full Colorway" at bounding box center [1157, 75] width 41 height 10
click at [350, 47] on p "FYE 2027 S3 D33 TWEEN GIRL EPIC" at bounding box center [289, 45] width 155 height 12
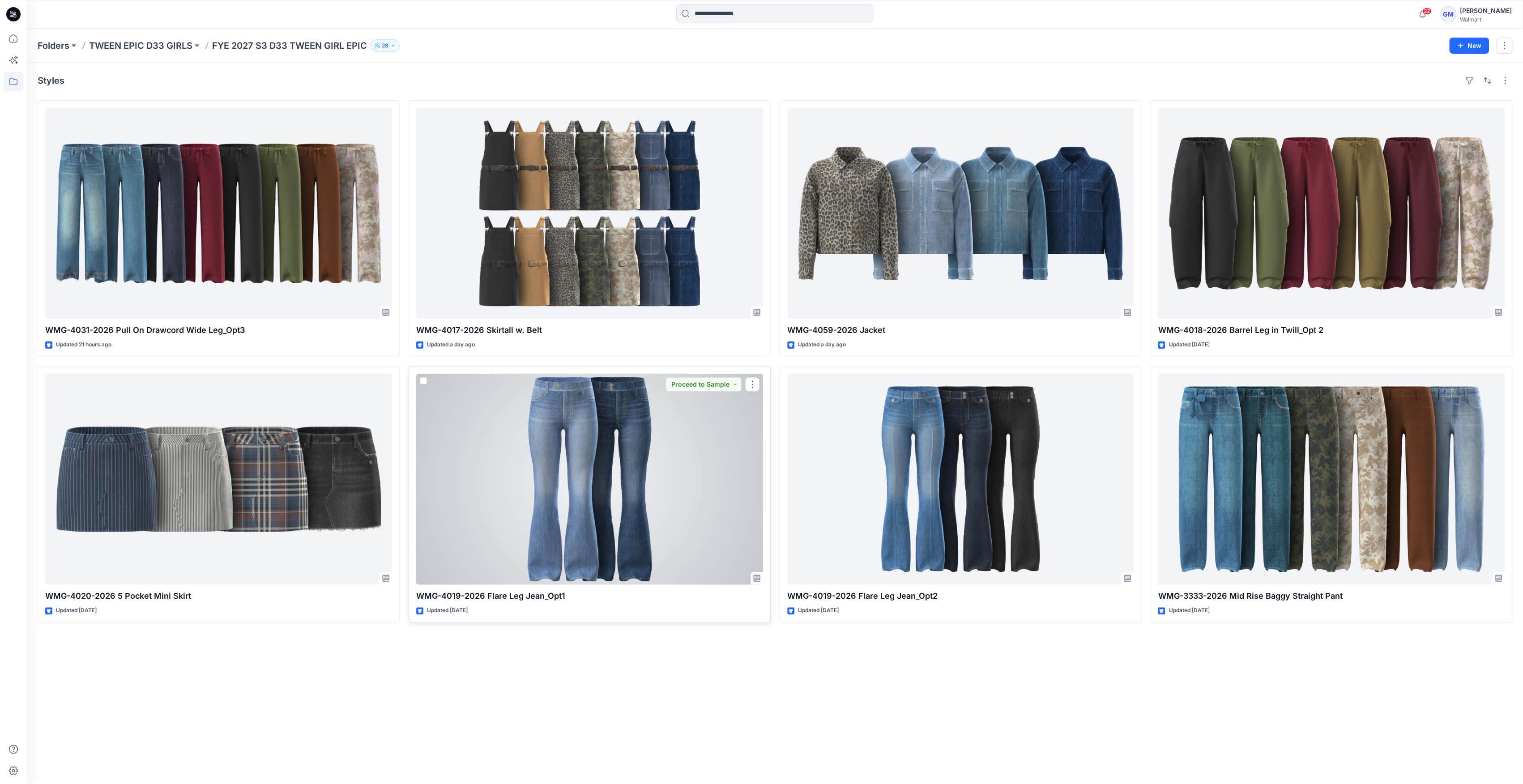
click at [541, 473] on div at bounding box center [589, 479] width 347 height 211
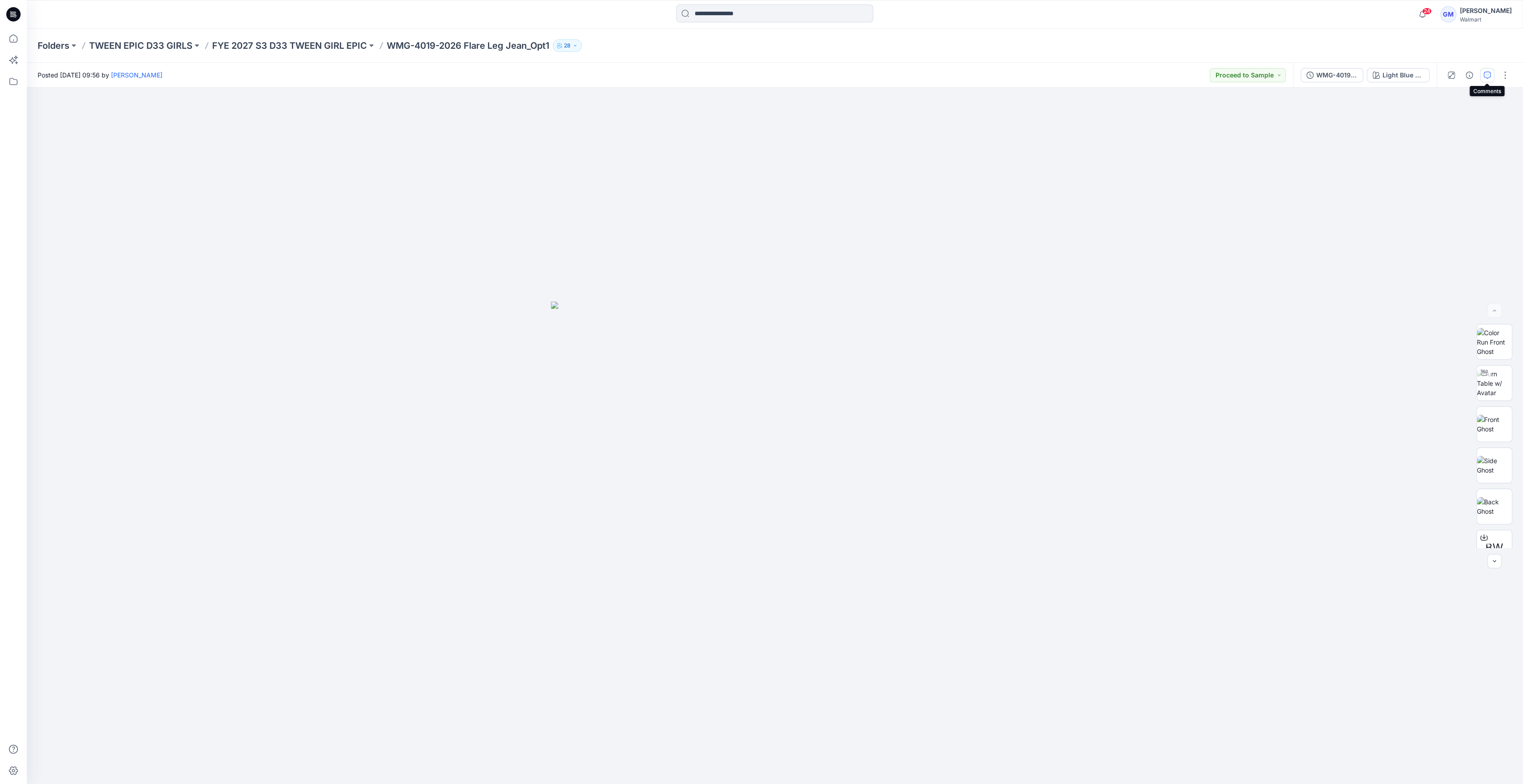
click at [1481, 75] on button "button" at bounding box center [1487, 75] width 14 height 14
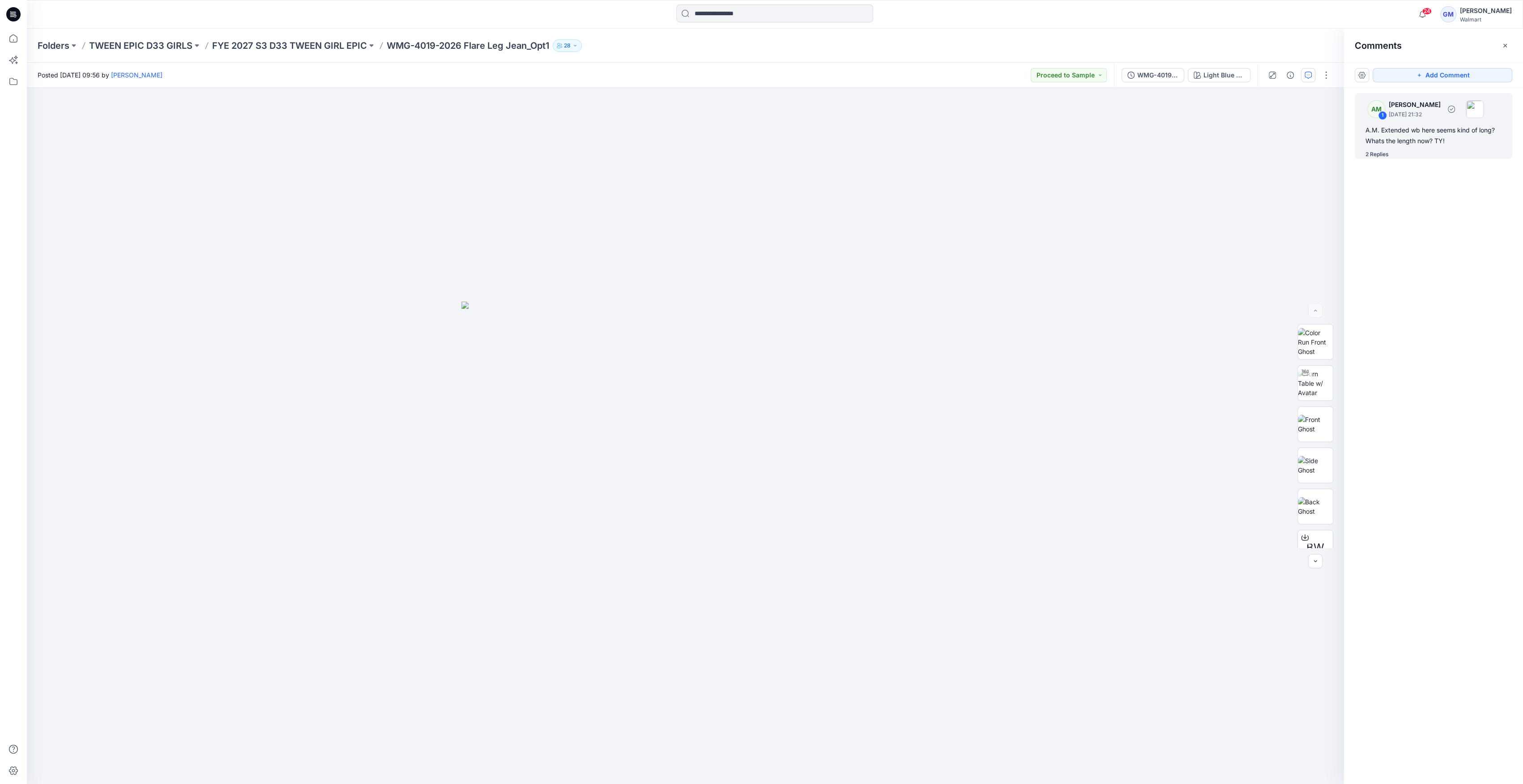
click at [1375, 152] on div "2 Replies" at bounding box center [1377, 153] width 23 height 9
click at [325, 43] on p "FYE 2027 S3 D33 TWEEN GIRL EPIC" at bounding box center [289, 45] width 155 height 12
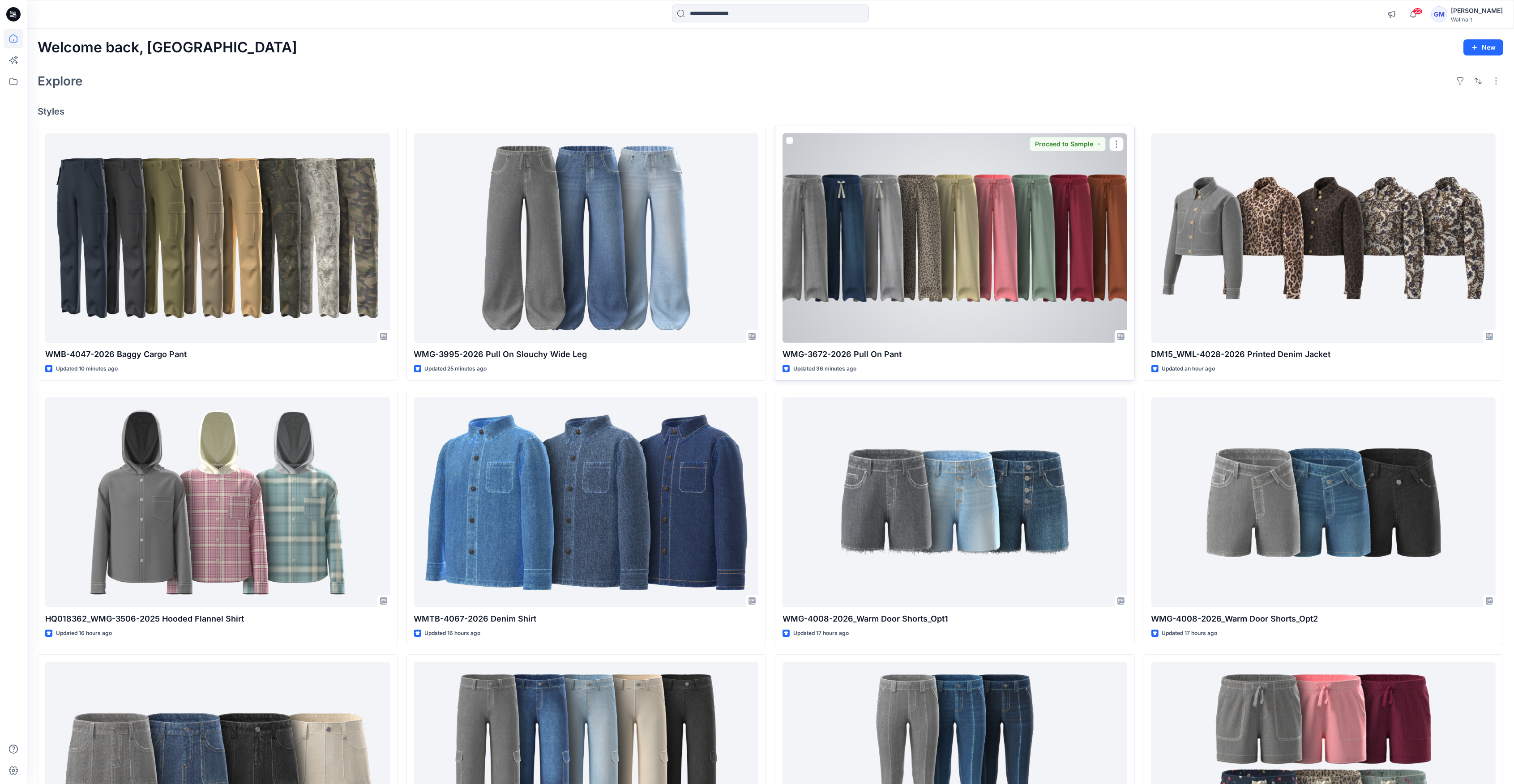
click at [812, 229] on div at bounding box center [955, 238] width 345 height 210
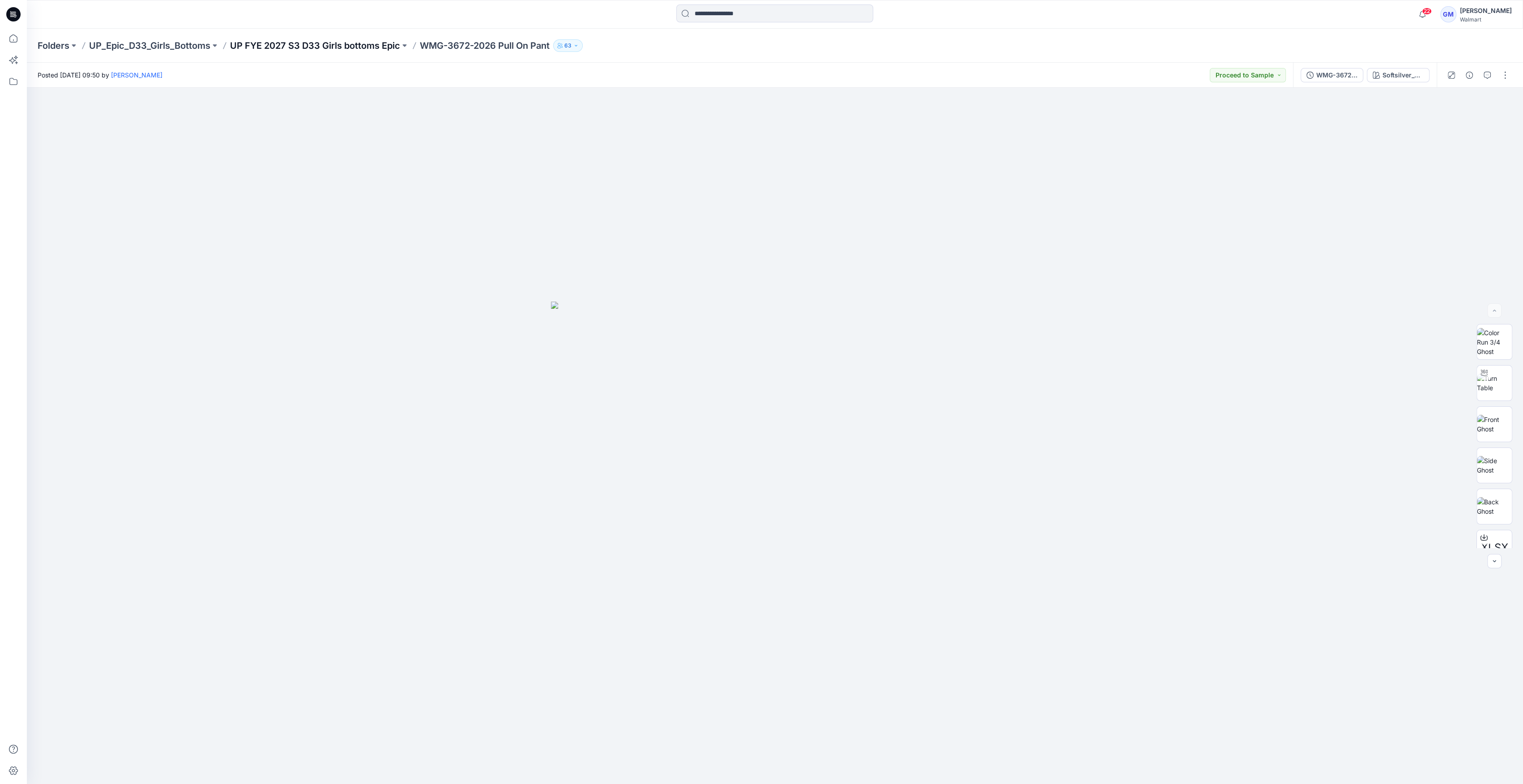
click at [316, 42] on p "UP FYE 2027 S3 D33 Girls bottoms Epic" at bounding box center [314, 45] width 170 height 12
click at [1484, 77] on icon "button" at bounding box center [1487, 75] width 7 height 7
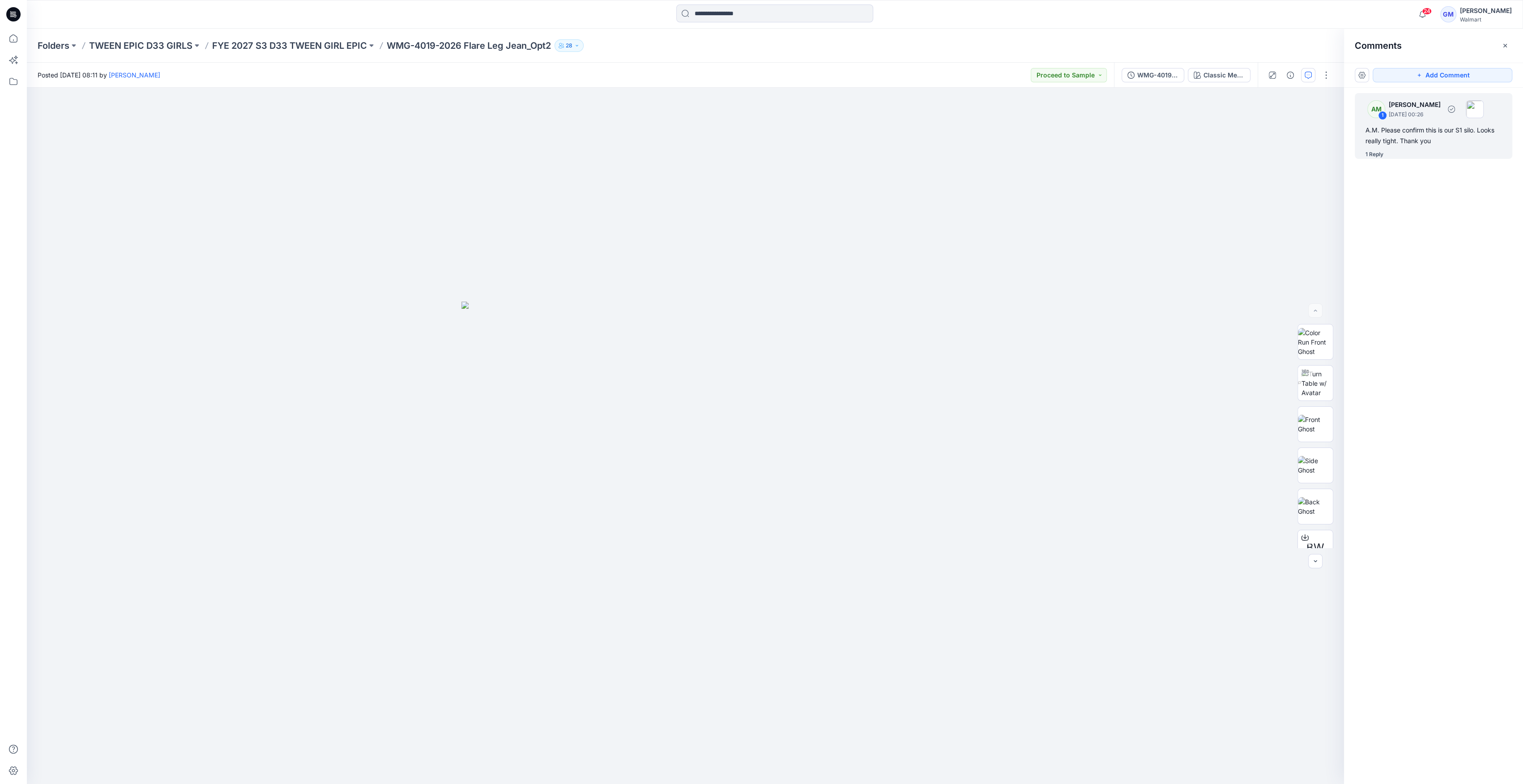
click at [1375, 156] on div "1 Reply" at bounding box center [1374, 153] width 18 height 9
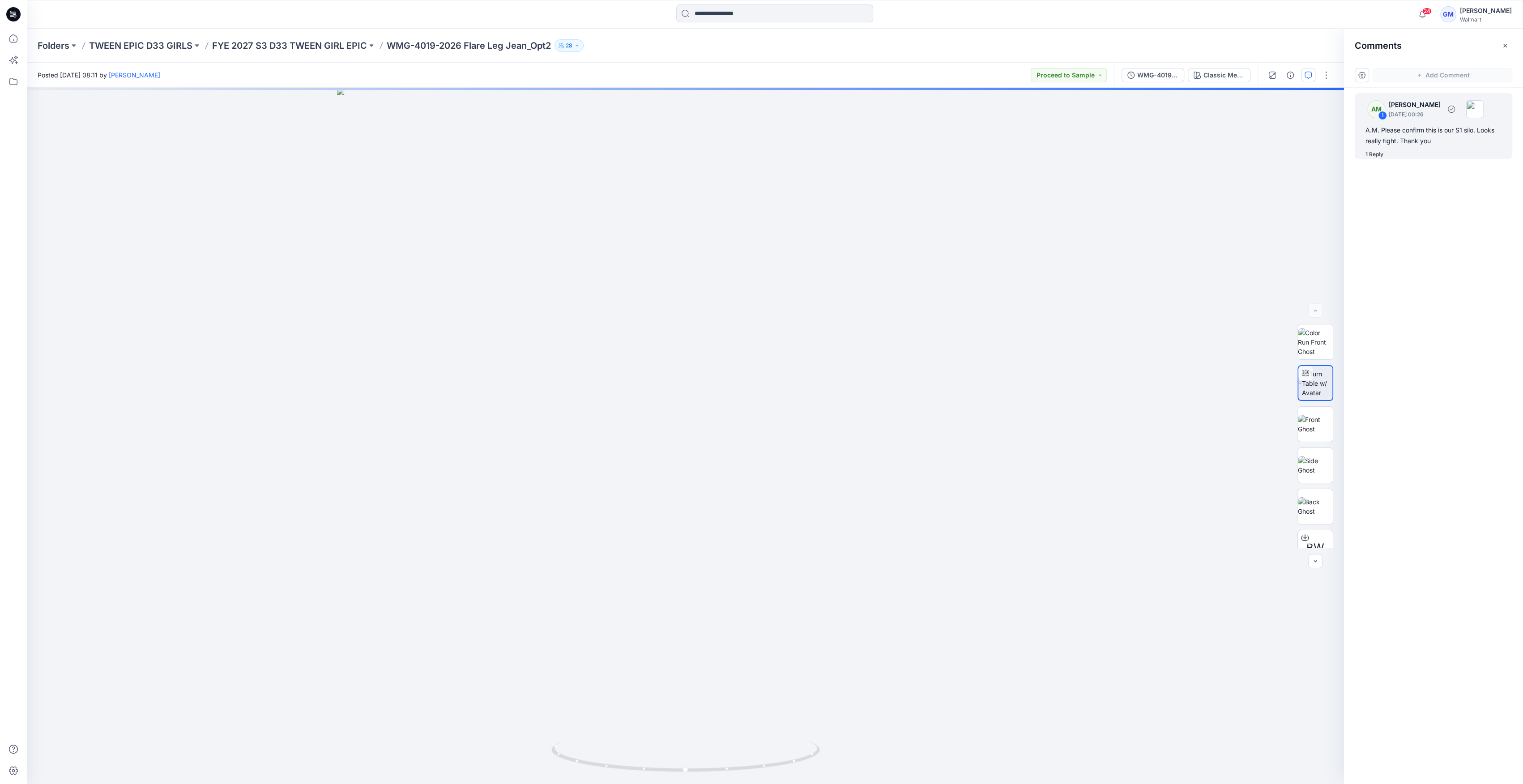
click at [1373, 152] on div "1 Reply" at bounding box center [1374, 153] width 18 height 9
click at [1374, 152] on div "1 Reply" at bounding box center [1374, 153] width 18 height 9
click at [1381, 156] on div "1 Reply" at bounding box center [1374, 153] width 18 height 9
click at [1374, 155] on div "1 Reply" at bounding box center [1374, 153] width 18 height 9
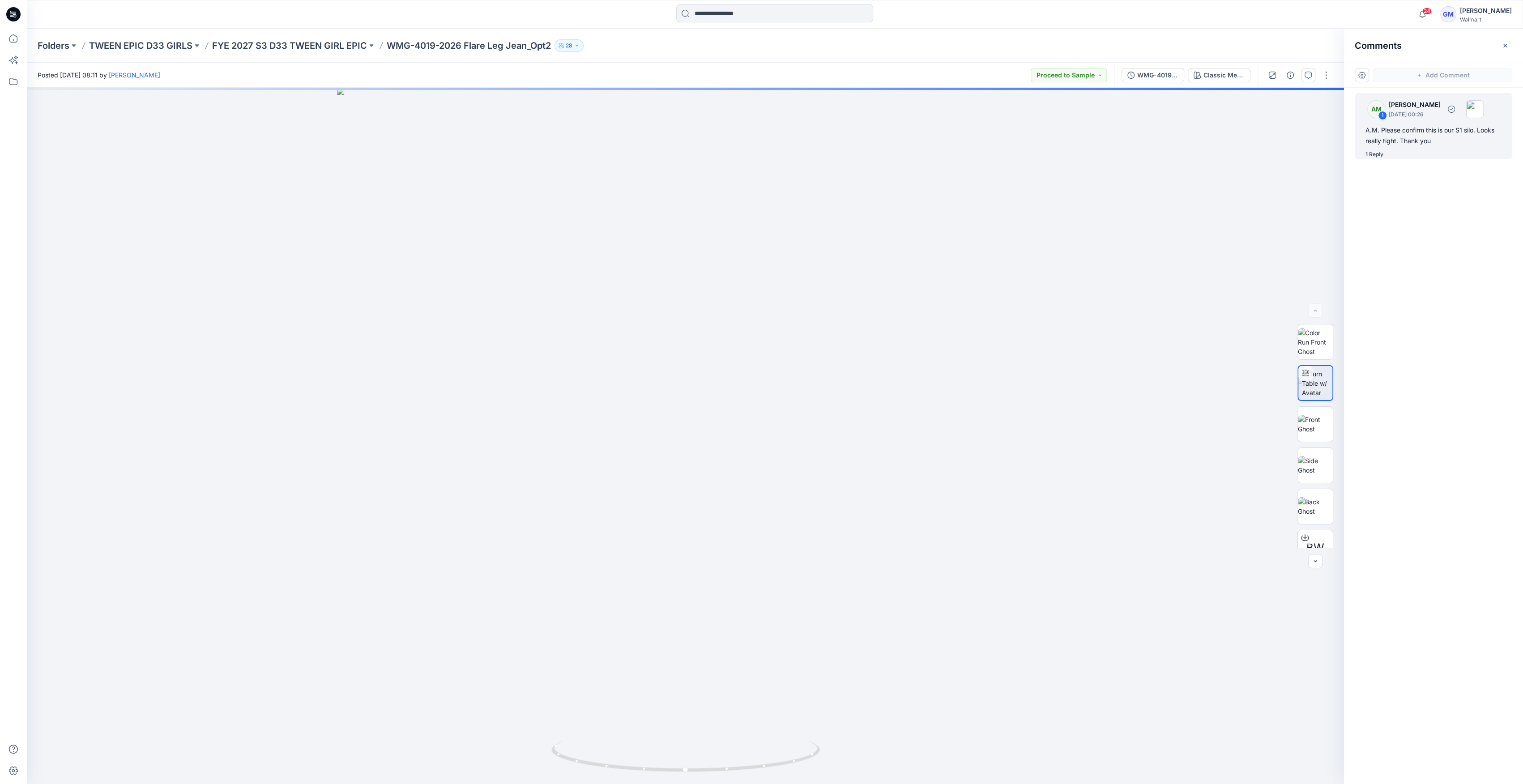
click at [1376, 154] on div "1 Reply" at bounding box center [1374, 153] width 18 height 9
click at [1402, 118] on p "September 25, 2025 00:26" at bounding box center [1415, 114] width 52 height 9
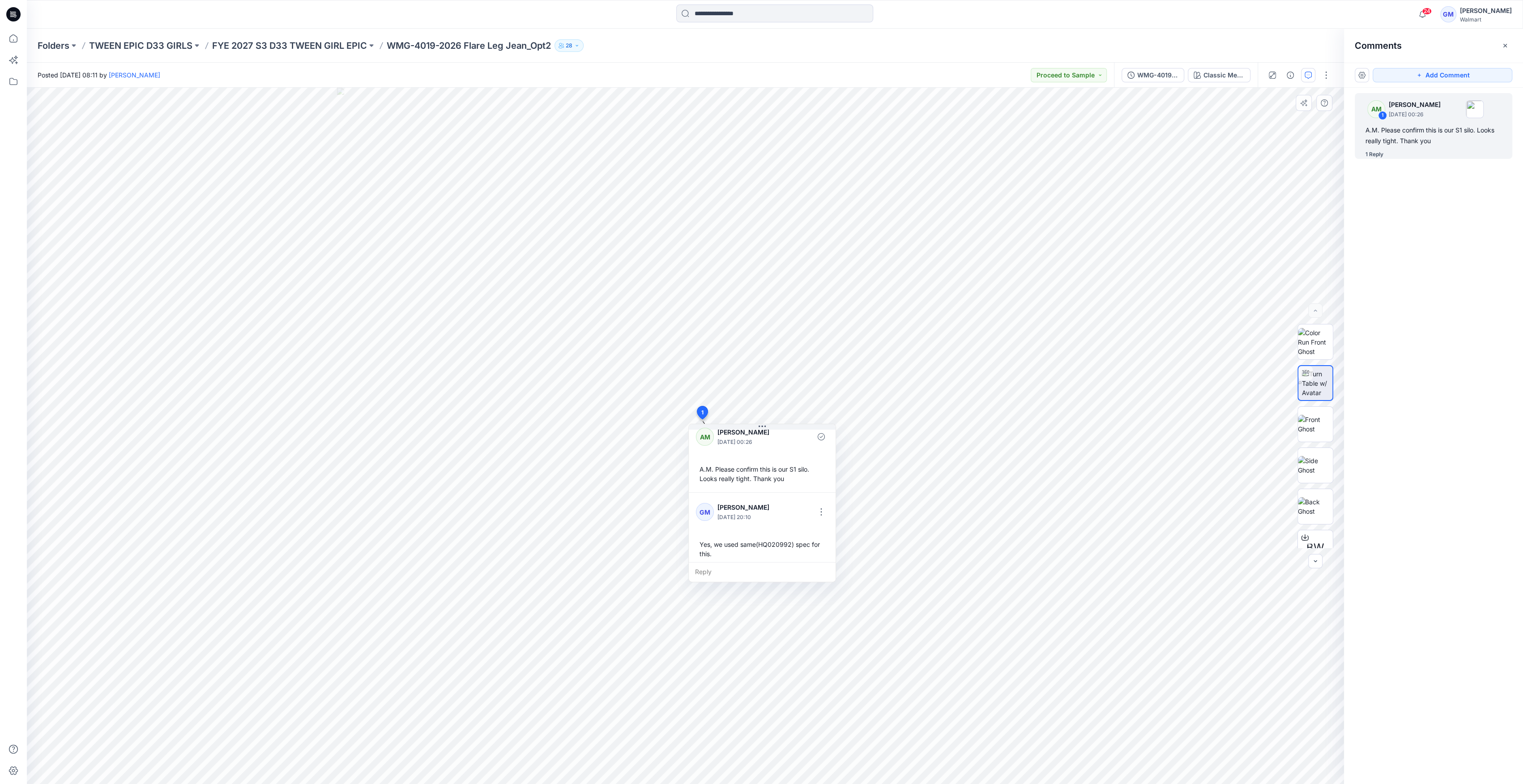
scroll to position [15, 0]
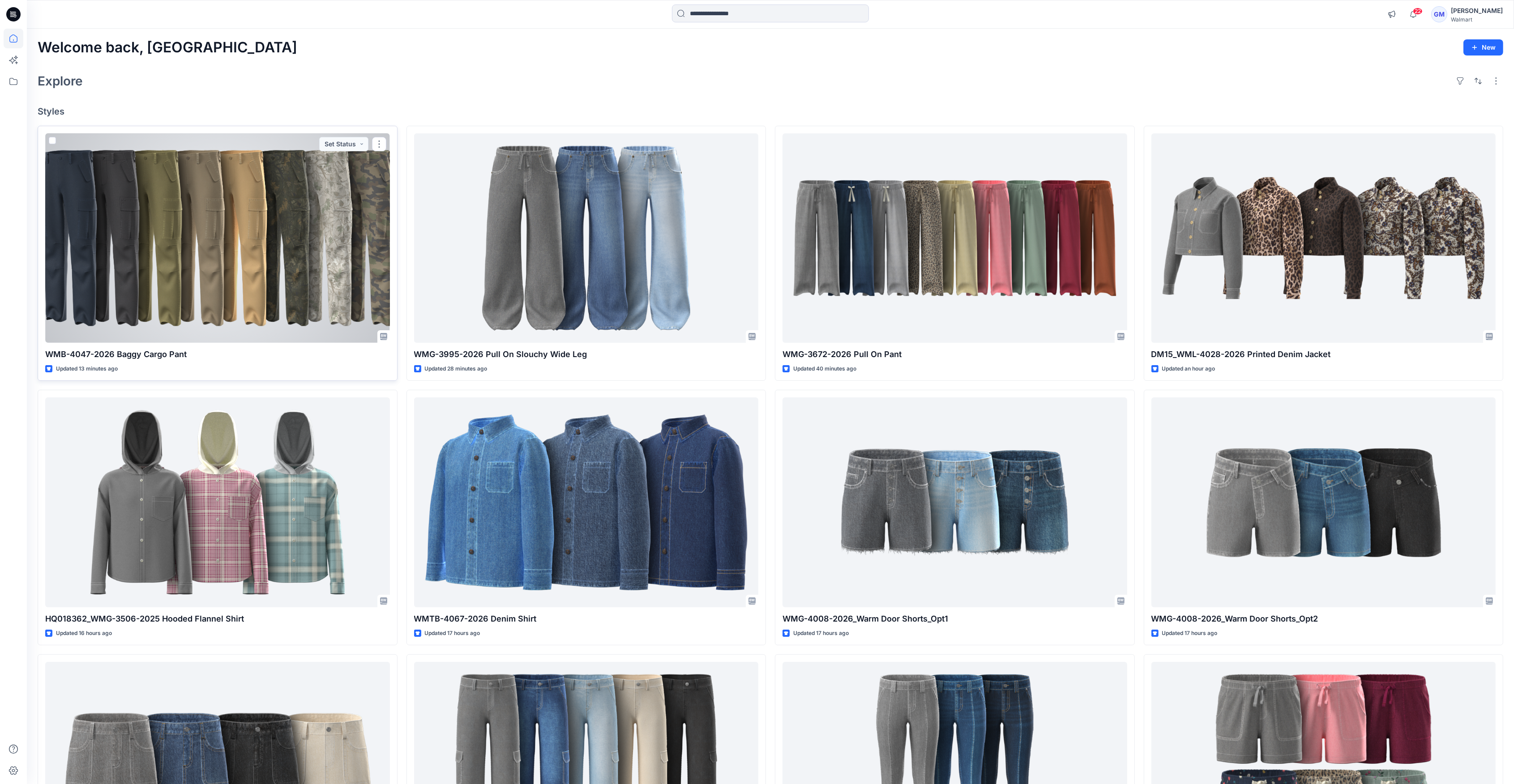
click at [202, 276] on div at bounding box center [218, 238] width 345 height 210
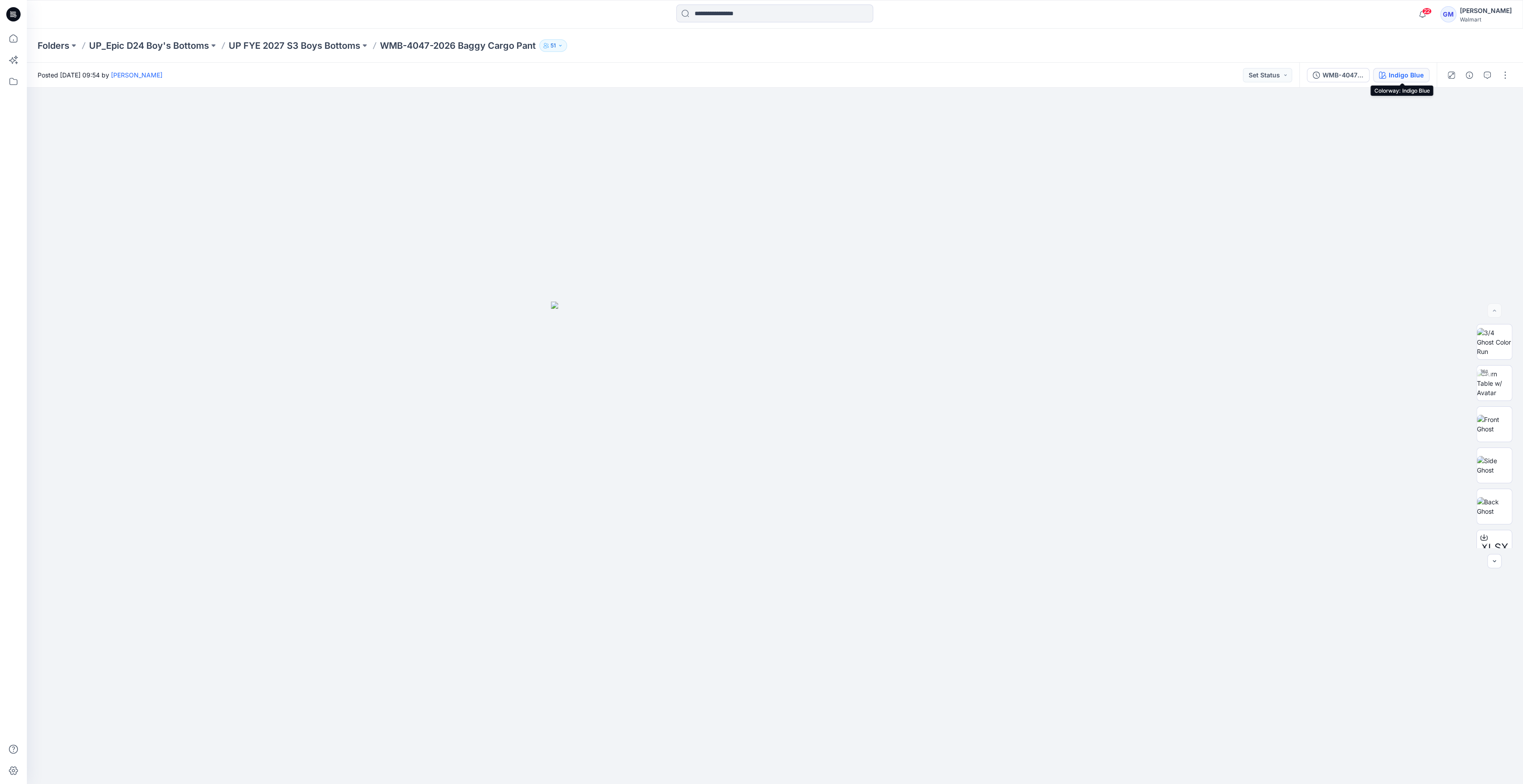
click at [1392, 71] on div "Indigo Blue" at bounding box center [1406, 75] width 35 height 10
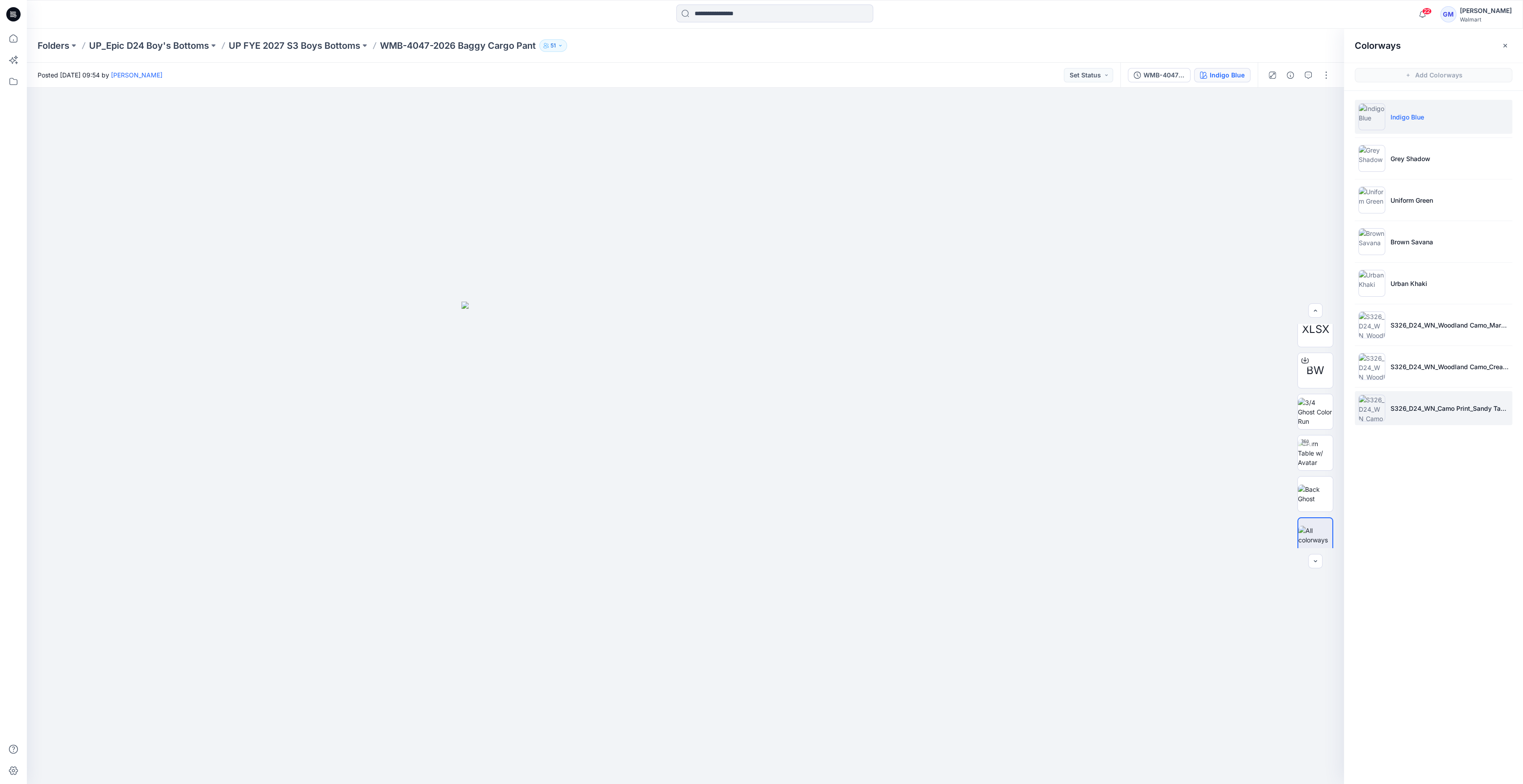
scroll to position [223, 0]
click at [1309, 490] on img at bounding box center [1315, 490] width 35 height 19
click at [1302, 440] on icon at bounding box center [1304, 438] width 7 height 6
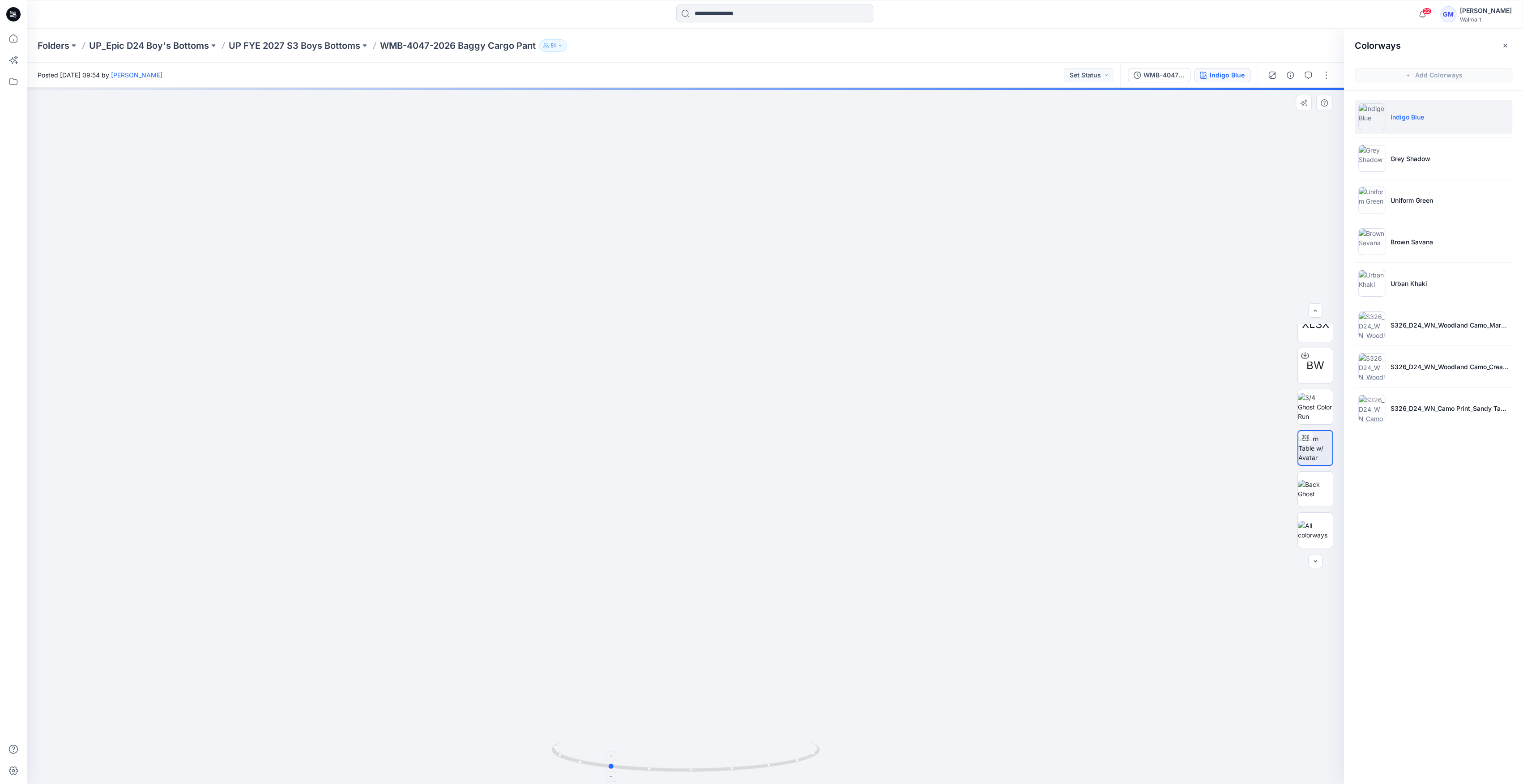
drag, startPoint x: 700, startPoint y: 770, endPoint x: 623, endPoint y: 771, distance: 77.0
click at [623, 771] on icon at bounding box center [686, 757] width 270 height 34
drag, startPoint x: 654, startPoint y: 769, endPoint x: 743, endPoint y: 797, distance: 93.3
click at [743, 784] on html "22 Notifications Your style WMB-4047-2026 Baggy Cargo Pant has been updated wit…" at bounding box center [761, 392] width 1523 height 784
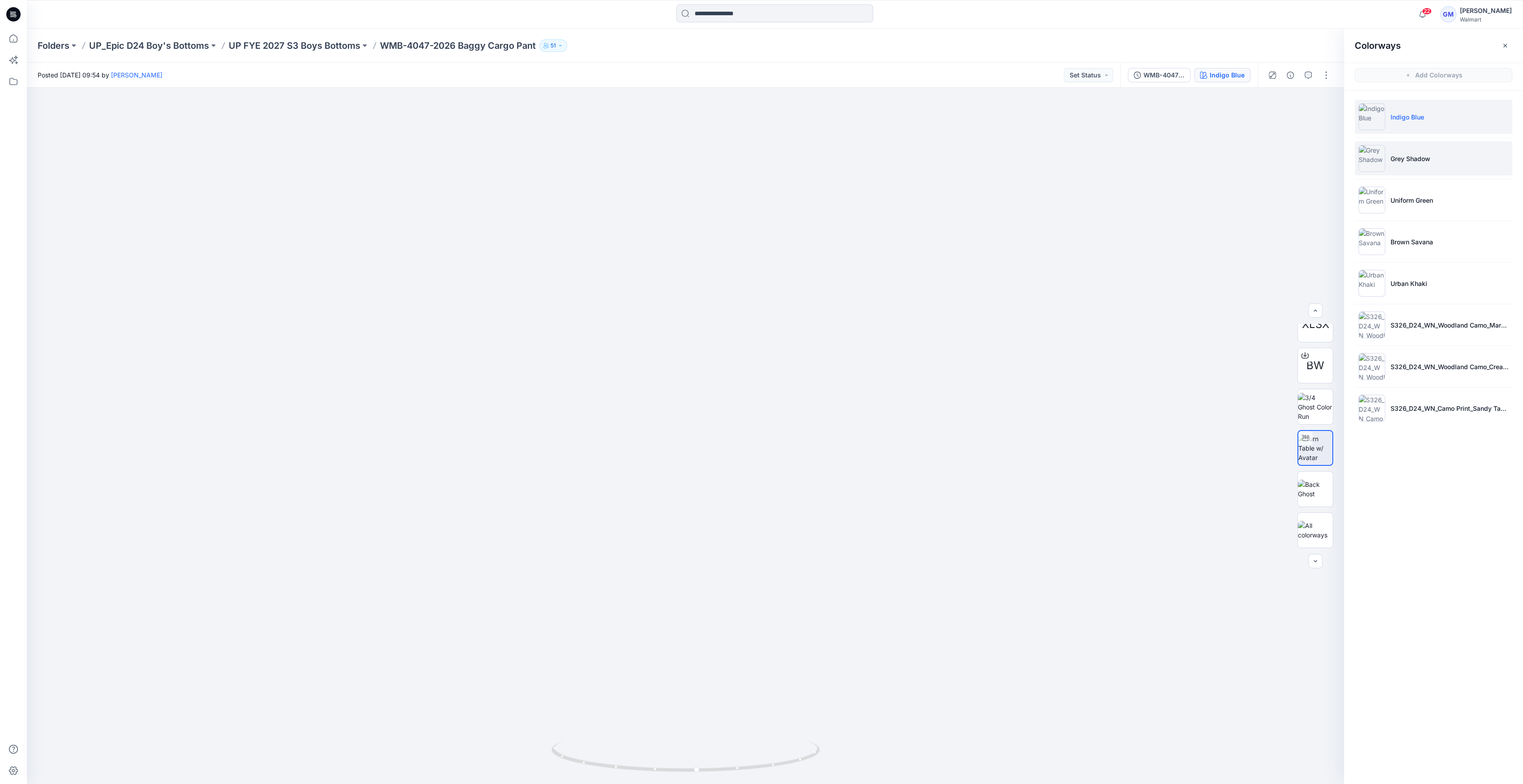
click at [1433, 150] on li "Grey Shadow" at bounding box center [1433, 158] width 157 height 34
click at [1428, 161] on p "Grey Shadow" at bounding box center [1411, 159] width 40 height 10
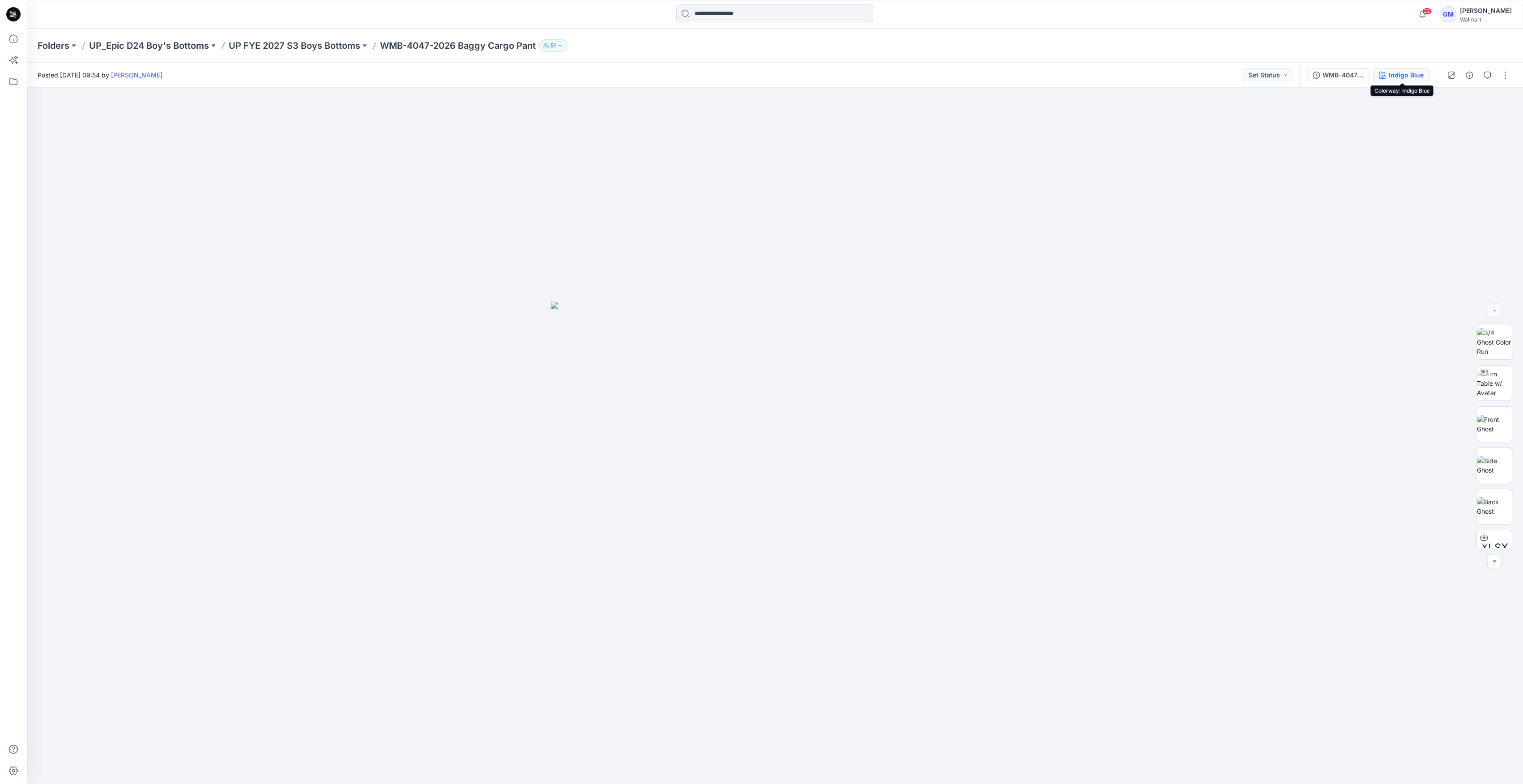
click at [1410, 79] on div "Indigo Blue" at bounding box center [1406, 75] width 35 height 10
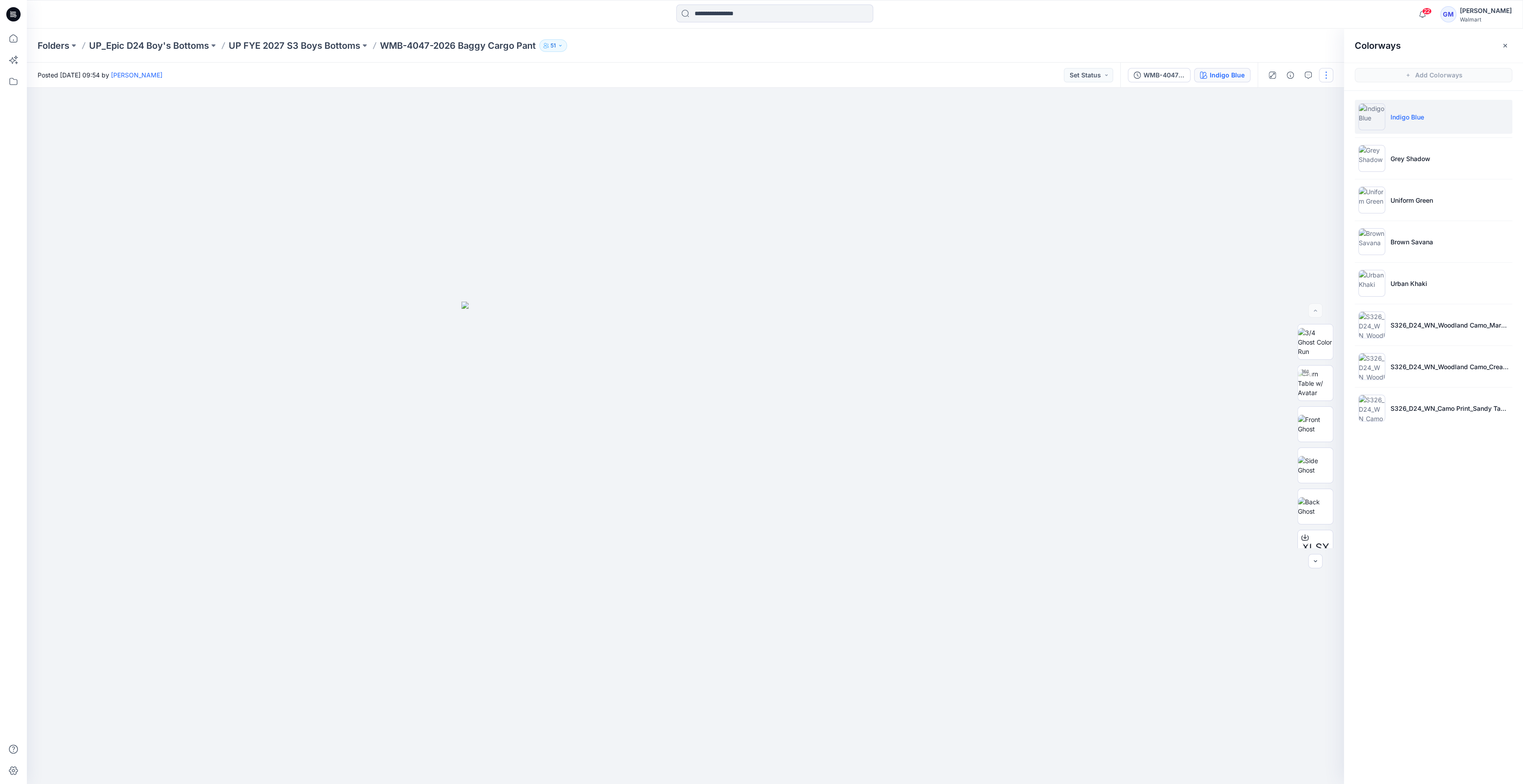
click at [1325, 76] on button "button" at bounding box center [1326, 75] width 14 height 14
click at [1274, 121] on p "Edit" at bounding box center [1269, 121] width 12 height 10
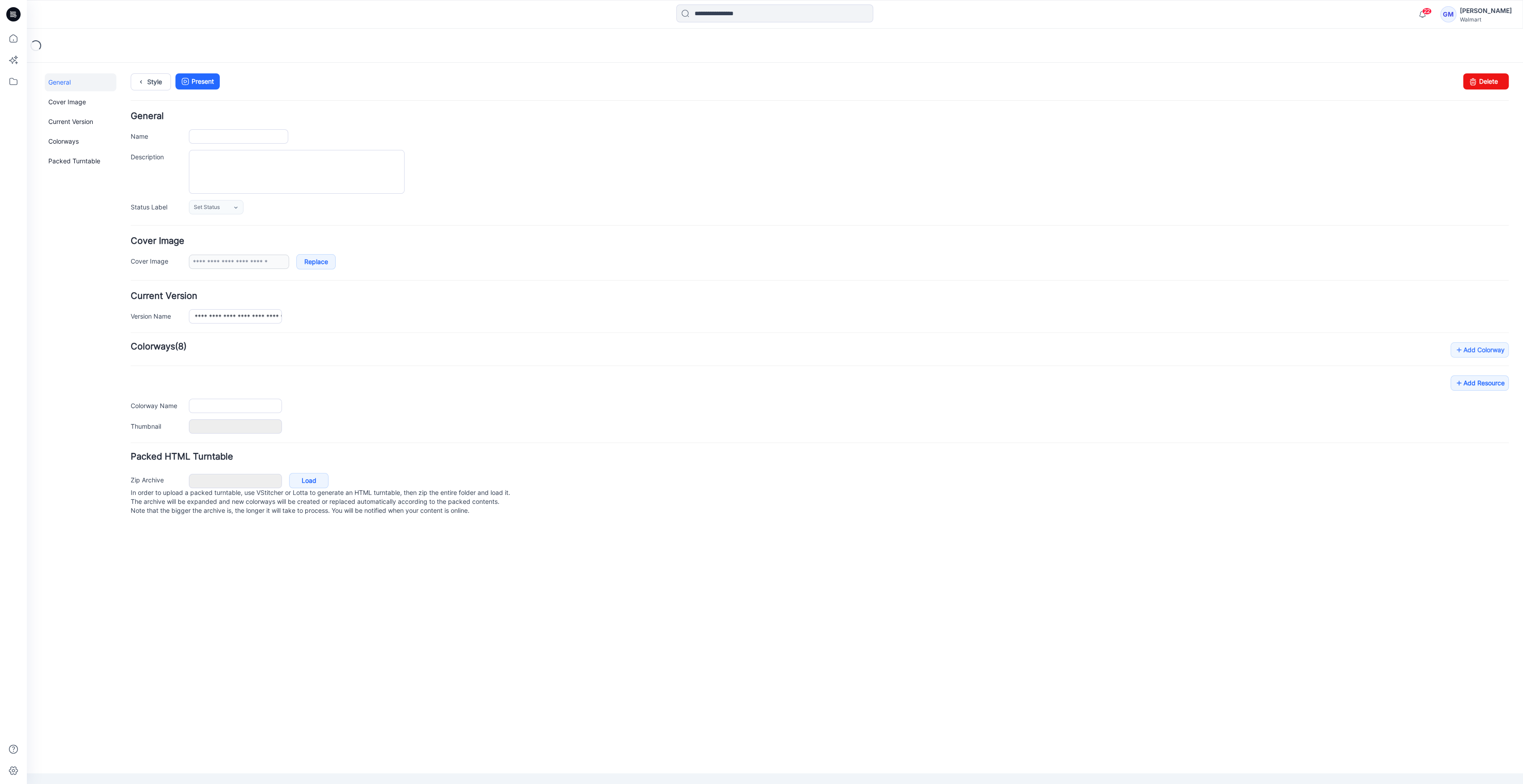
type input "**********"
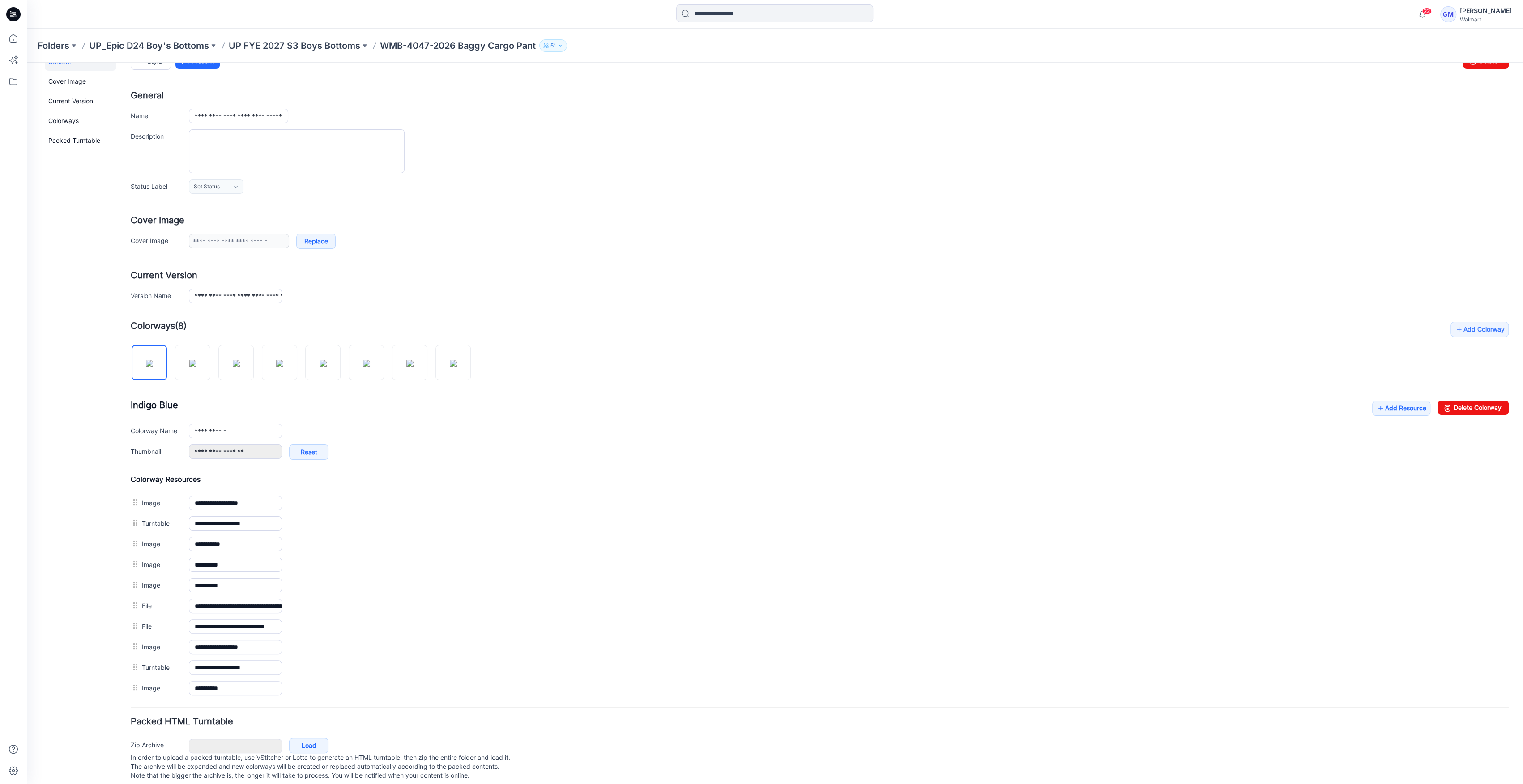
scroll to position [35, 0]
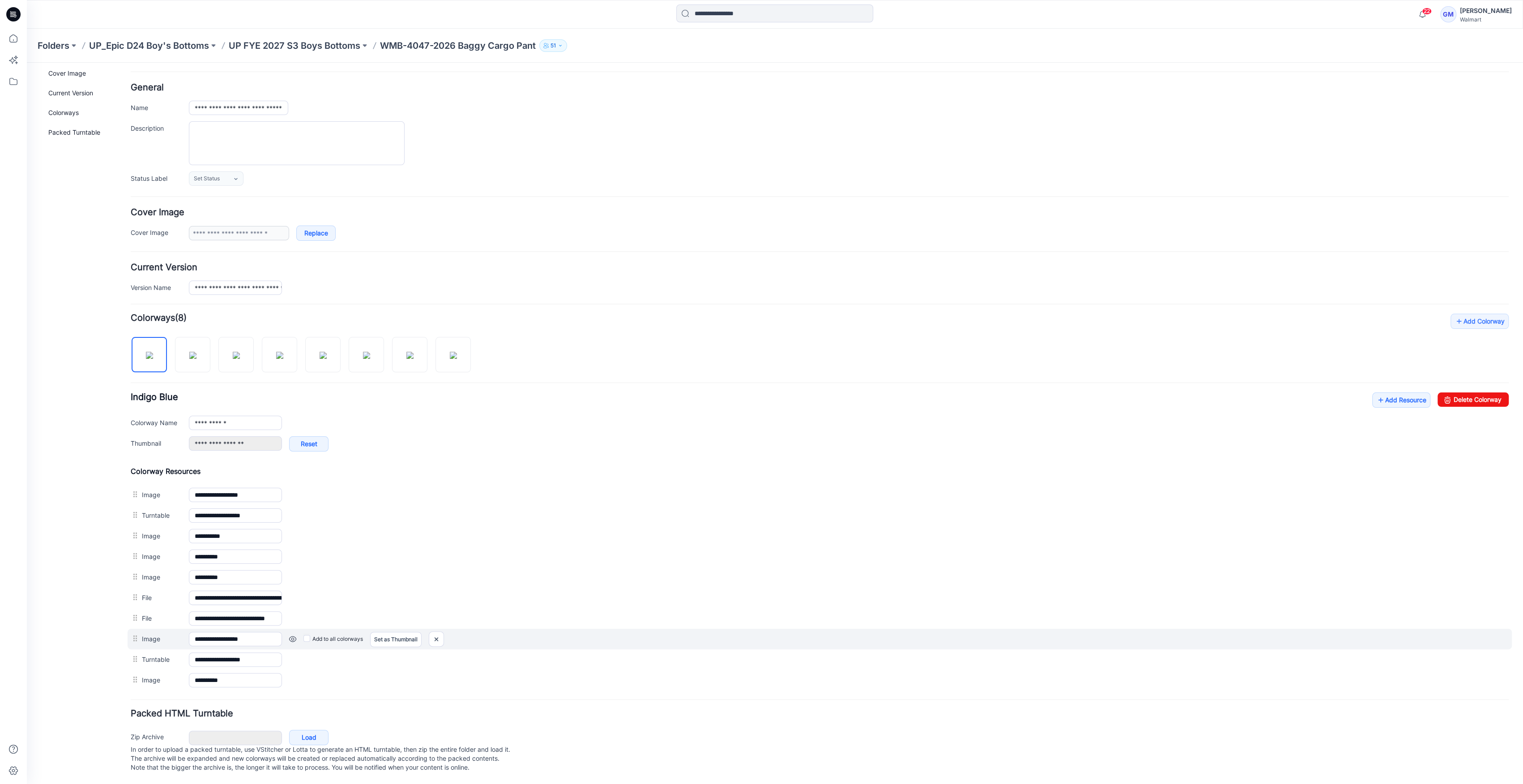
click at [290, 635] on link at bounding box center [292, 638] width 7 height 7
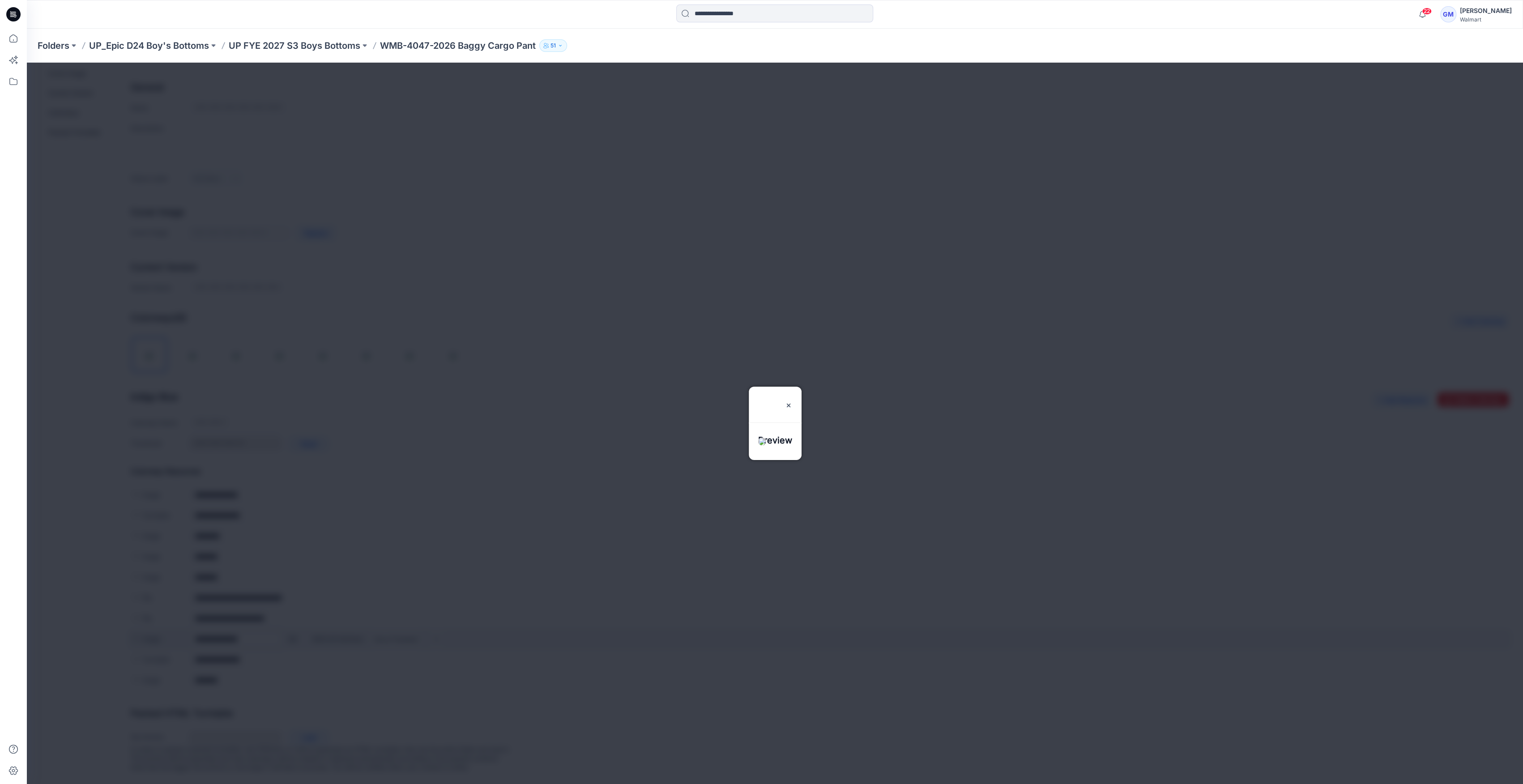
click at [290, 633] on div at bounding box center [774, 423] width 1496 height 722
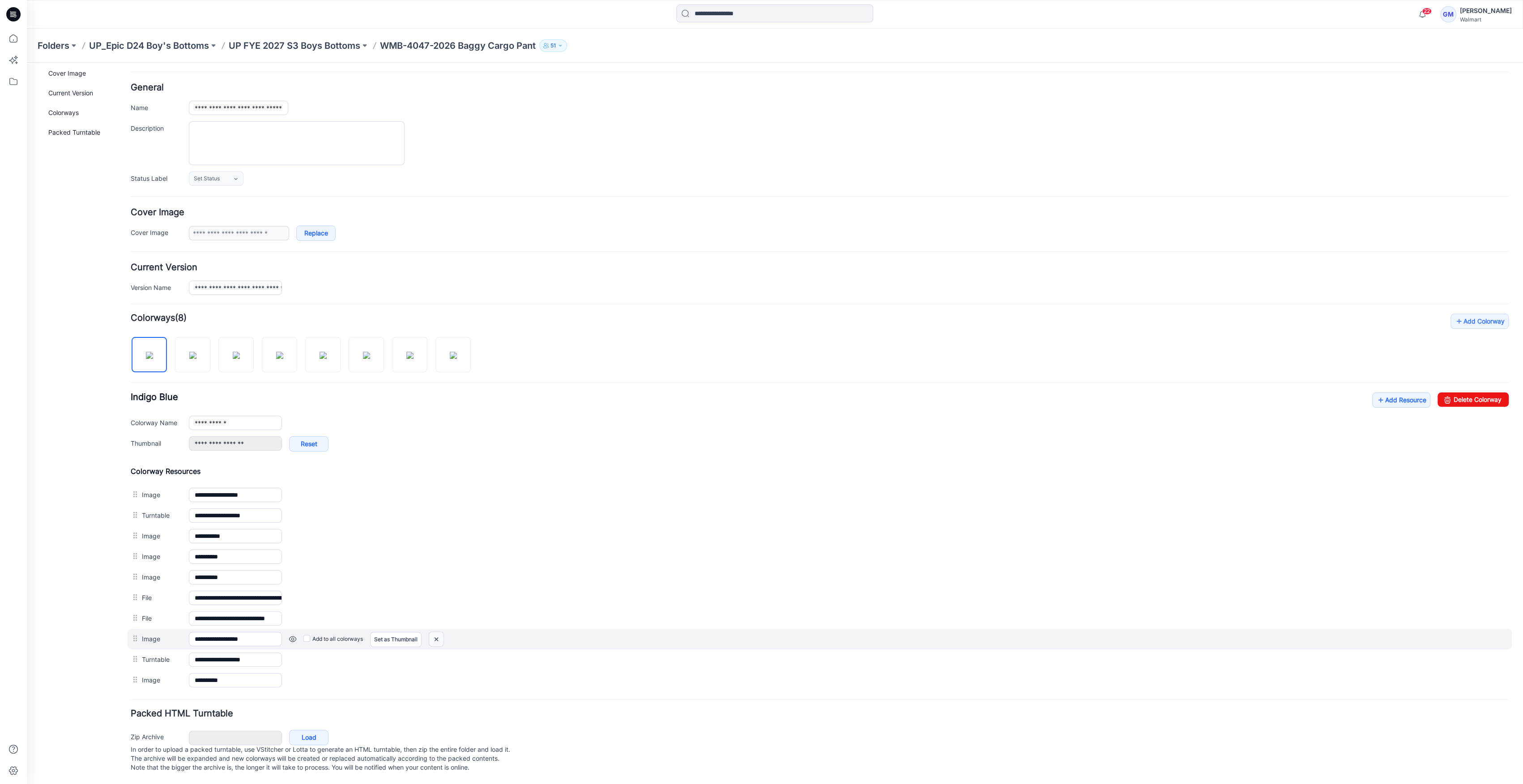
click at [434, 632] on img at bounding box center [436, 638] width 14 height 14
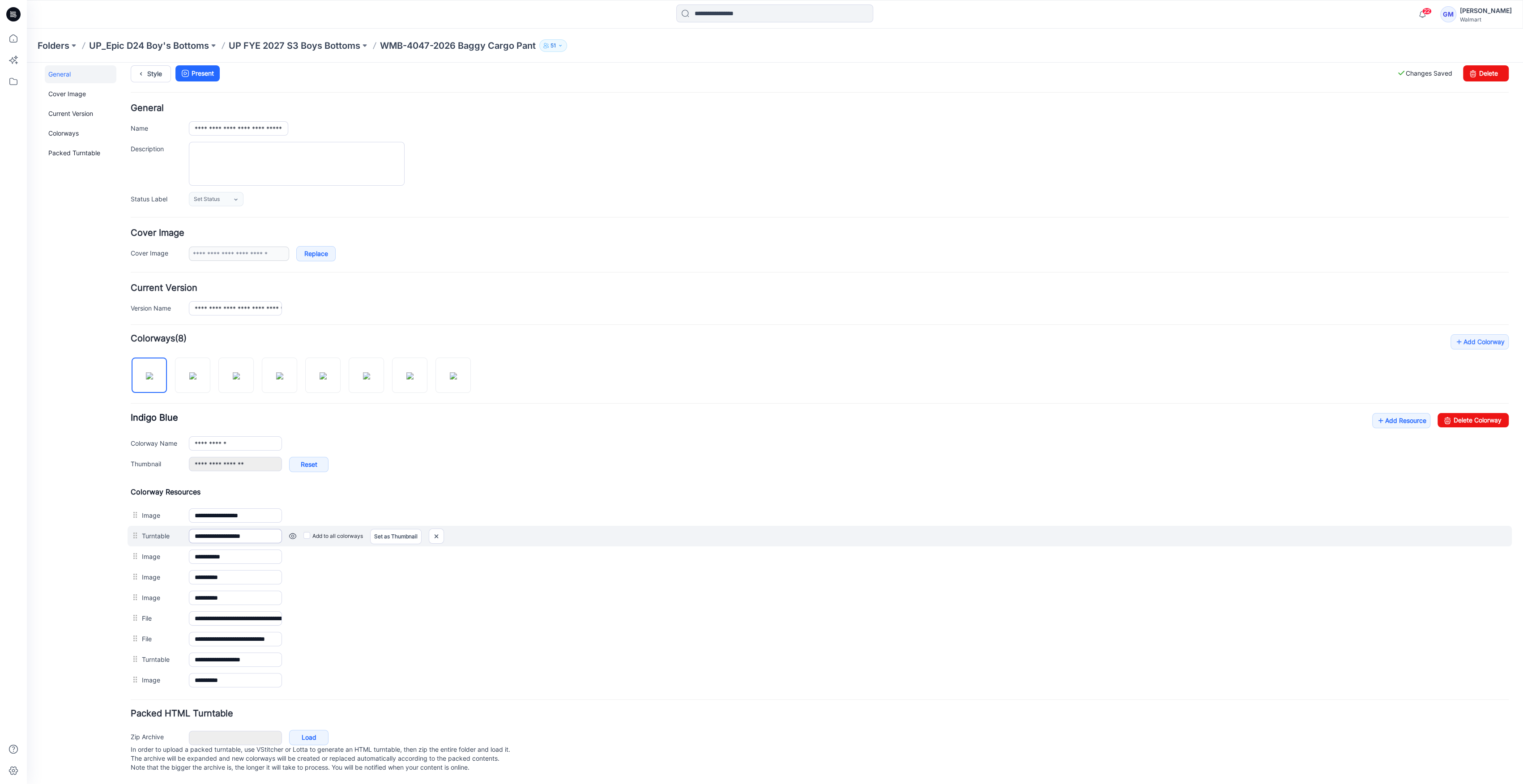
scroll to position [6, 0]
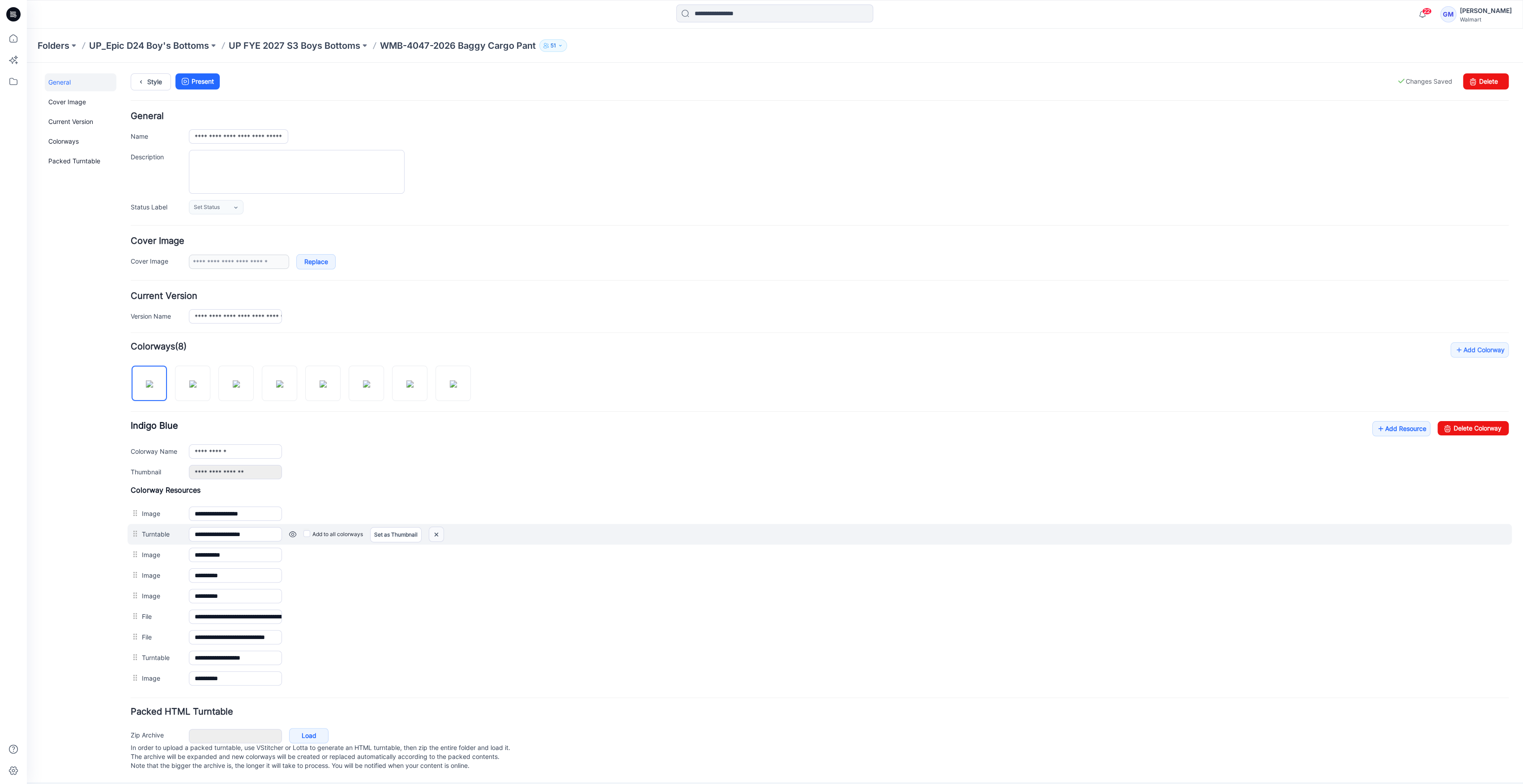
click at [437, 528] on img at bounding box center [436, 534] width 14 height 14
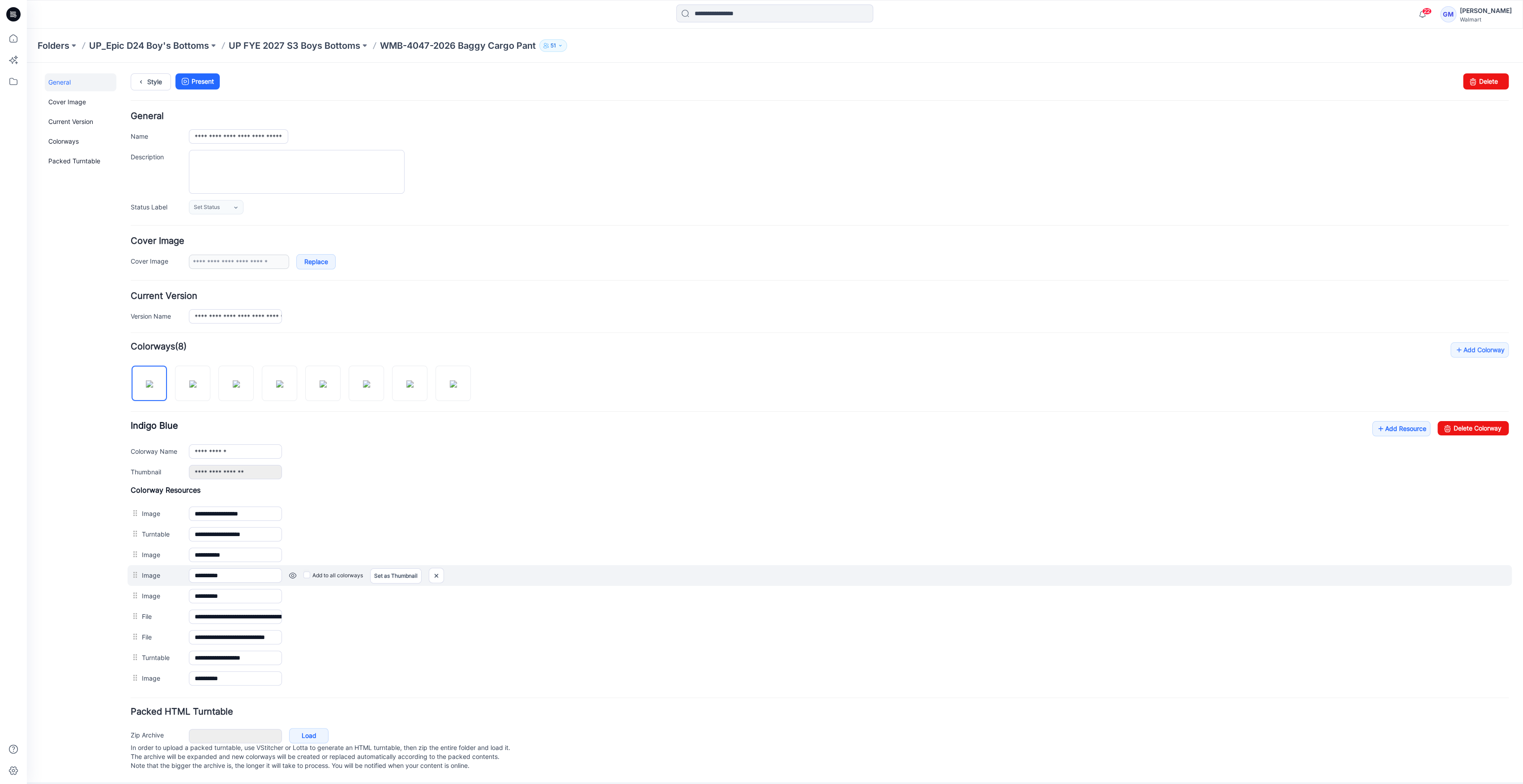
scroll to position [0, 0]
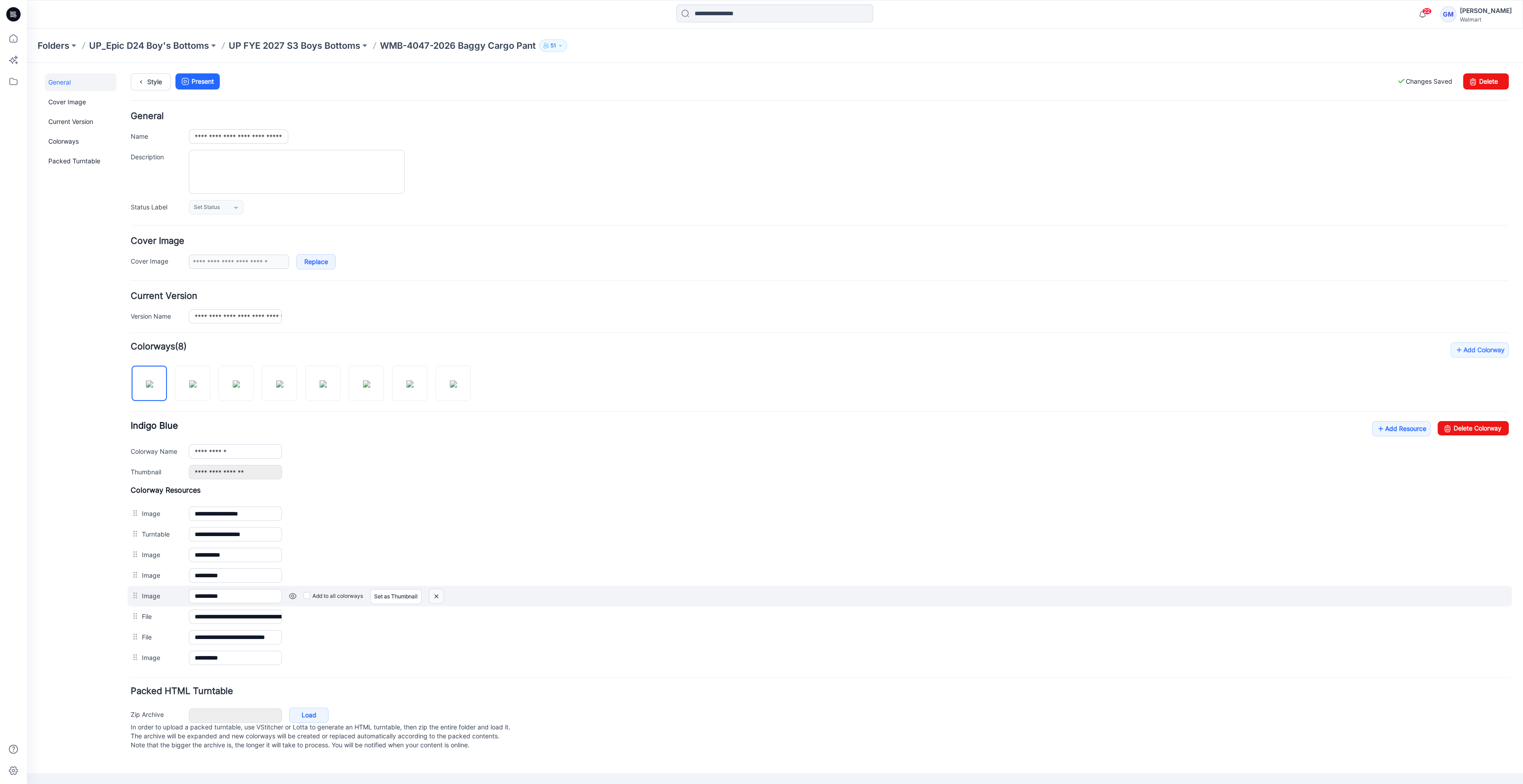
click at [443, 596] on img at bounding box center [436, 595] width 14 height 14
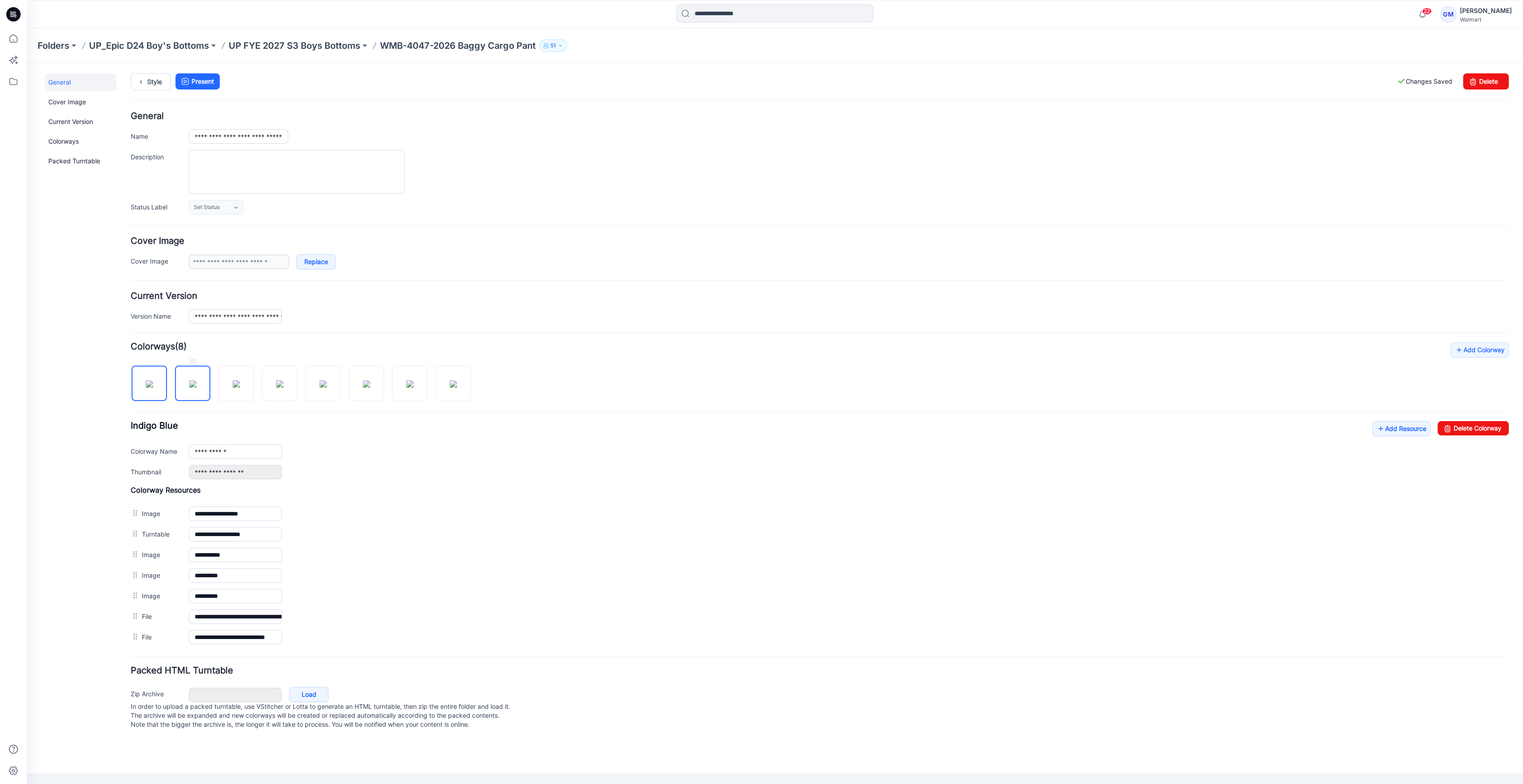
click at [194, 380] on img at bounding box center [193, 383] width 7 height 7
type input "**********"
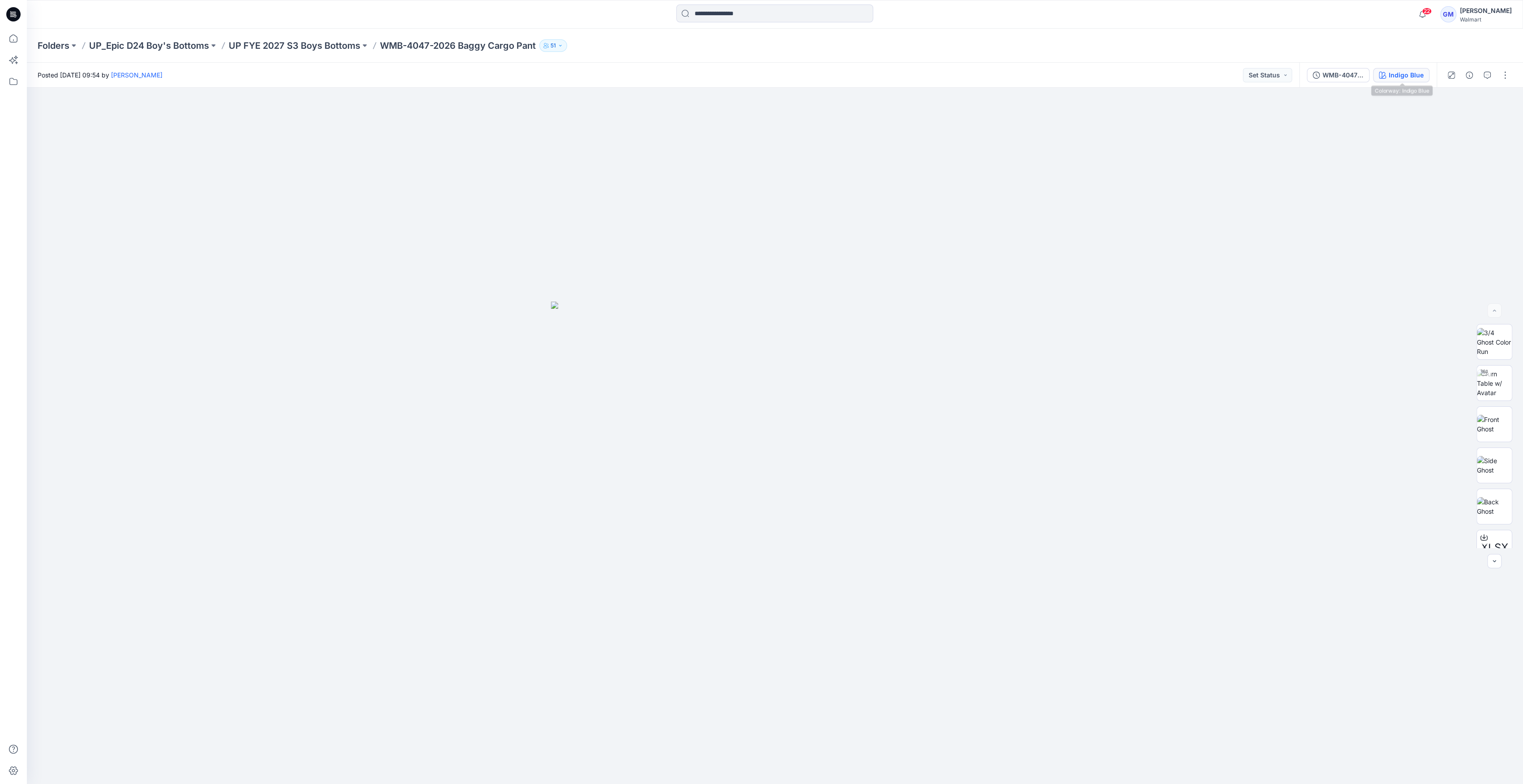
click at [1422, 79] on div "Indigo Blue" at bounding box center [1406, 75] width 35 height 10
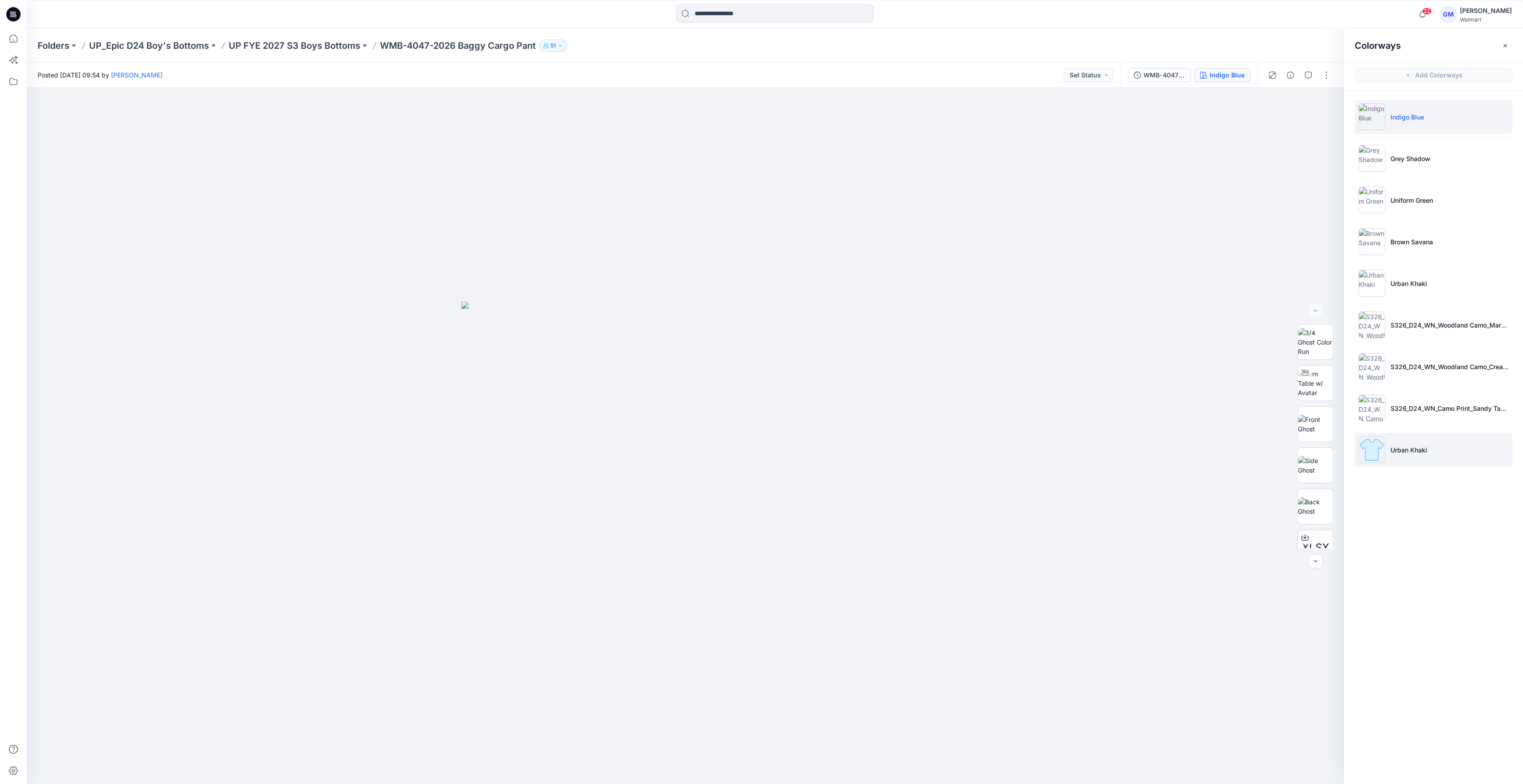
click at [1390, 454] on li "Urban Khaki" at bounding box center [1433, 450] width 157 height 34
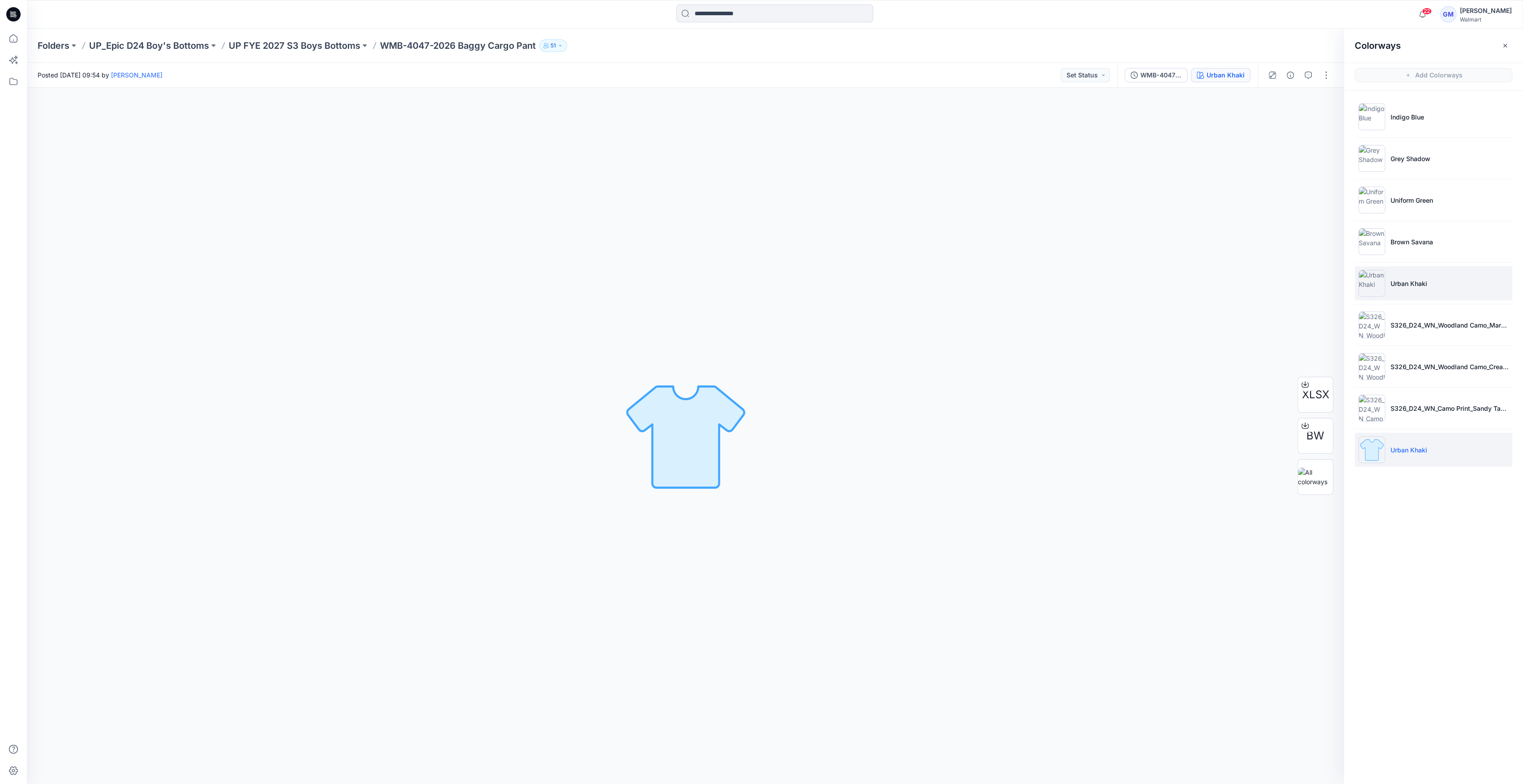
click at [1440, 282] on li "Urban Khaki" at bounding box center [1433, 283] width 157 height 34
click at [1423, 284] on p "Urban Khaki" at bounding box center [1409, 284] width 36 height 10
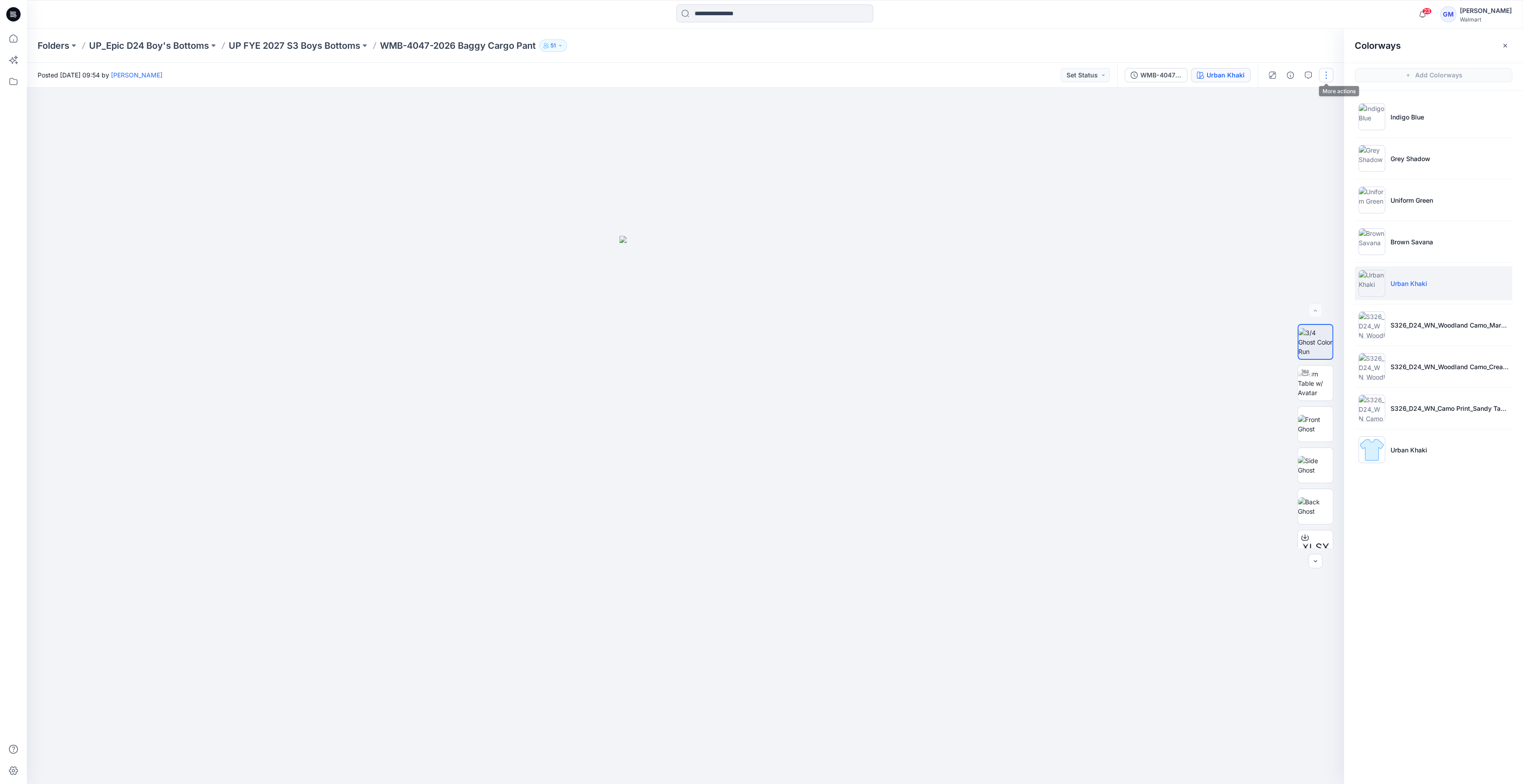
click at [1323, 72] on button "button" at bounding box center [1326, 75] width 14 height 14
click at [1265, 119] on p "Edit" at bounding box center [1269, 121] width 12 height 10
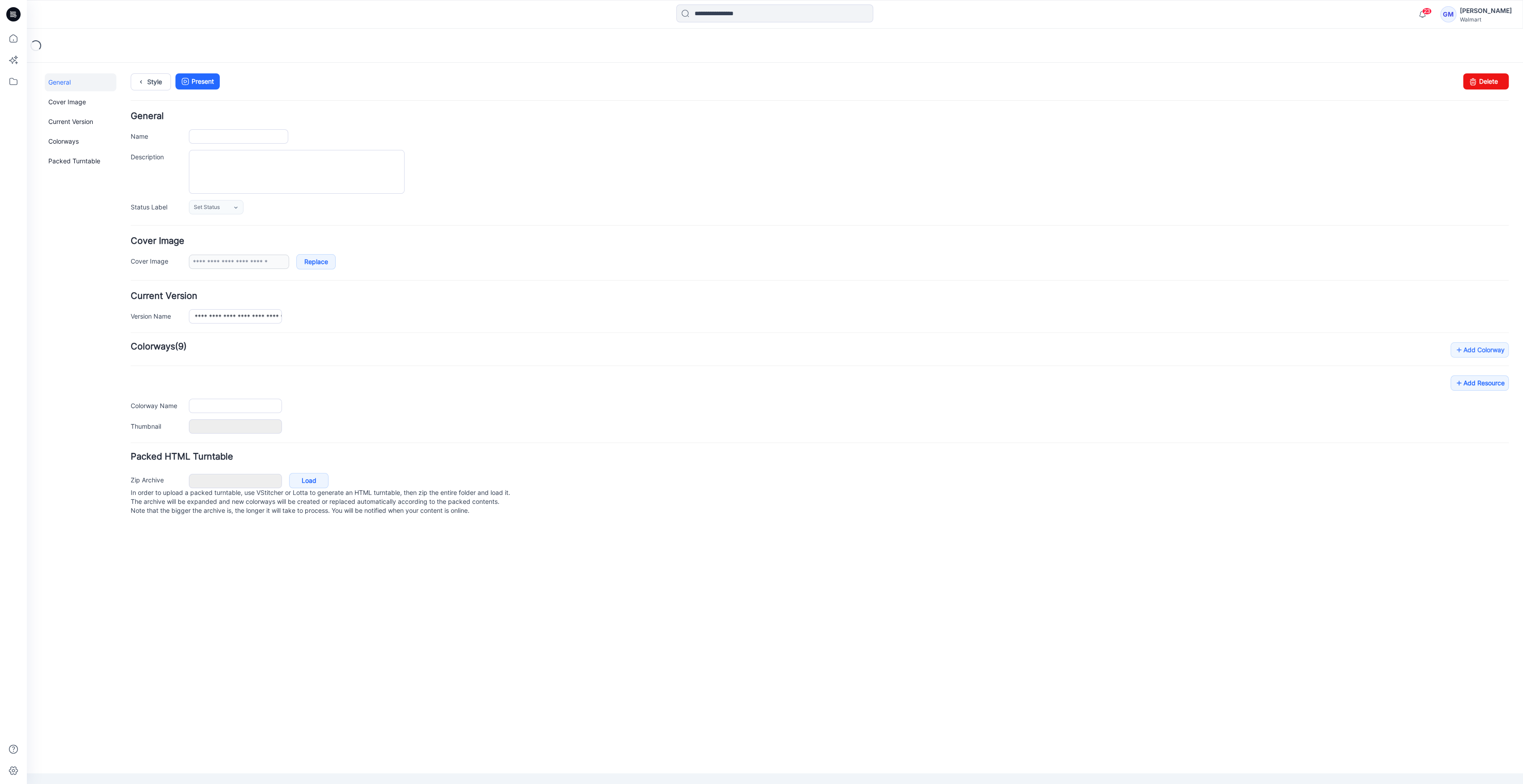
type input "**********"
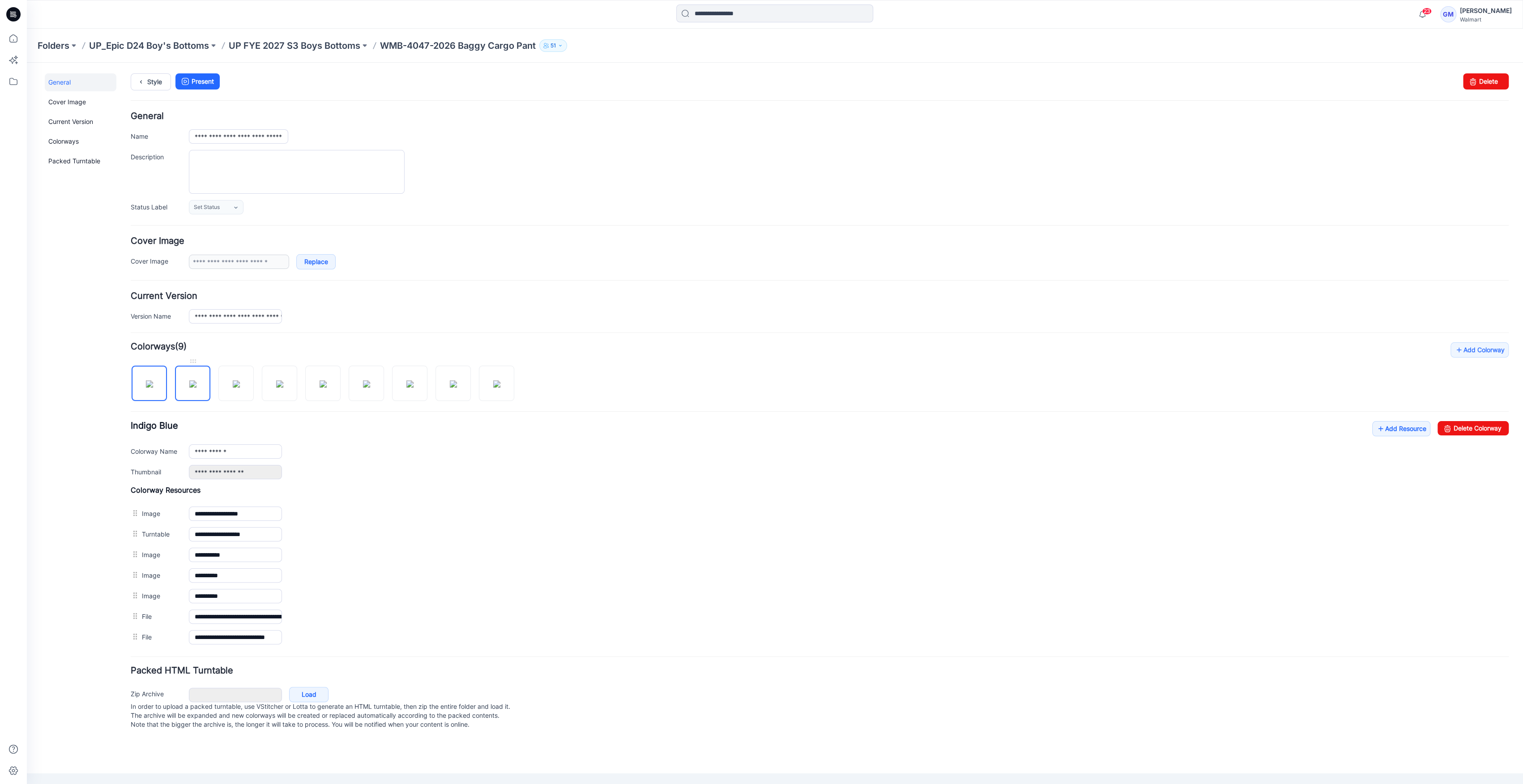
click at [190, 385] on img at bounding box center [193, 383] width 7 height 7
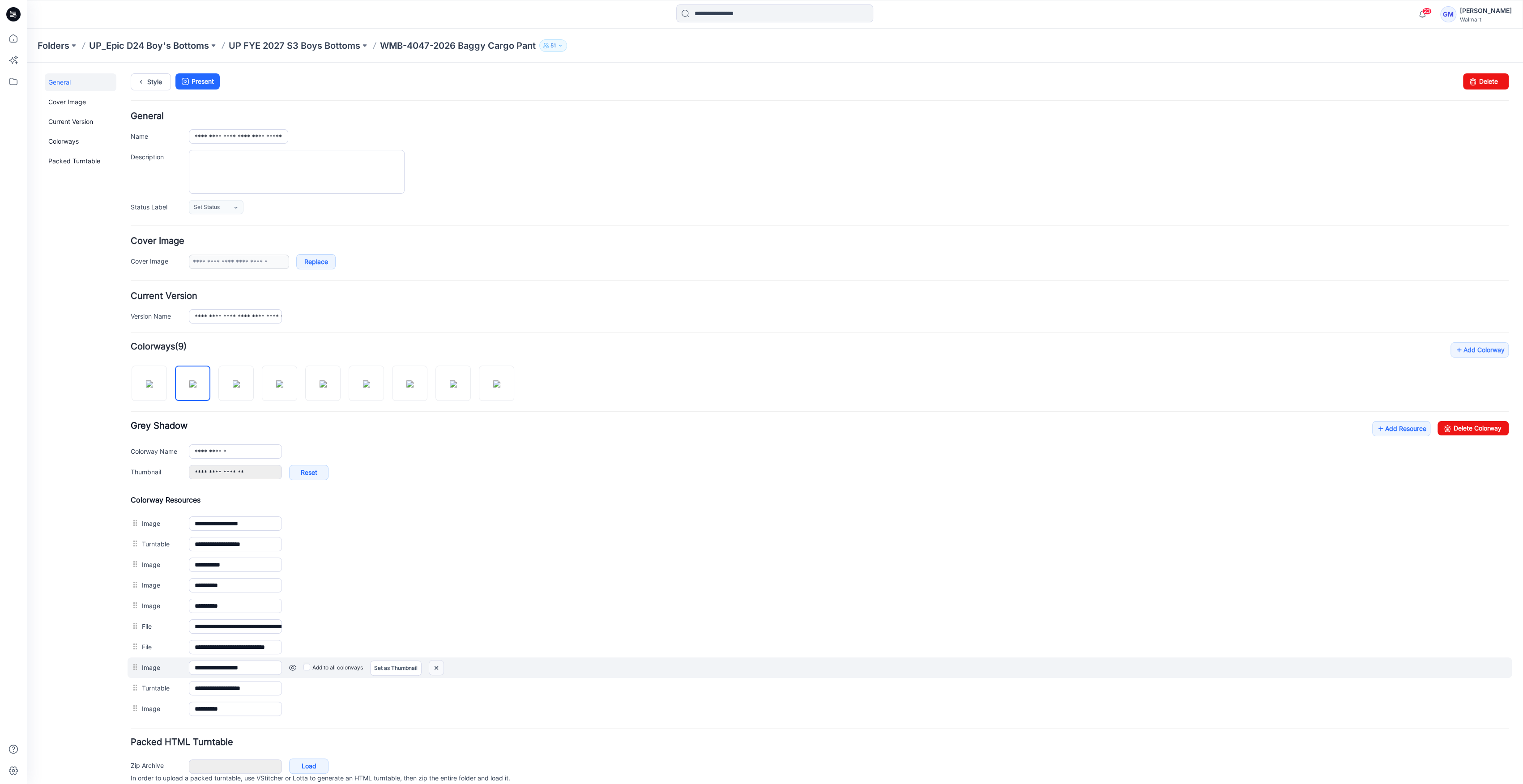
click at [436, 666] on img at bounding box center [436, 667] width 14 height 14
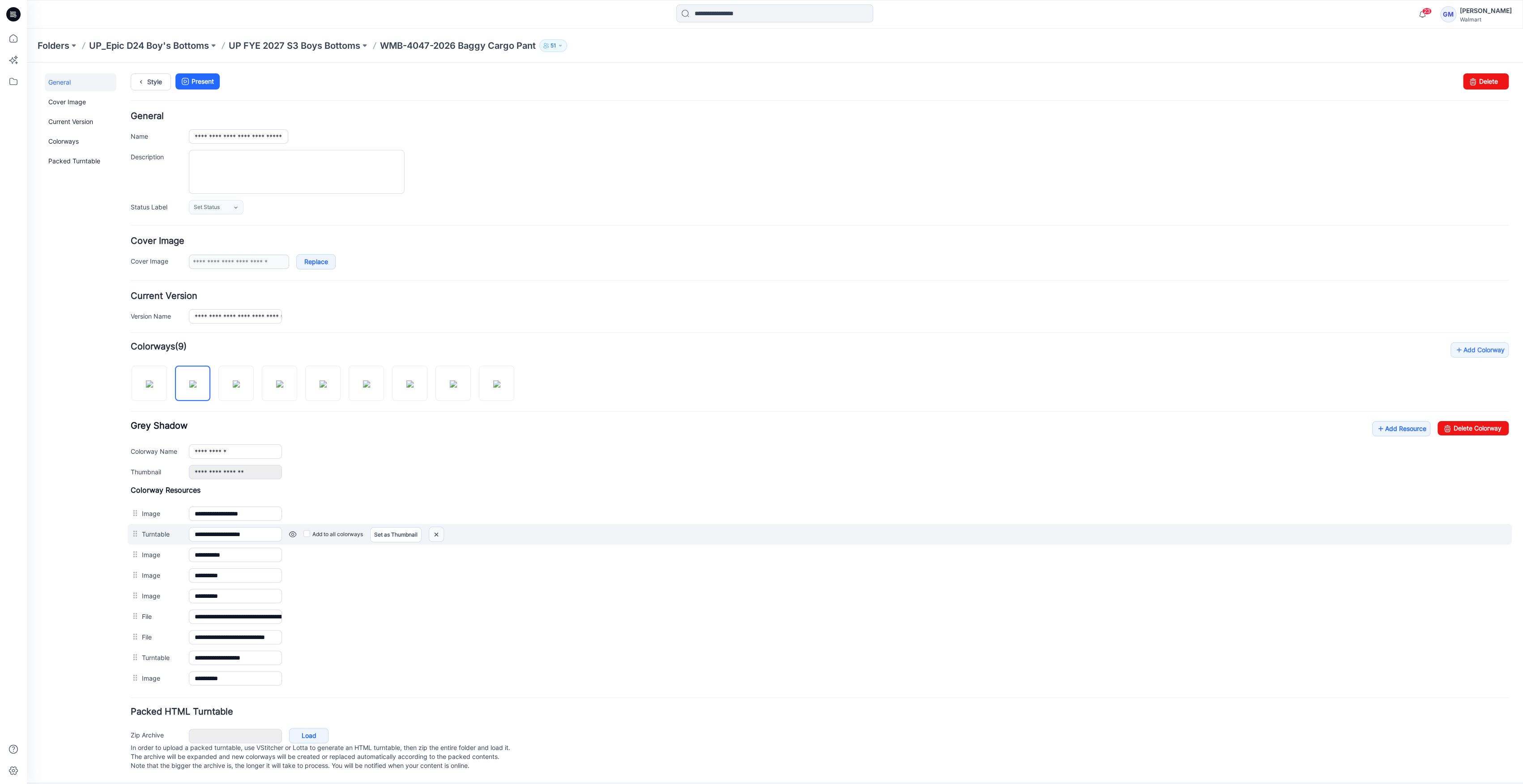
click at [433, 534] on img at bounding box center [436, 534] width 14 height 14
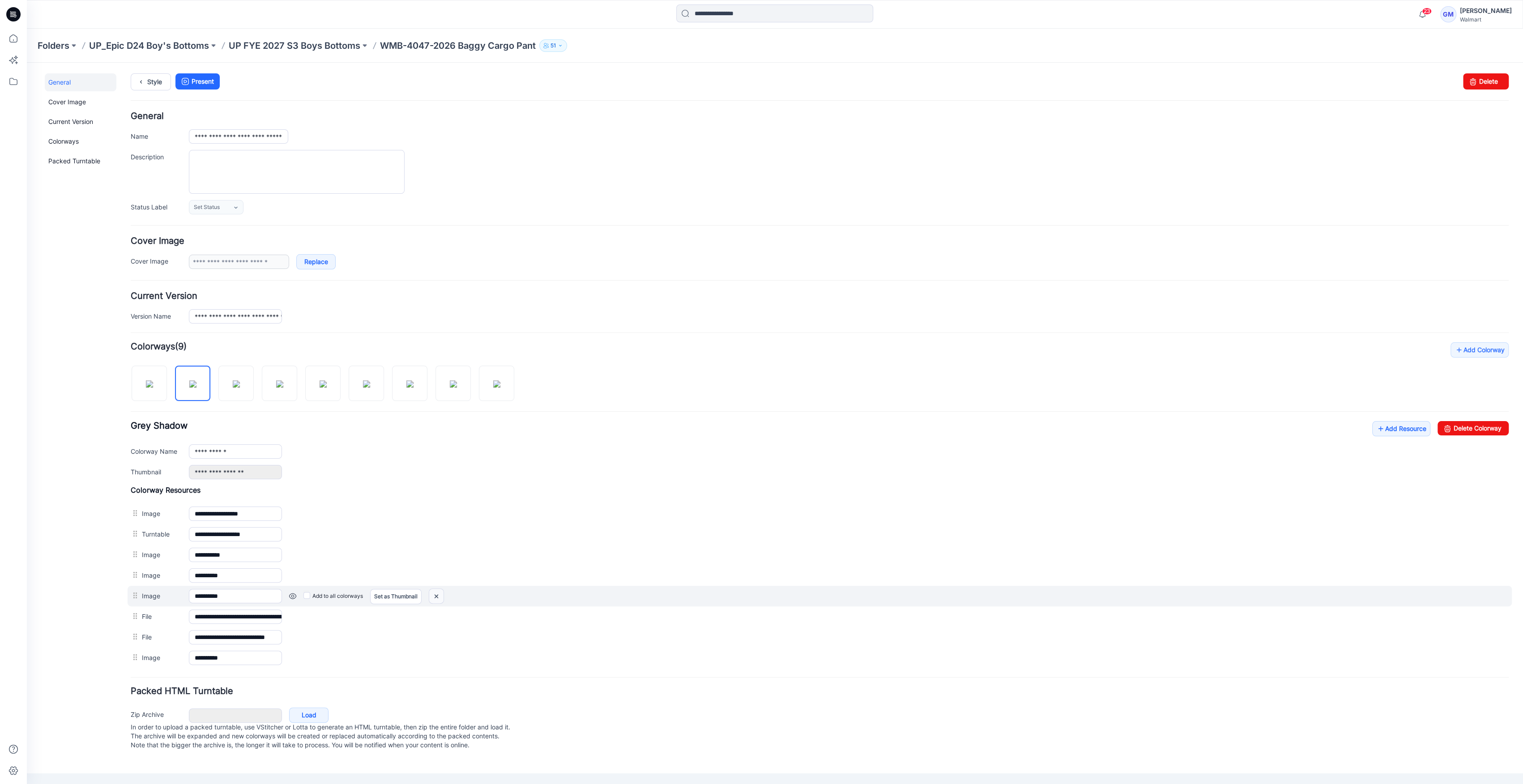
click at [433, 592] on img at bounding box center [436, 595] width 14 height 14
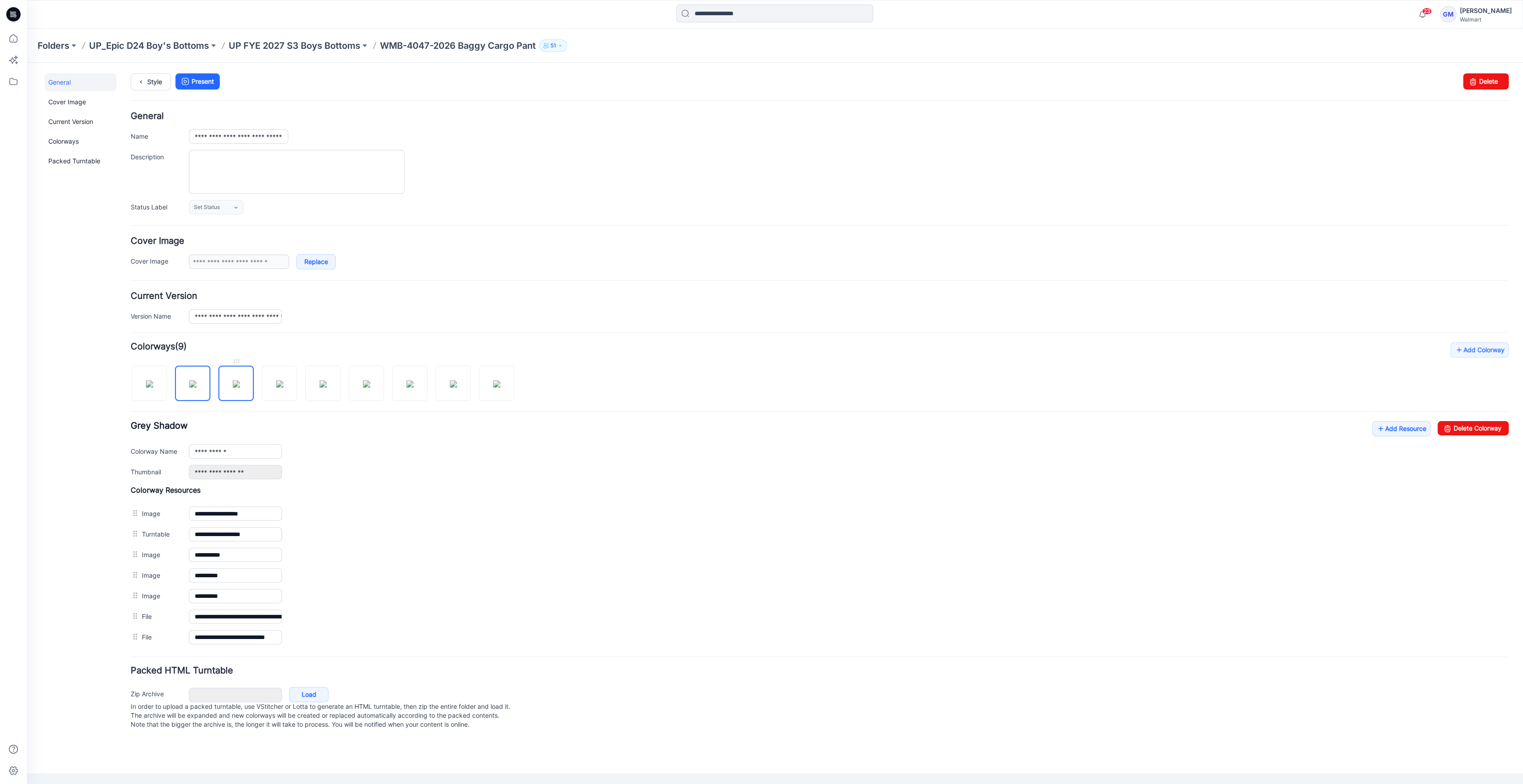
click at [233, 382] on img at bounding box center [236, 383] width 7 height 7
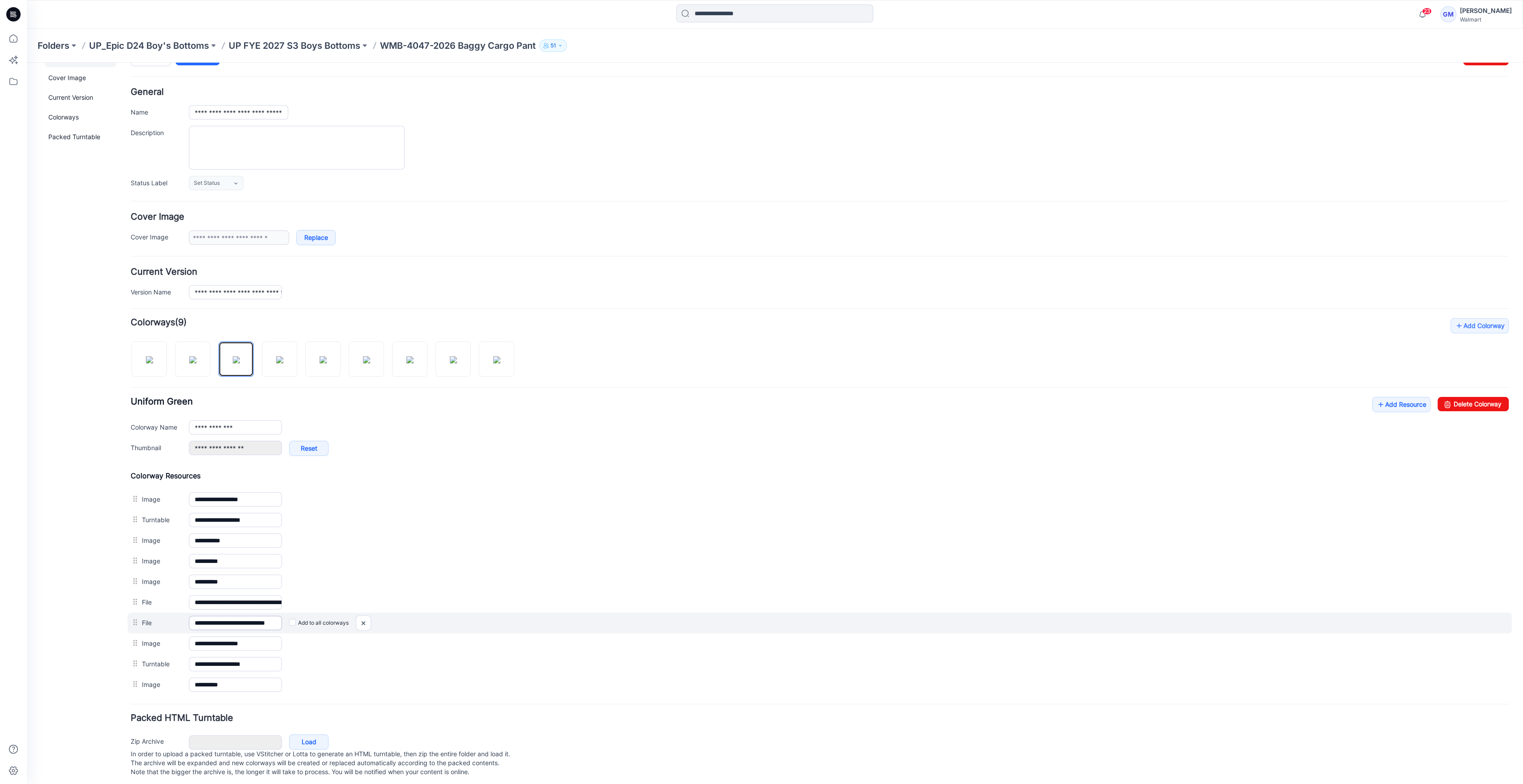
scroll to position [35, 0]
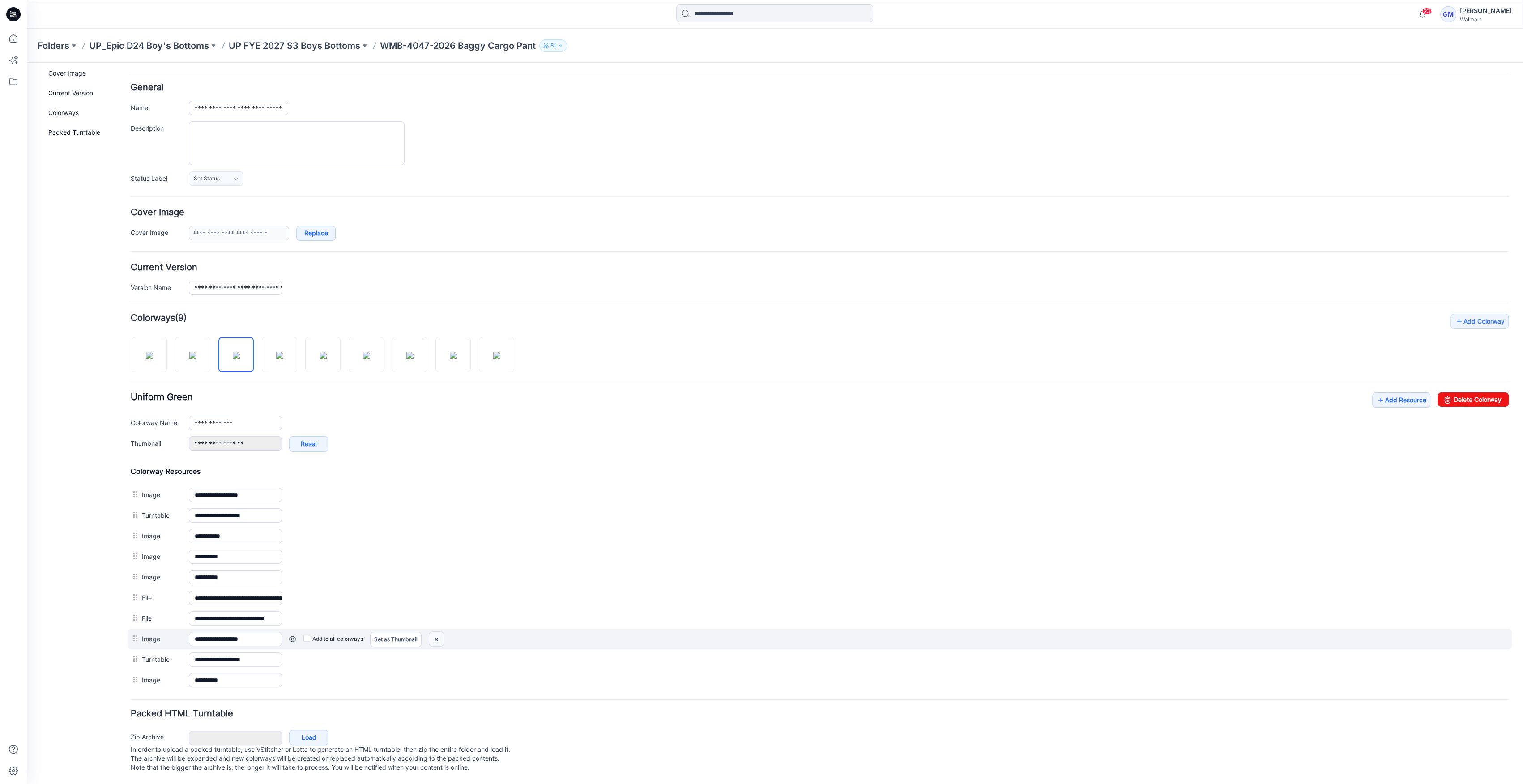
click at [440, 632] on img at bounding box center [436, 638] width 14 height 14
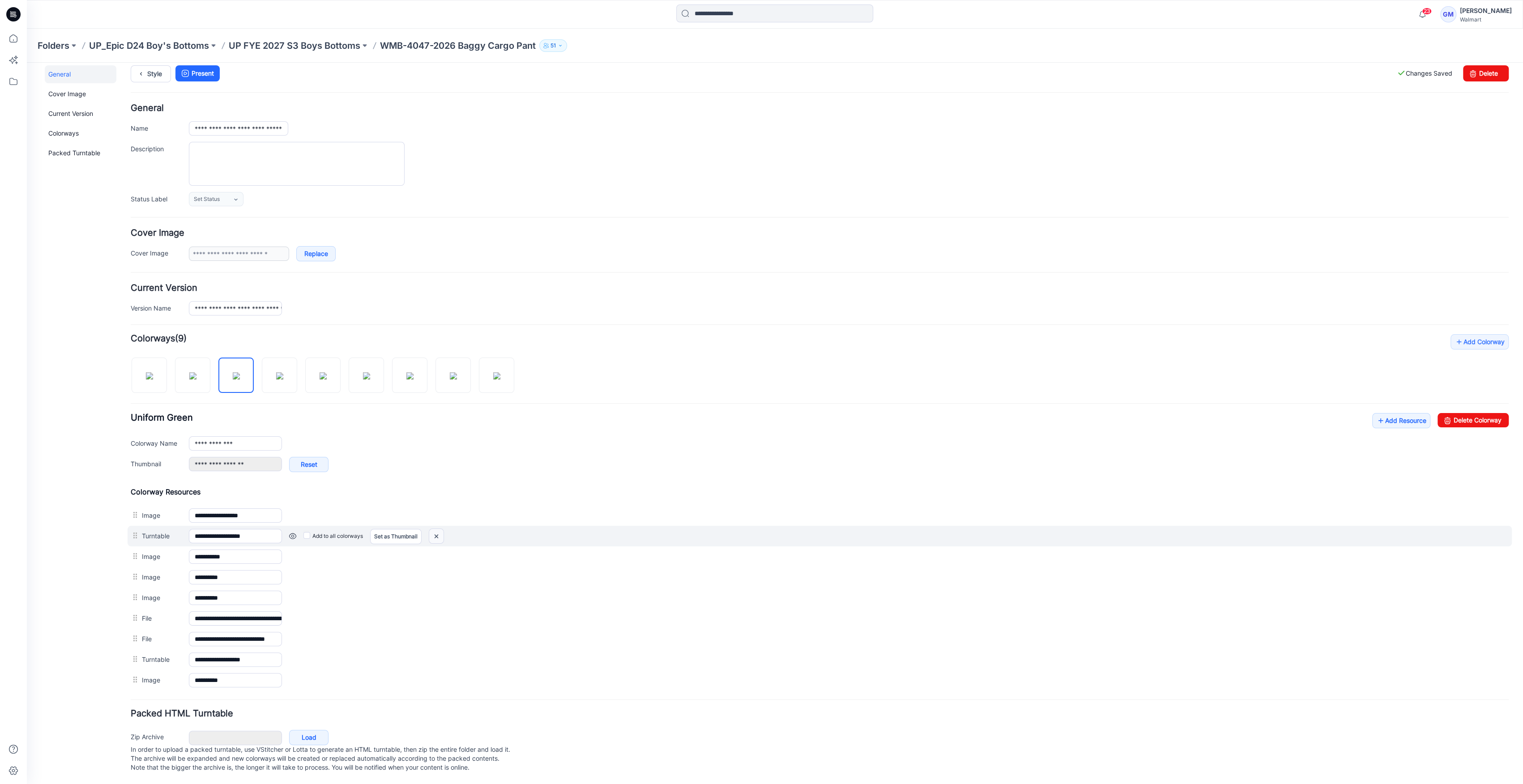
click at [437, 529] on img at bounding box center [436, 536] width 14 height 14
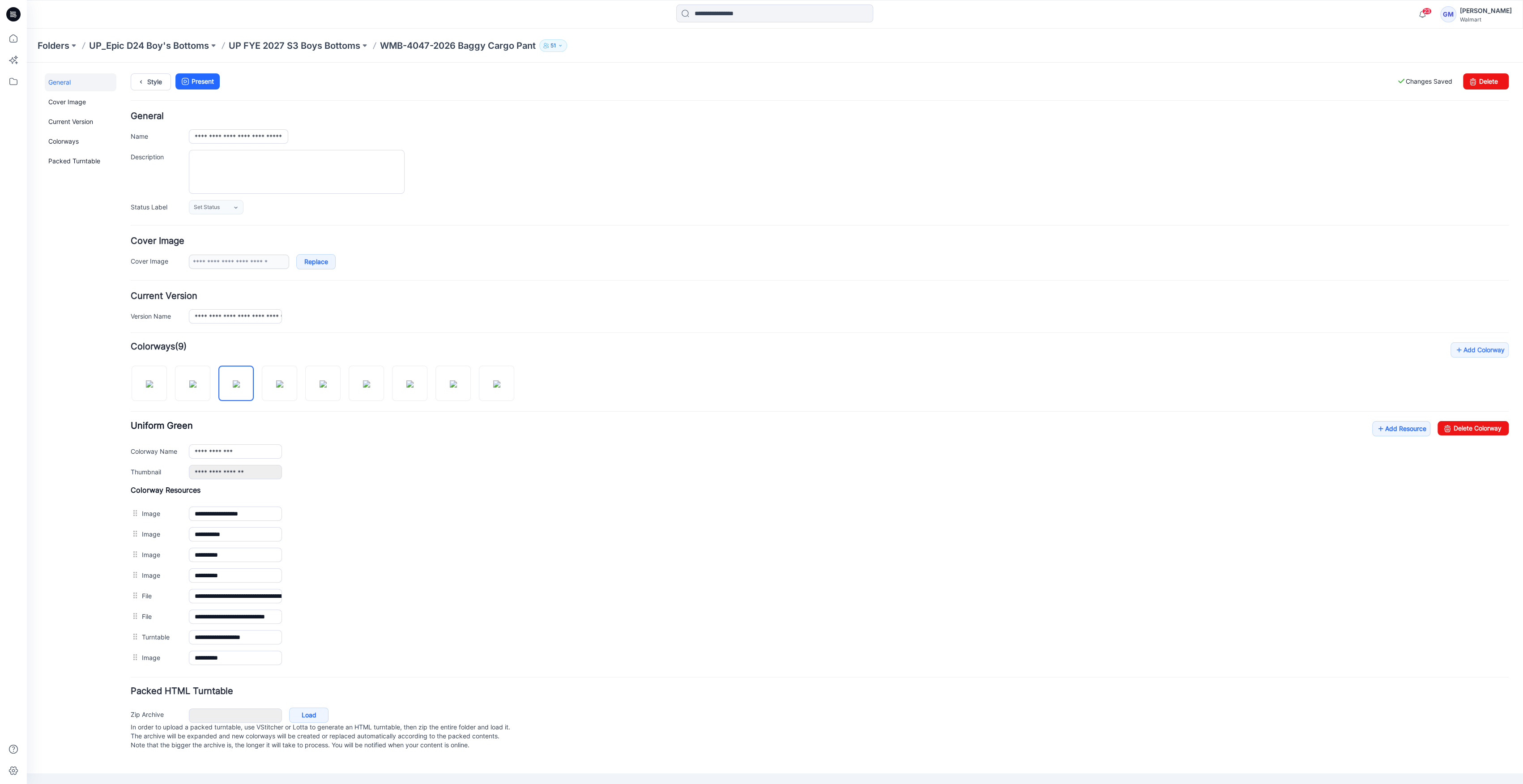
scroll to position [0, 0]
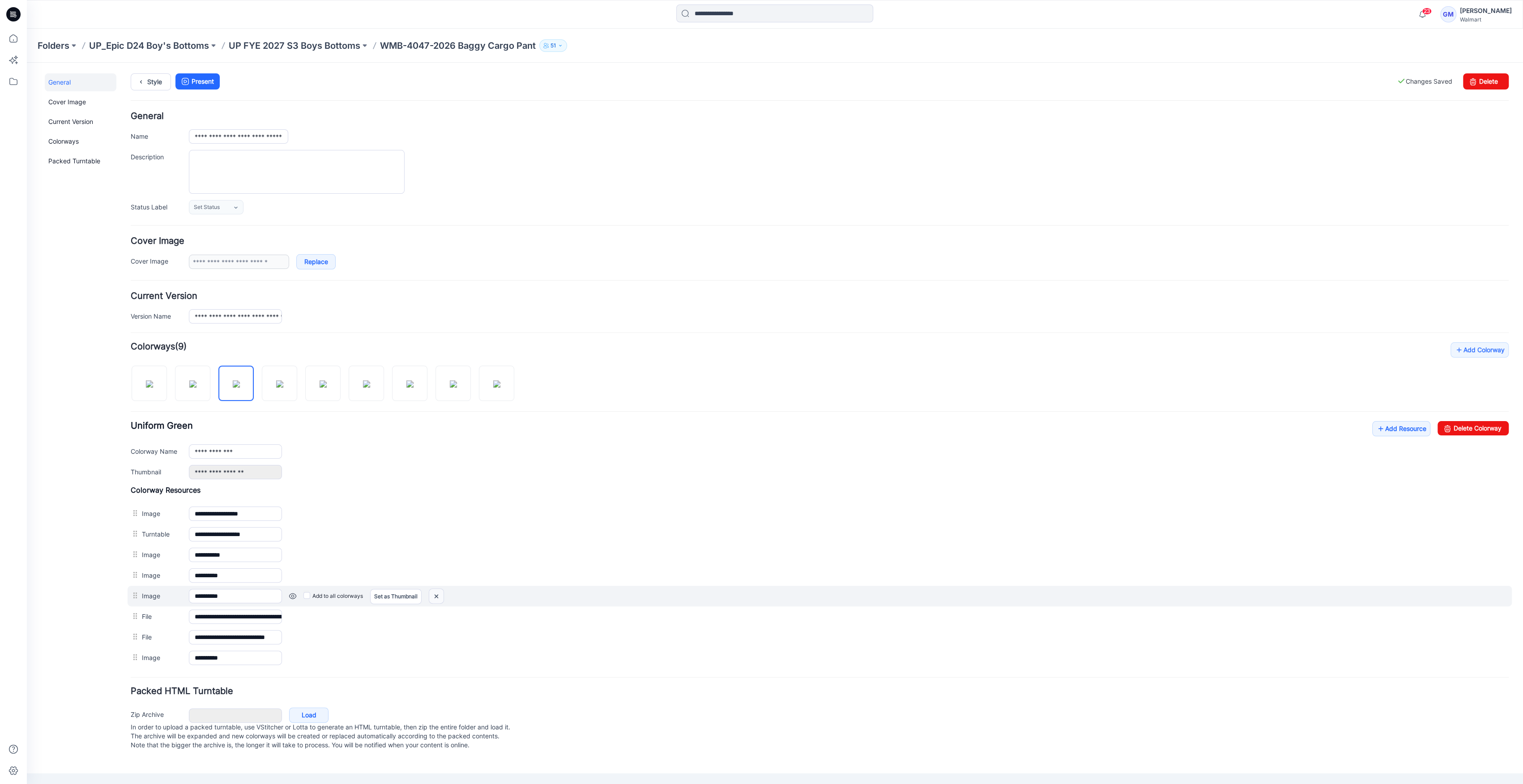
click at [433, 591] on img at bounding box center [436, 595] width 14 height 14
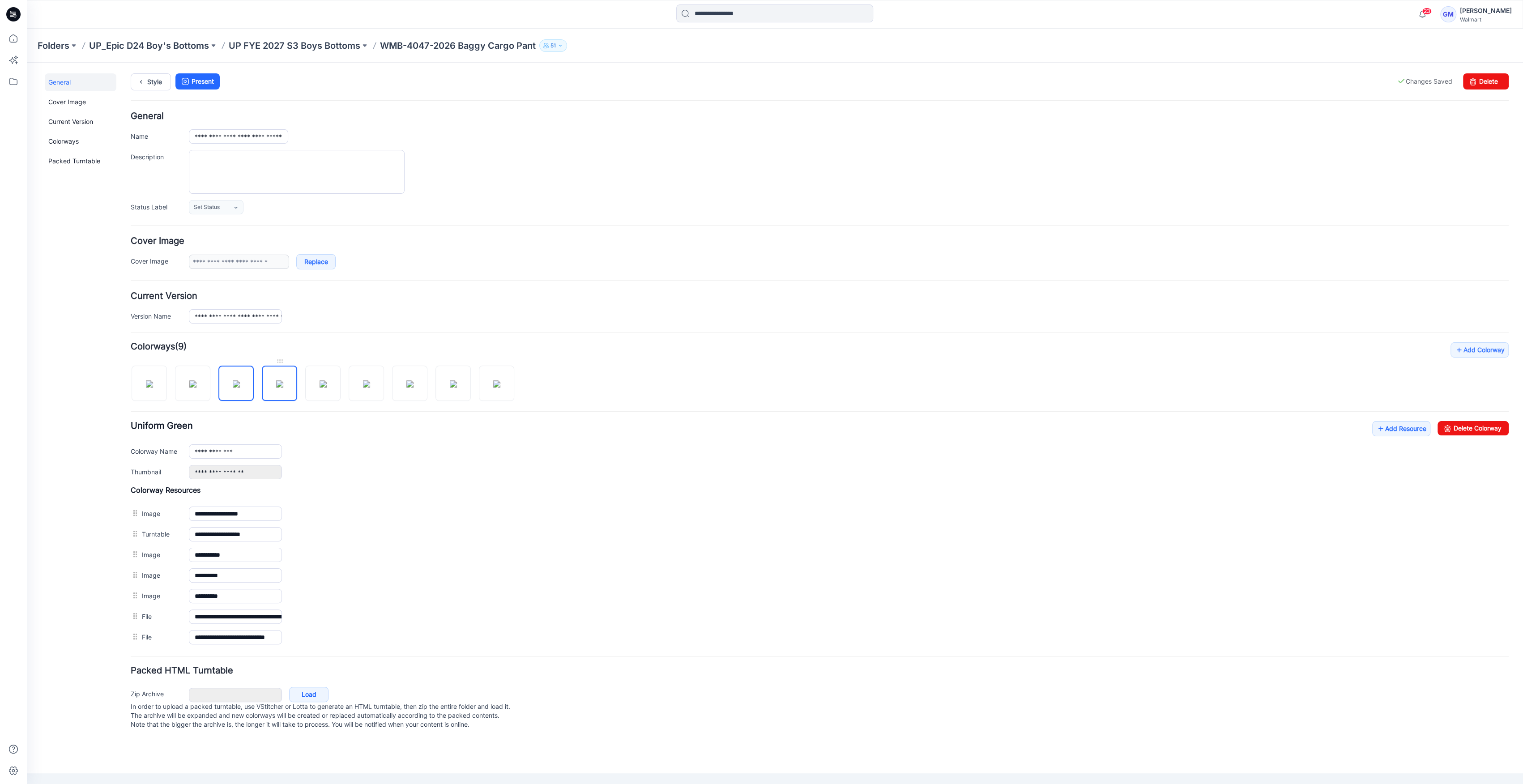
click at [276, 387] on img at bounding box center [279, 383] width 7 height 7
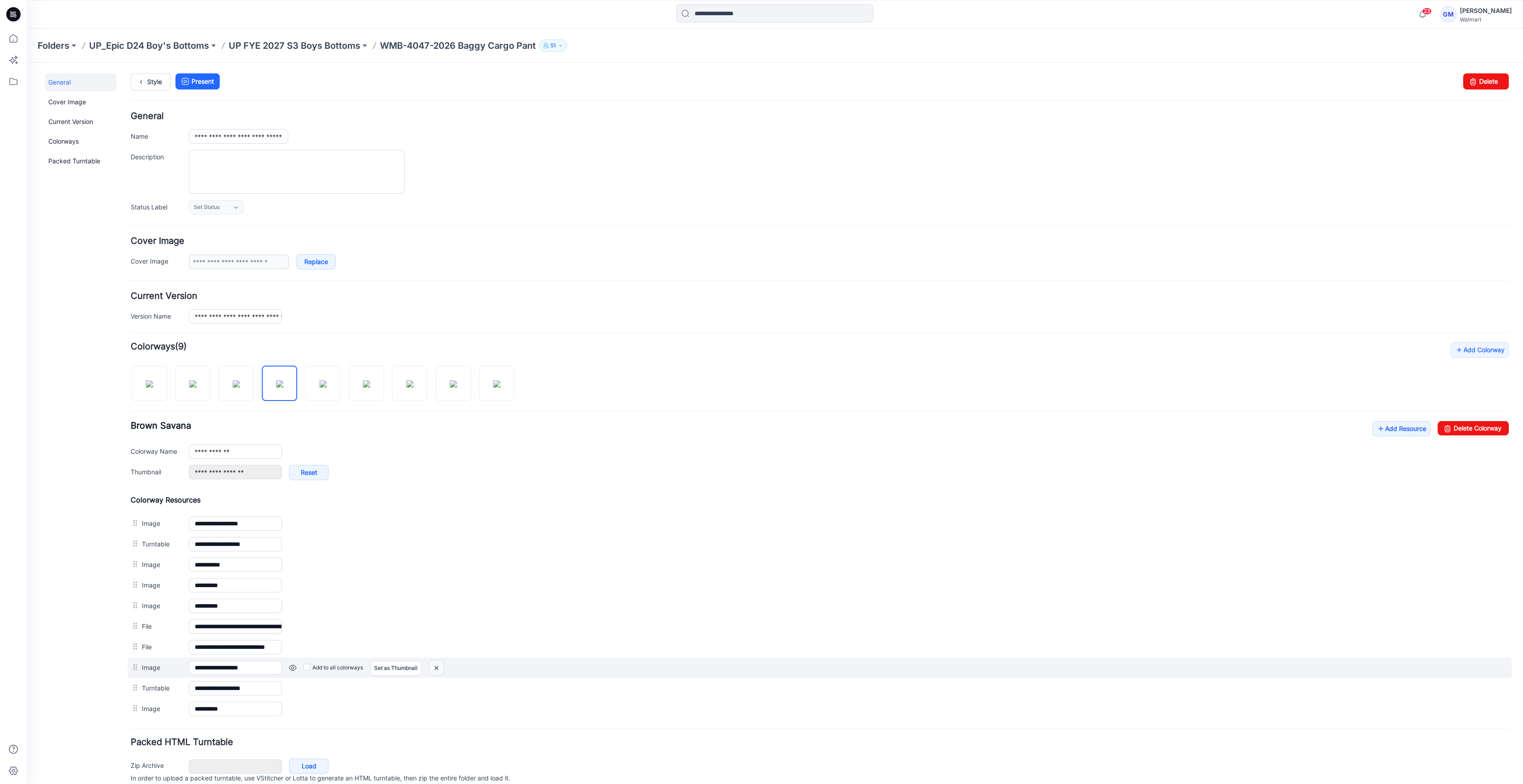
click at [435, 662] on img at bounding box center [436, 667] width 14 height 14
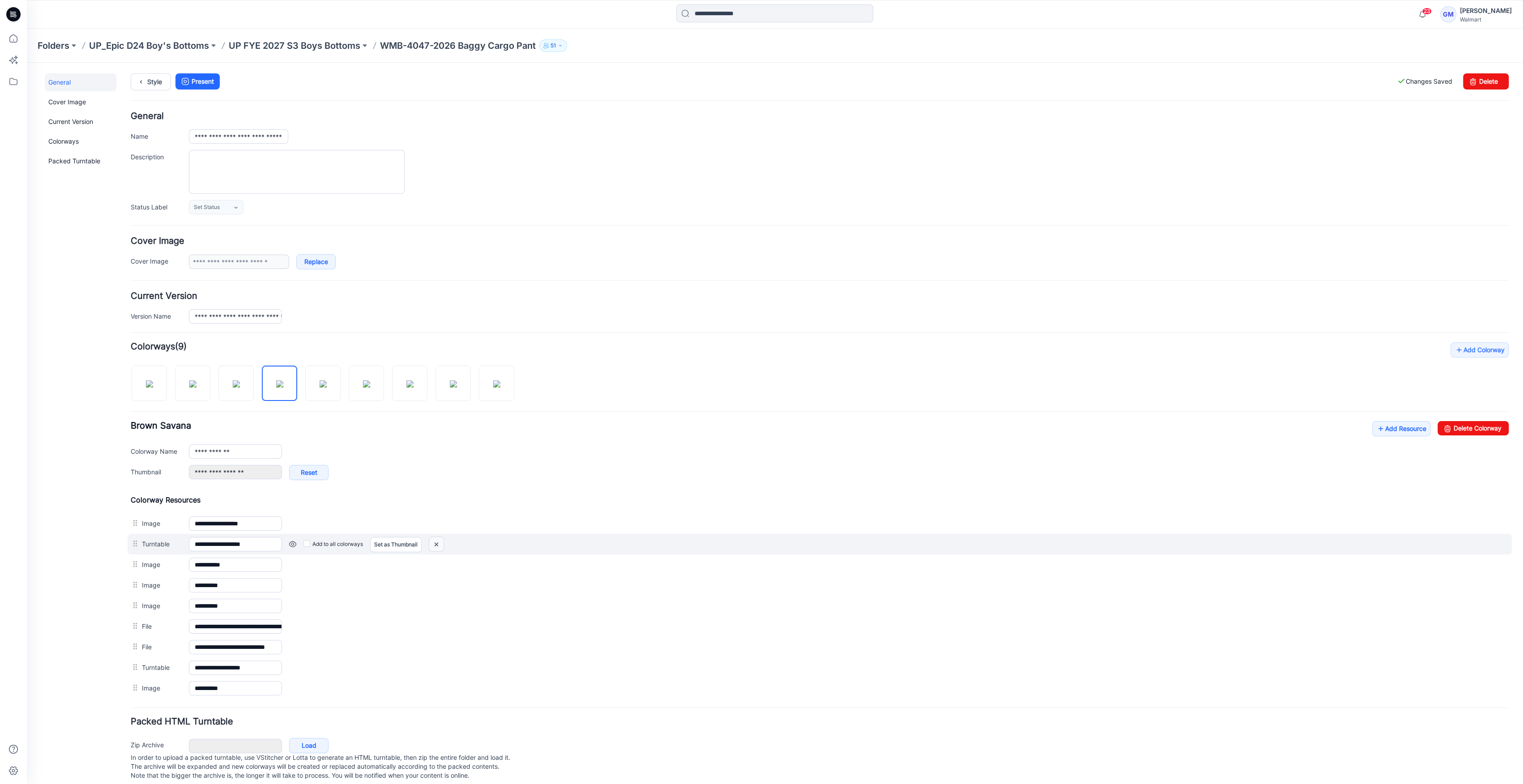
click at [439, 544] on img at bounding box center [436, 543] width 14 height 14
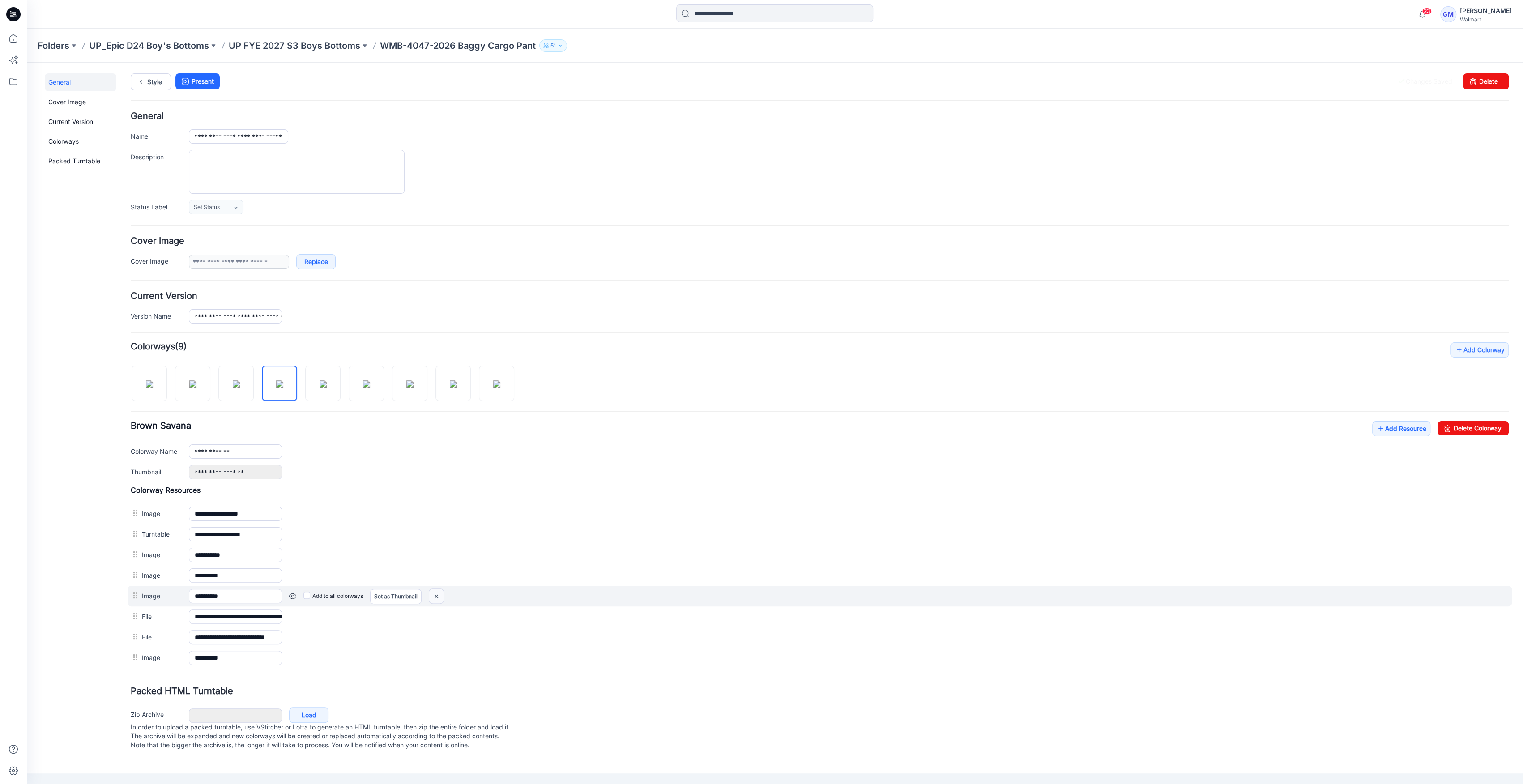
click at [438, 597] on img at bounding box center [436, 595] width 14 height 14
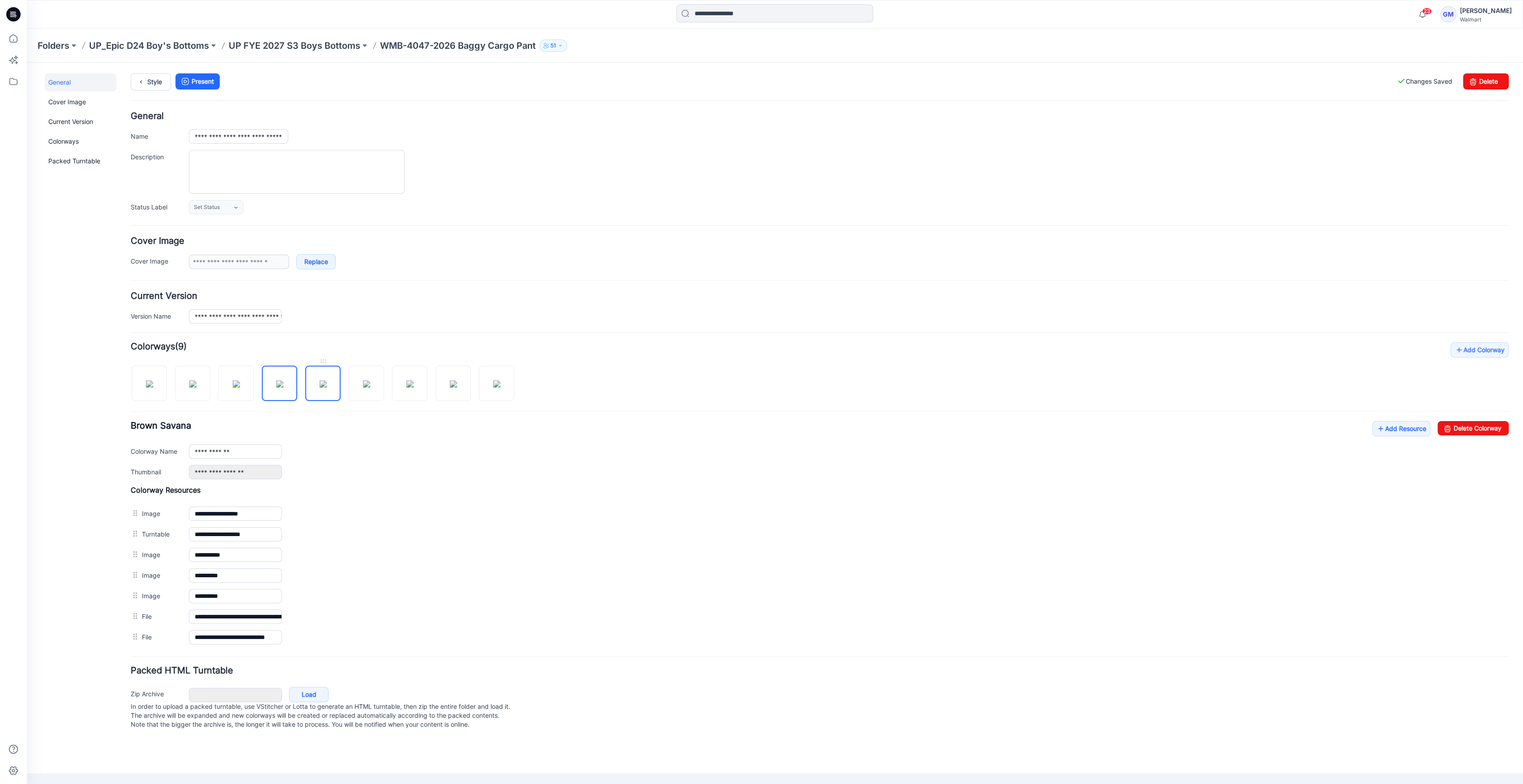
click at [327, 387] on img at bounding box center [322, 383] width 7 height 7
drag, startPoint x: 436, startPoint y: 534, endPoint x: 379, endPoint y: 465, distance: 89.5
click at [379, 465] on div "**********" at bounding box center [819, 495] width 1378 height 305
click at [365, 386] on img at bounding box center [366, 383] width 7 height 7
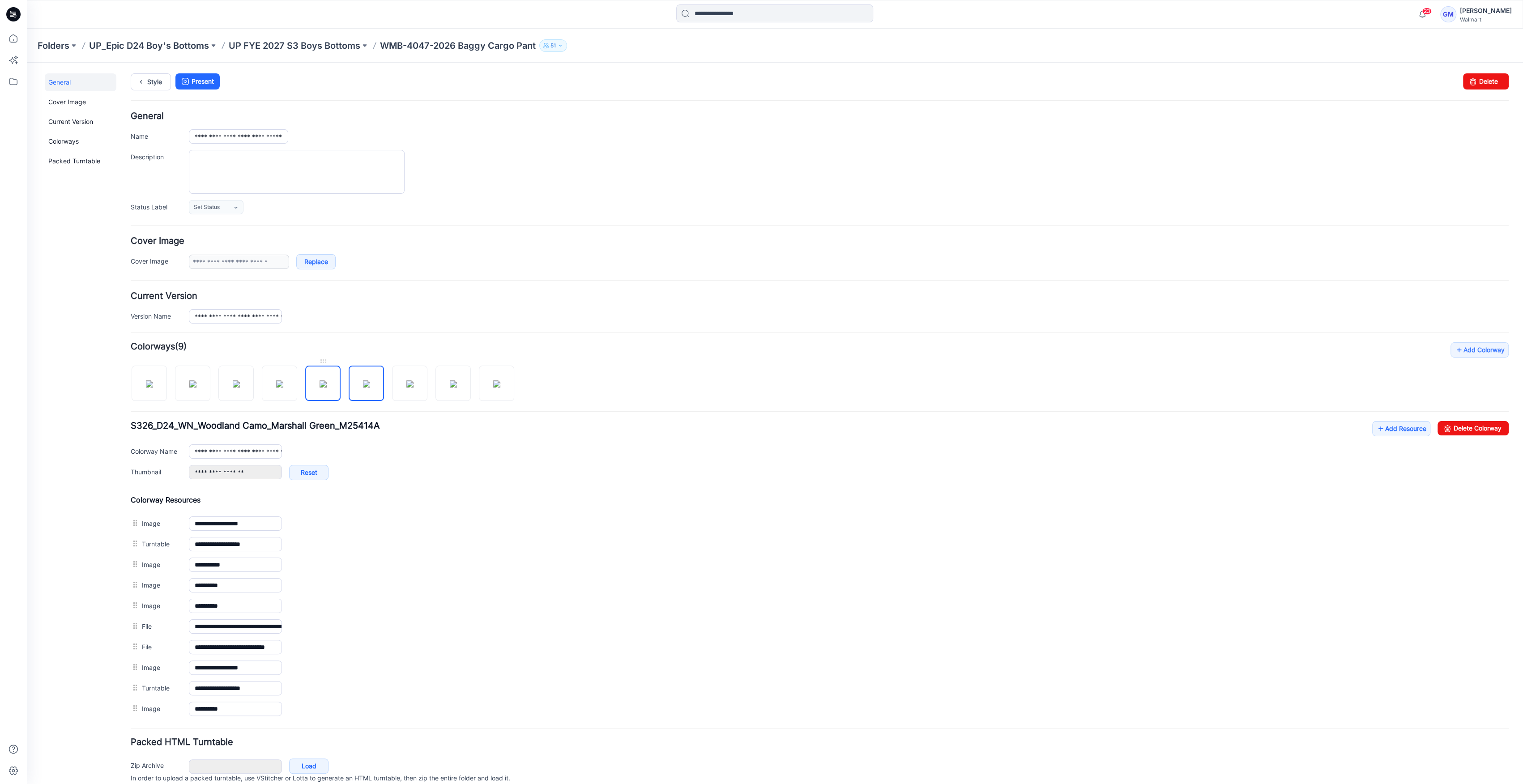
drag, startPoint x: 322, startPoint y: 392, endPoint x: 329, endPoint y: 392, distance: 7.0
click at [322, 387] on img at bounding box center [322, 383] width 7 height 7
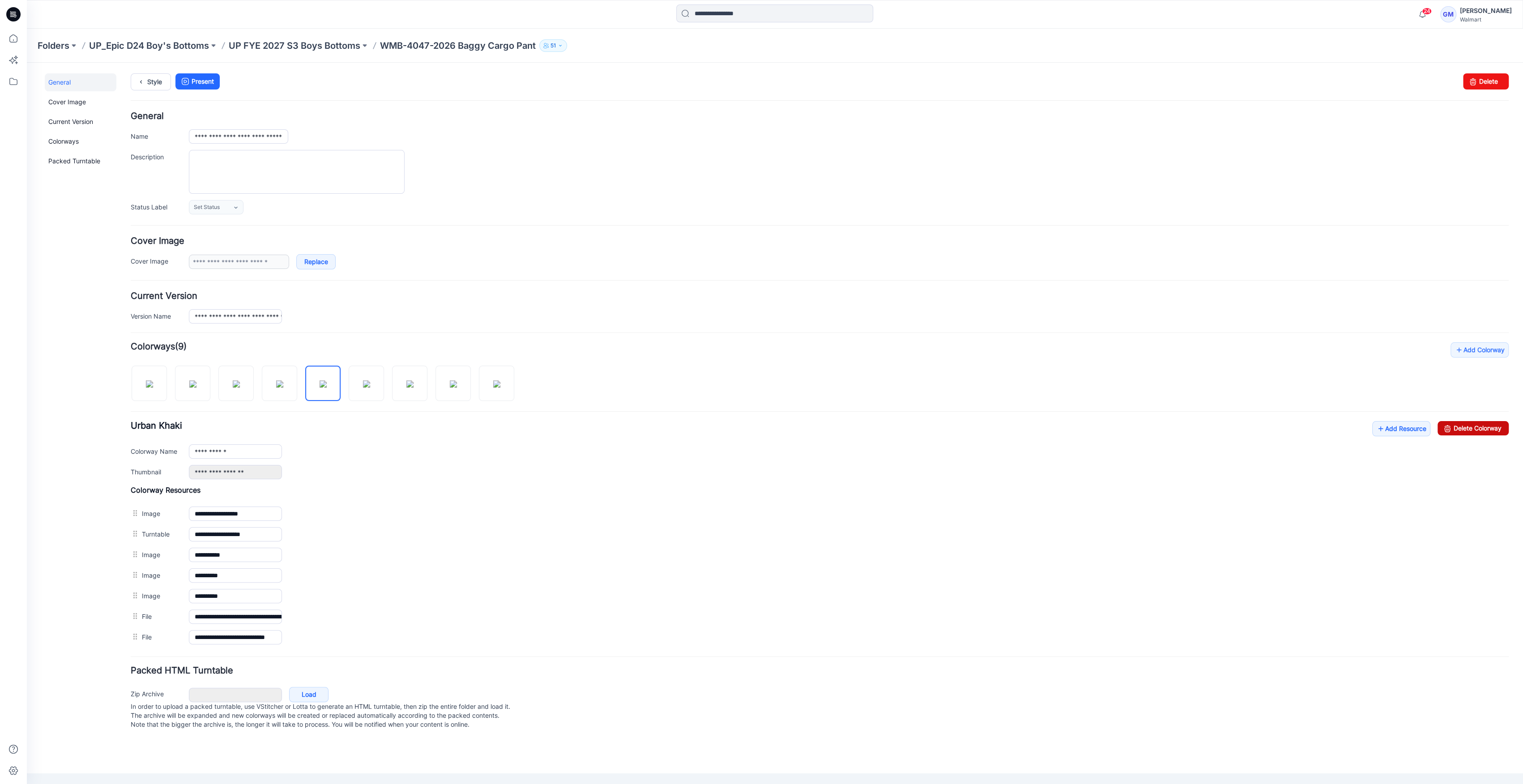
click at [1487, 423] on link "Delete Colorway" at bounding box center [1473, 427] width 71 height 14
click at [327, 387] on img at bounding box center [322, 383] width 7 height 7
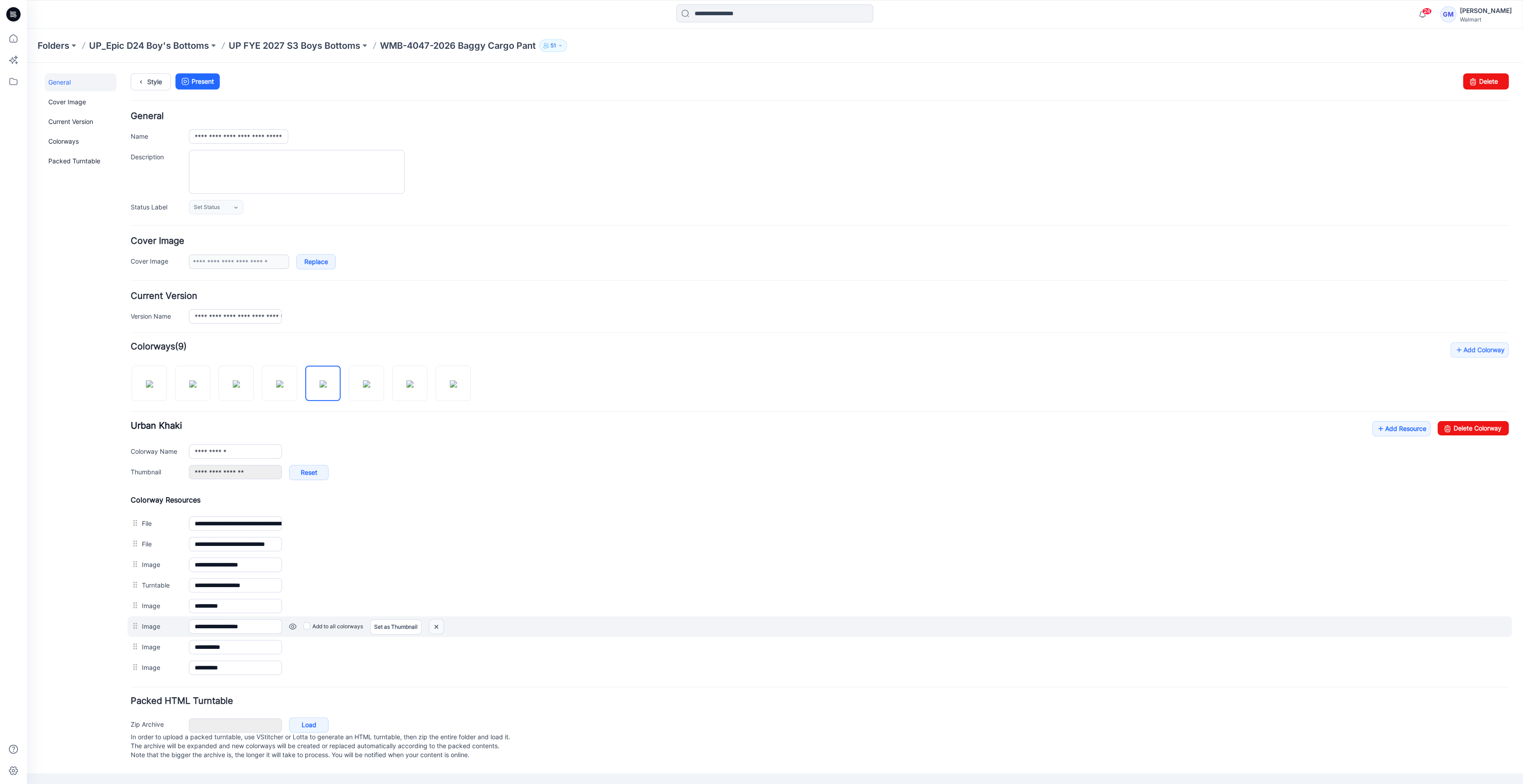
click at [442, 627] on img at bounding box center [436, 626] width 14 height 14
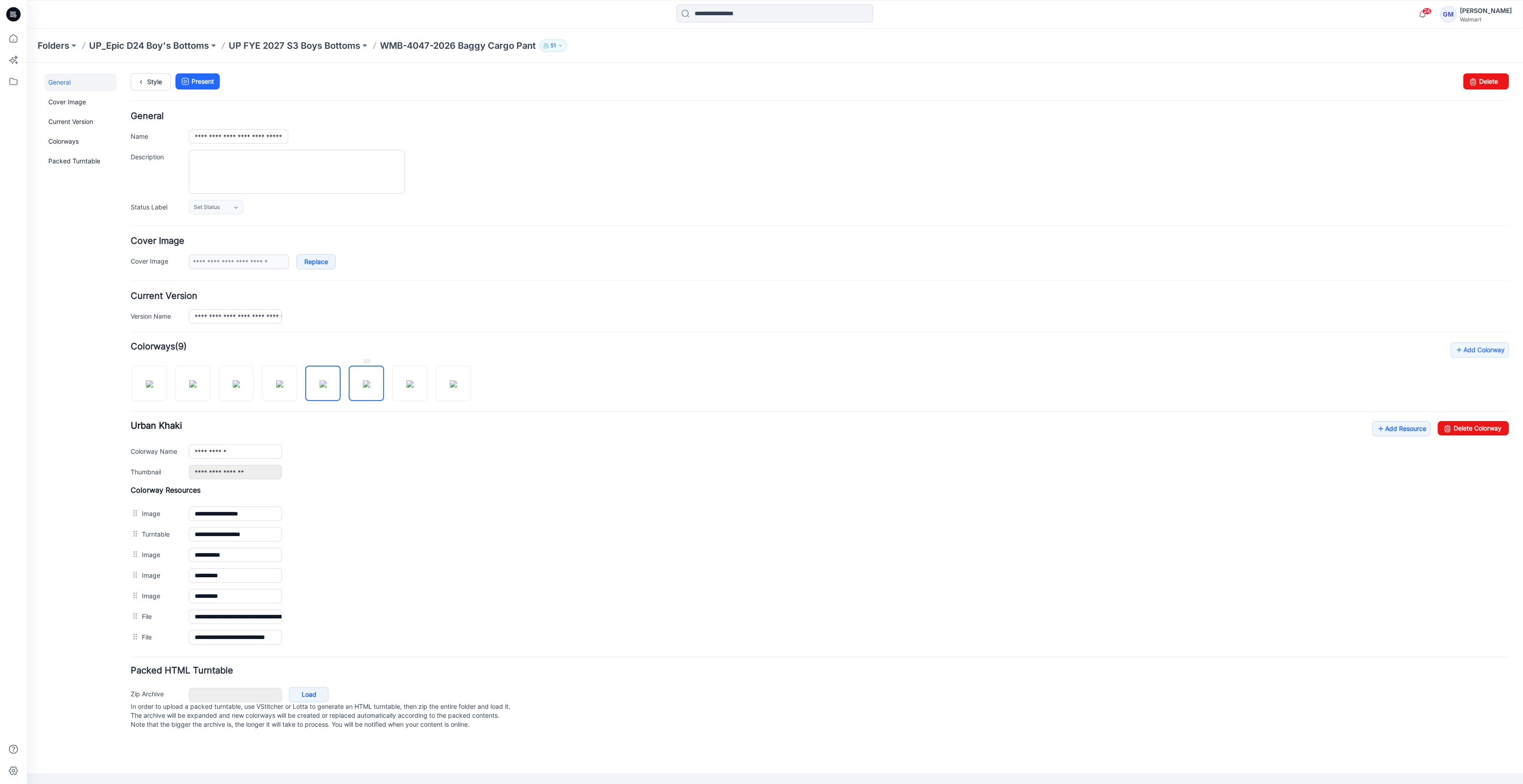
click at [370, 387] on img at bounding box center [366, 383] width 7 height 7
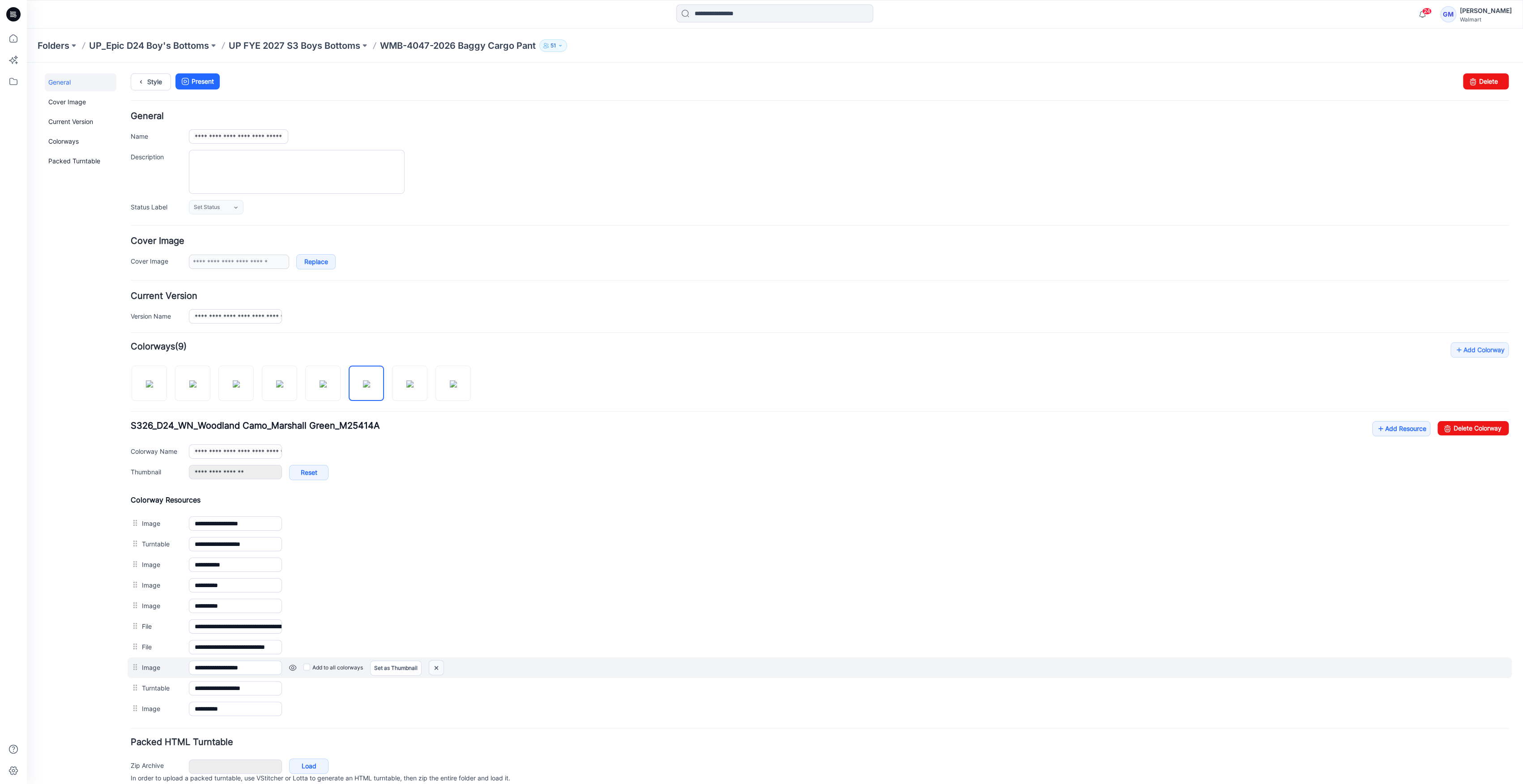
click at [438, 670] on img at bounding box center [436, 667] width 14 height 14
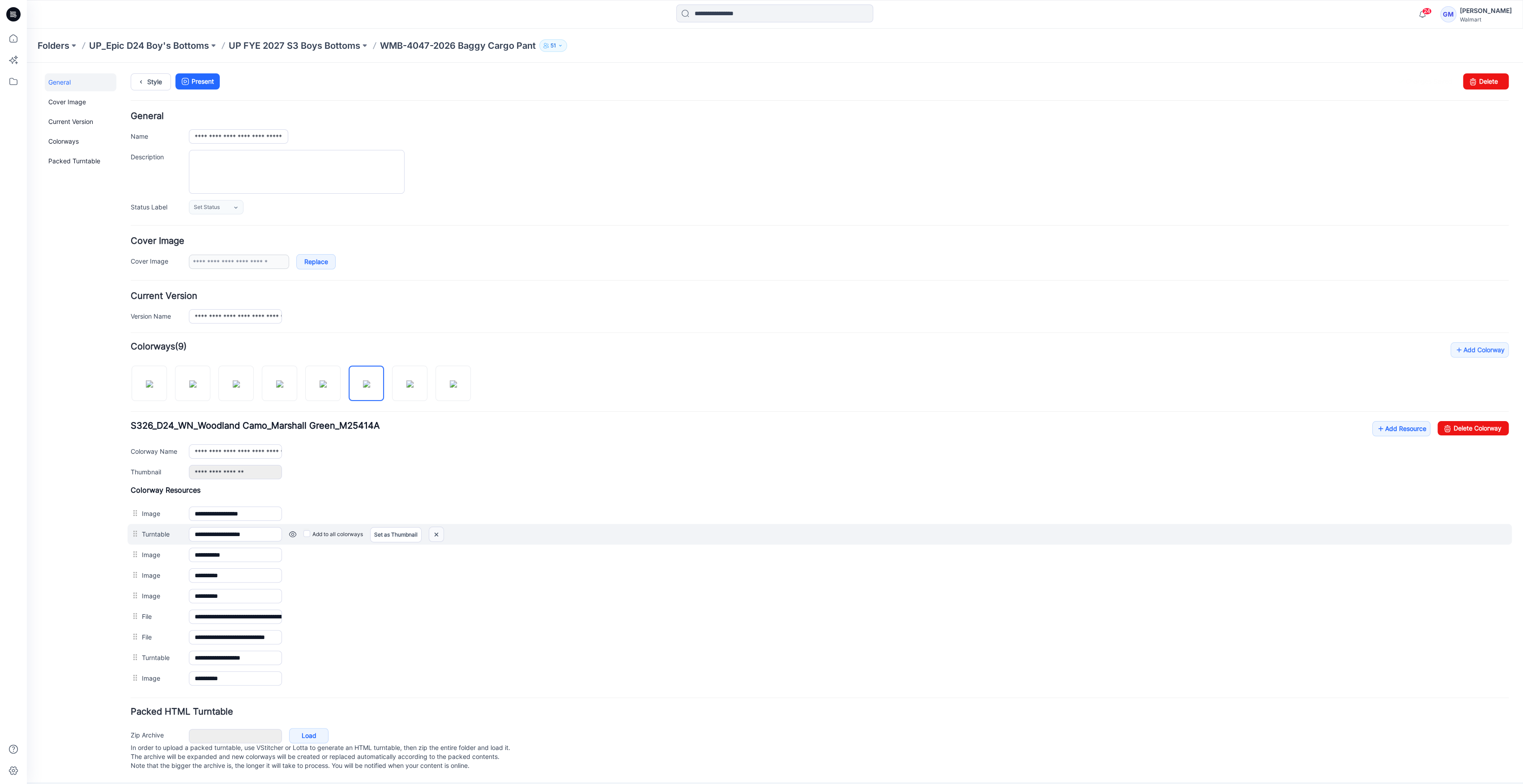
click at [433, 534] on img at bounding box center [436, 534] width 14 height 14
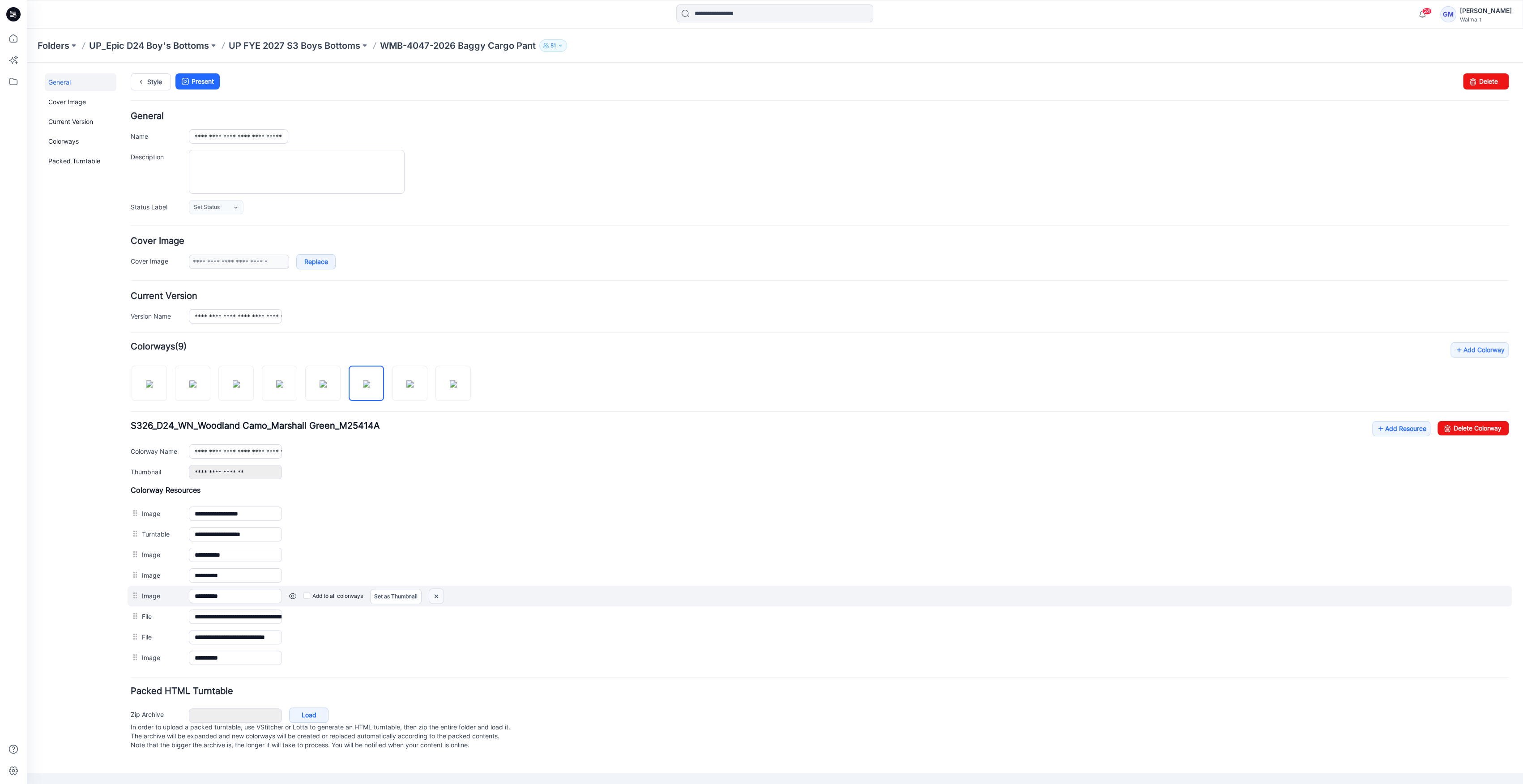
click at [439, 591] on img at bounding box center [436, 595] width 14 height 14
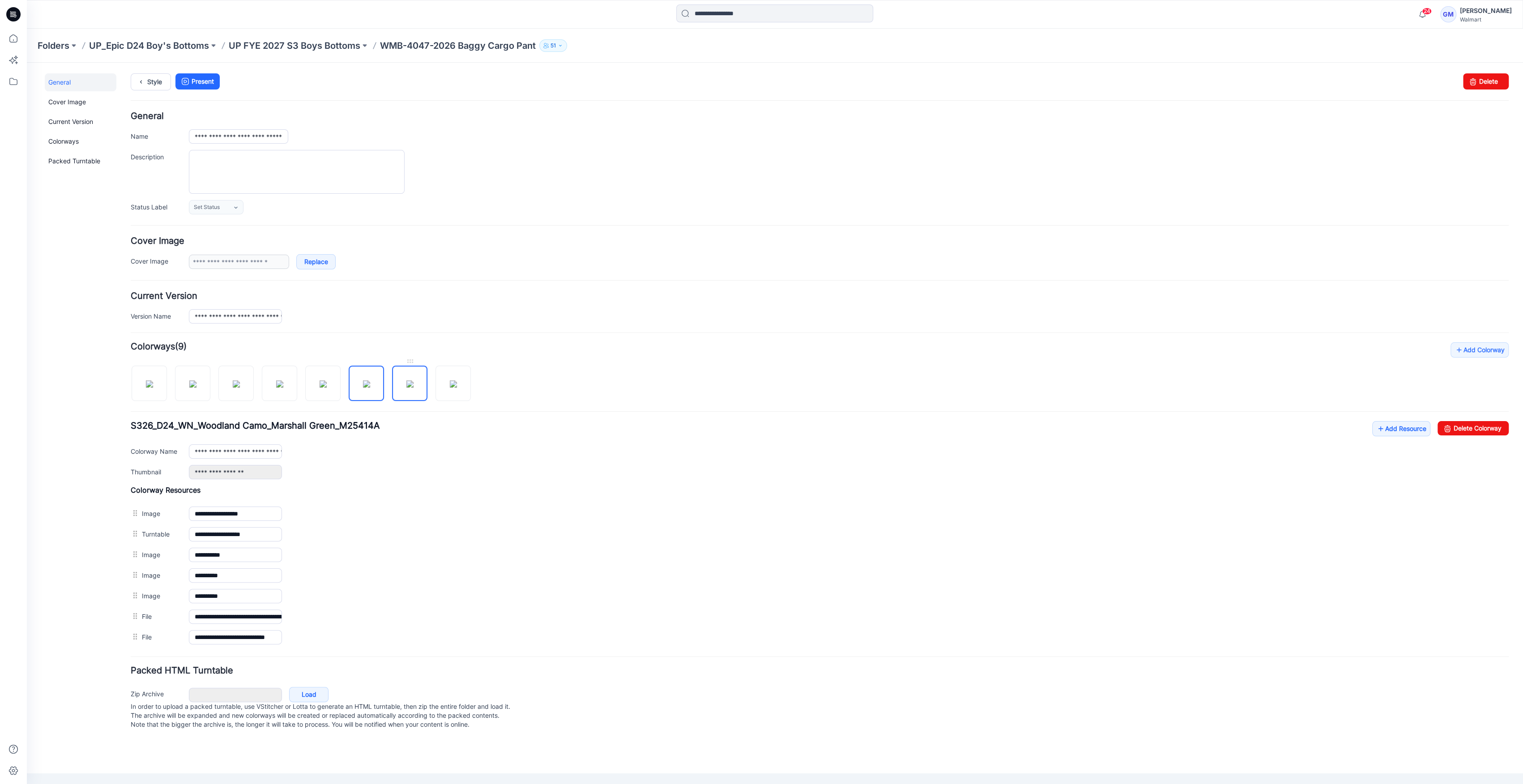
click at [407, 387] on img at bounding box center [409, 383] width 7 height 7
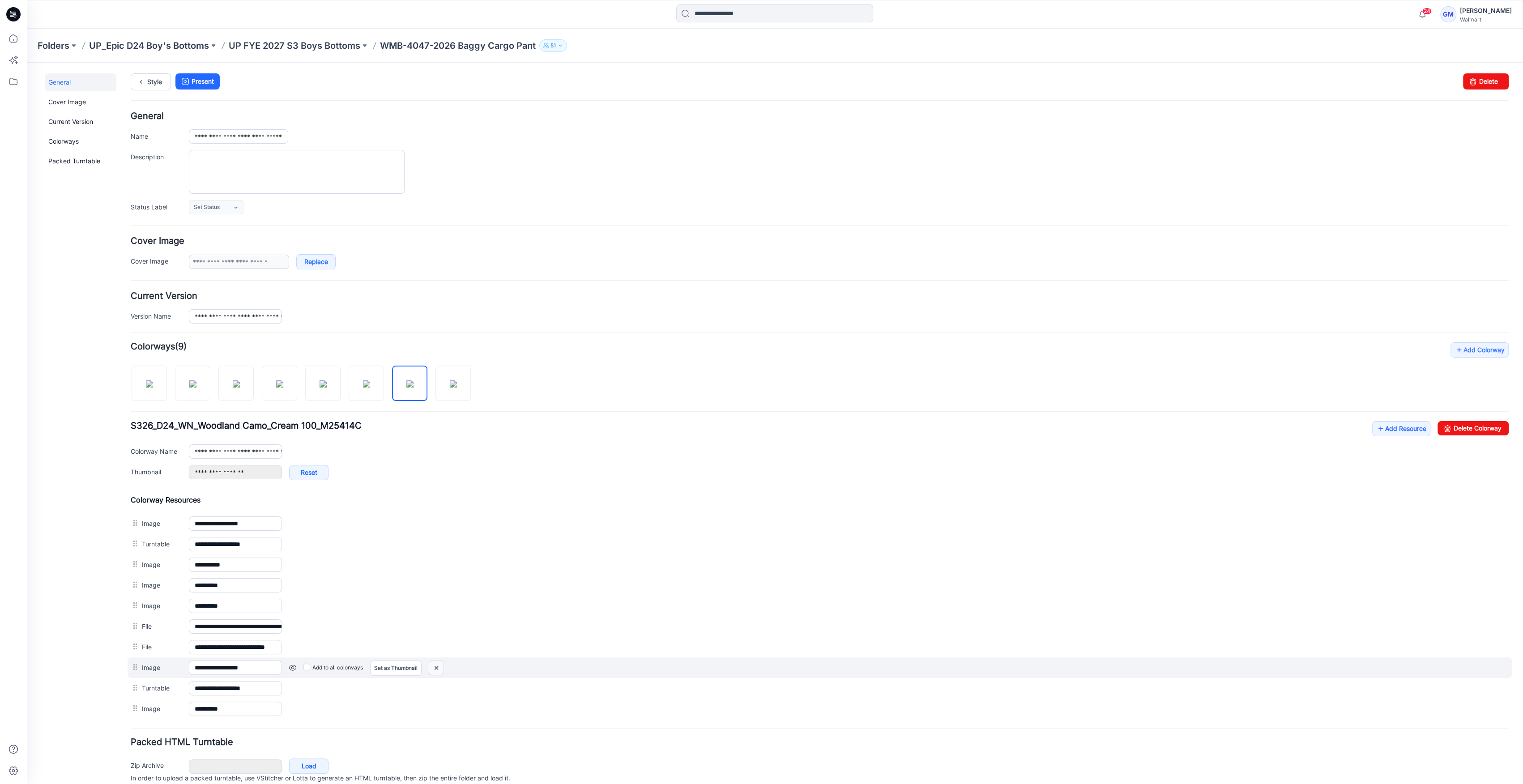
click at [433, 668] on img at bounding box center [436, 667] width 14 height 14
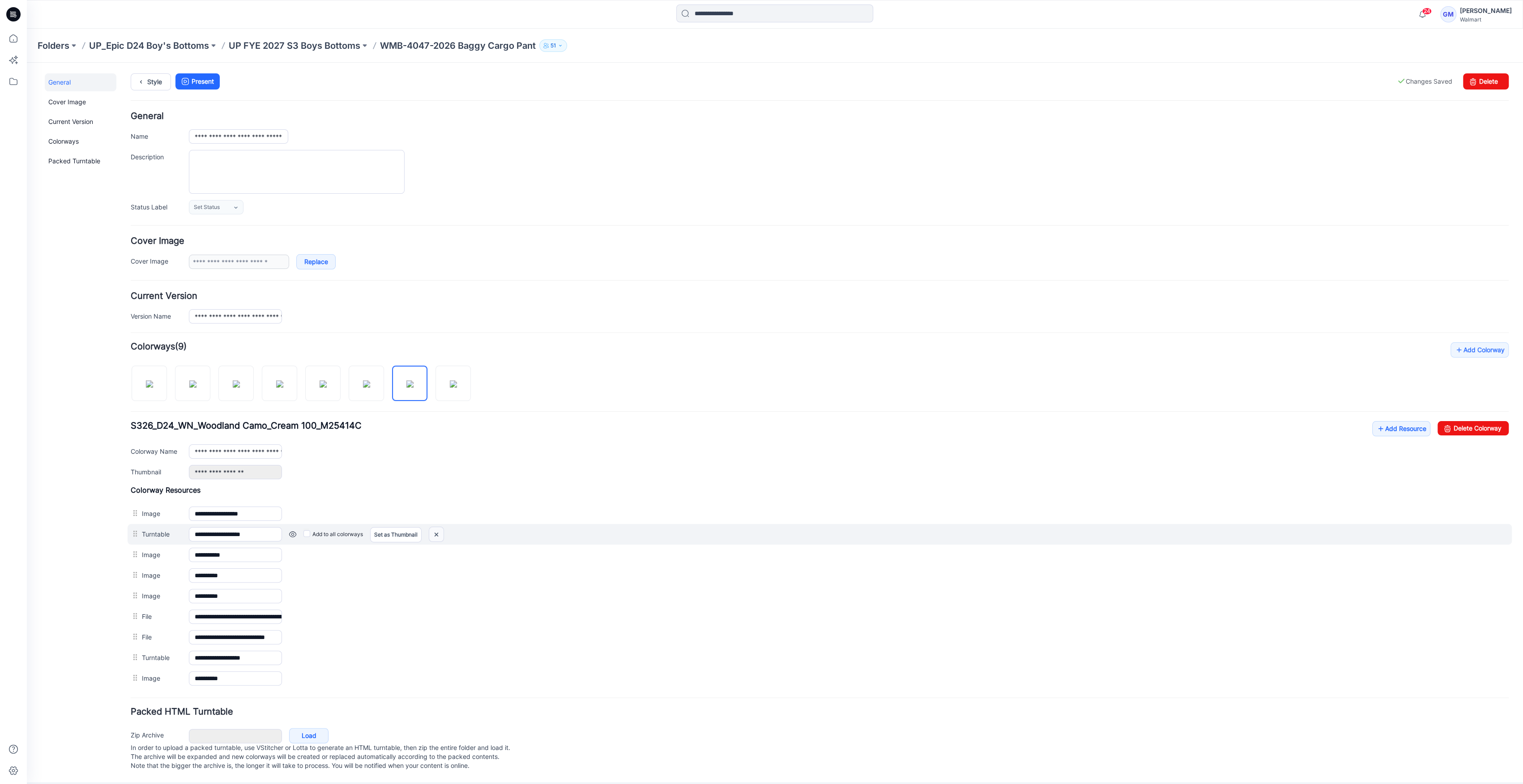
click at [440, 533] on img at bounding box center [436, 534] width 14 height 14
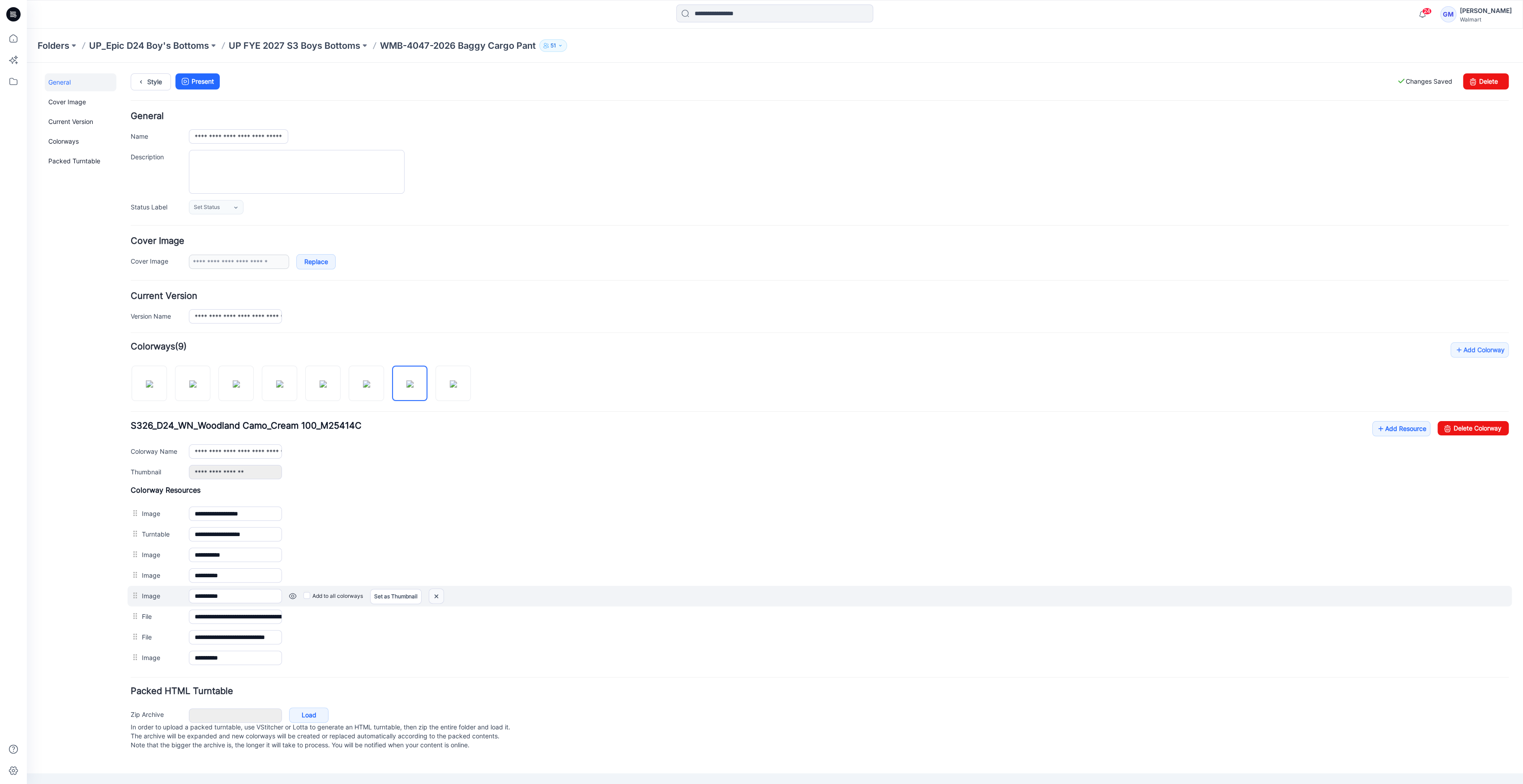
click at [437, 593] on img at bounding box center [436, 595] width 14 height 14
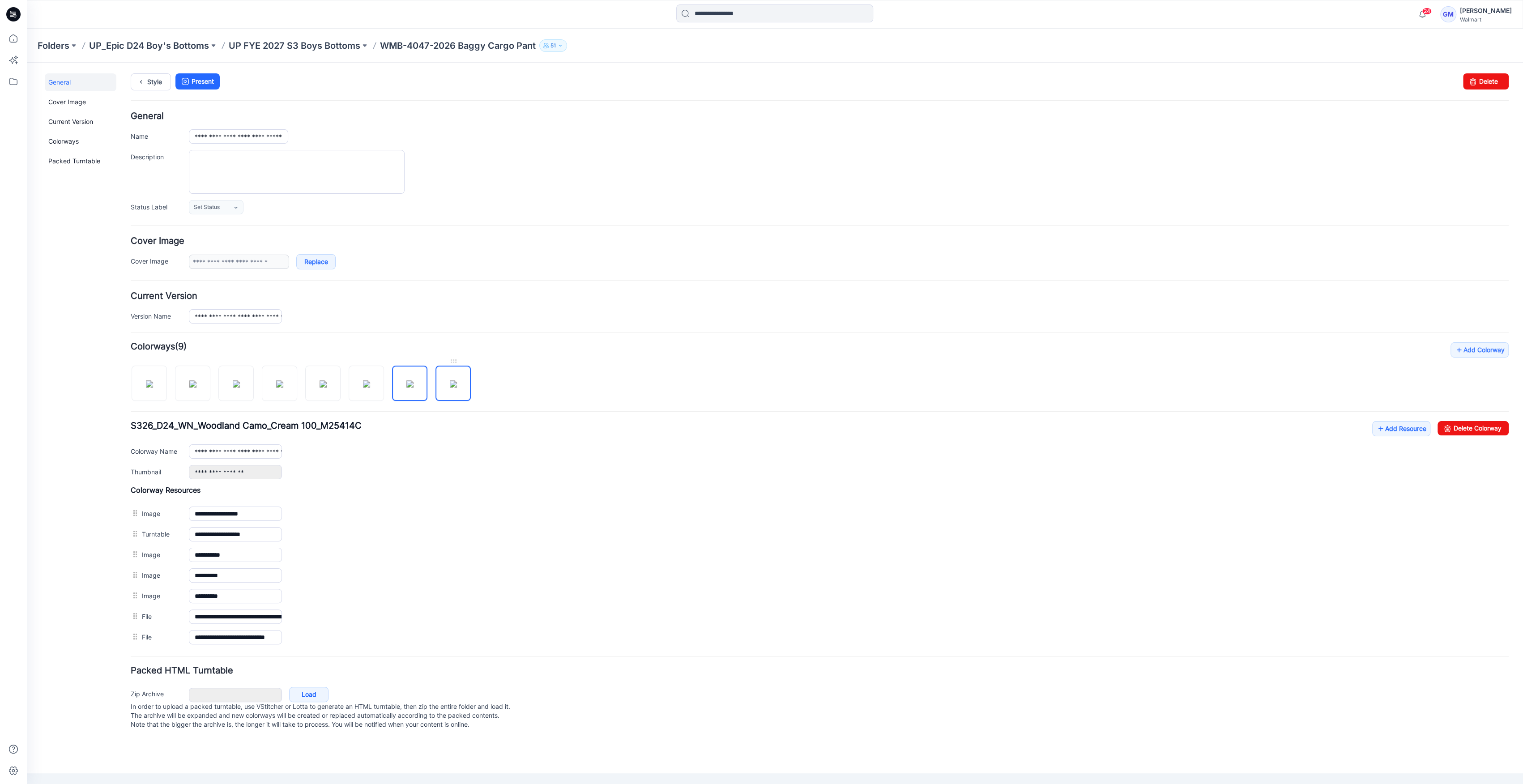
click at [457, 380] on img at bounding box center [452, 383] width 7 height 7
type input "**********"
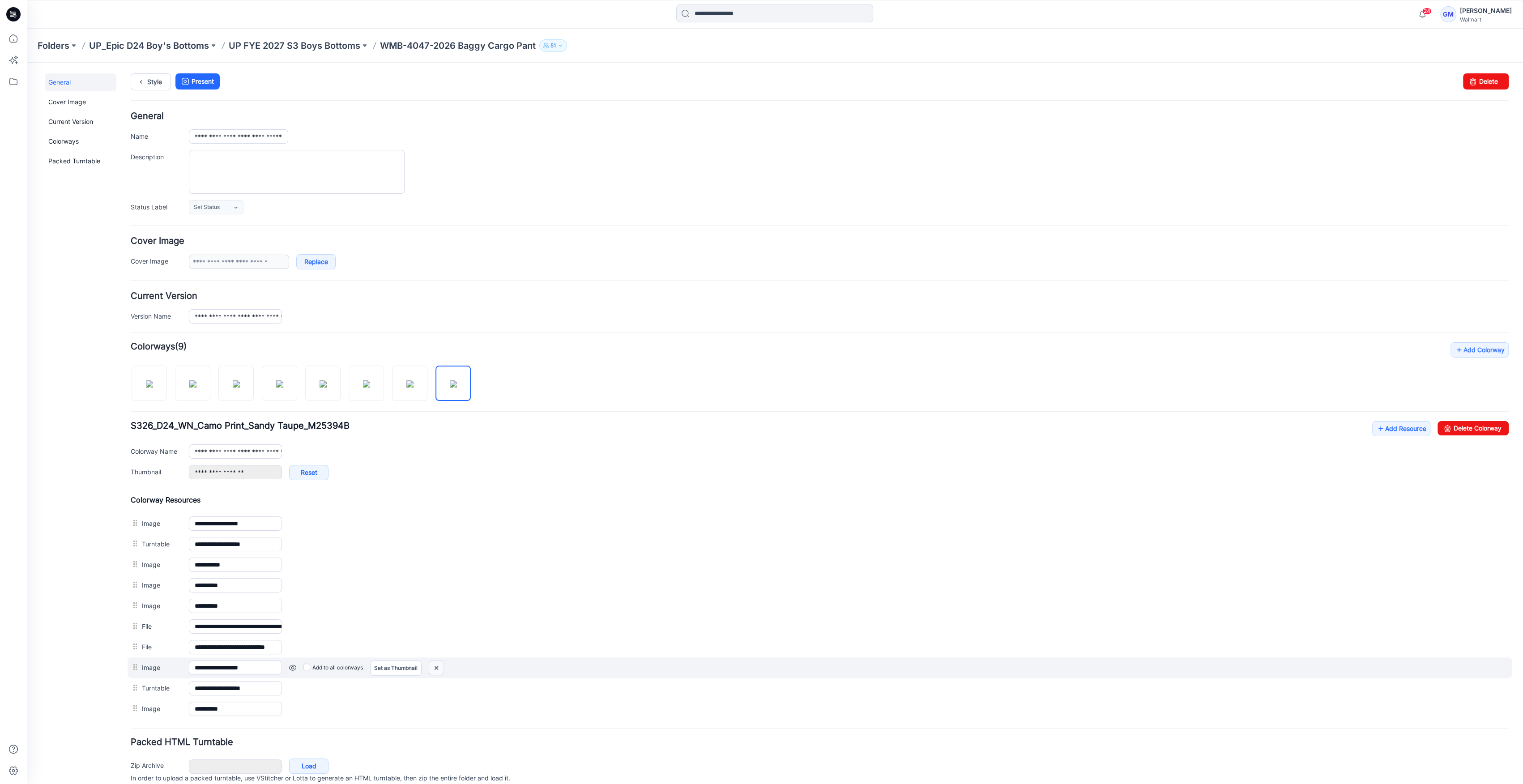
click at [436, 664] on img at bounding box center [436, 667] width 14 height 14
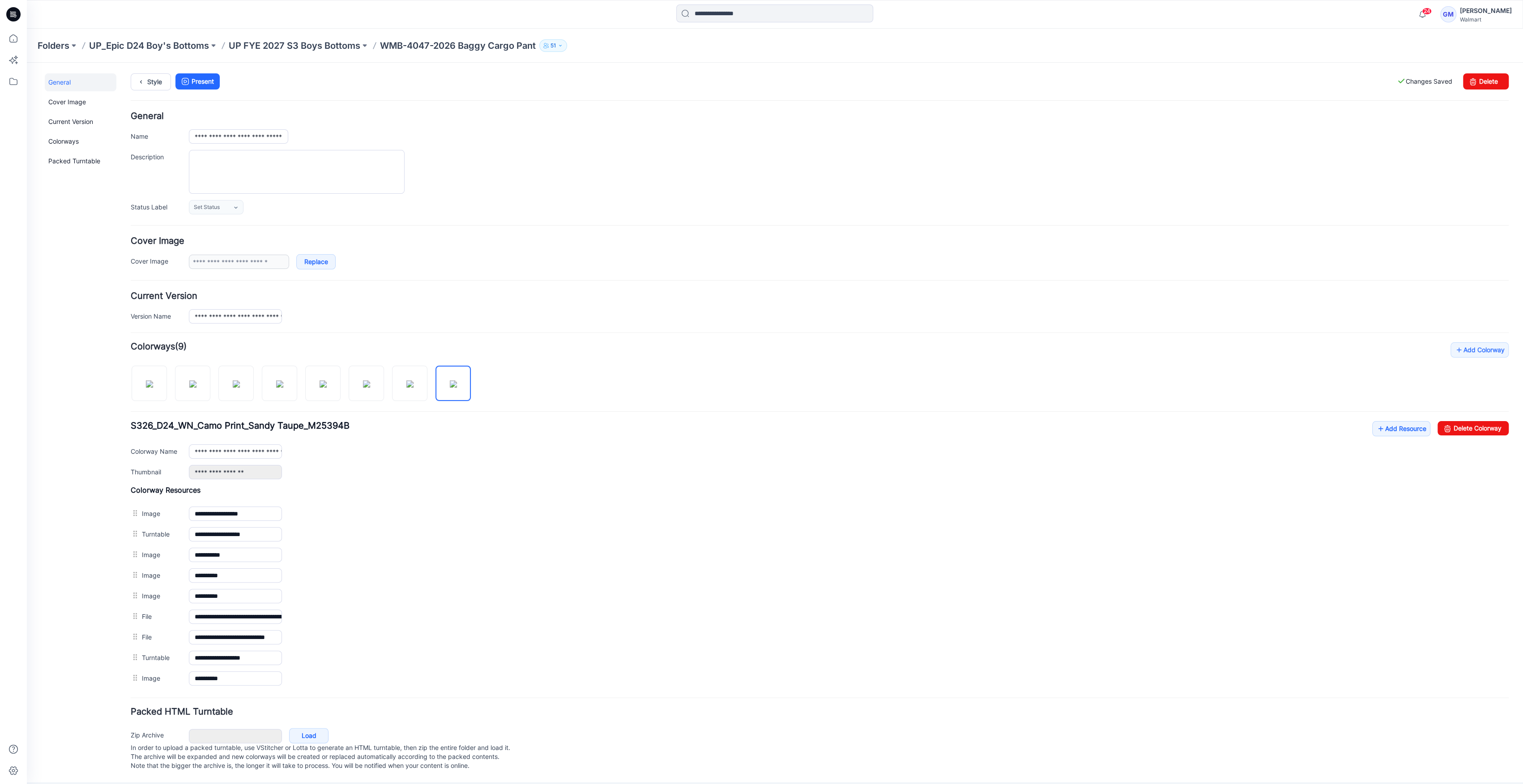
click at [27, 62] on img at bounding box center [27, 62] width 0 height 0
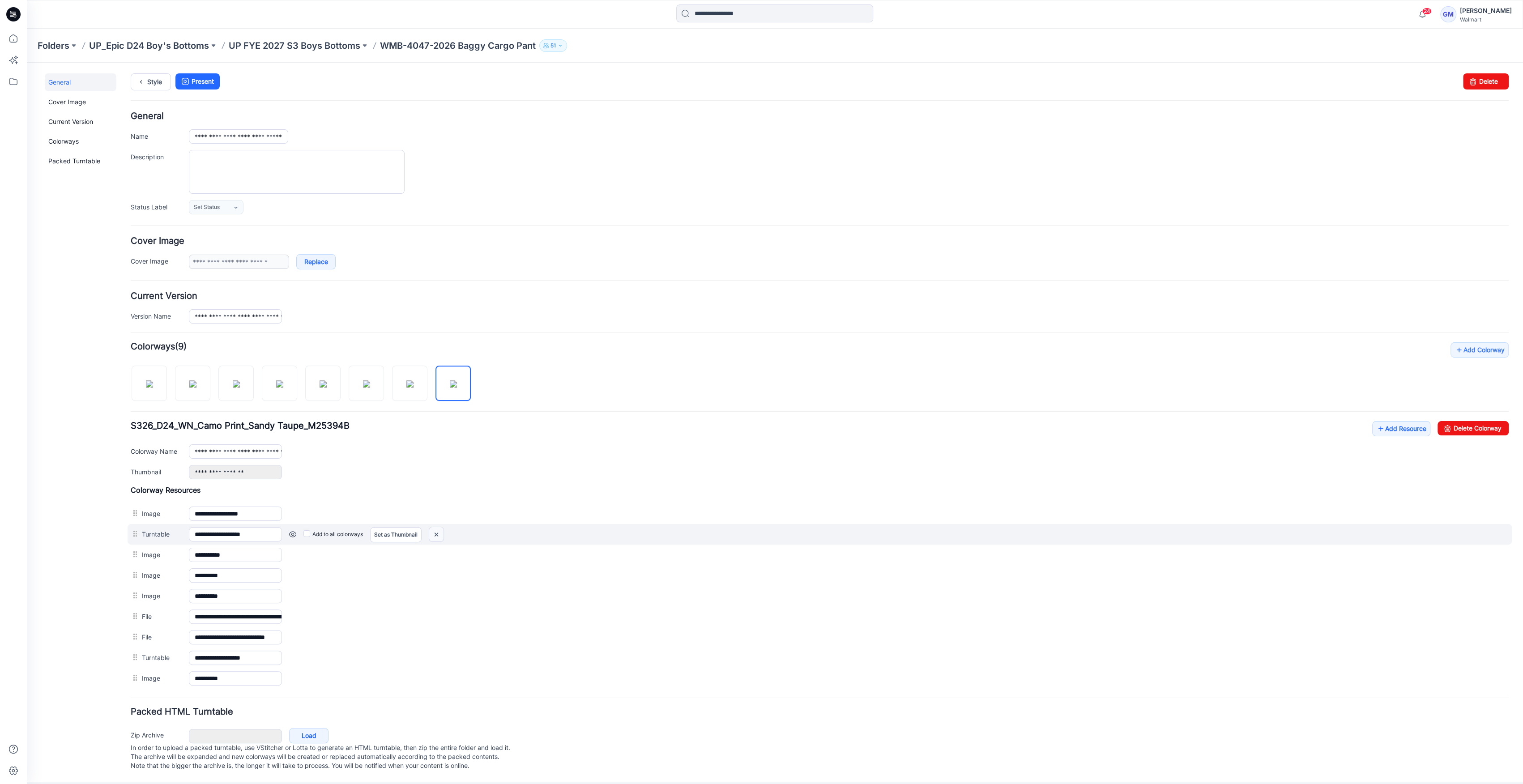
click at [439, 536] on img at bounding box center [436, 534] width 14 height 14
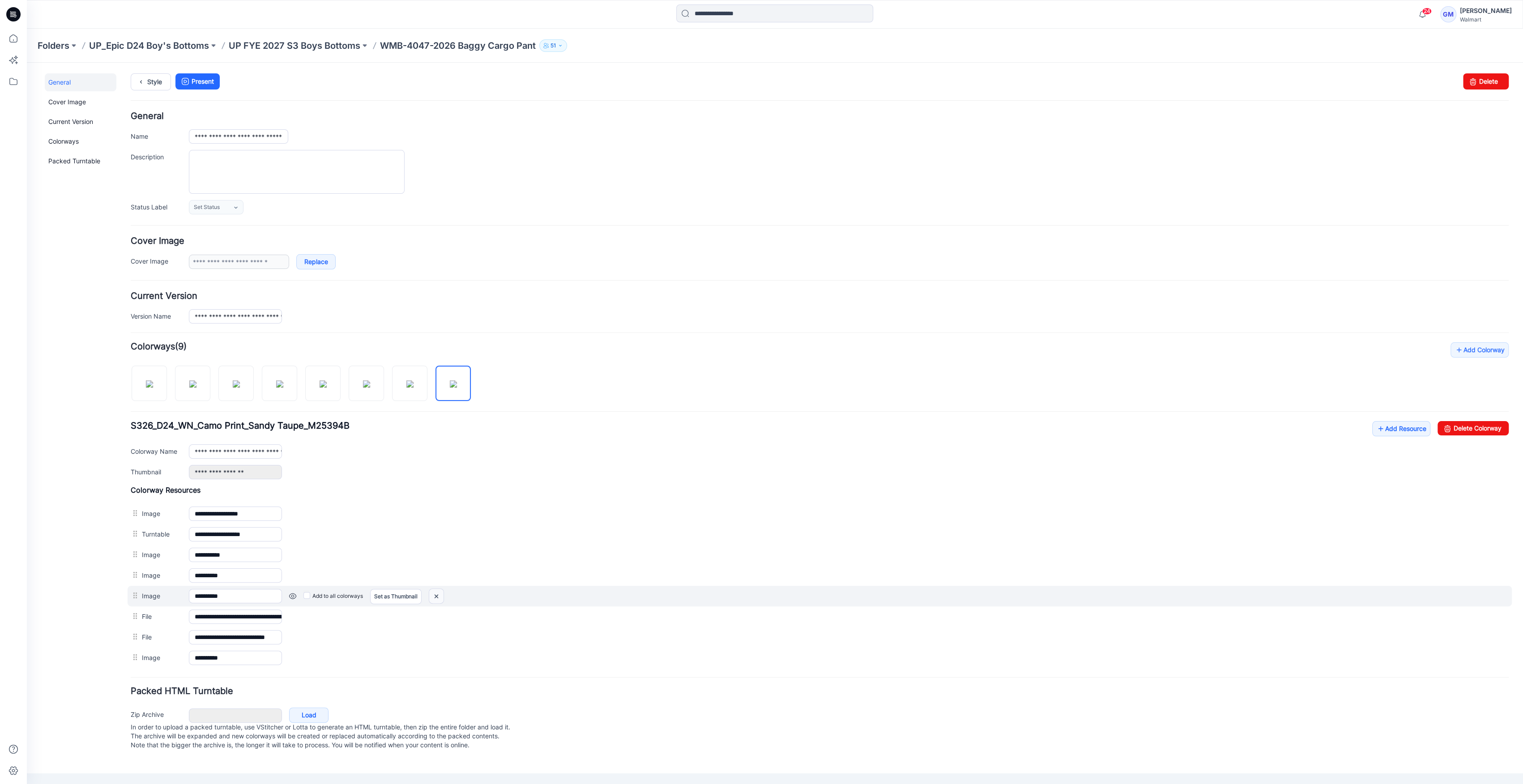
click at [433, 594] on img at bounding box center [436, 595] width 14 height 14
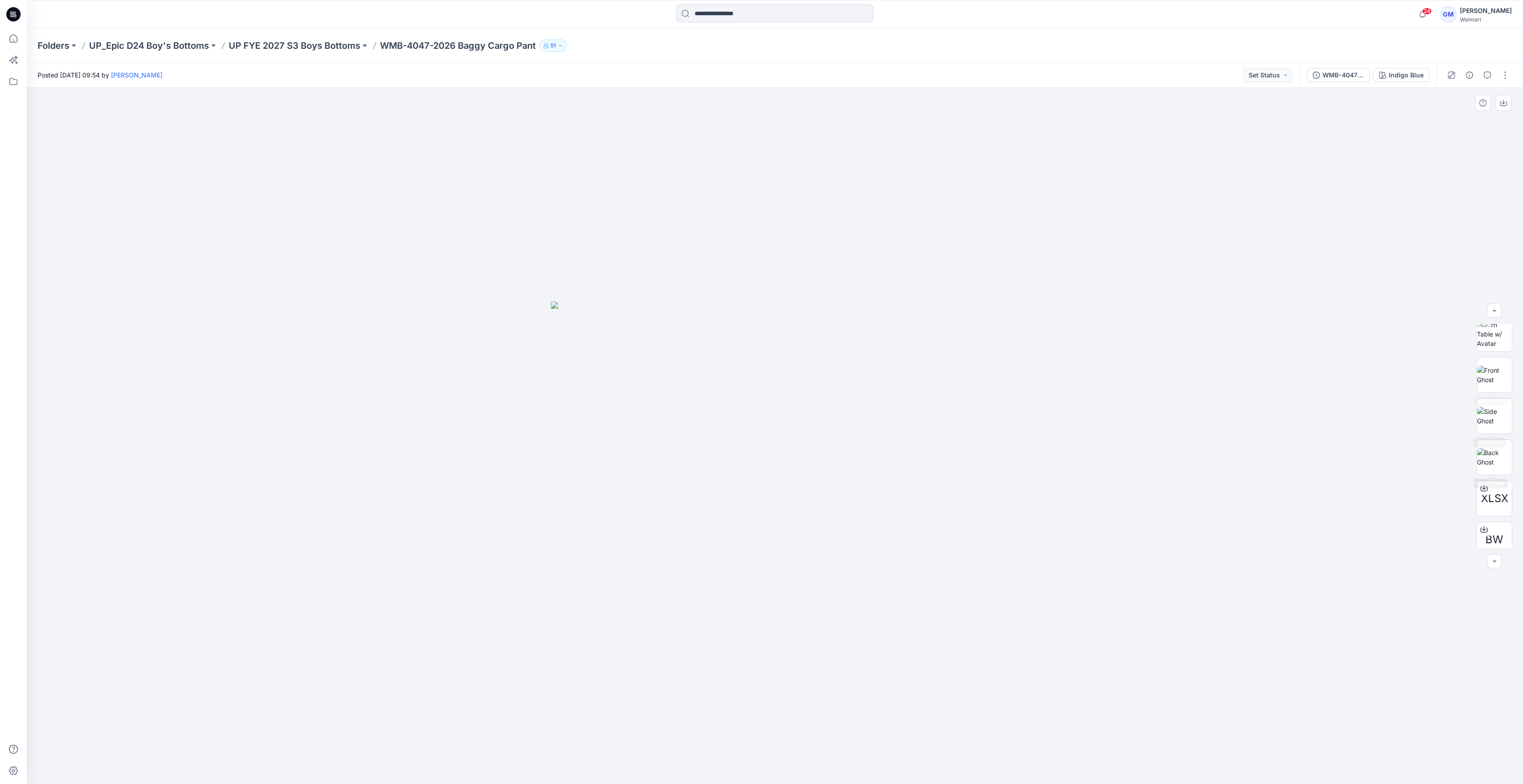
scroll to position [59, 0]
click at [1395, 72] on div "Indigo Blue" at bounding box center [1406, 75] width 35 height 10
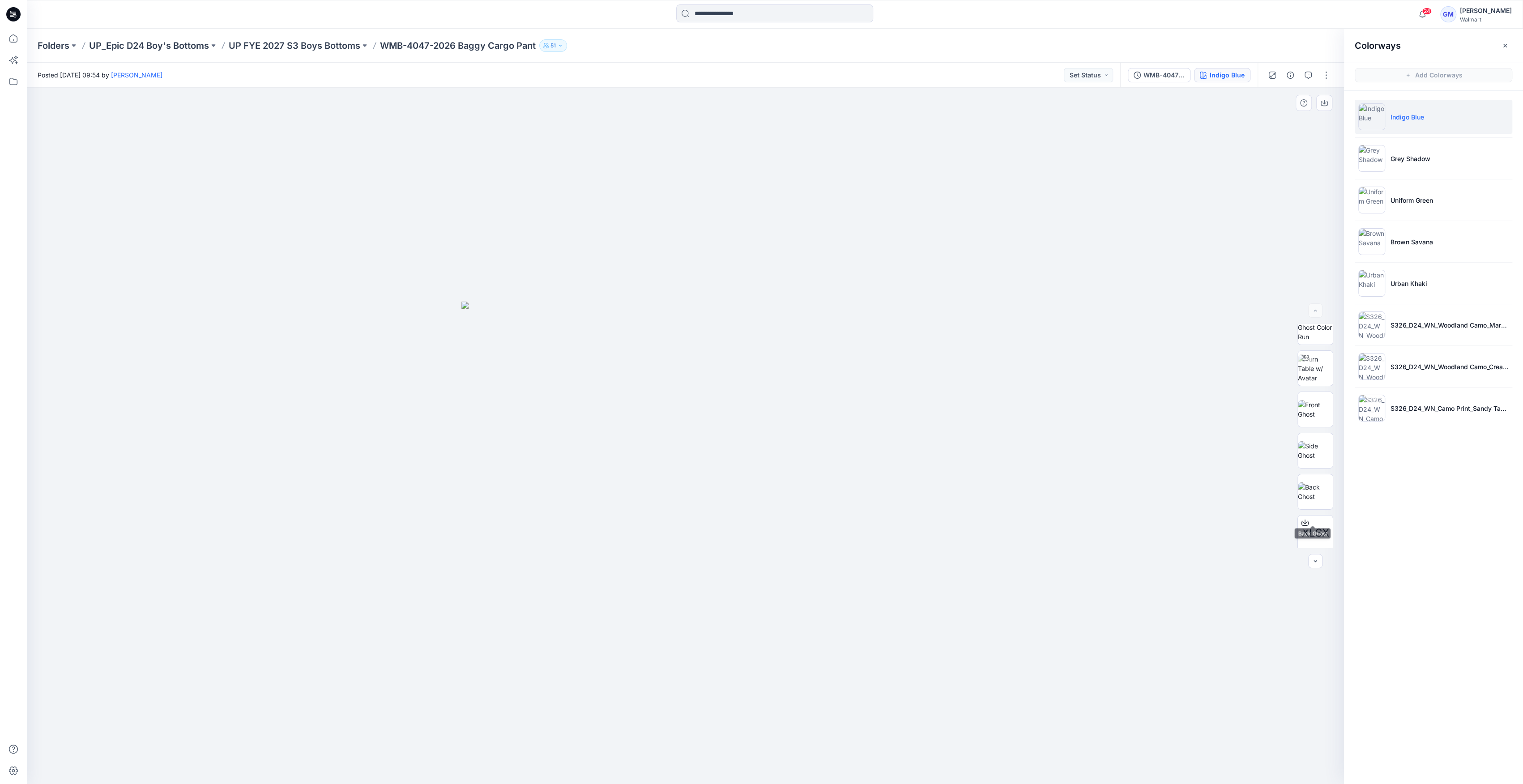
scroll to position [0, 0]
click at [1386, 150] on li "Grey Shadow" at bounding box center [1433, 158] width 157 height 34
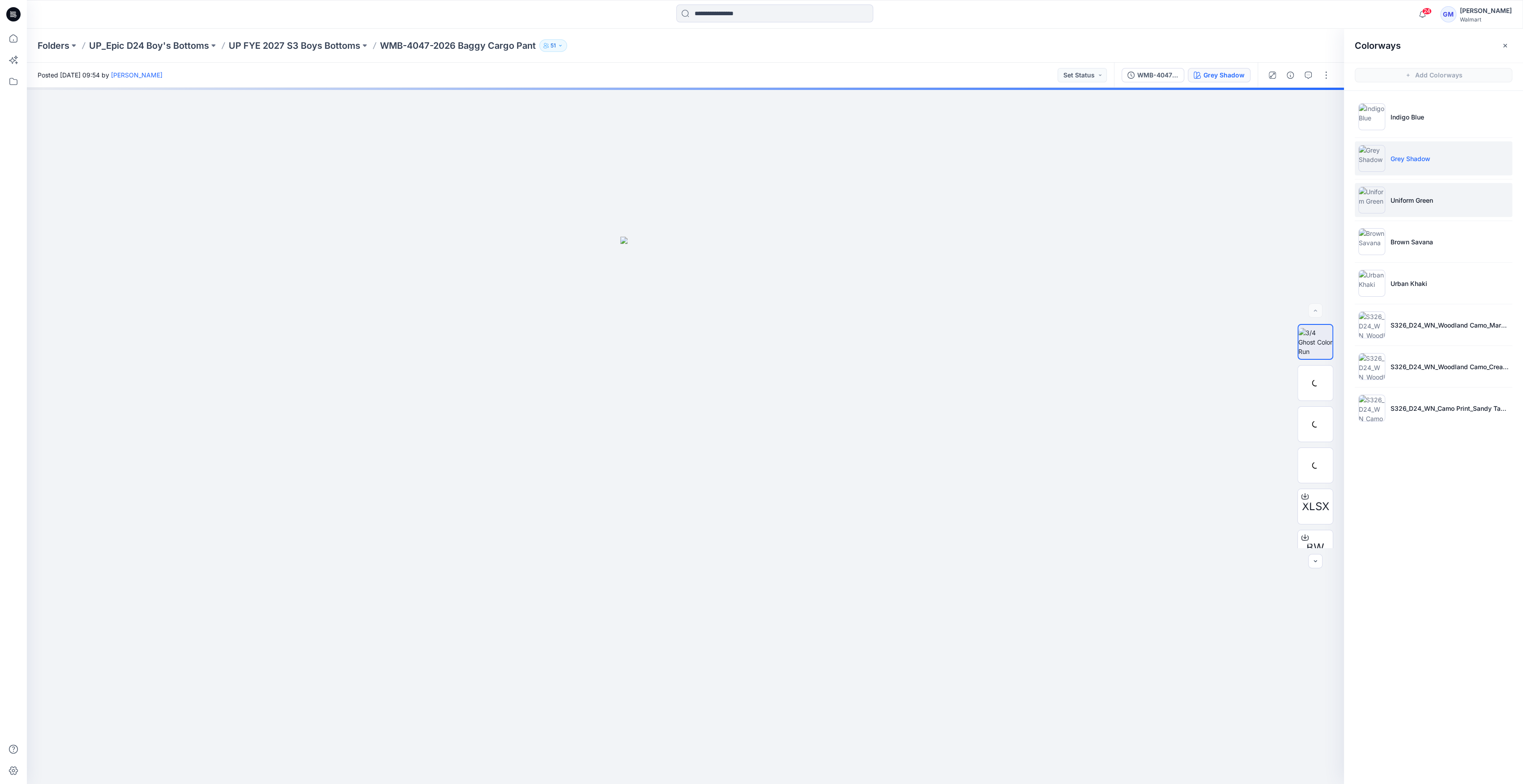
click at [1419, 198] on p "Uniform Green" at bounding box center [1412, 200] width 42 height 10
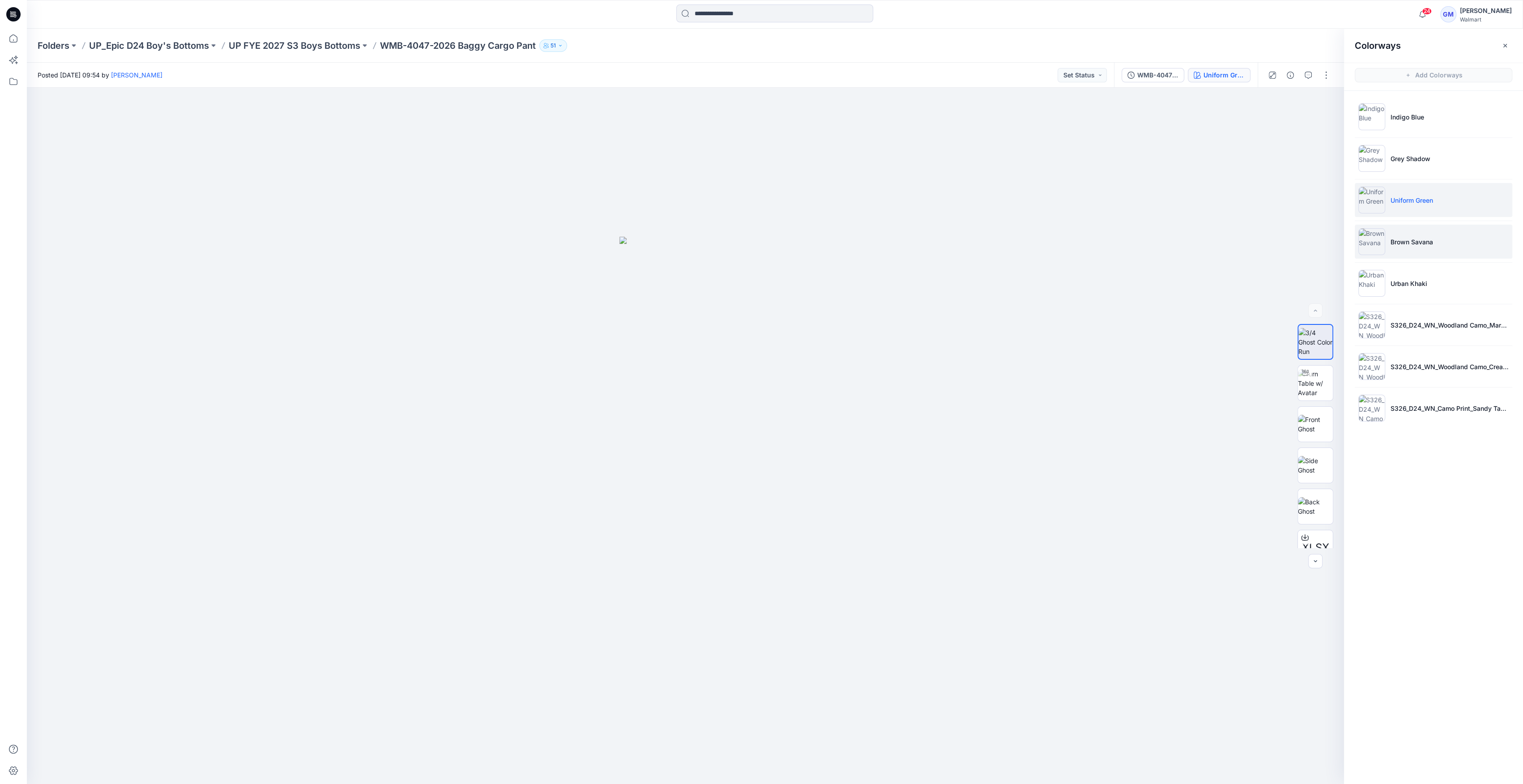
click at [1415, 255] on li "Brown Savana" at bounding box center [1433, 241] width 157 height 34
click at [1421, 283] on p "Urban Khaki" at bounding box center [1409, 284] width 36 height 10
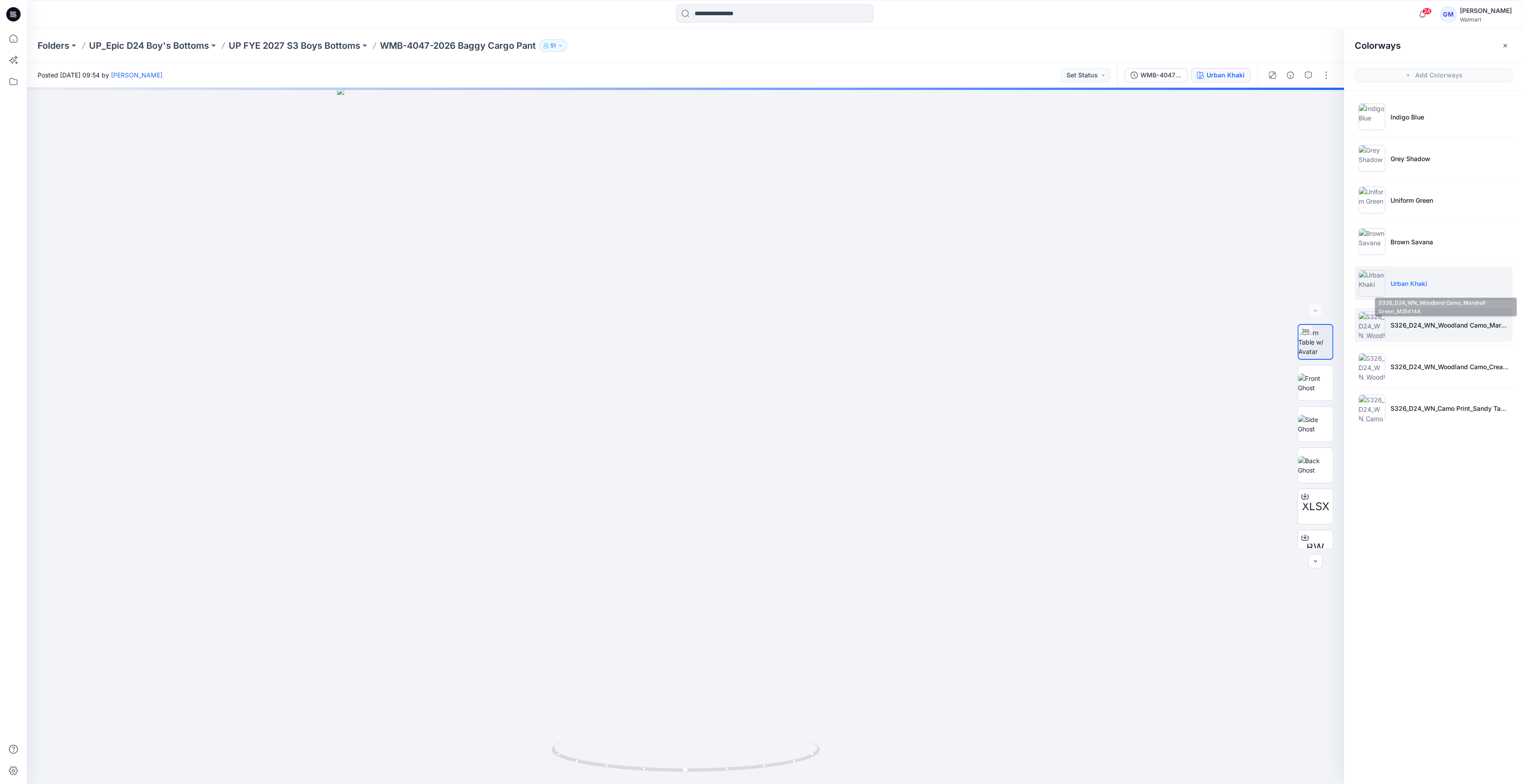
click at [1412, 322] on p "S326_D24_WN_Woodland Camo_Marshall Green_M25414A" at bounding box center [1449, 325] width 118 height 10
click at [1437, 329] on p "S326_D24_WN_Woodland Camo_Marshall Green_M25414A" at bounding box center [1449, 325] width 118 height 10
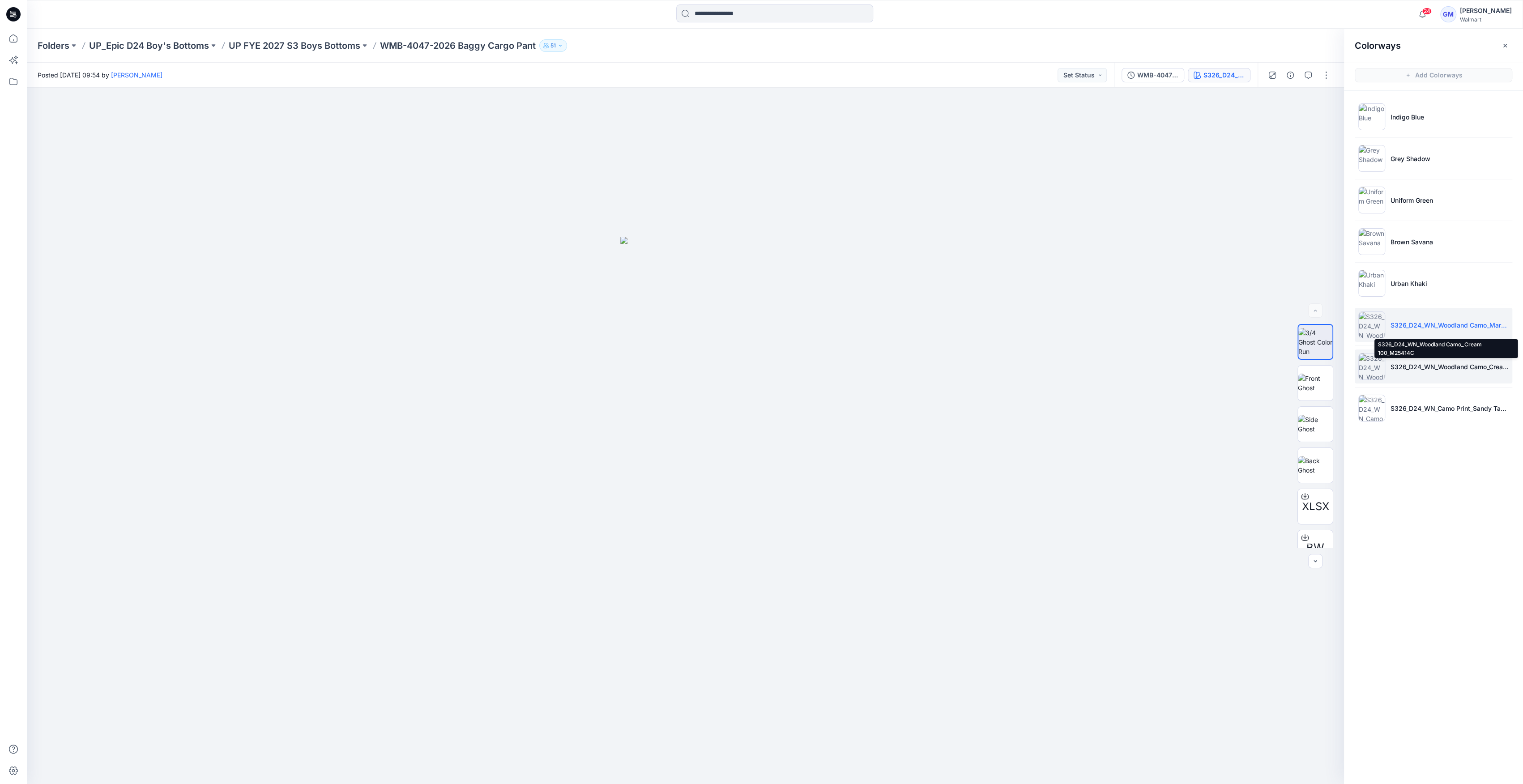
click at [1427, 368] on p "S326_D24_WN_Woodland Camo_Cream 100_M25414C" at bounding box center [1449, 367] width 118 height 10
click at [1459, 394] on li "S326_D24_WN_Camo Print_Sandy Taupe_M25394B" at bounding box center [1433, 407] width 157 height 34
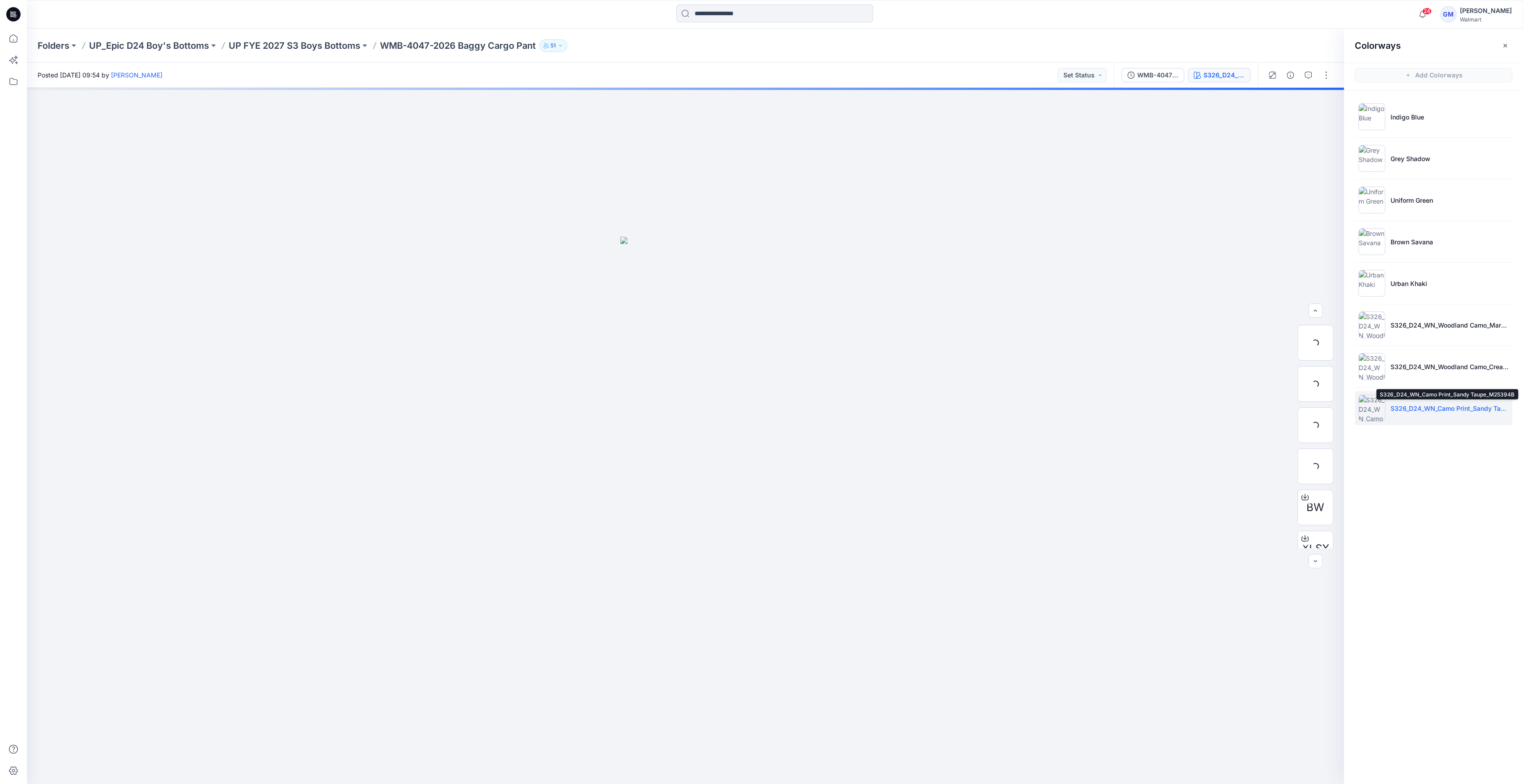
click at [1450, 404] on p "S326_D24_WN_Camo Print_Sandy Taupe_M25394B" at bounding box center [1449, 408] width 118 height 10
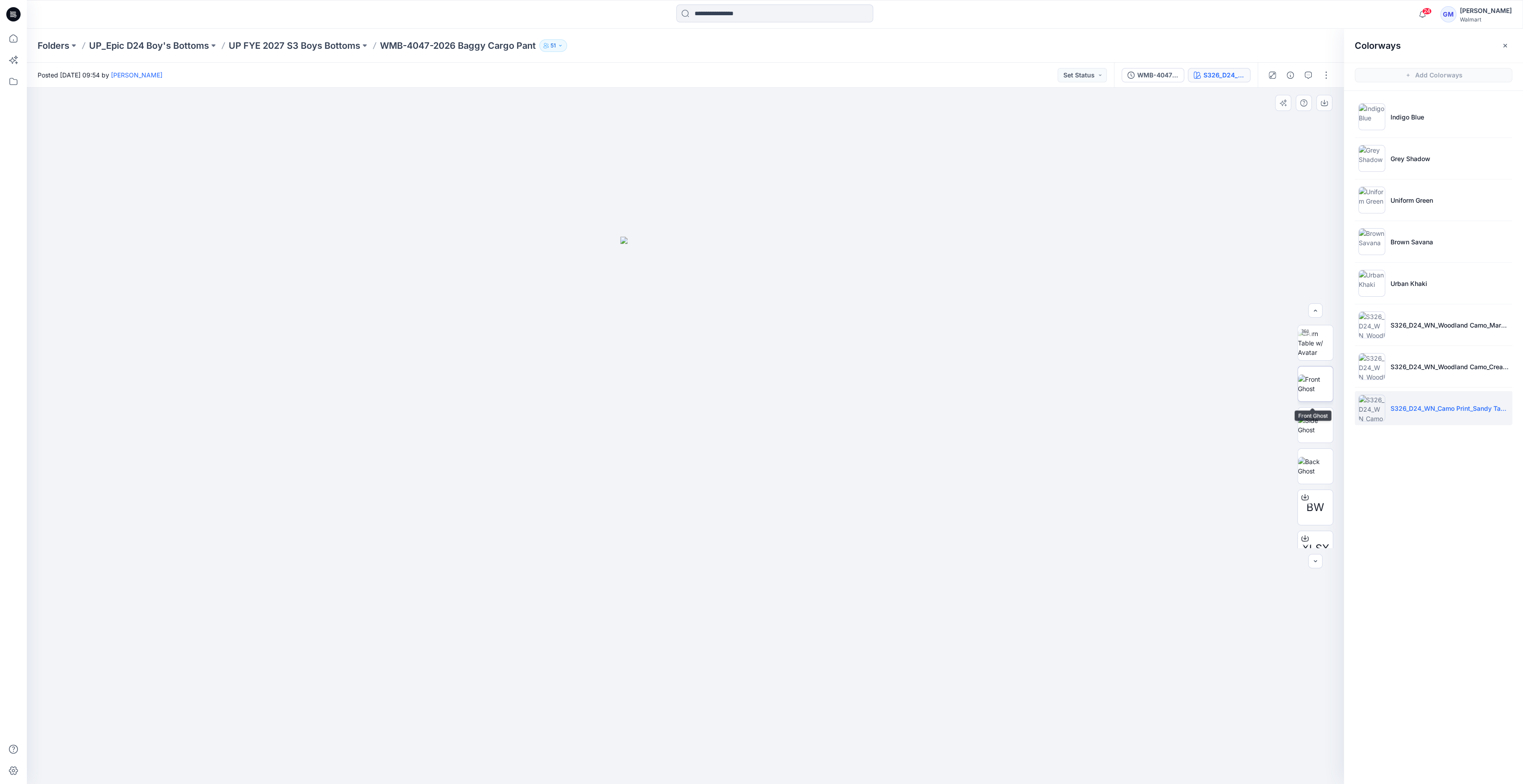
scroll to position [0, 0]
click at [1332, 70] on button "button" at bounding box center [1326, 75] width 14 height 14
click at [1281, 118] on button "Edit" at bounding box center [1288, 121] width 82 height 16
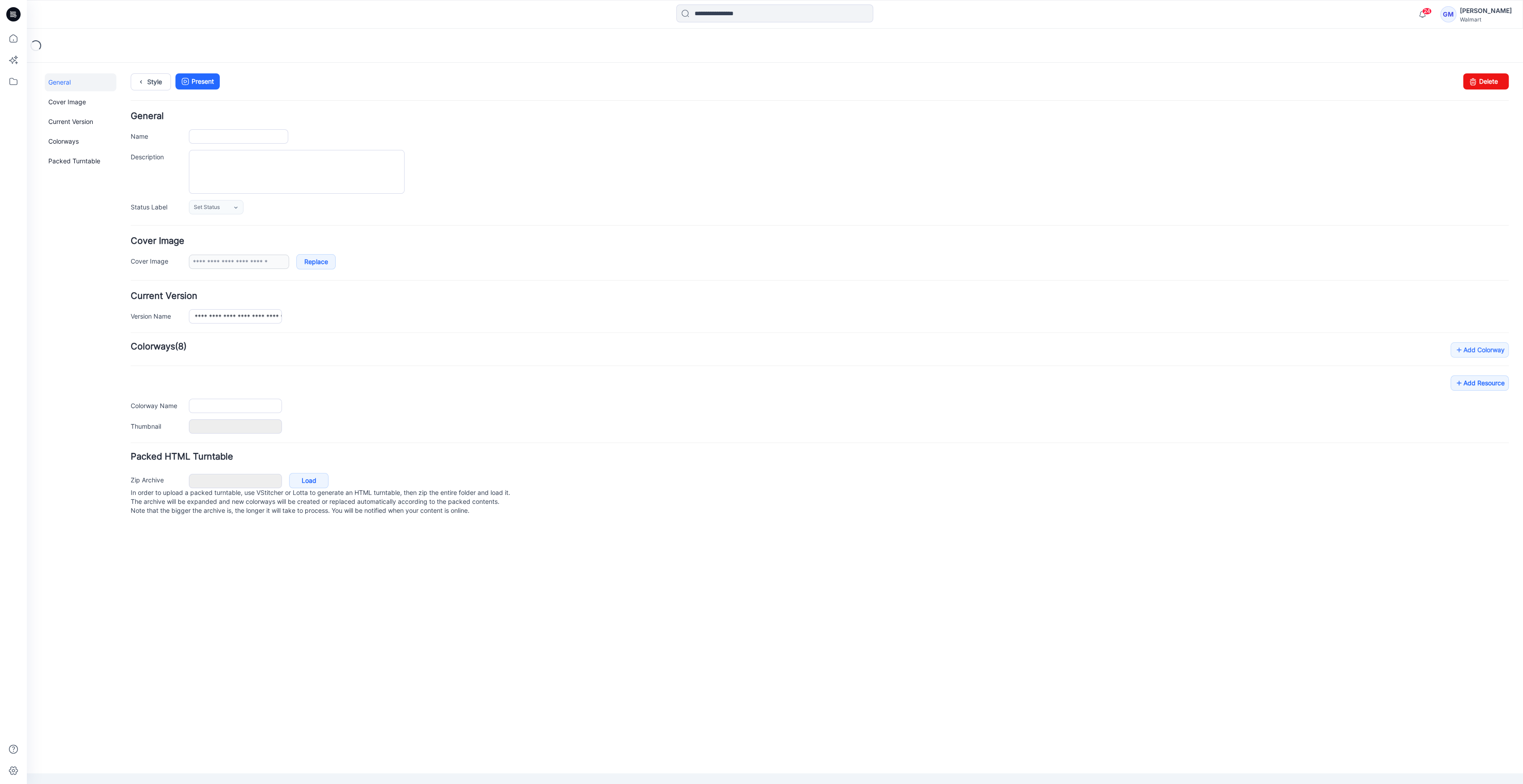
type input "**********"
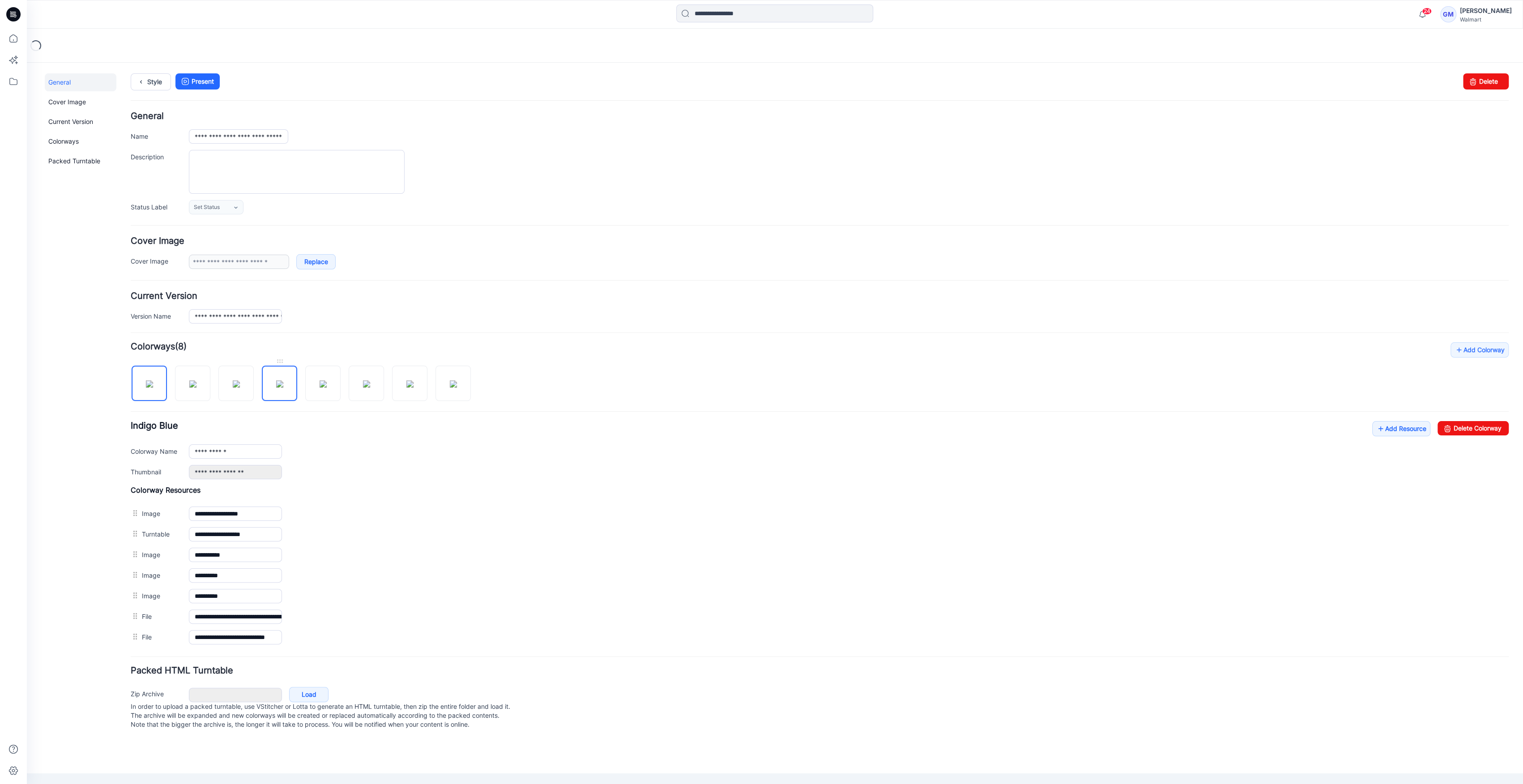
click at [284, 384] on img at bounding box center [279, 383] width 7 height 7
click at [326, 383] on img at bounding box center [322, 383] width 7 height 7
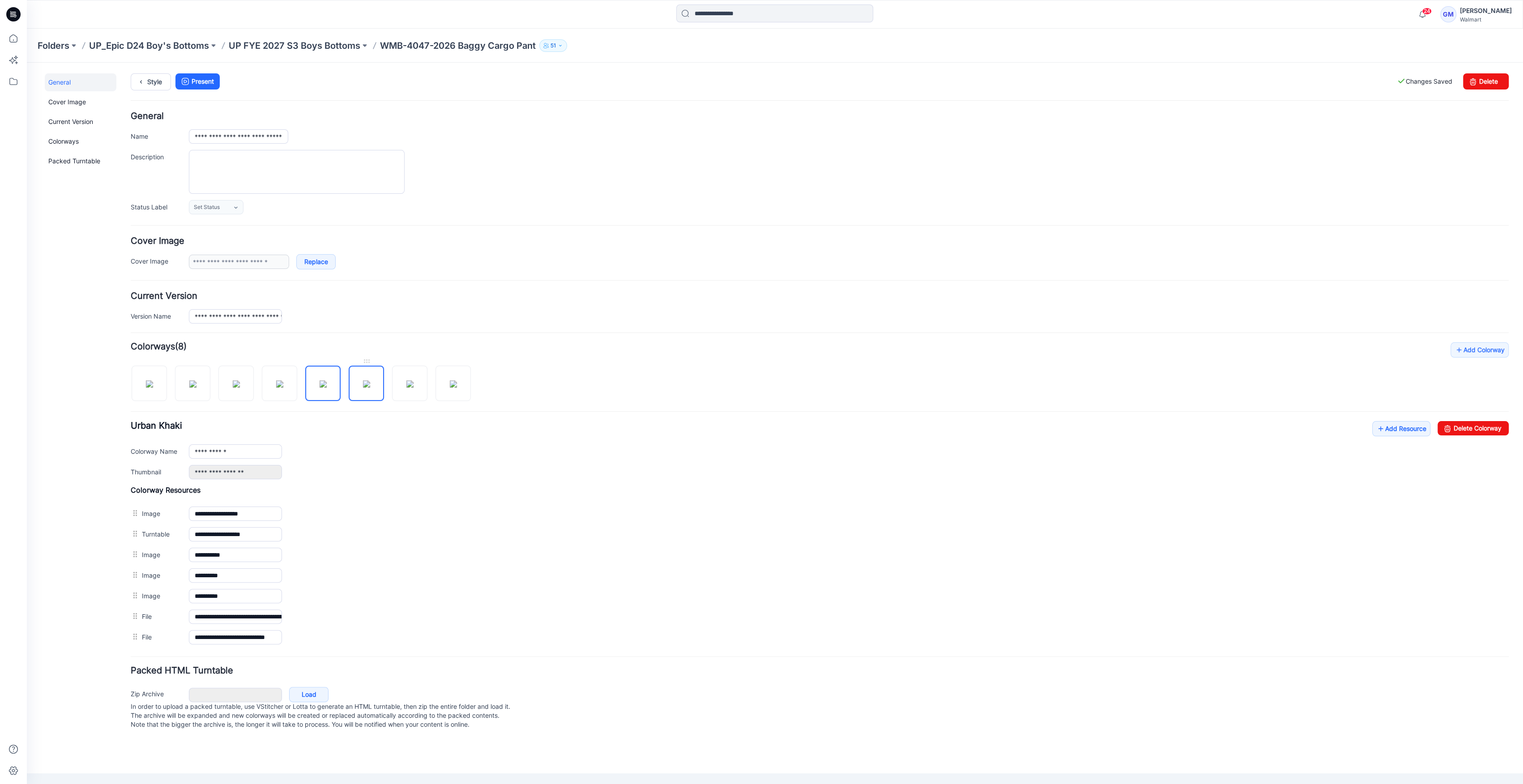
click at [370, 380] on img at bounding box center [366, 383] width 7 height 7
click at [406, 383] on img at bounding box center [409, 383] width 7 height 7
click at [457, 380] on img at bounding box center [452, 383] width 7 height 7
type input "**********"
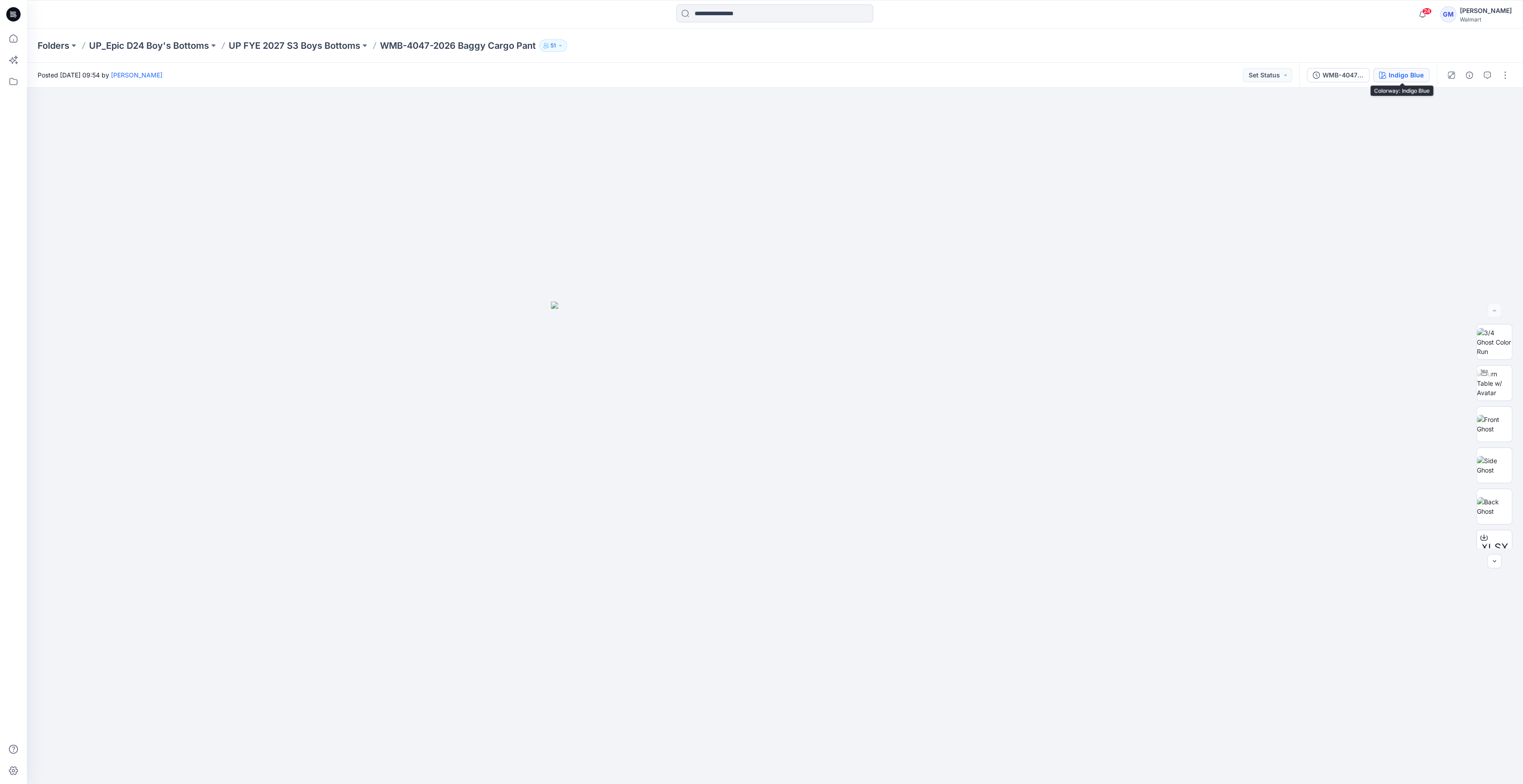
click at [1392, 71] on div "Indigo Blue" at bounding box center [1406, 75] width 35 height 10
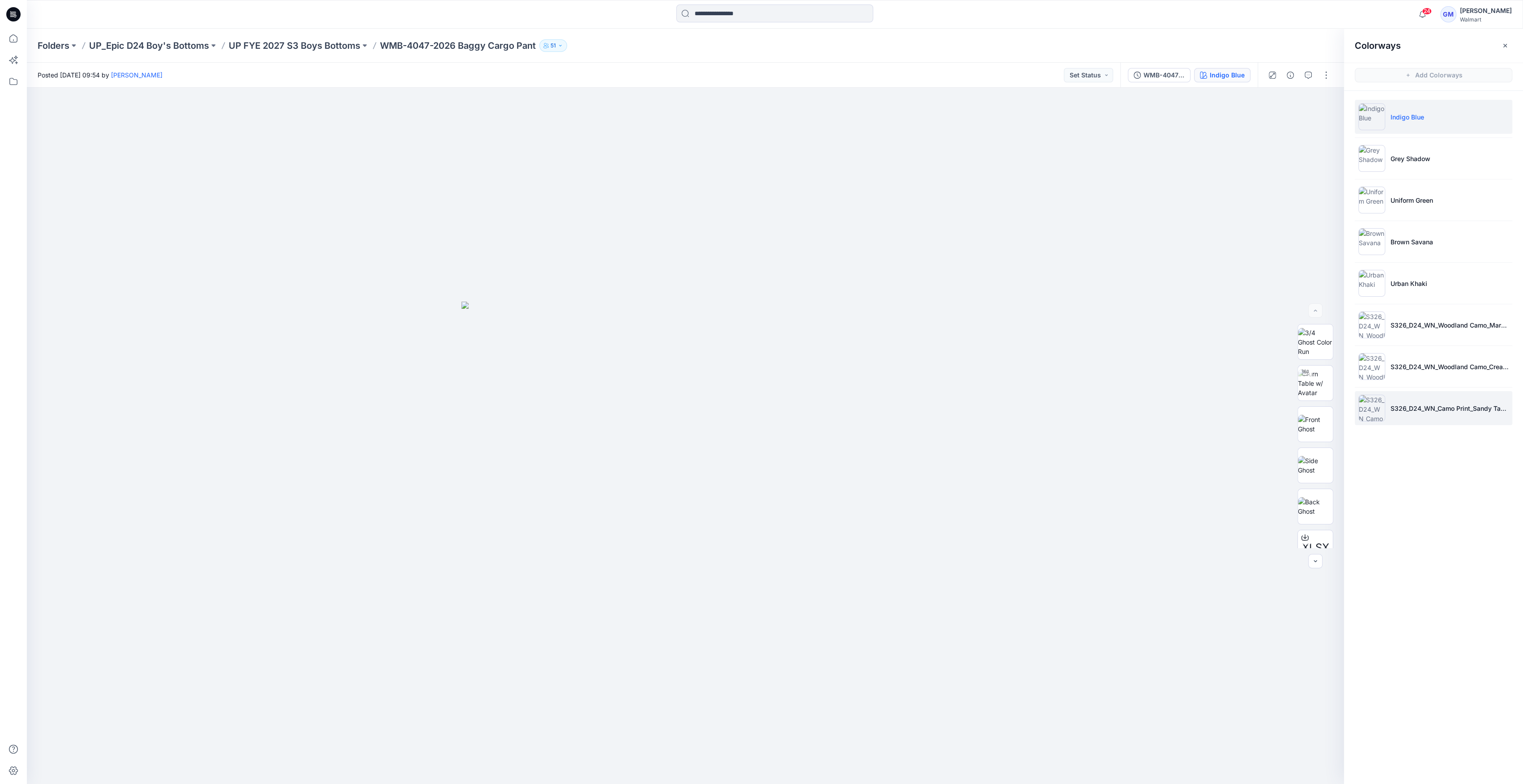
click at [1359, 421] on div at bounding box center [1372, 408] width 27 height 27
click at [1360, 406] on img at bounding box center [1372, 408] width 27 height 27
click at [1372, 374] on img at bounding box center [1372, 366] width 27 height 27
click at [1368, 322] on img at bounding box center [1372, 325] width 27 height 27
click at [1375, 286] on img at bounding box center [1372, 284] width 27 height 27
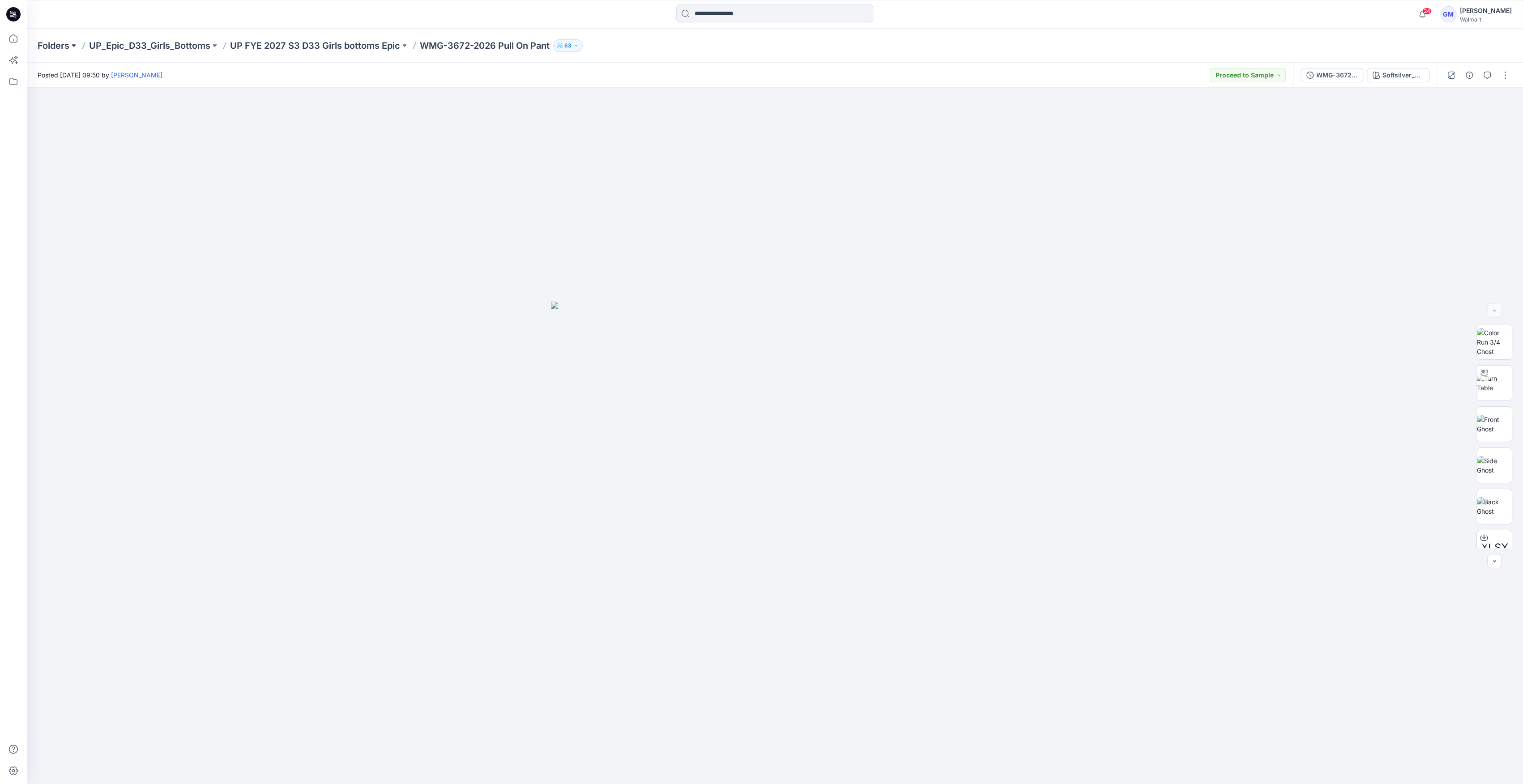
click at [72, 45] on button at bounding box center [73, 45] width 9 height 12
click at [13, 14] on icon at bounding box center [12, 14] width 3 height 0
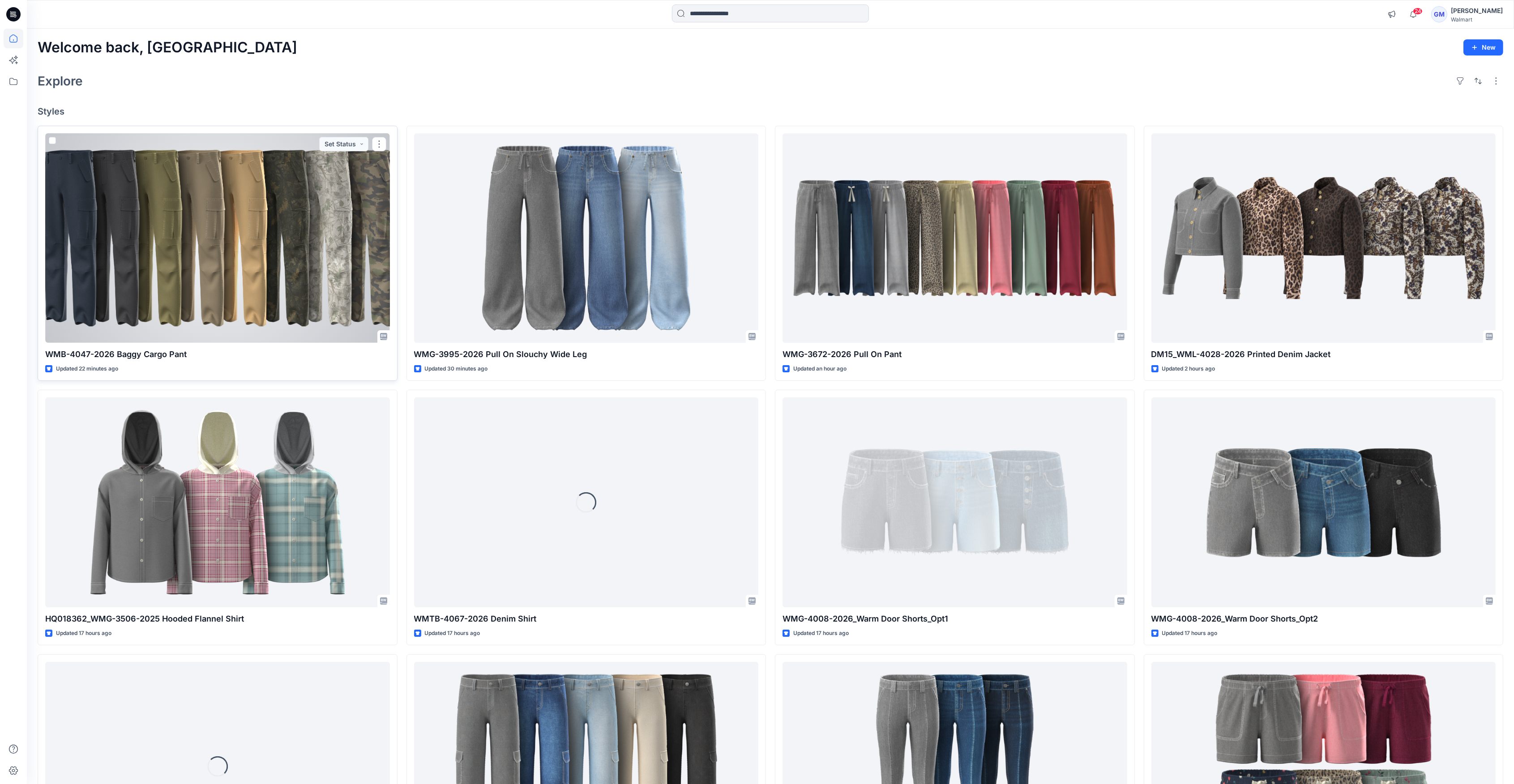
click at [304, 237] on div at bounding box center [218, 238] width 345 height 210
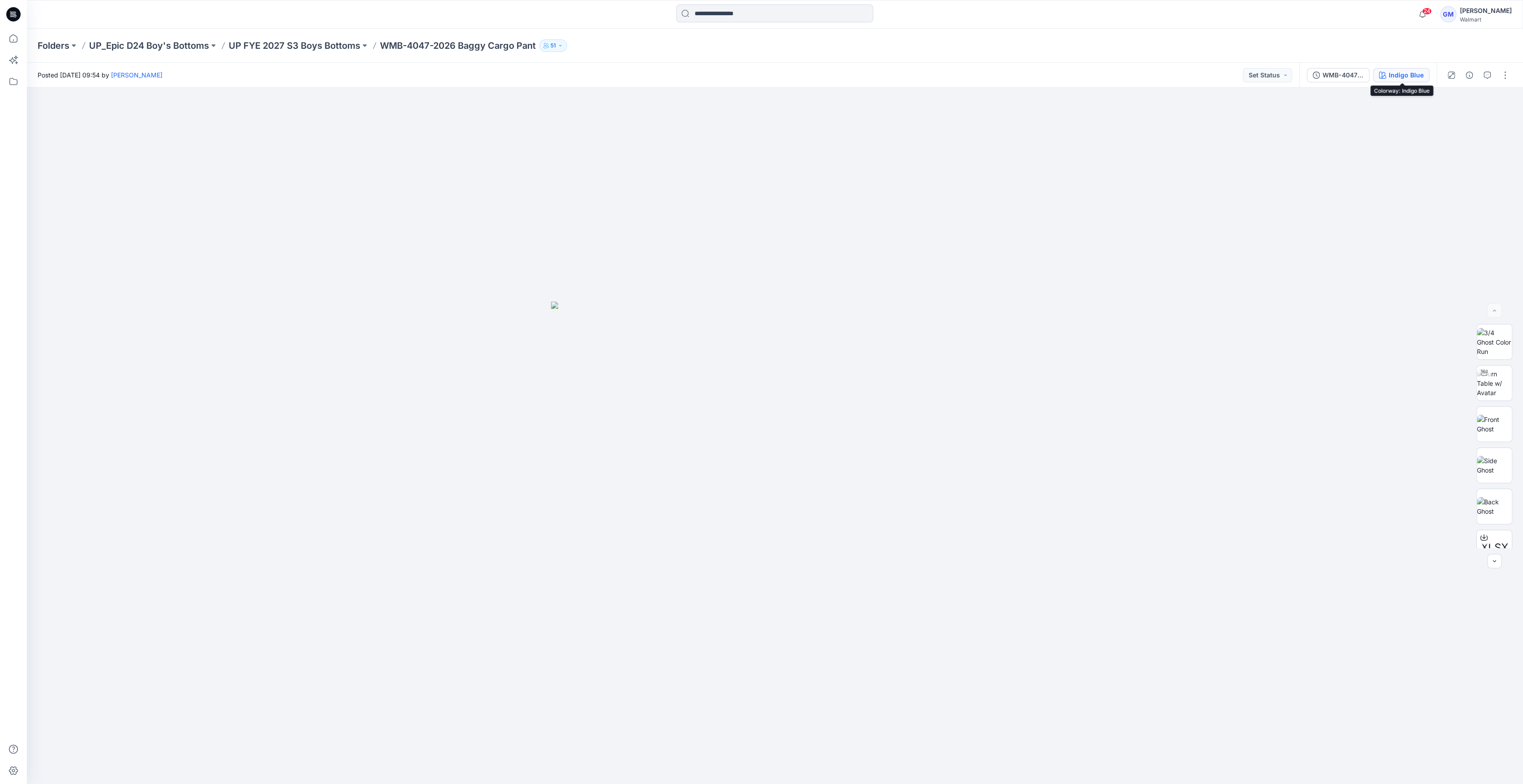
click at [1411, 72] on div "Indigo Blue" at bounding box center [1406, 75] width 35 height 10
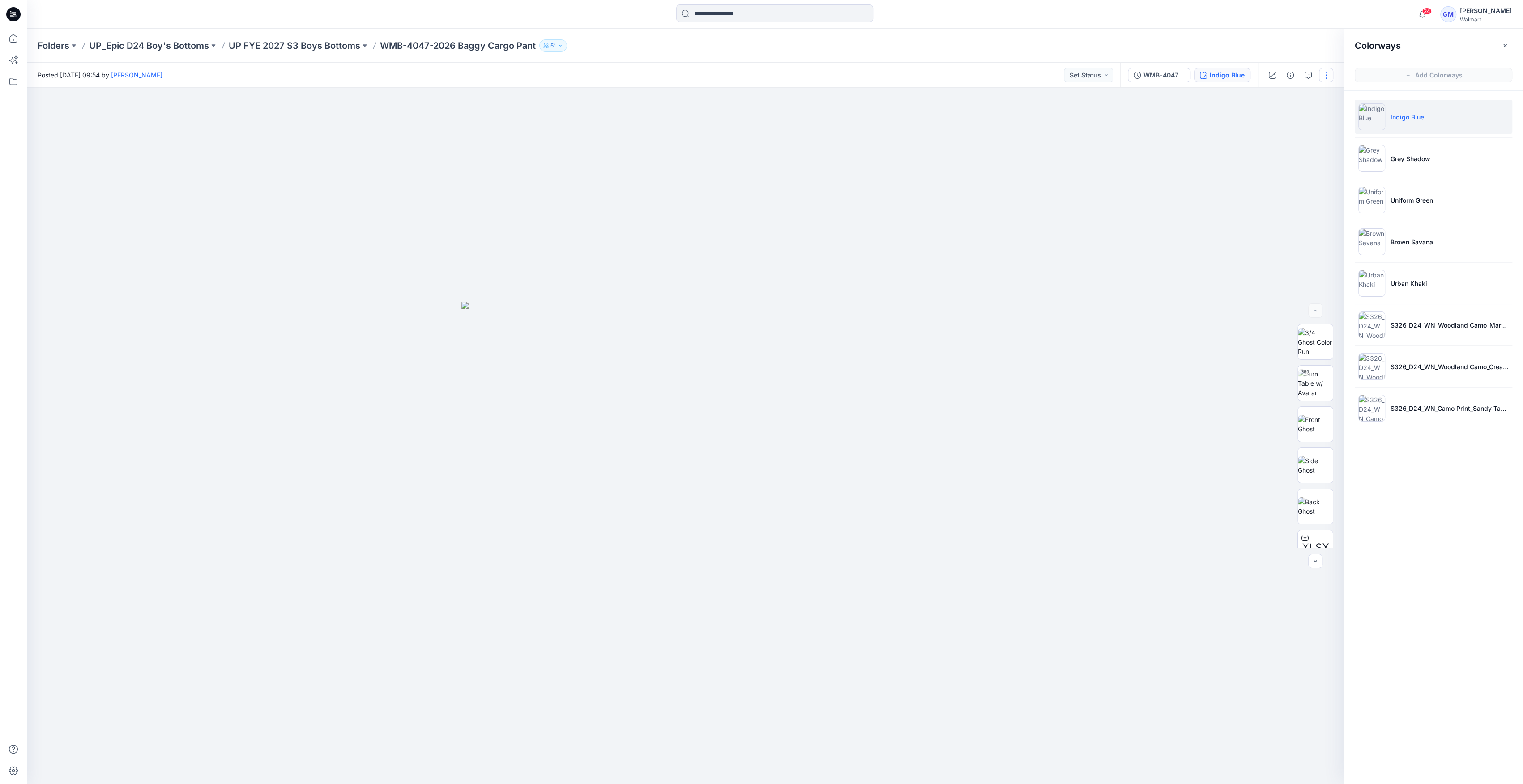
click at [1325, 73] on button "button" at bounding box center [1326, 75] width 14 height 14
click at [1281, 116] on button "Edit" at bounding box center [1288, 121] width 82 height 16
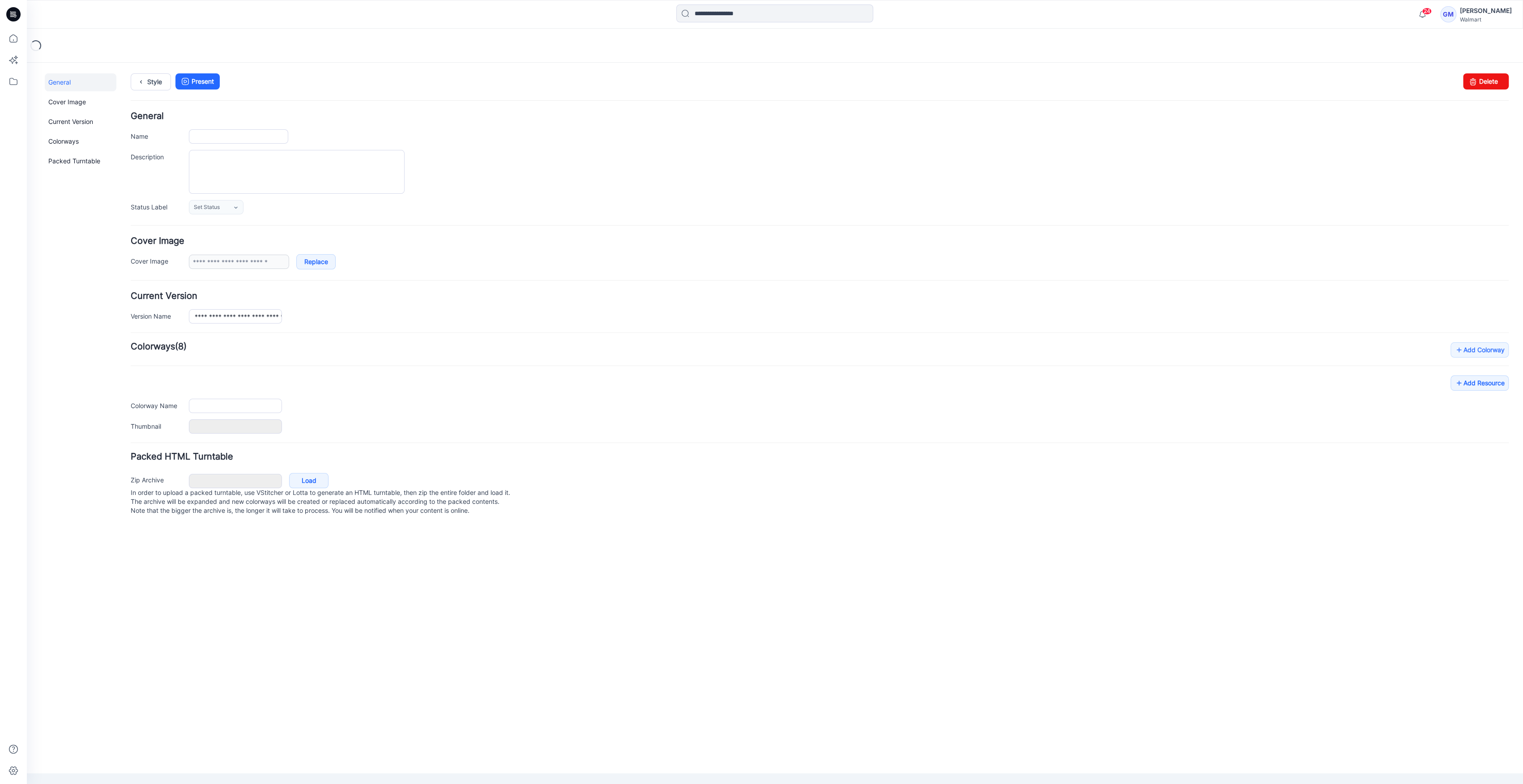
type input "**********"
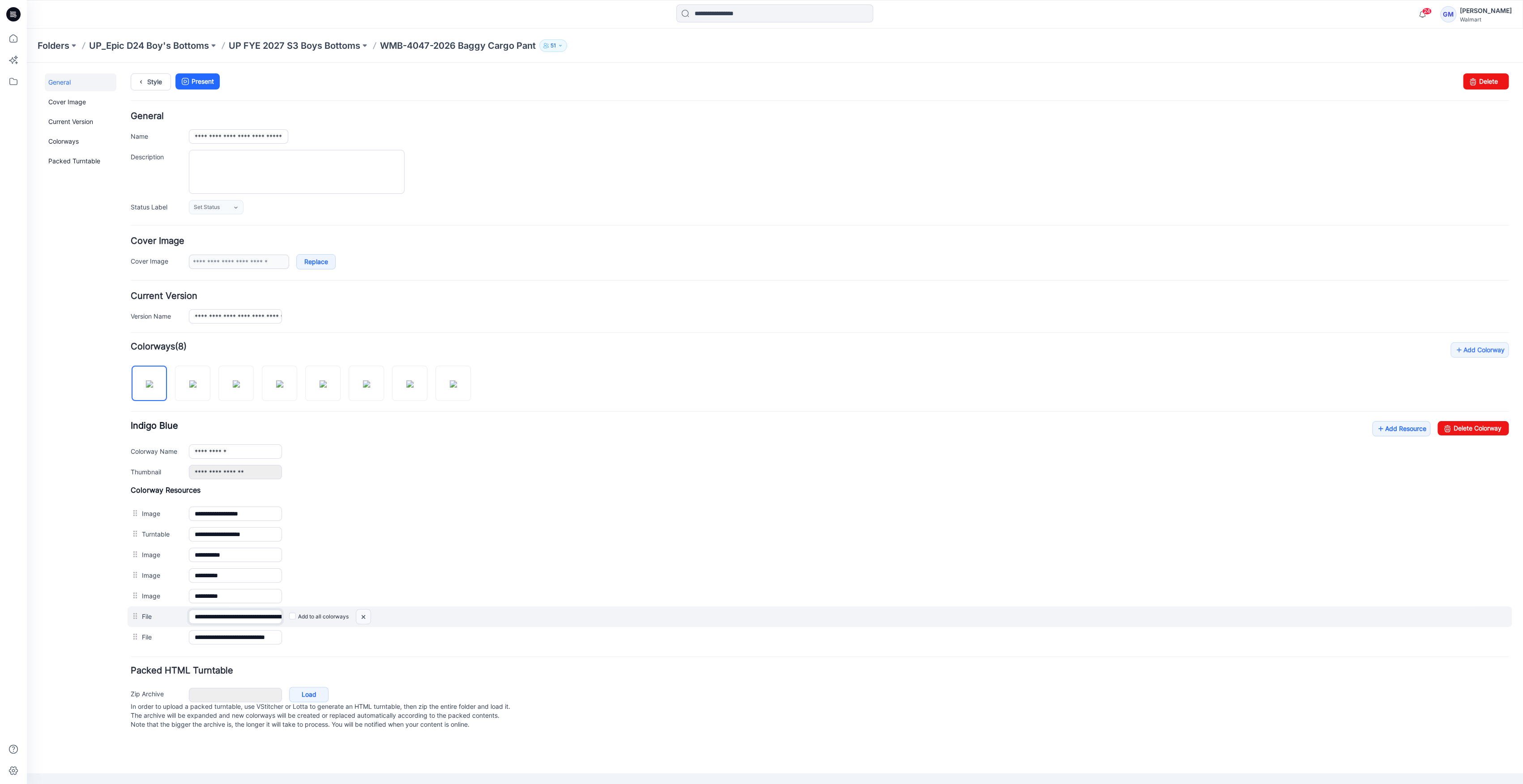
scroll to position [0, 111]
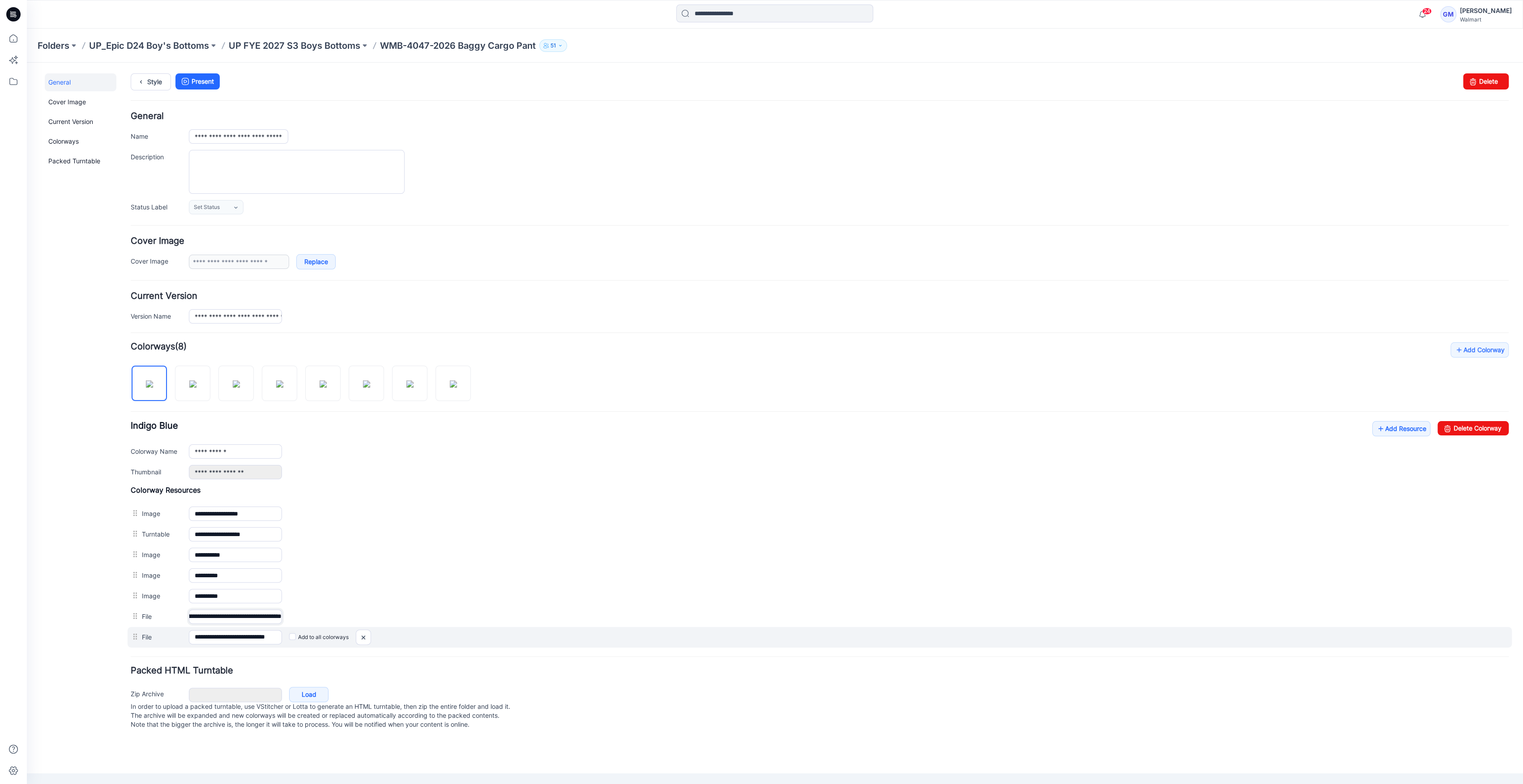
drag, startPoint x: 267, startPoint y: 622, endPoint x: 501, endPoint y: 632, distance: 234.2
click at [503, 631] on div "**********" at bounding box center [819, 566] width 1378 height 162
drag, startPoint x: 265, startPoint y: 636, endPoint x: 511, endPoint y: 645, distance: 246.2
click at [530, 645] on div "**********" at bounding box center [819, 636] width 1384 height 20
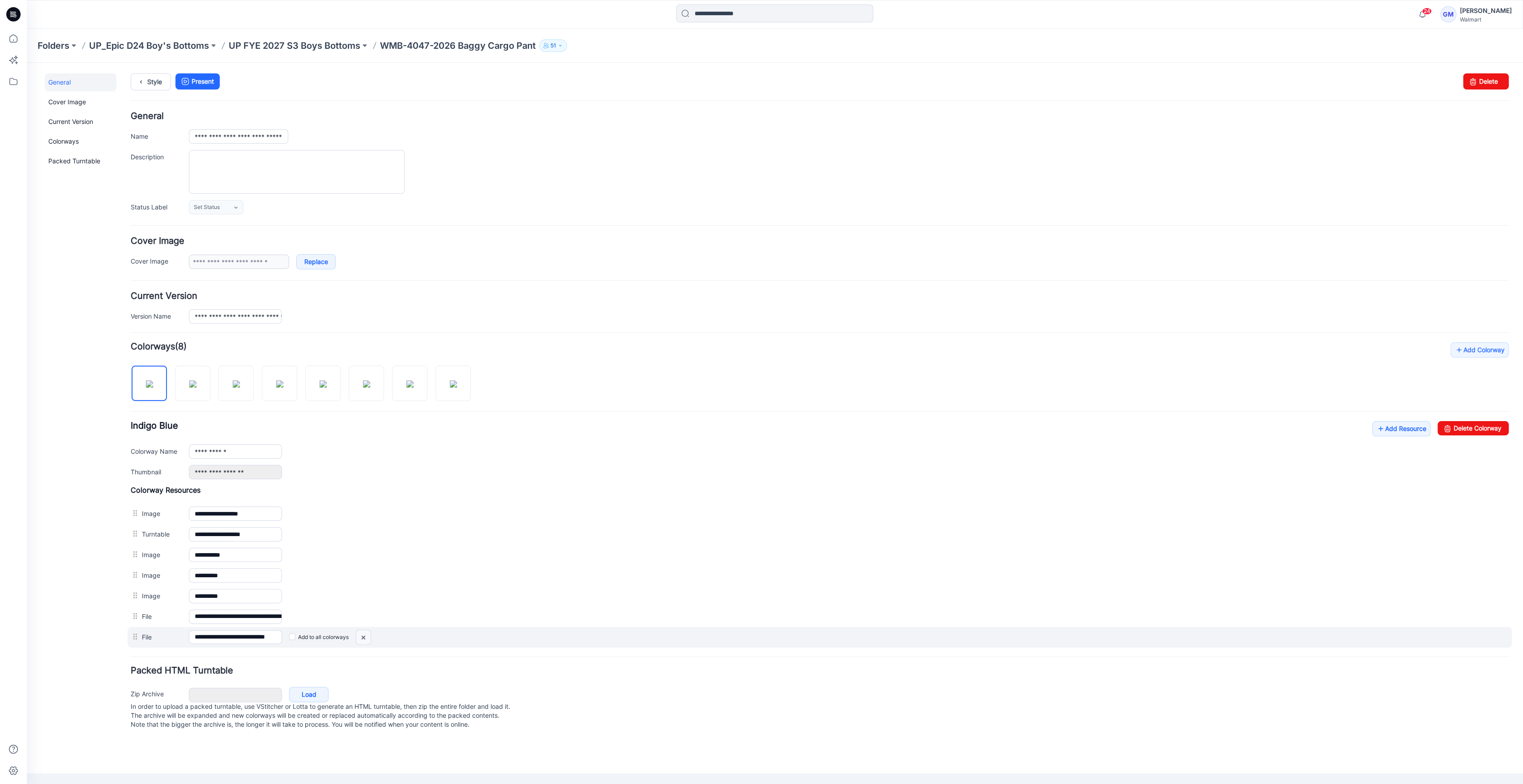
scroll to position [0, 0]
click at [367, 637] on img at bounding box center [363, 636] width 14 height 14
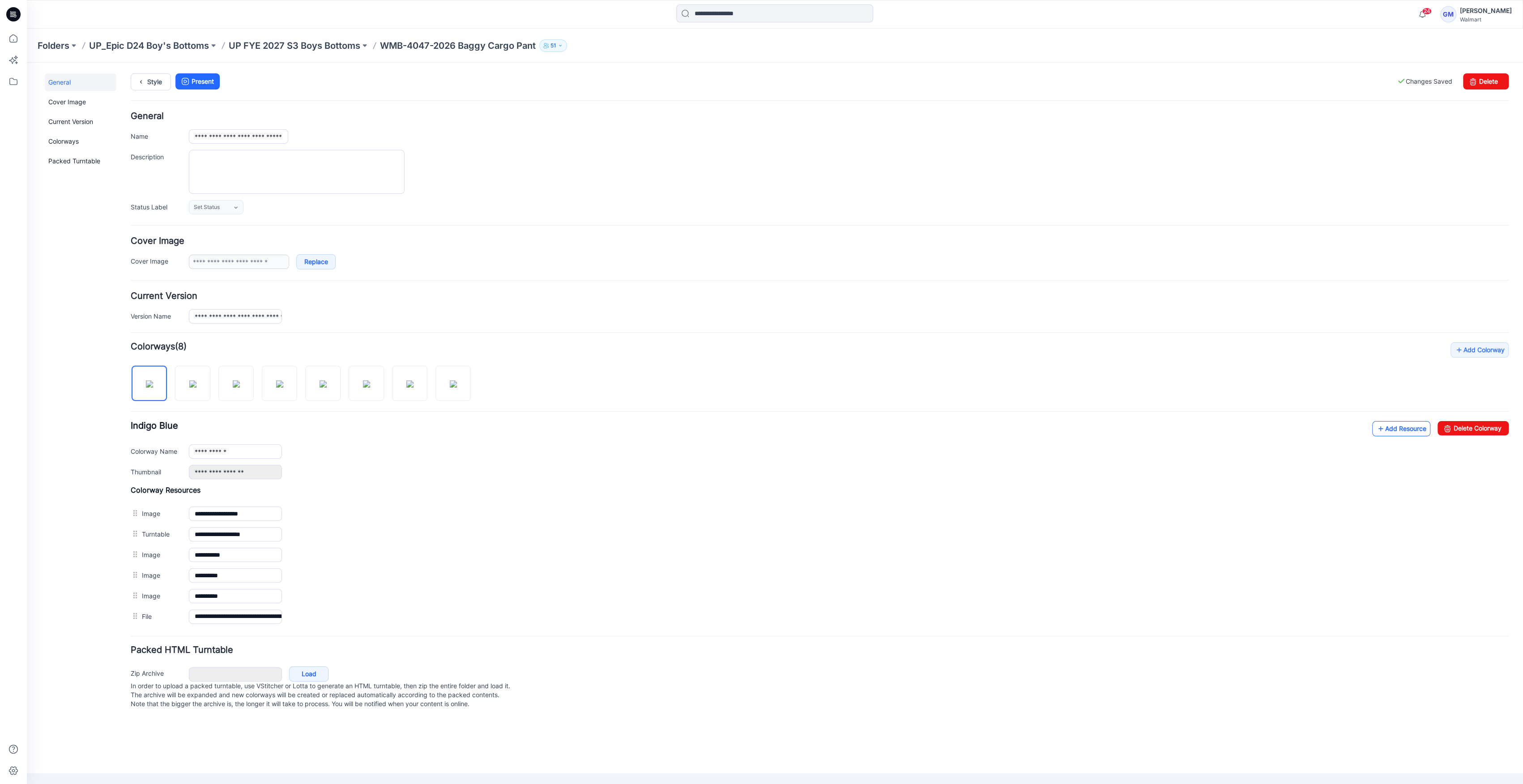
click at [1408, 430] on link "Add Resource" at bounding box center [1401, 428] width 58 height 15
click at [1386, 427] on link "Add Resource" at bounding box center [1401, 428] width 58 height 15
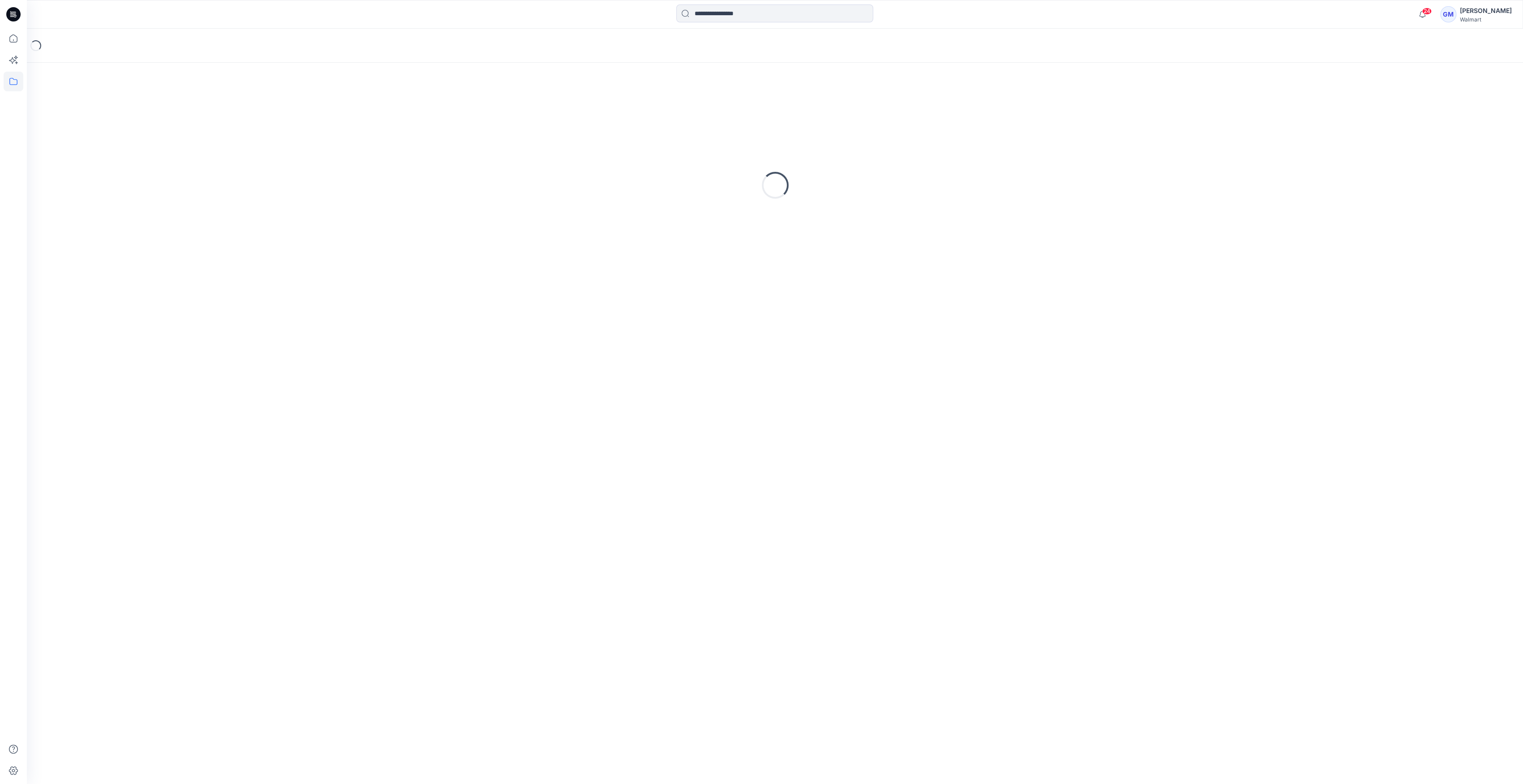
click at [10, 18] on icon at bounding box center [13, 13] width 14 height 14
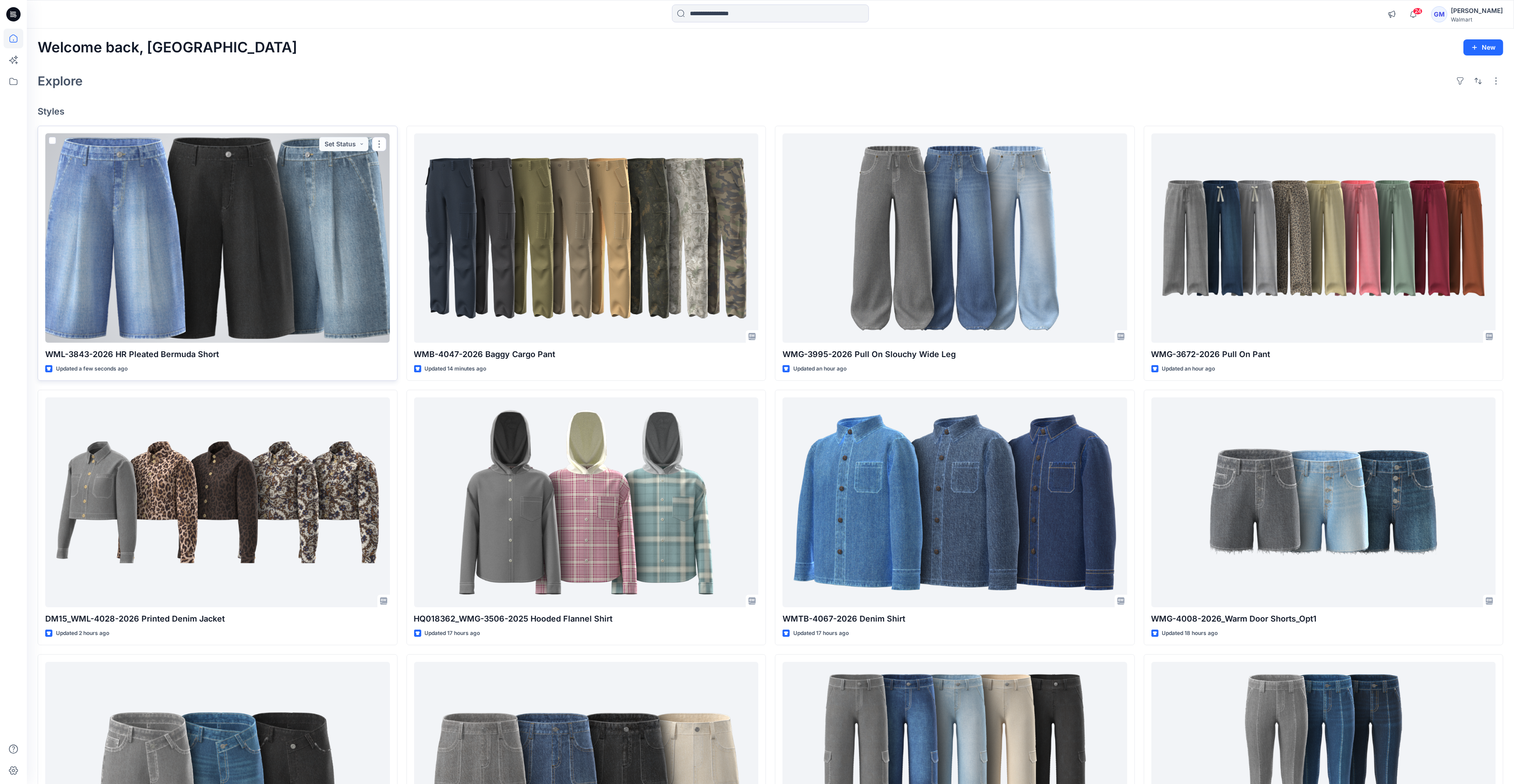
click at [259, 198] on div at bounding box center [218, 238] width 345 height 210
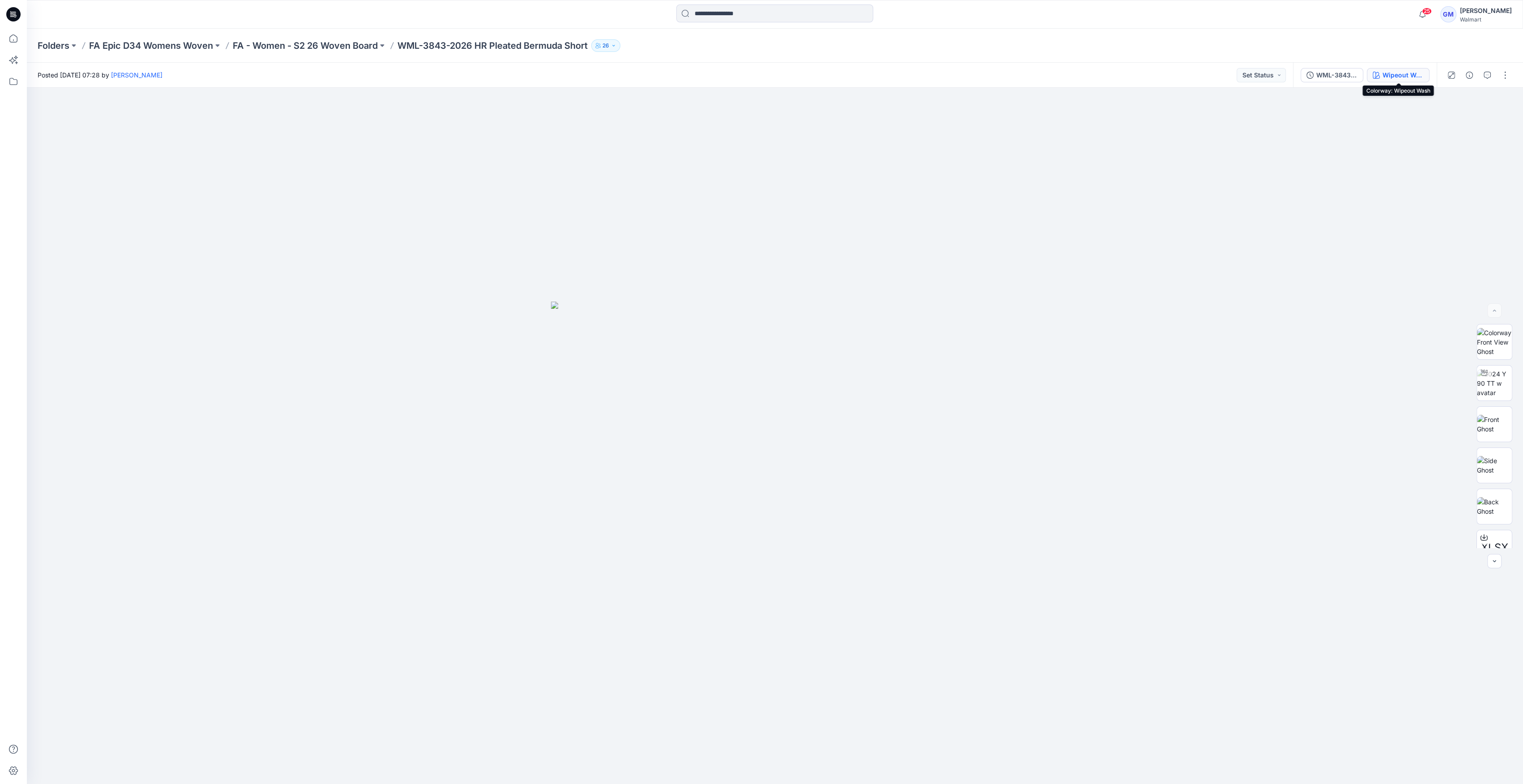
click at [1392, 78] on div "Wipeout Wash" at bounding box center [1402, 75] width 41 height 10
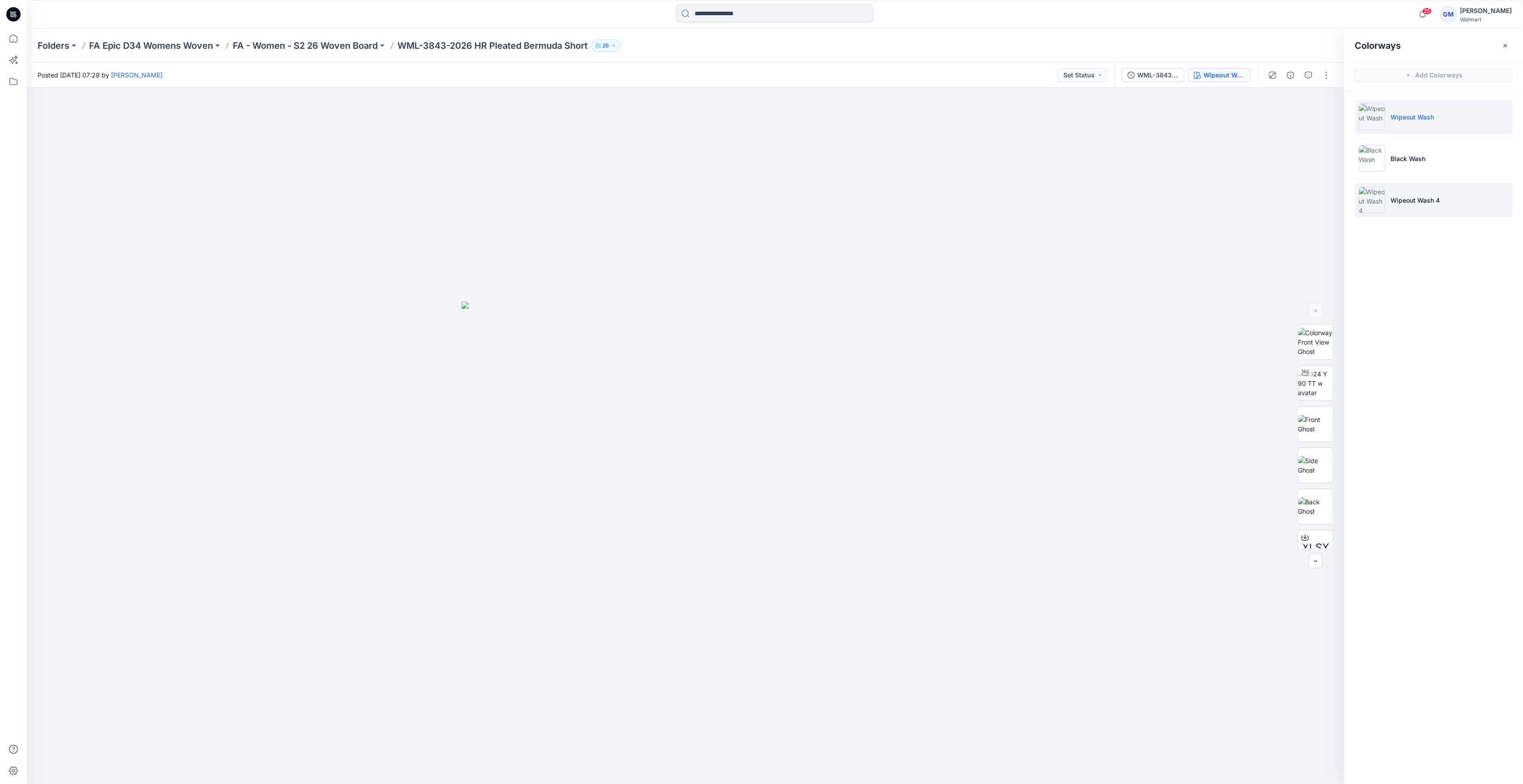
drag, startPoint x: 1356, startPoint y: 216, endPoint x: 1381, endPoint y: 198, distance: 30.8
click at [1364, 211] on li "Wipeout Wash 4" at bounding box center [1433, 199] width 157 height 34
click at [1382, 196] on li "Wipeout Wash 4" at bounding box center [1433, 199] width 157 height 34
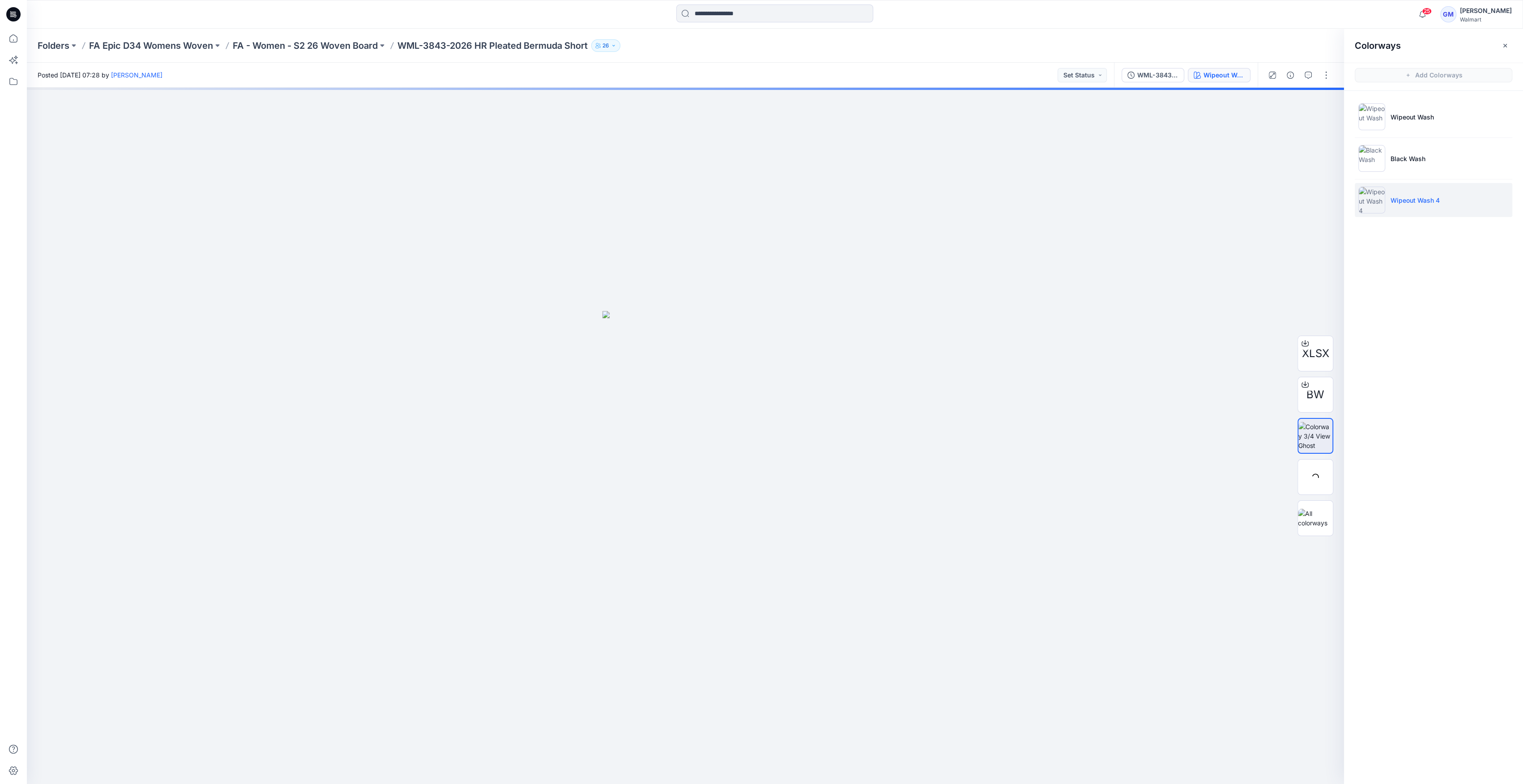
click at [1378, 198] on img at bounding box center [1372, 200] width 27 height 27
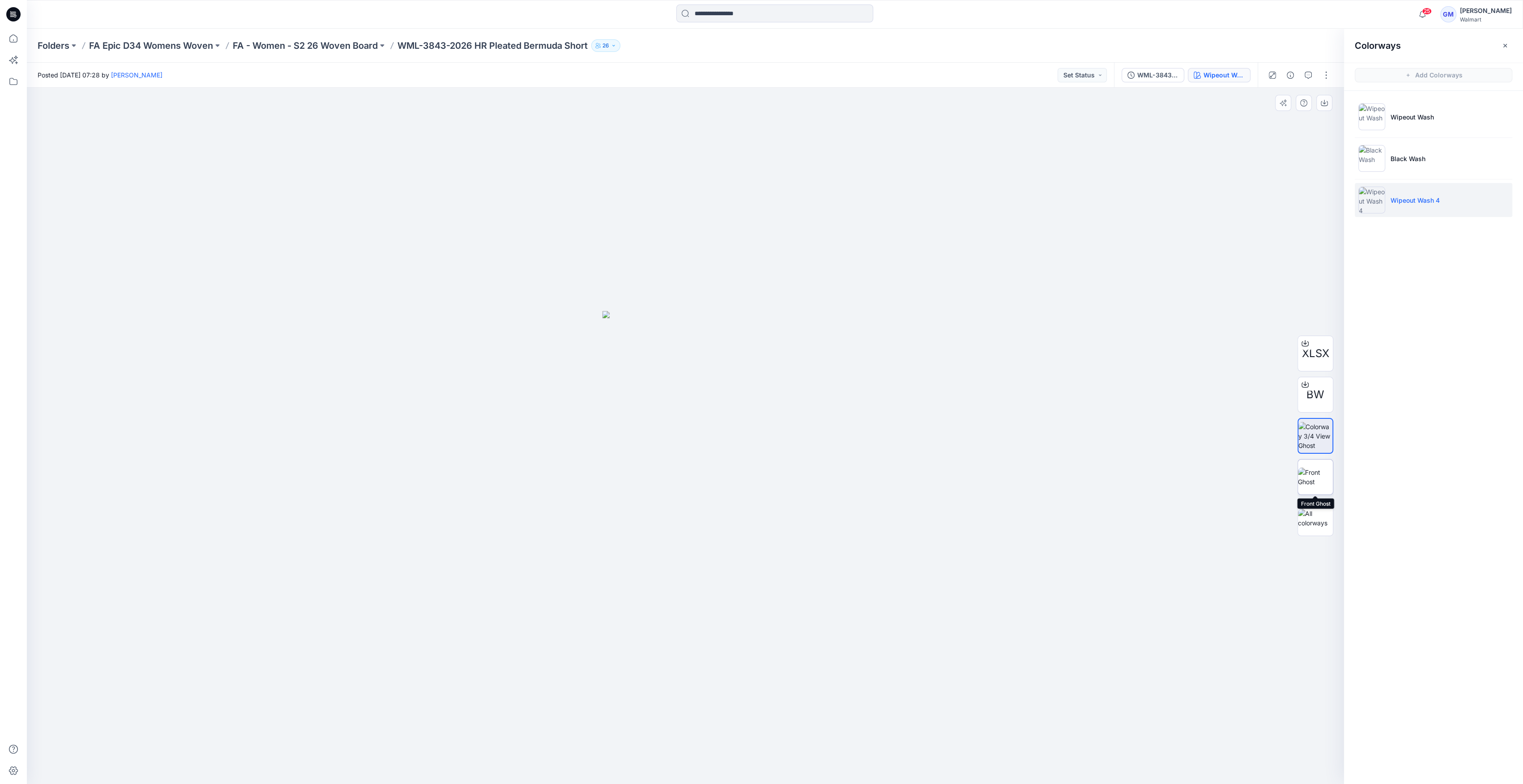
click at [1315, 468] on img at bounding box center [1315, 477] width 35 height 19
